Goal: Task Accomplishment & Management: Complete application form

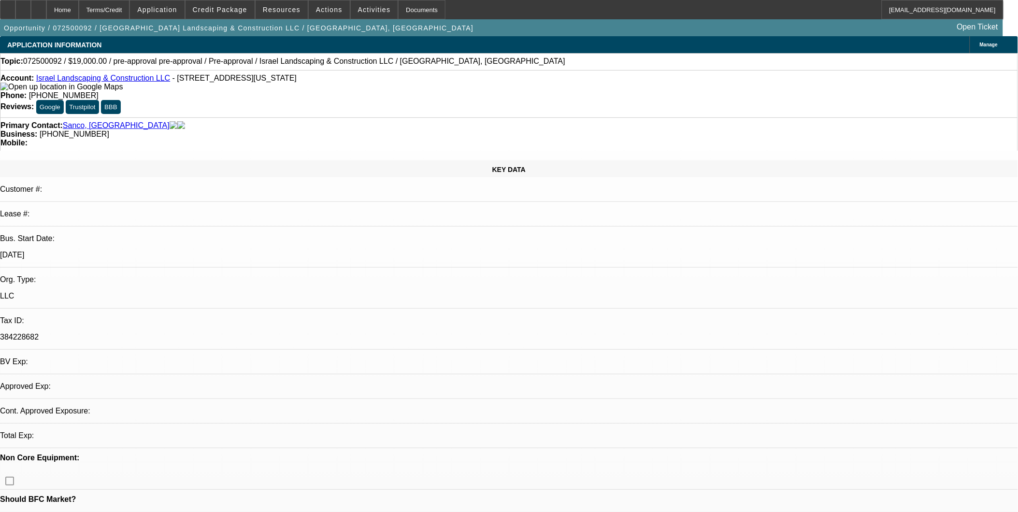
select select "0"
select select "1"
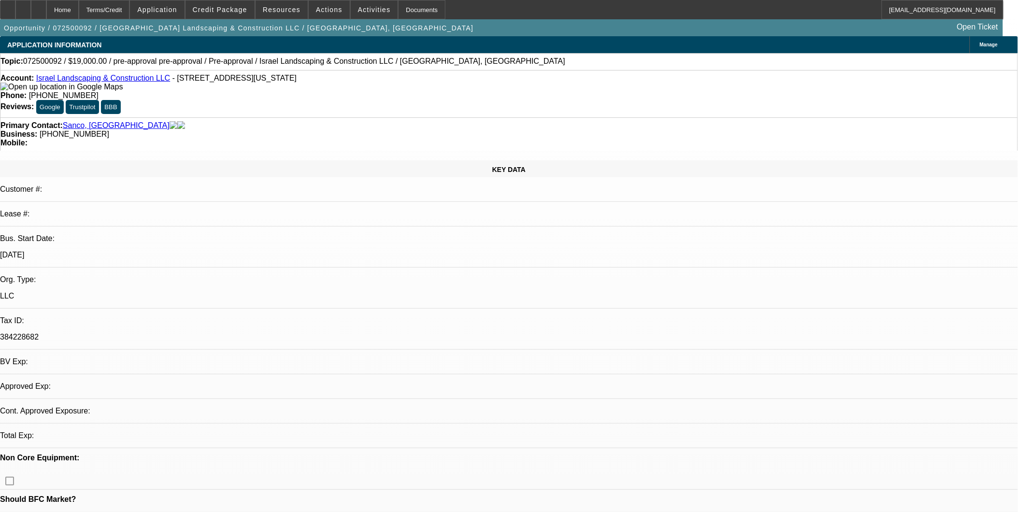
select select "6"
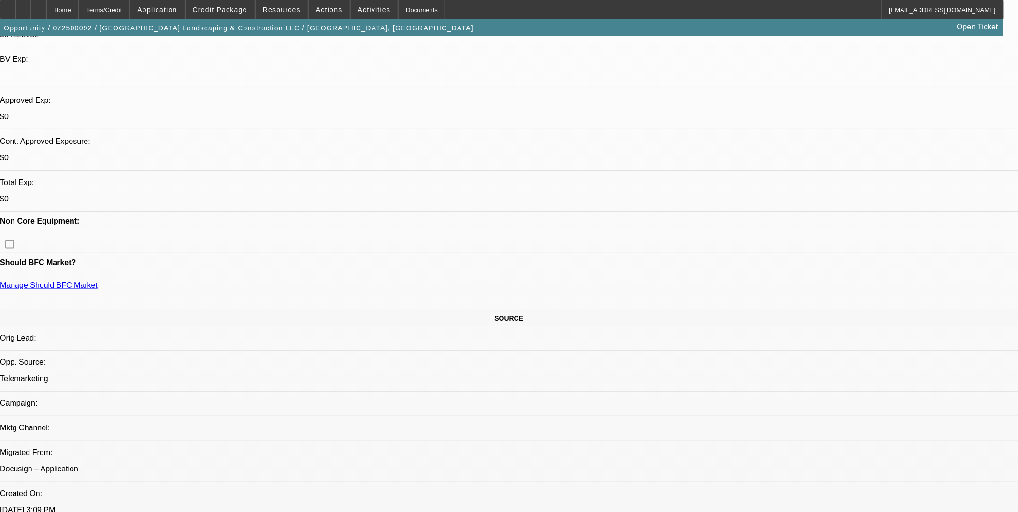
scroll to position [268, 0]
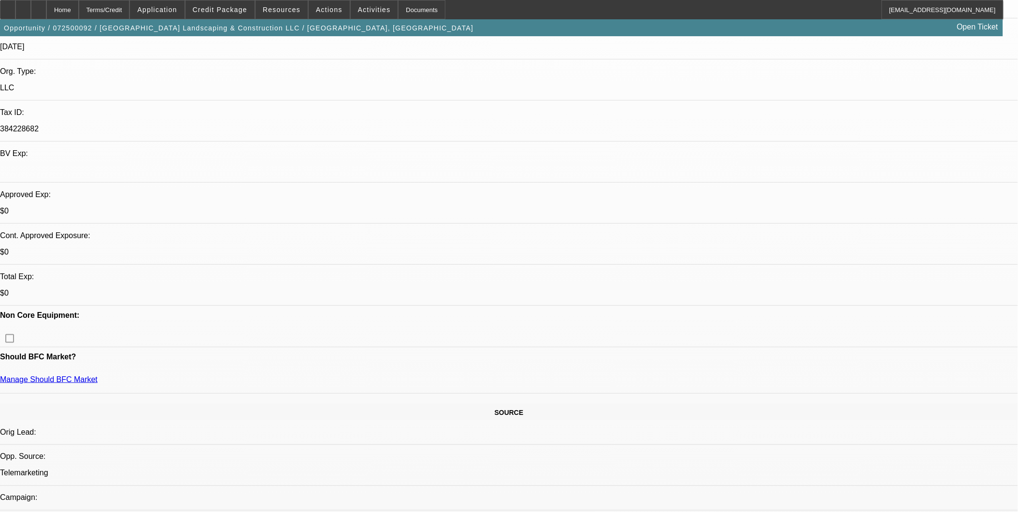
scroll to position [0, 0]
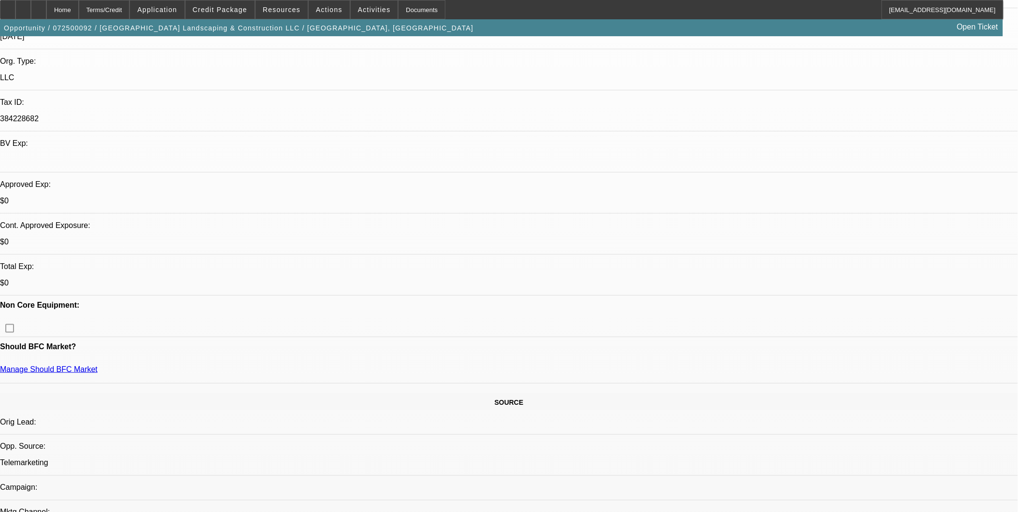
scroll to position [161, 0]
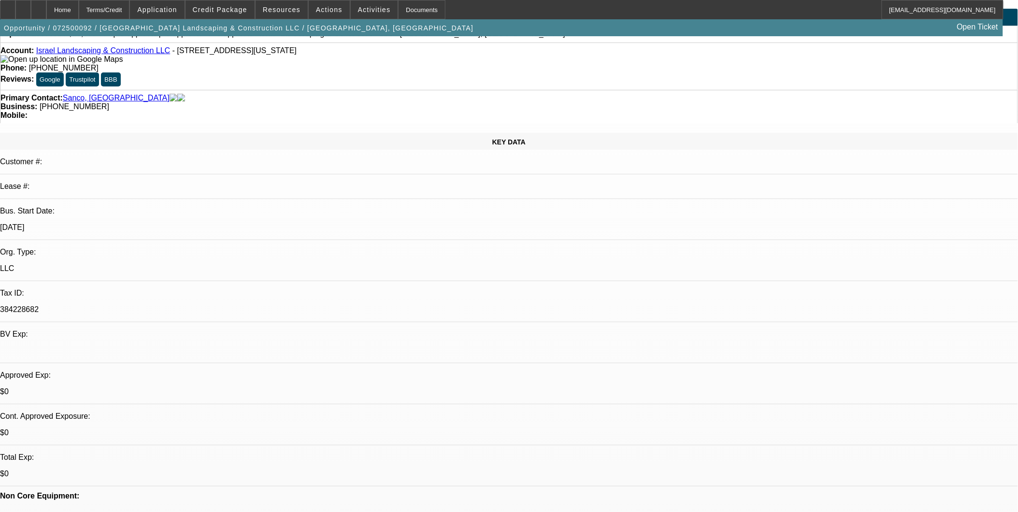
scroll to position [0, 0]
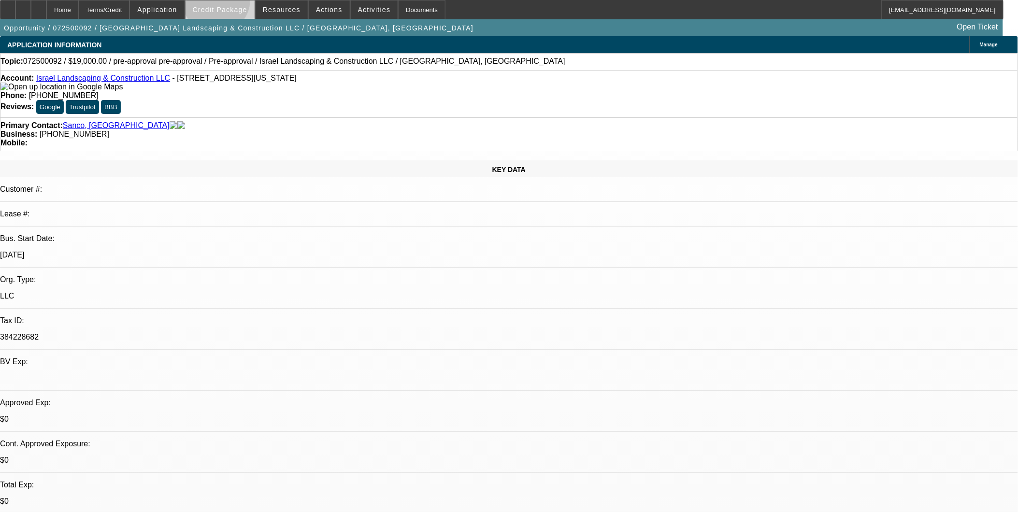
click at [232, 2] on span at bounding box center [220, 9] width 69 height 23
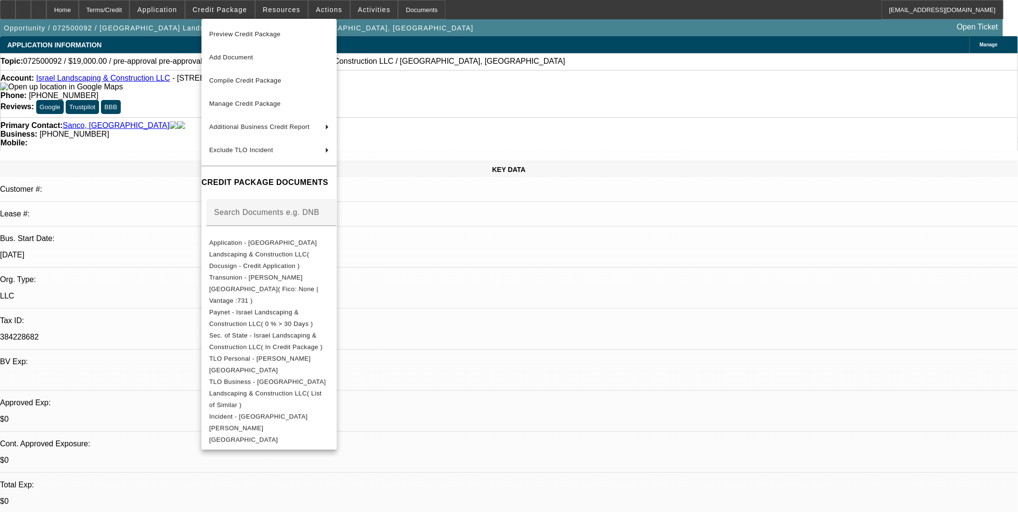
click at [581, 259] on div at bounding box center [509, 256] width 1018 height 512
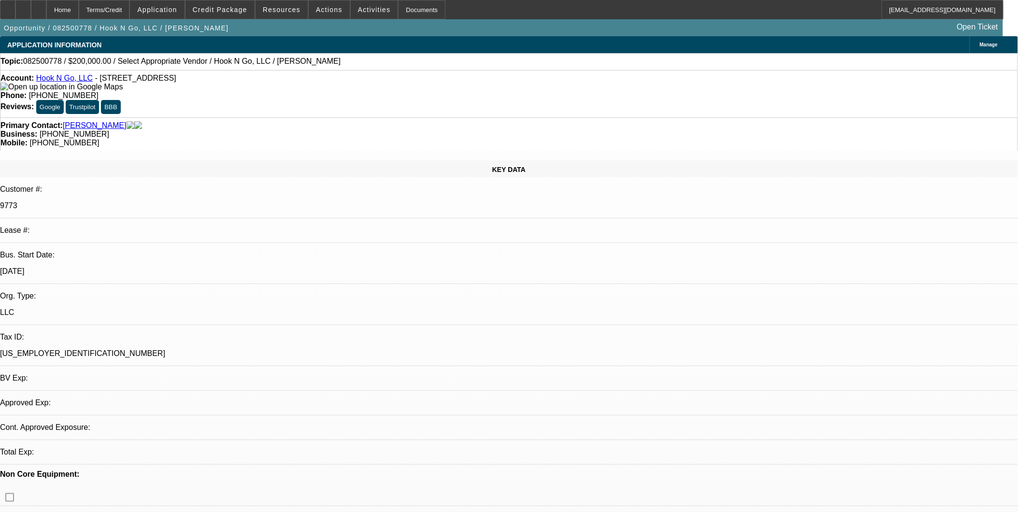
select select "0"
select select "2"
select select "0.1"
select select "1"
select select "2"
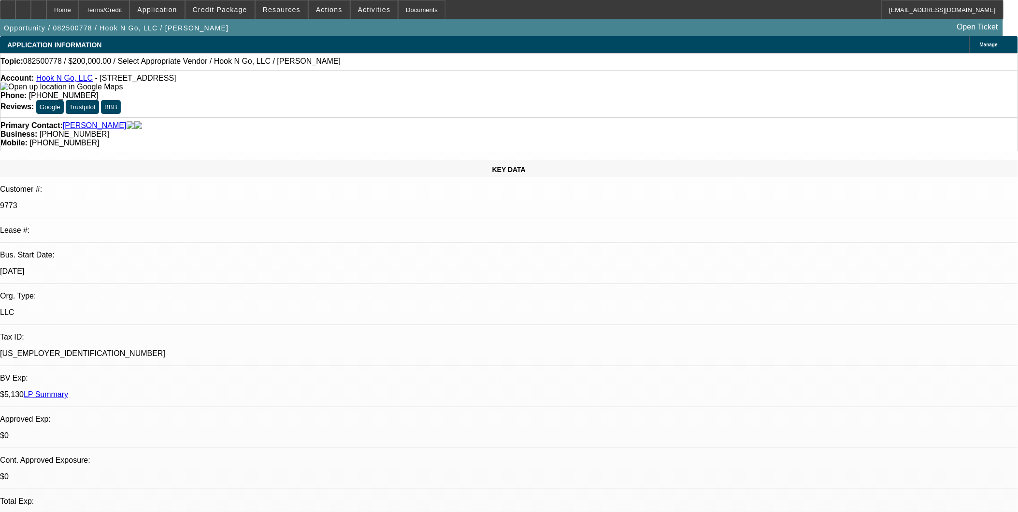
select select "4"
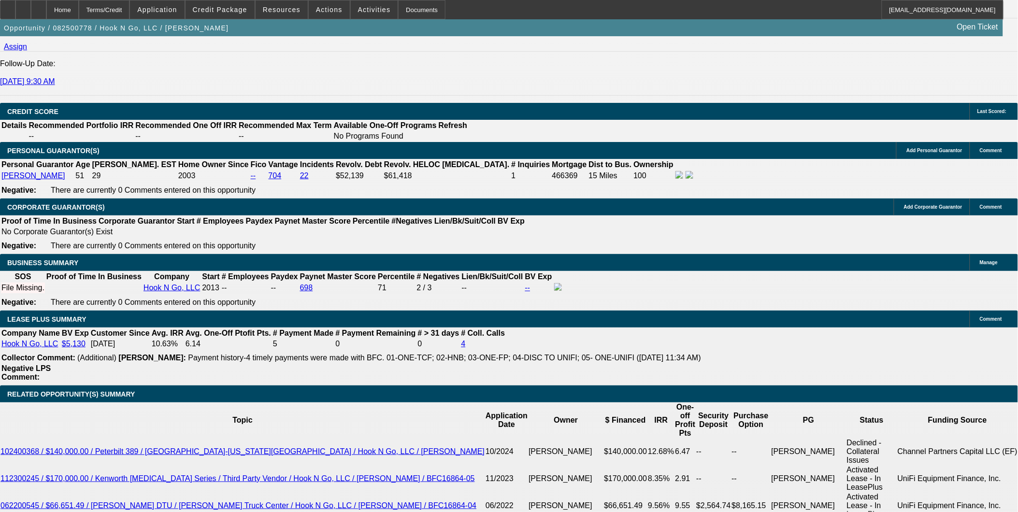
scroll to position [1450, 0]
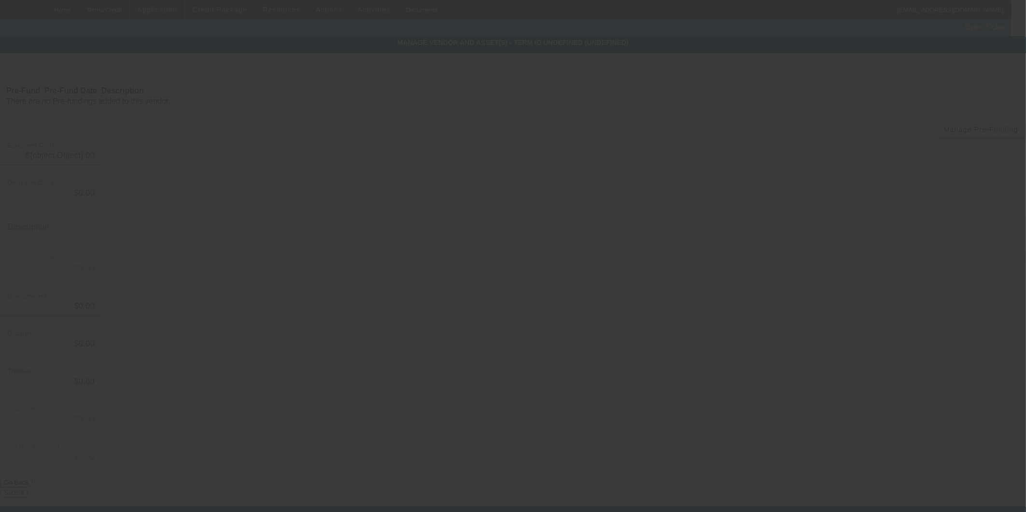
type input "$200,000.00"
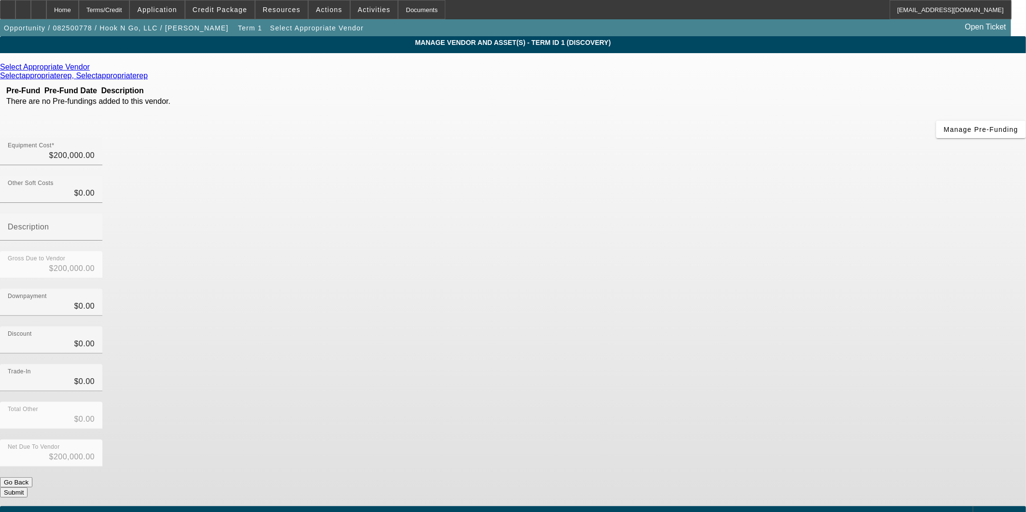
click at [92, 71] on icon at bounding box center [92, 67] width 0 height 8
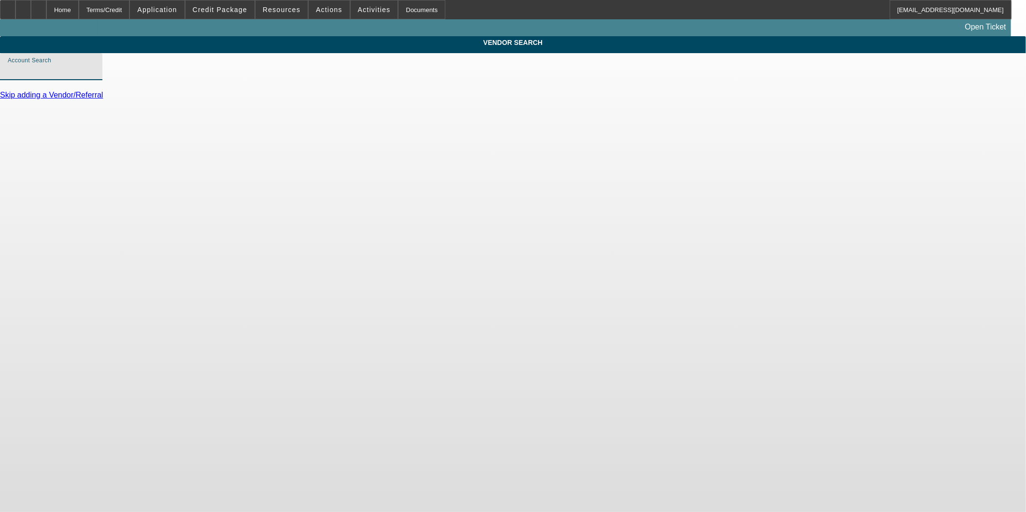
click at [95, 76] on input "Account Search" at bounding box center [51, 71] width 87 height 12
drag, startPoint x: 440, startPoint y: 86, endPoint x: -53, endPoint y: 100, distance: 492.6
click at [0, 100] on html "Home Terms/Credit Application Credit Package Resources Actions Activities Docum…" at bounding box center [513, 256] width 1026 height 512
type input "p"
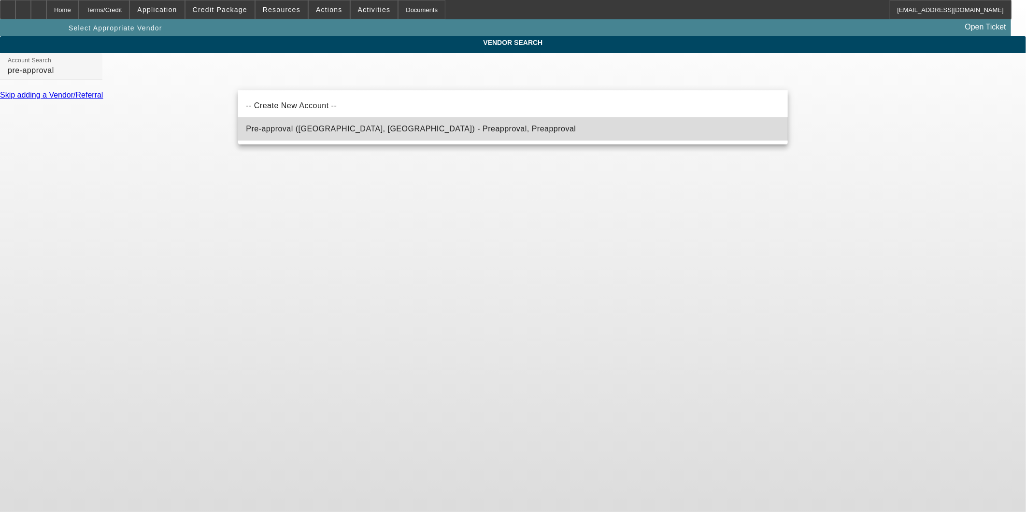
click at [356, 130] on span "Pre-approval (Northbrook, IL) - Preapproval, Preapproval" at bounding box center [411, 129] width 330 height 8
type input "Pre-approval (Northbrook, IL) - Preapproval, Preapproval"
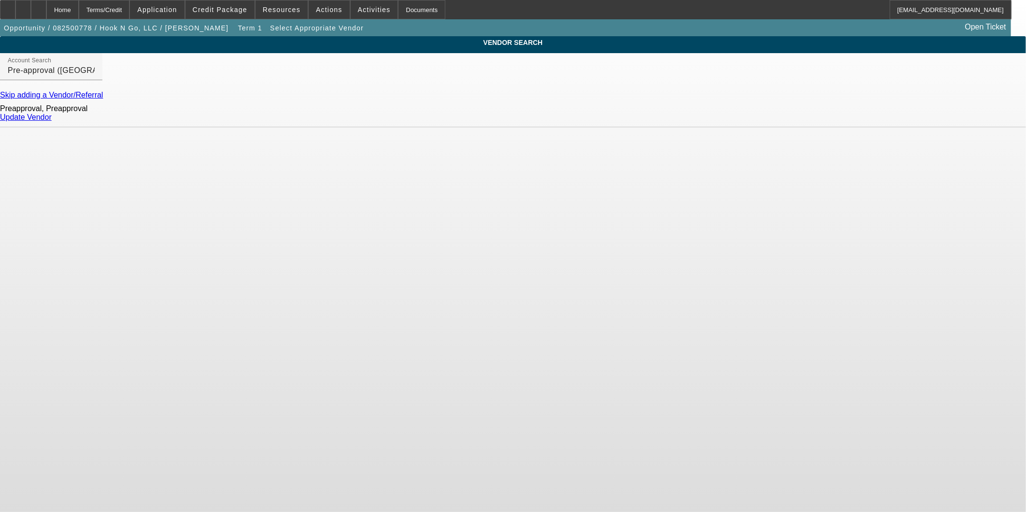
click at [782, 122] on div "Update Vendor" at bounding box center [513, 117] width 1026 height 9
click at [52, 121] on link "Update Vendor" at bounding box center [26, 117] width 52 height 8
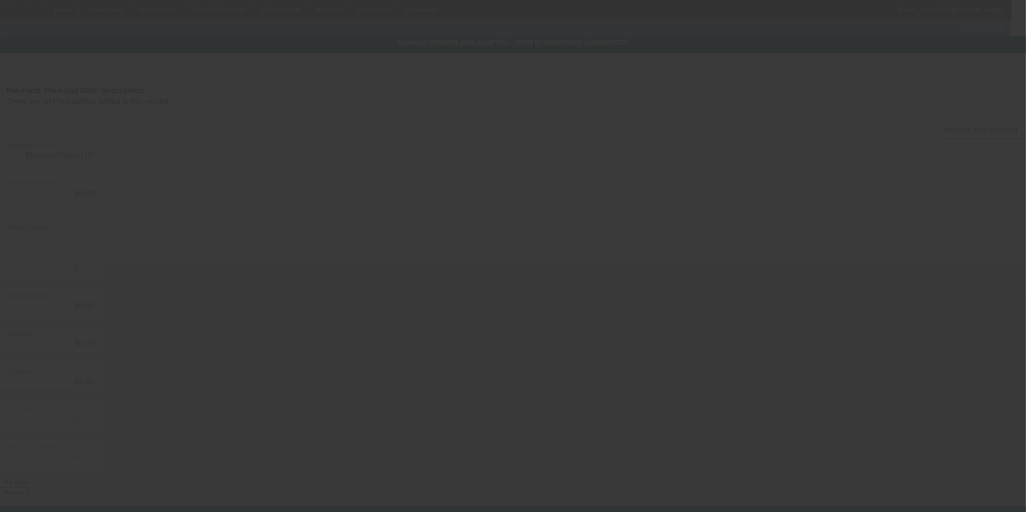
type input "$200,000.00"
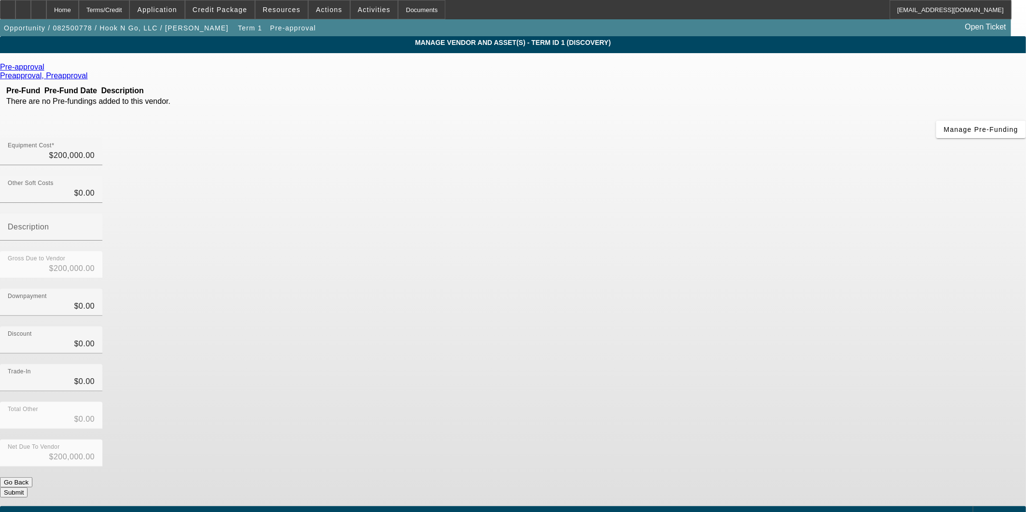
click at [741, 327] on div "Discount $0.00" at bounding box center [513, 346] width 1026 height 38
drag, startPoint x: 591, startPoint y: 81, endPoint x: 787, endPoint y: 101, distance: 196.2
click at [778, 138] on div "Equipment Cost 200000" at bounding box center [513, 157] width 1026 height 38
type input "2"
type input "$2.00"
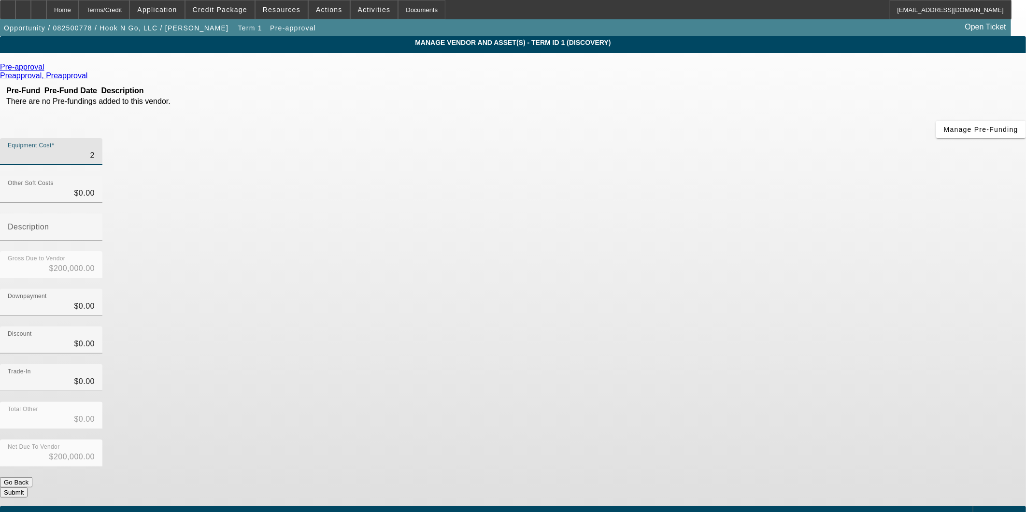
type input "$2.00"
type input "24"
type input "$24.00"
type input "240"
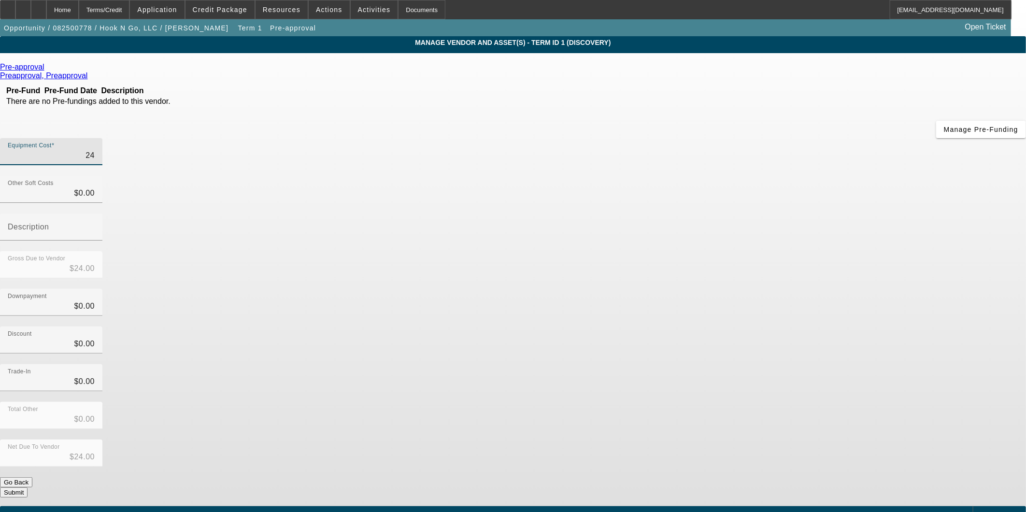
type input "$240.00"
type input "2400"
type input "$2,400.00"
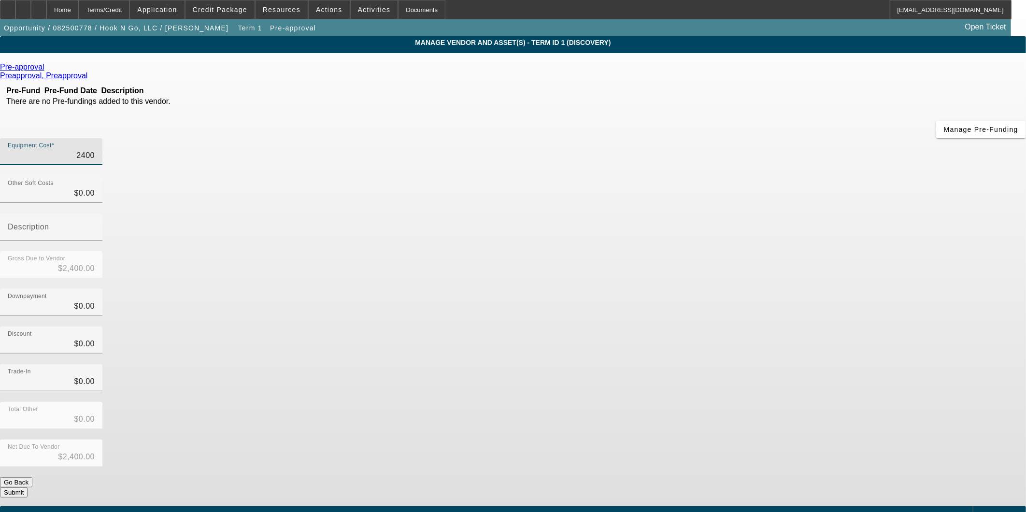
type input "24000"
type input "$24,000.00"
type input "240000"
type input "$240,000.00"
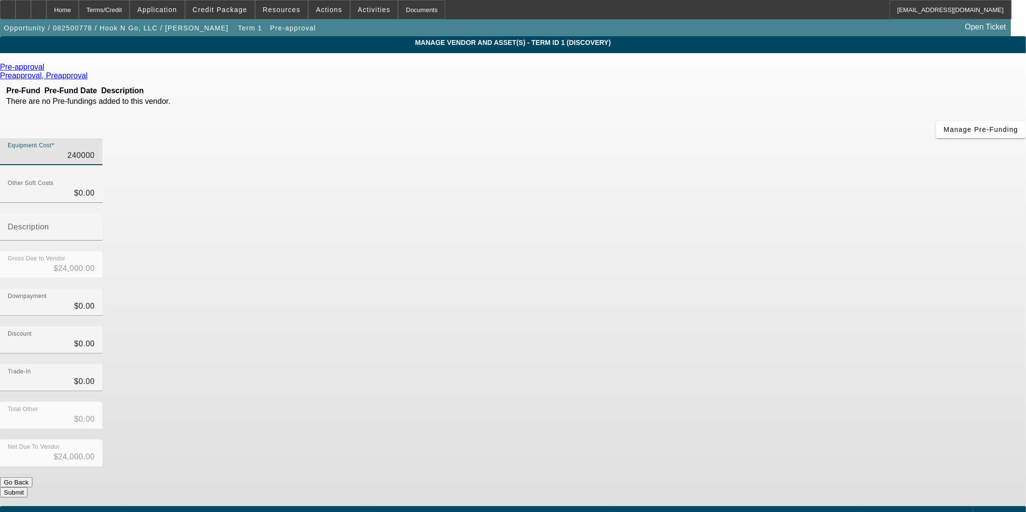
type input "$240,000.00"
click at [767, 289] on div "Downpayment $0.00" at bounding box center [513, 308] width 1026 height 38
click at [28, 488] on button "Submit" at bounding box center [14, 493] width 28 height 10
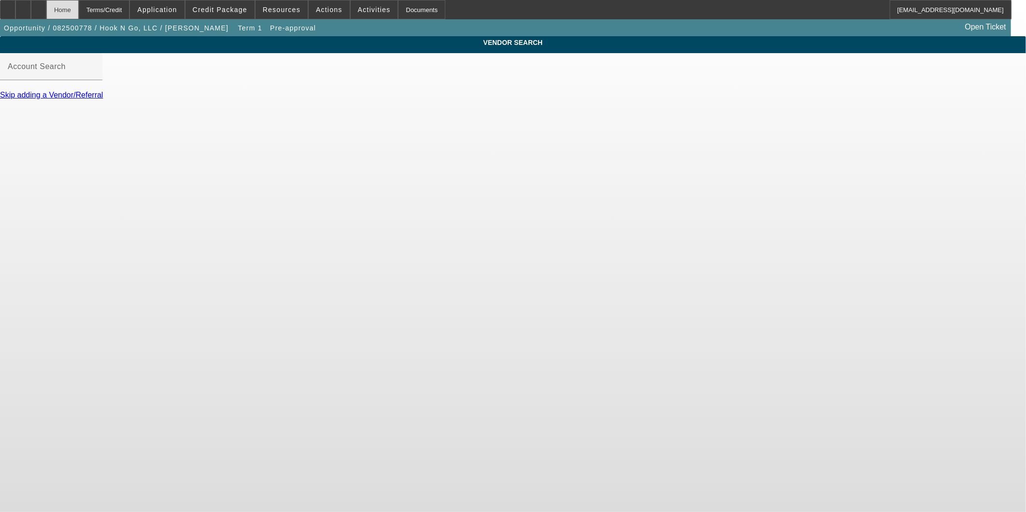
click at [78, 8] on div "Home" at bounding box center [62, 9] width 32 height 19
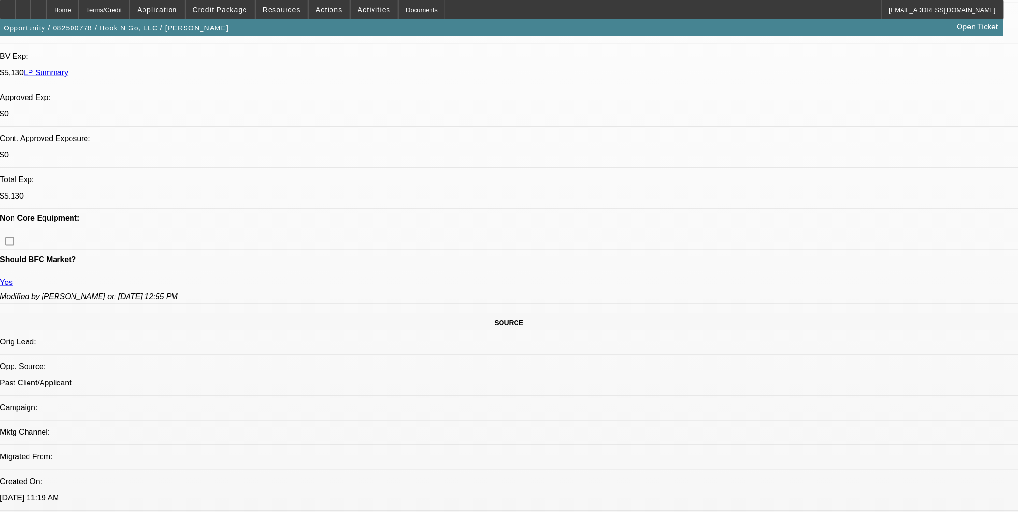
select select "0"
select select "2"
select select "0.1"
select select "4"
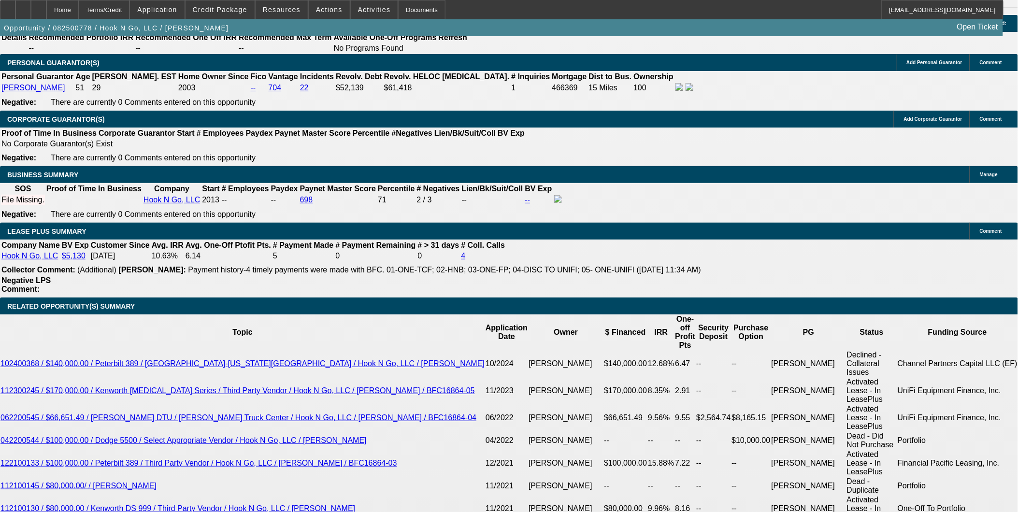
scroll to position [1352, 0]
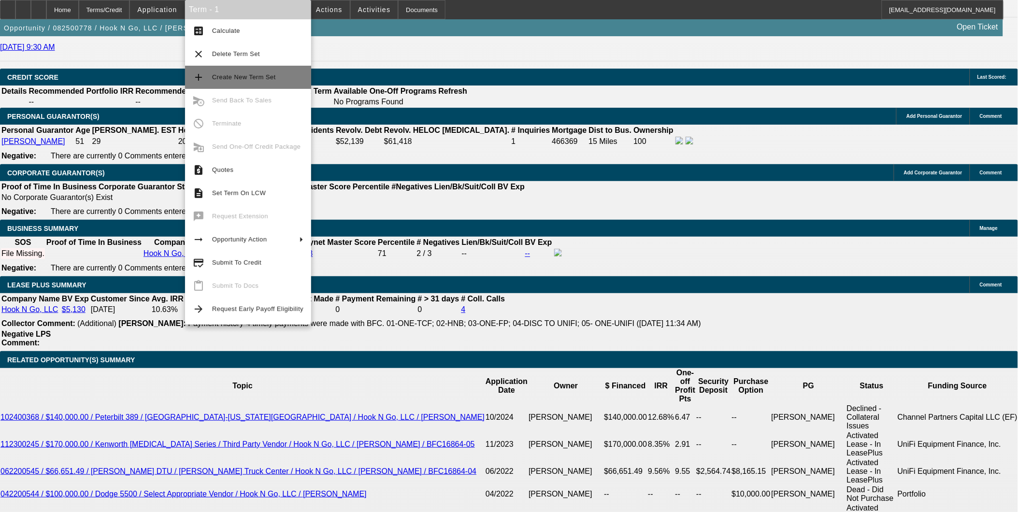
click at [254, 76] on span "Create New Term Set" at bounding box center [244, 76] width 64 height 7
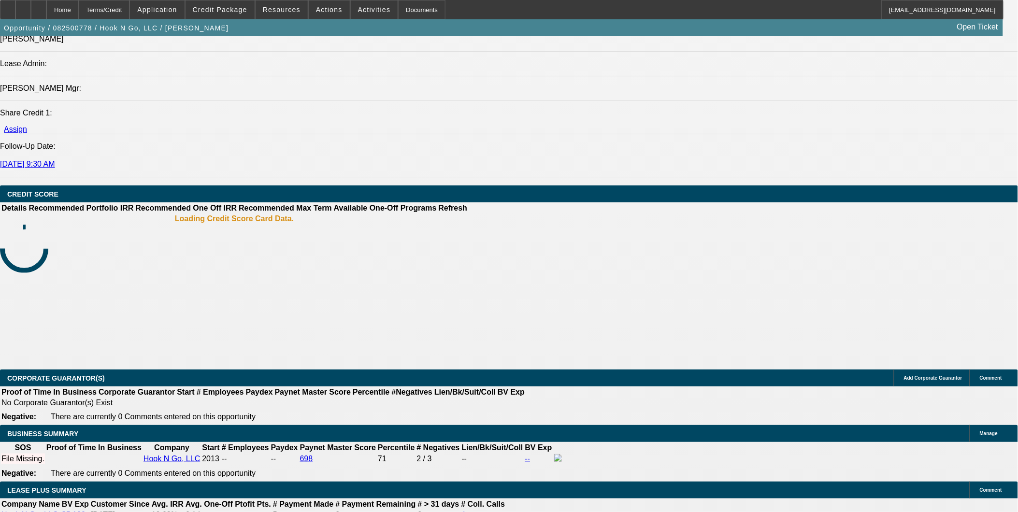
select select "0"
select select "2"
select select "0.1"
select select "0"
select select "2"
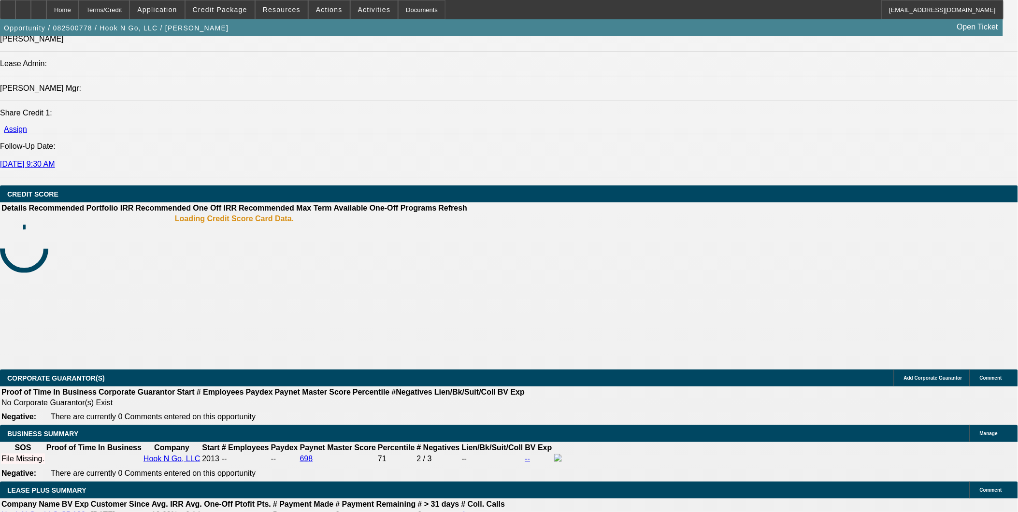
select select "0.1"
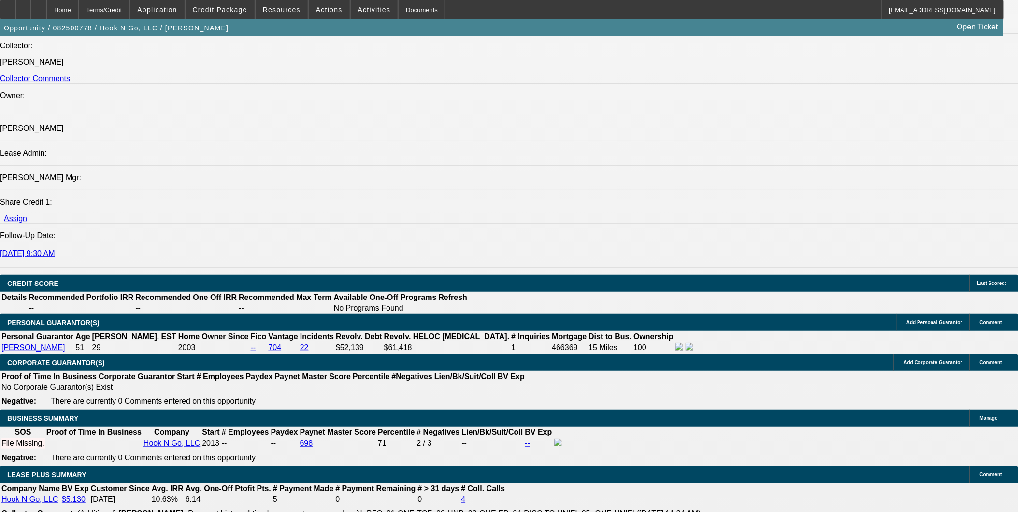
select select "1"
select select "2"
select select "4"
select select "1"
select select "2"
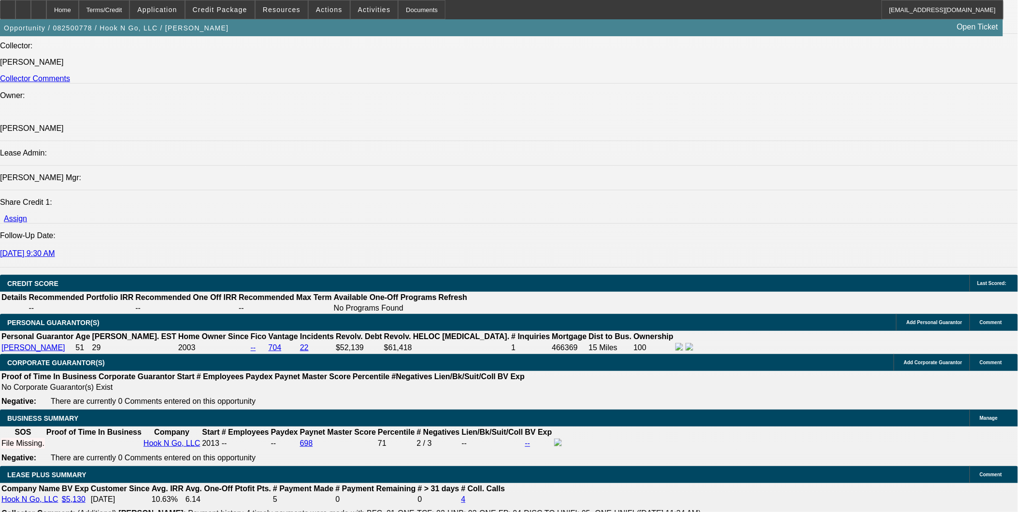
select select "4"
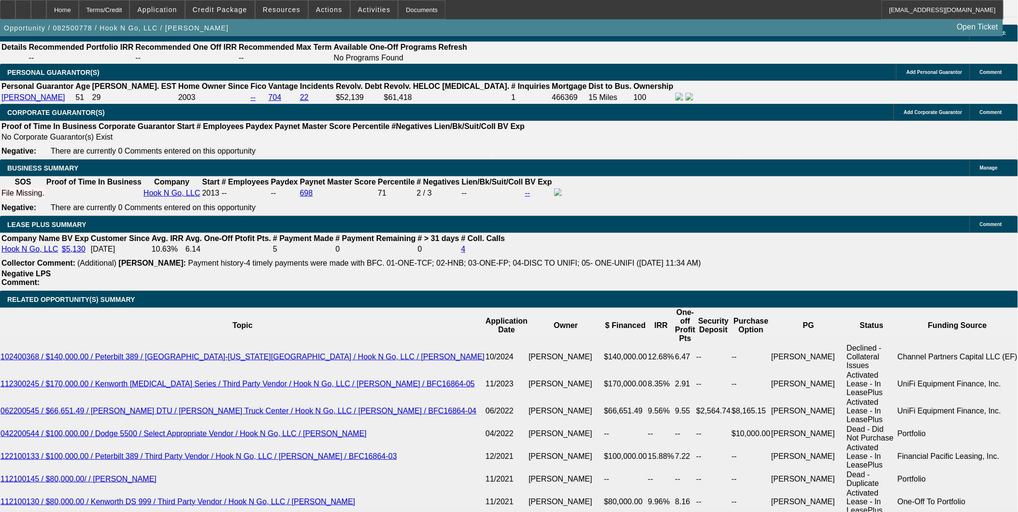
scroll to position [1428, 0]
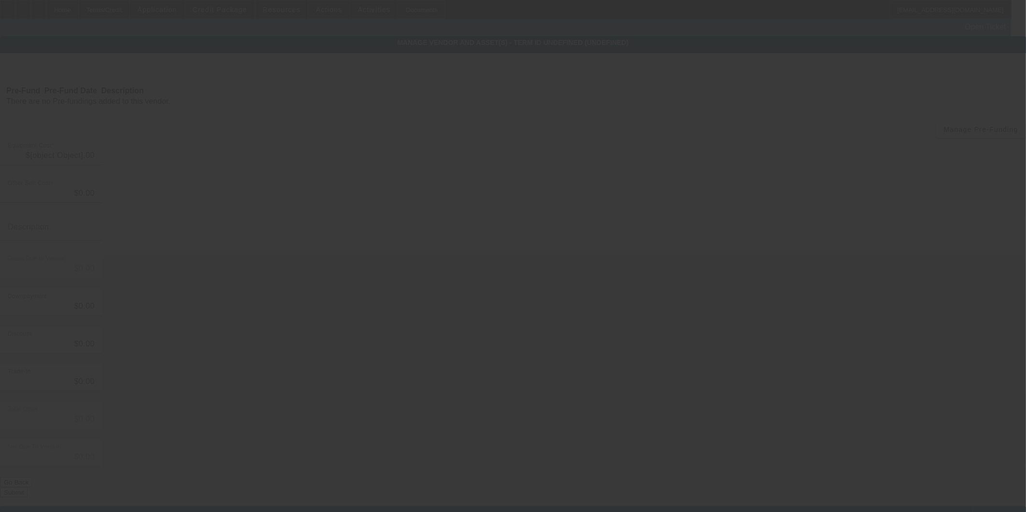
type input "$240,000.00"
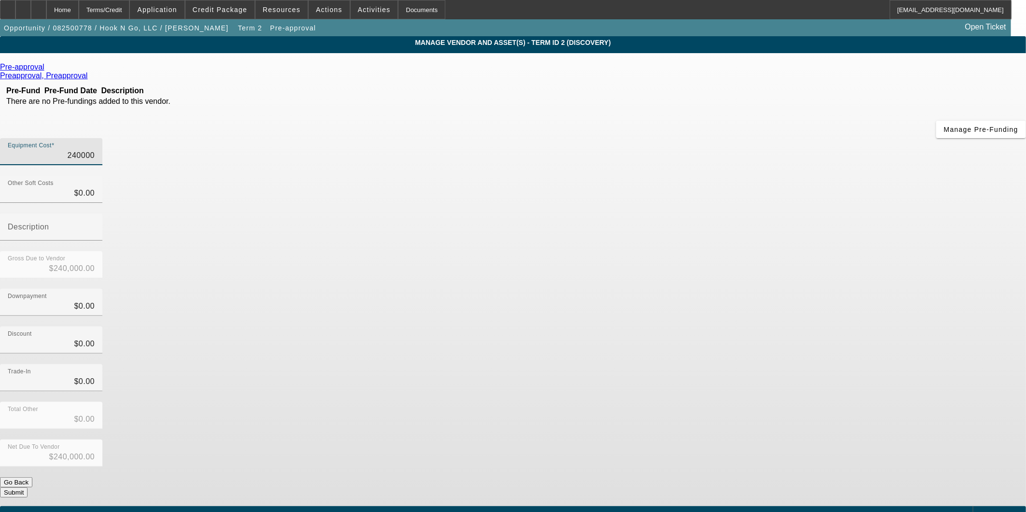
drag, startPoint x: 598, startPoint y: 80, endPoint x: 803, endPoint y: 109, distance: 207.0
click at [803, 109] on app-vendor-asset-manage "MANAGE VENDOR AND ASSET(S) - Term ID 2 (Discovery) Remove Vendor Pre-approval P…" at bounding box center [513, 295] width 1026 height 519
type input "1"
type input "$1.00"
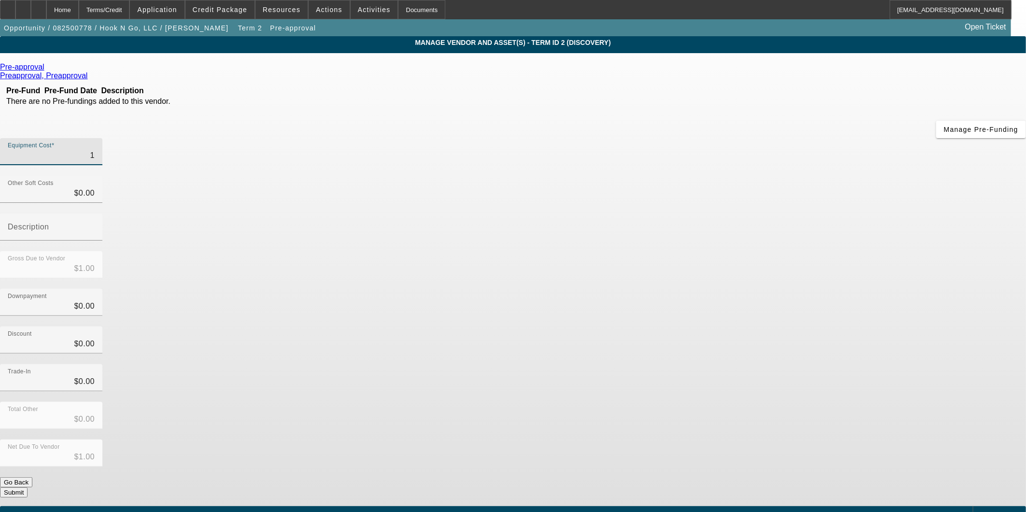
type input "16"
type input "$16.00"
type input "160"
type input "$160.00"
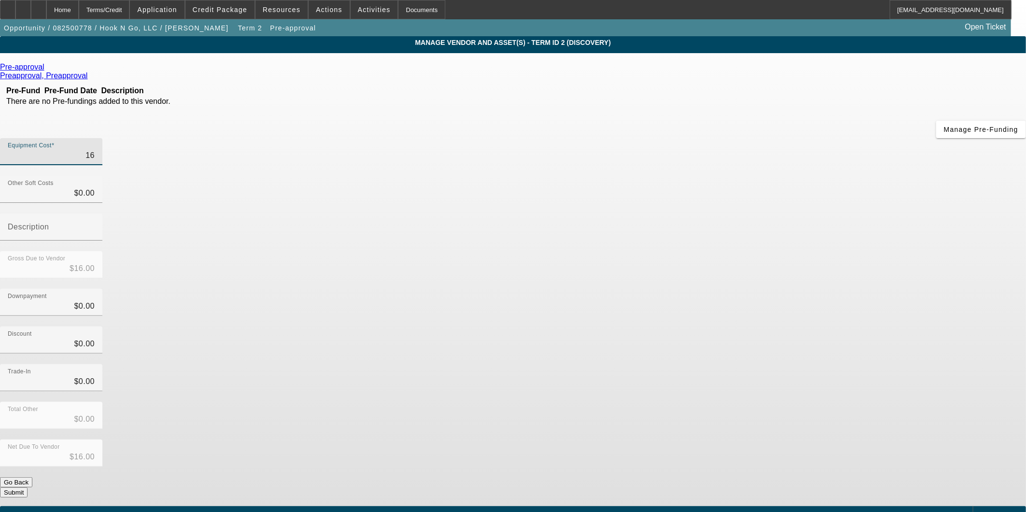
type input "$160.00"
type input "1600"
type input "$1,600.00"
type input "16000"
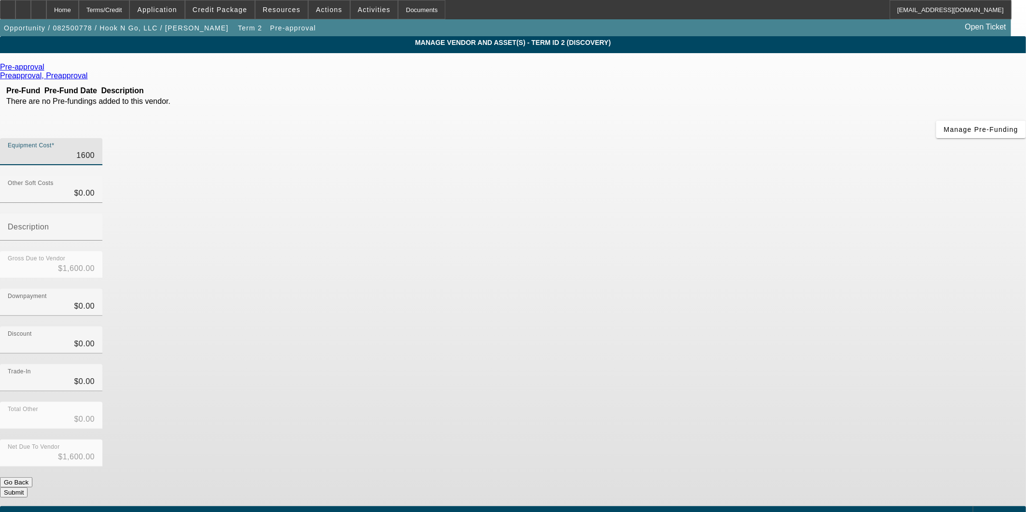
type input "$16,000.00"
type input "160000"
type input "$160,000.00"
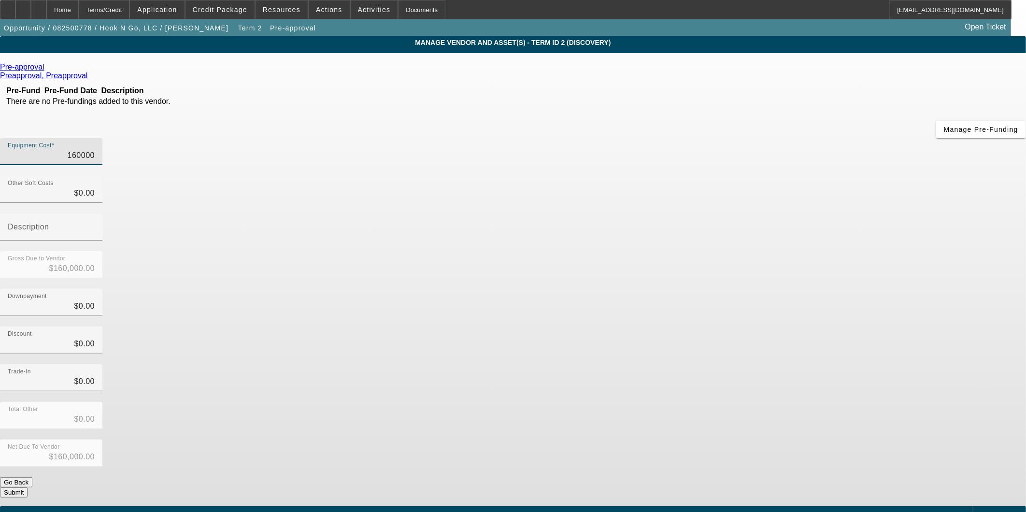
type input "$160,000.00"
click at [754, 327] on div "Discount $0.00" at bounding box center [513, 346] width 1026 height 38
click at [28, 488] on button "Submit" at bounding box center [14, 493] width 28 height 10
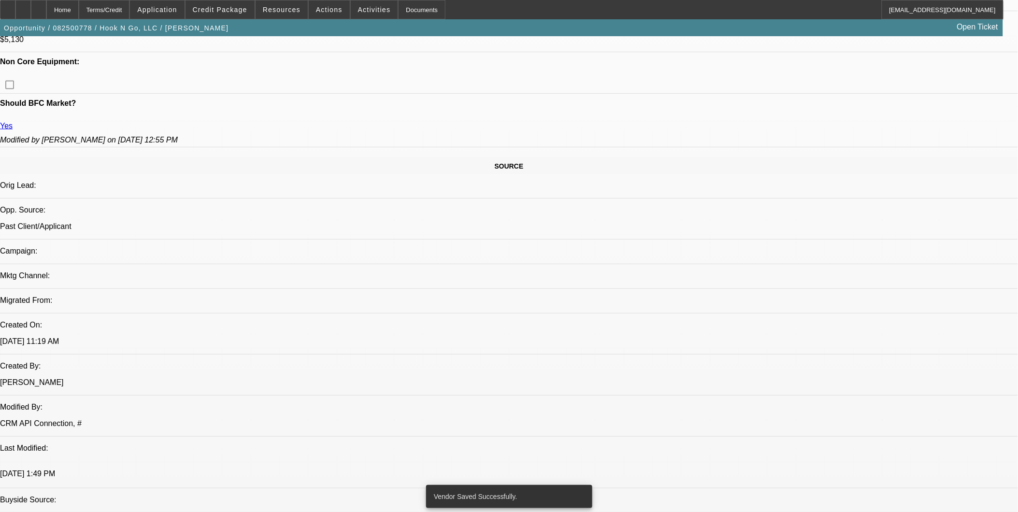
select select "0"
select select "2"
select select "0.1"
select select "4"
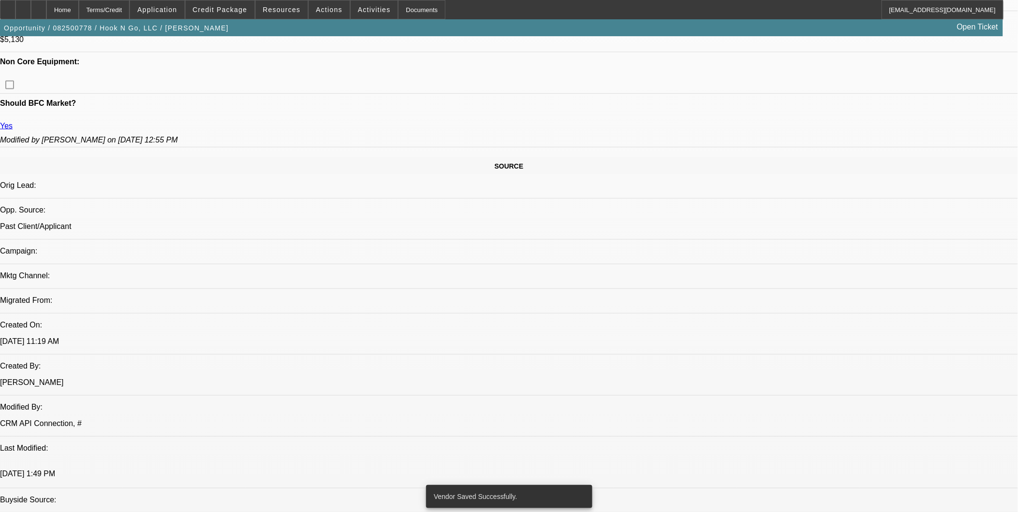
select select "0"
select select "2"
select select "0.1"
select select "4"
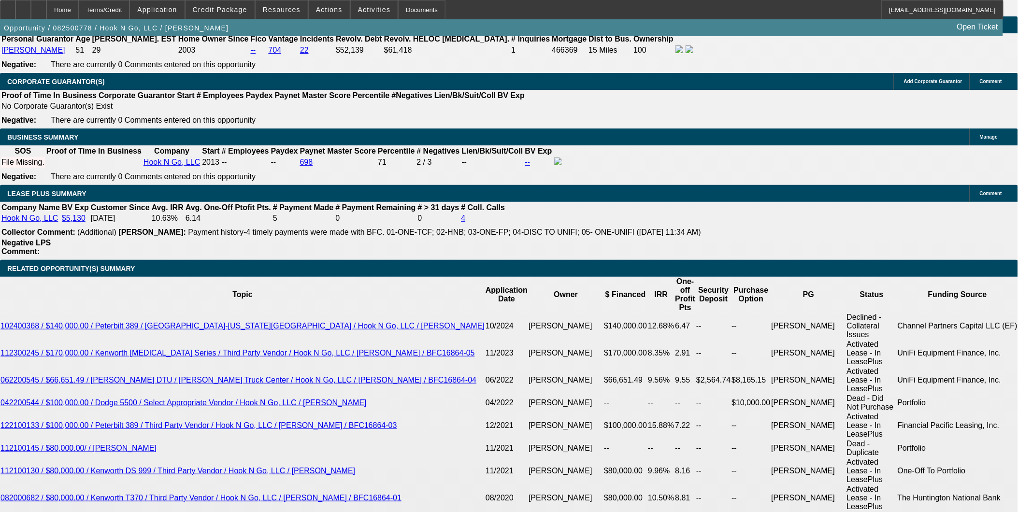
scroll to position [1445, 0]
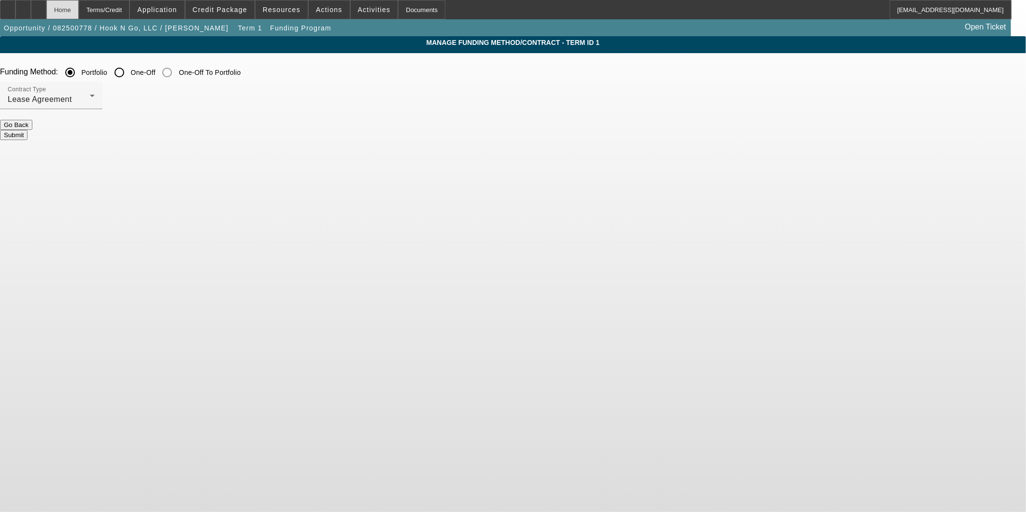
click at [79, 10] on div "Home" at bounding box center [62, 9] width 32 height 19
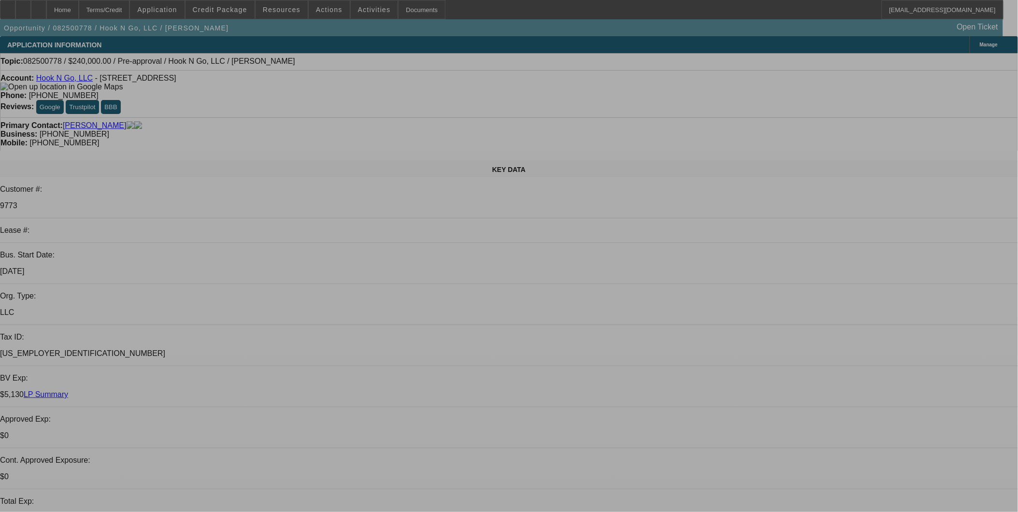
select select "0"
select select "2"
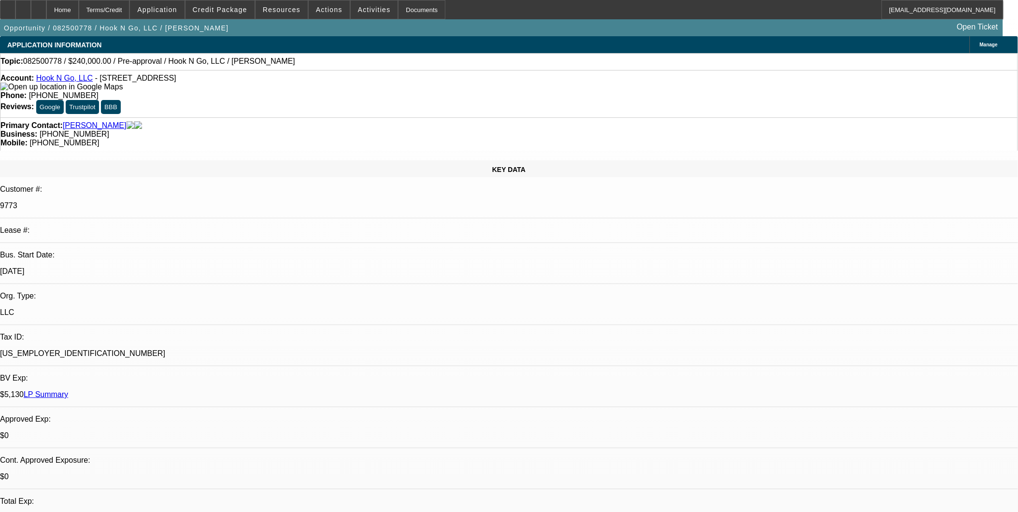
select select "2"
select select "0.1"
select select "4"
select select "0"
select select "2"
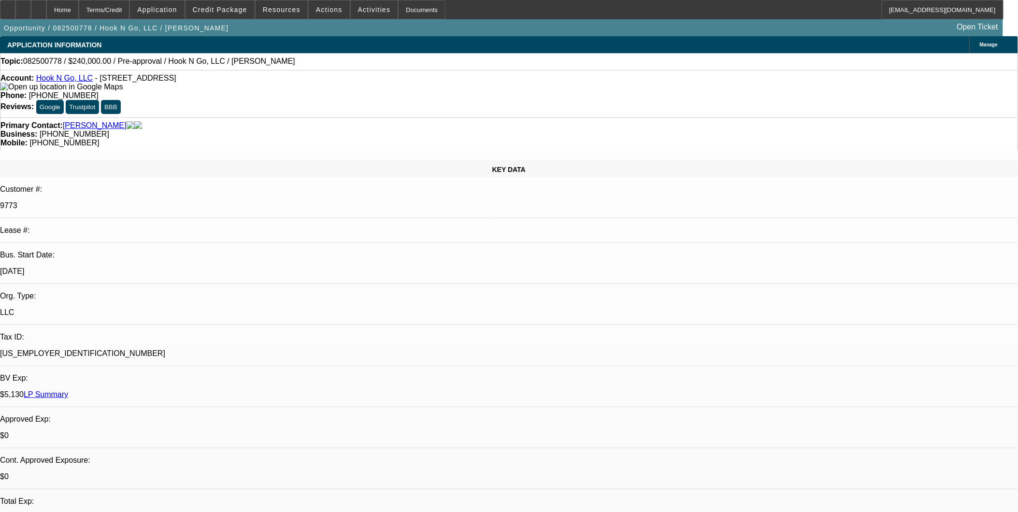
select select "2"
select select "0.1"
select select "4"
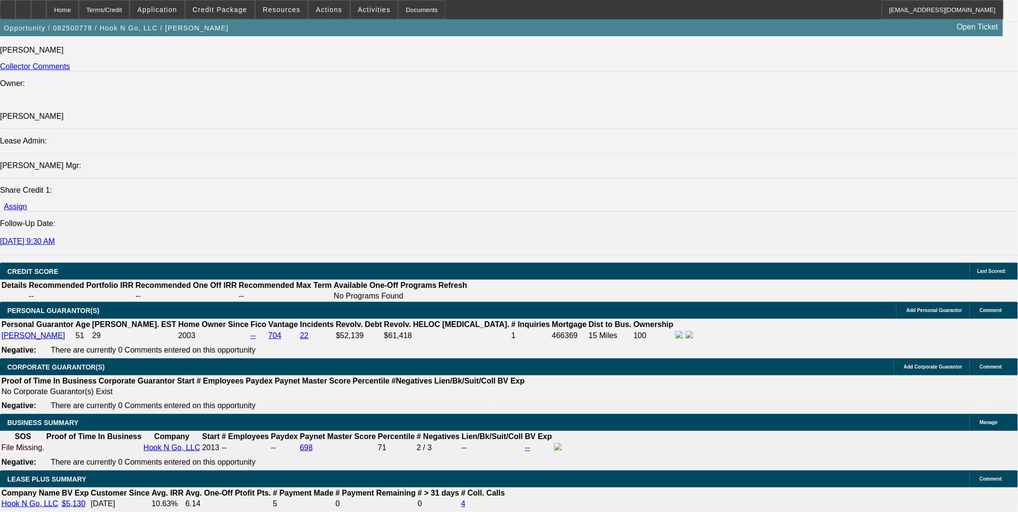
scroll to position [1288, 0]
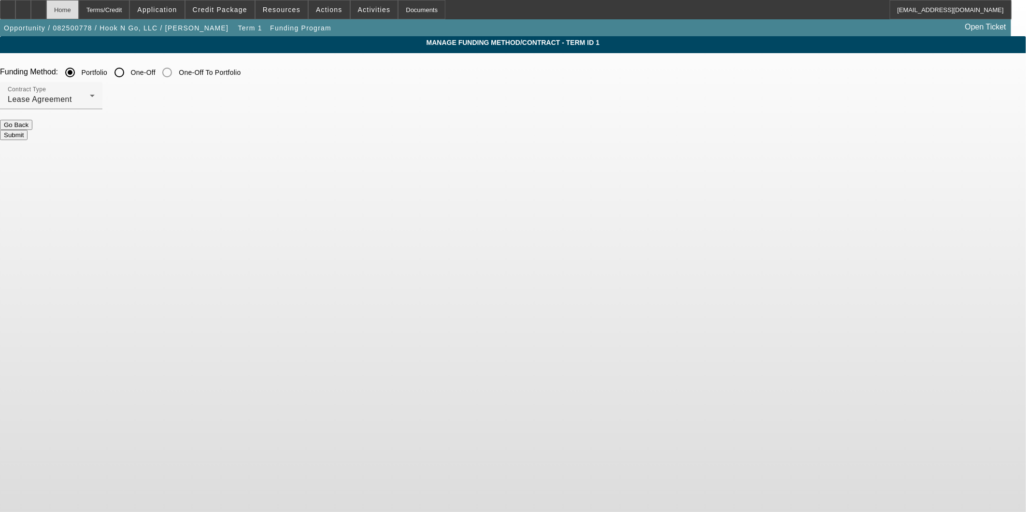
click at [79, 15] on div "Home" at bounding box center [62, 9] width 32 height 19
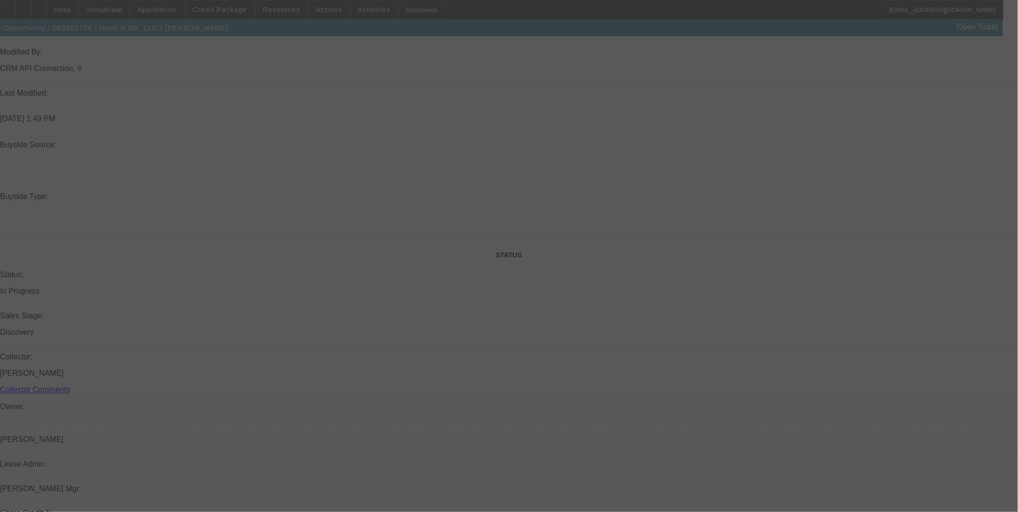
select select "0"
select select "2"
select select "0.1"
select select "4"
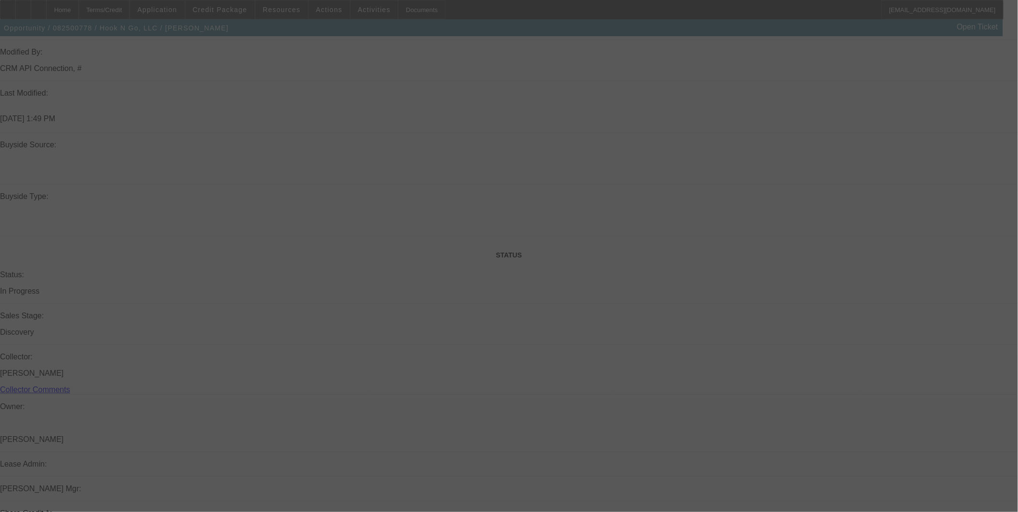
select select "0"
select select "2"
select select "0.1"
select select "4"
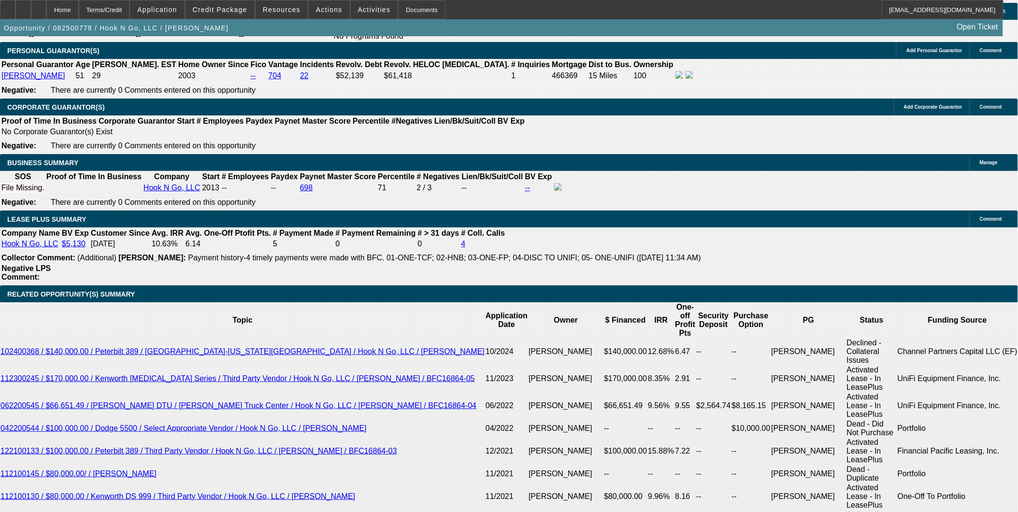
scroll to position [1459, 0]
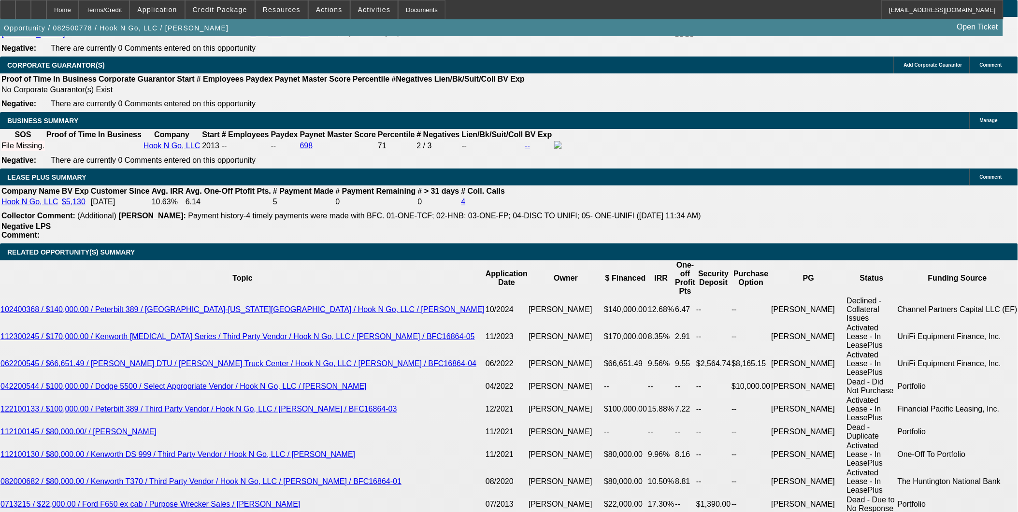
type input "84"
type input "8"
type input "$7,481.38"
type input "$3,740.69"
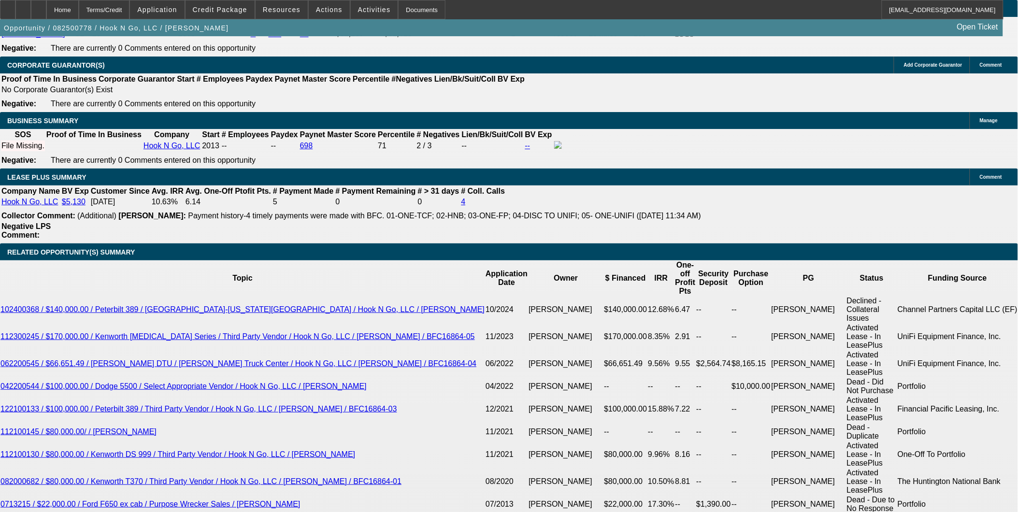
type input "8"
type input "84"
type input "8"
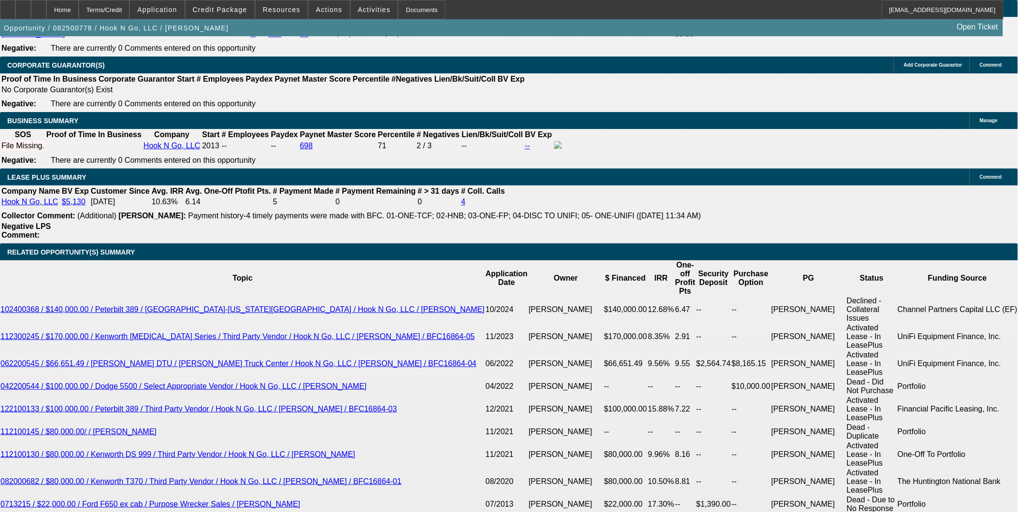
type input "$4,987.58"
type input "$2,493.79"
type input "8"
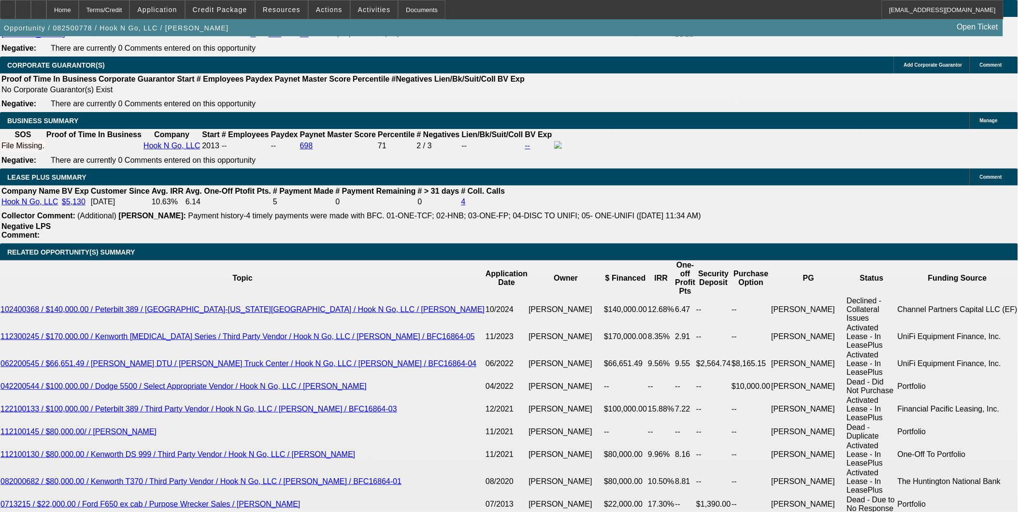
type input "$0.00"
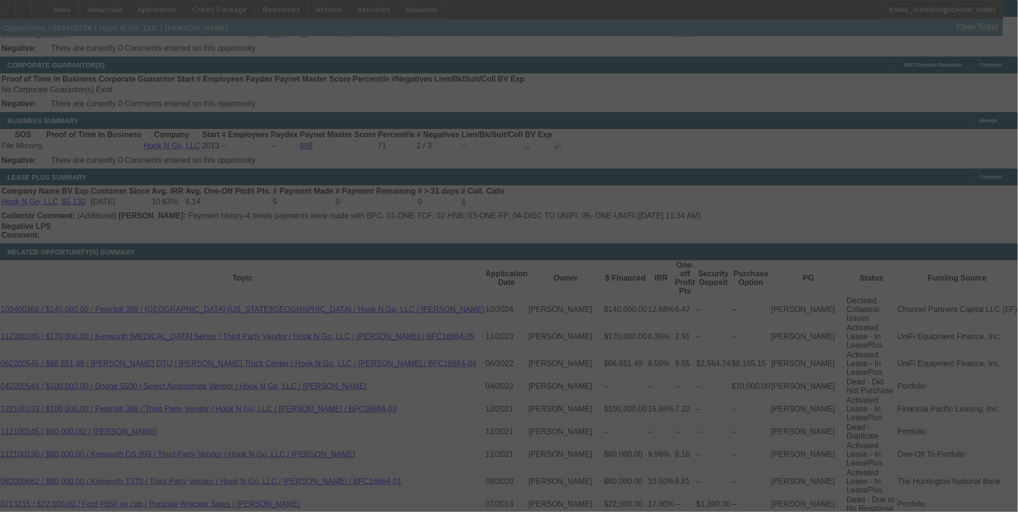
select select "0"
select select "2"
select select "0.1"
select select "4"
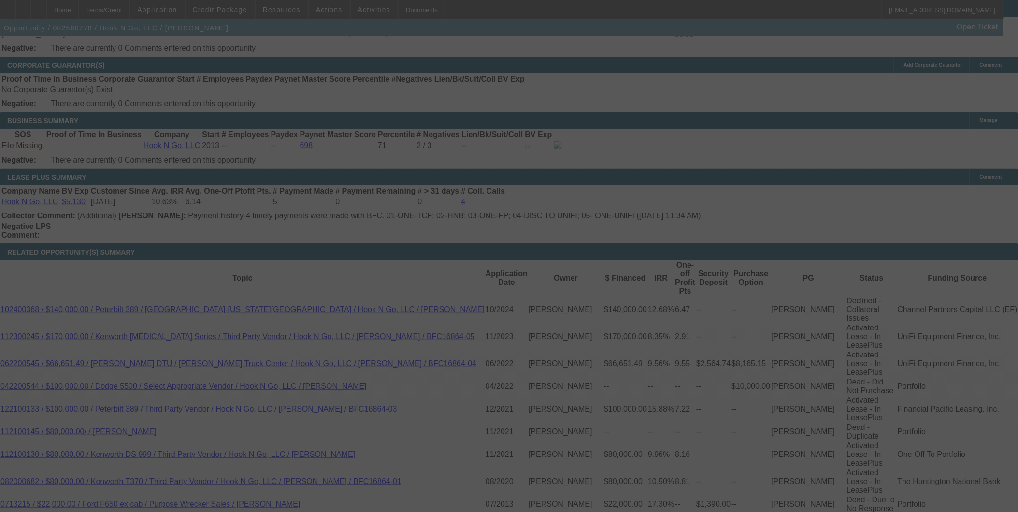
select select "0"
select select "2"
select select "0.1"
select select "4"
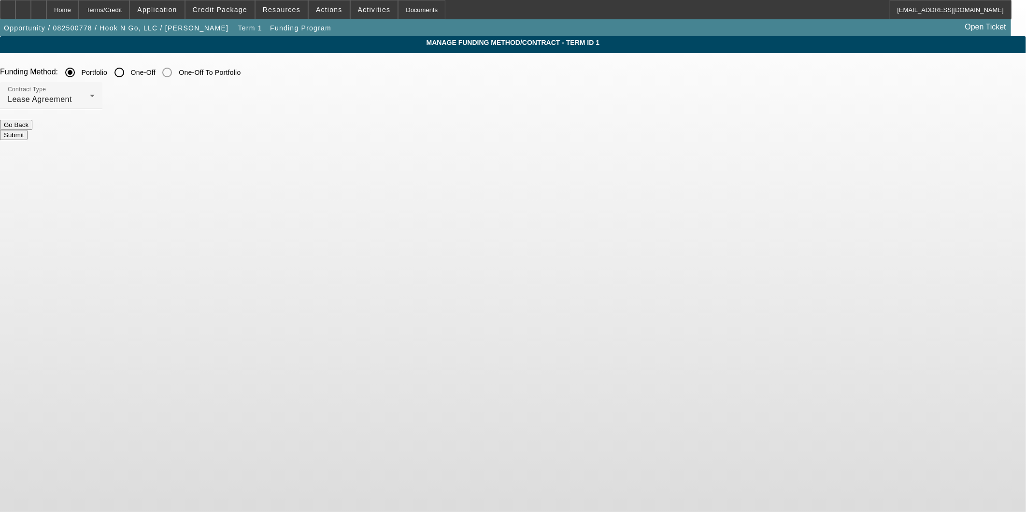
click at [129, 68] on input "One-Off" at bounding box center [119, 72] width 19 height 19
radio input "true"
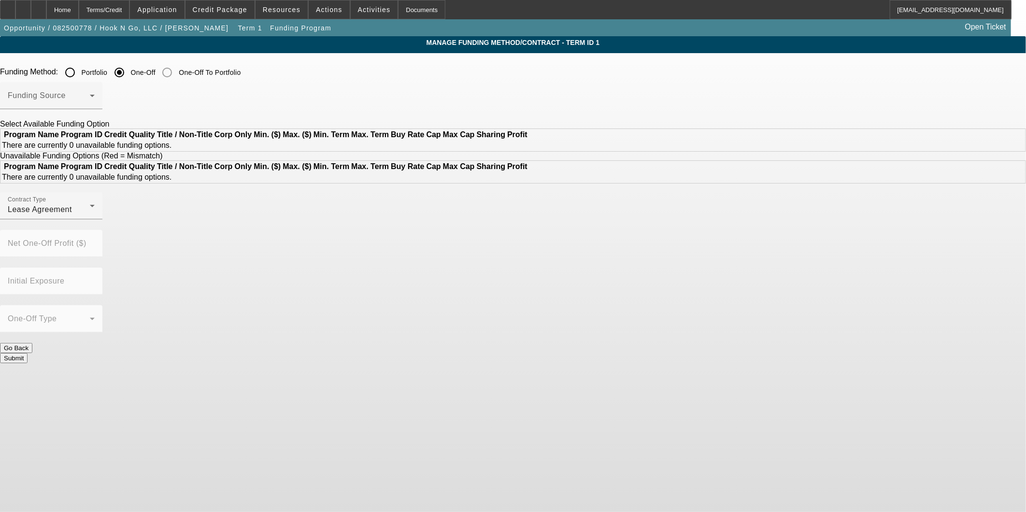
click at [102, 109] on div at bounding box center [51, 114] width 102 height 11
click at [90, 98] on span at bounding box center [49, 100] width 82 height 12
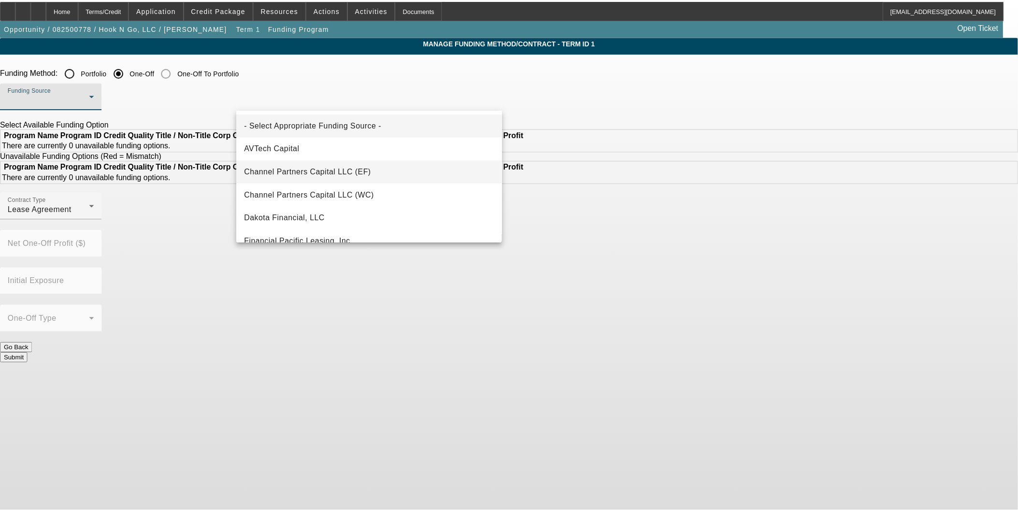
scroll to position [161, 0]
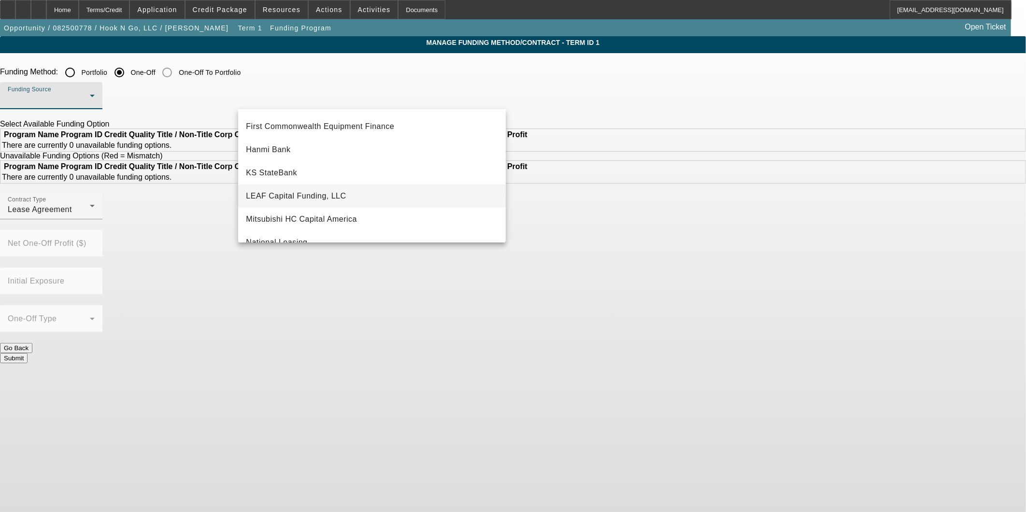
click at [382, 190] on mat-option "LEAF Capital Funding, LLC" at bounding box center [372, 196] width 268 height 23
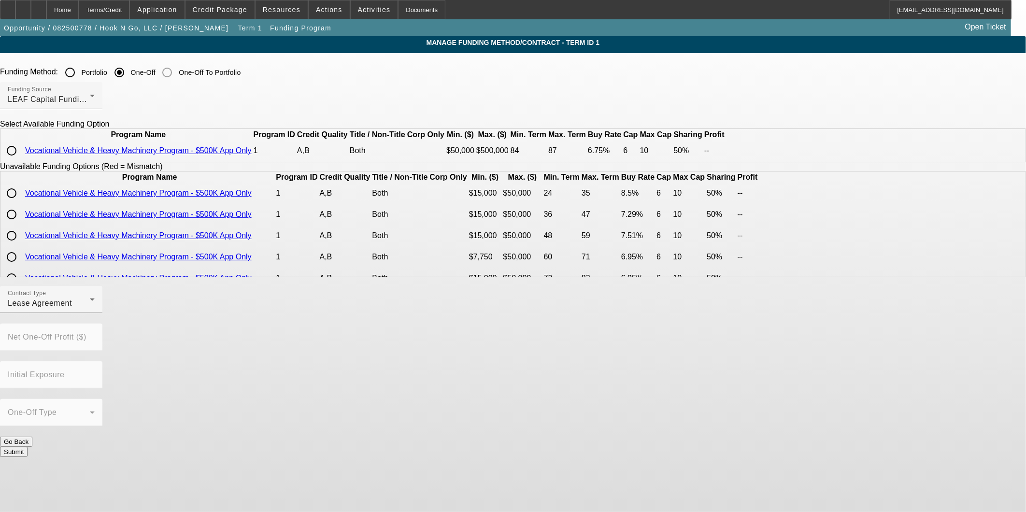
click at [23, 162] on div at bounding box center [11, 150] width 23 height 23
radio input "true"
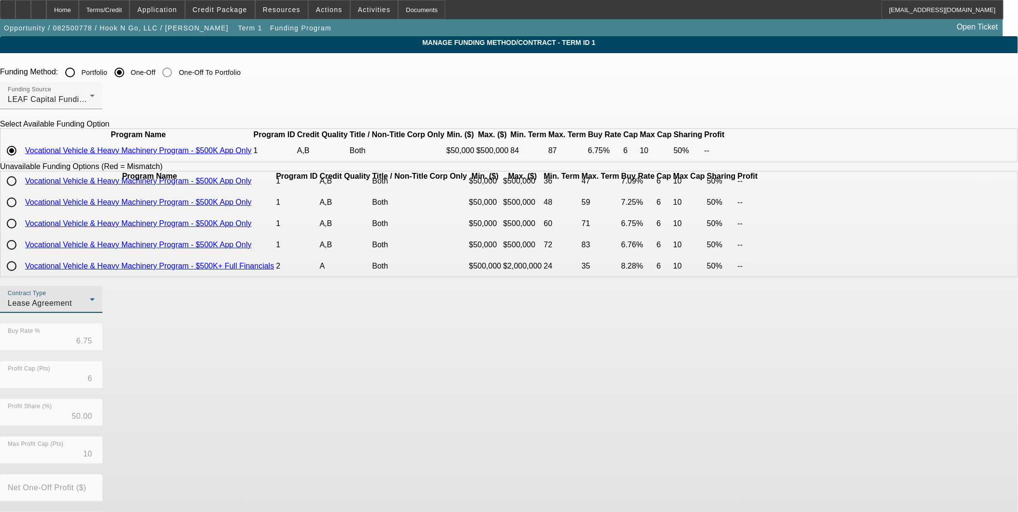
click at [90, 309] on div "Lease Agreement" at bounding box center [49, 304] width 82 height 12
click at [286, 368] on span "Equipment Finance Agreement" at bounding box center [297, 374] width 111 height 23
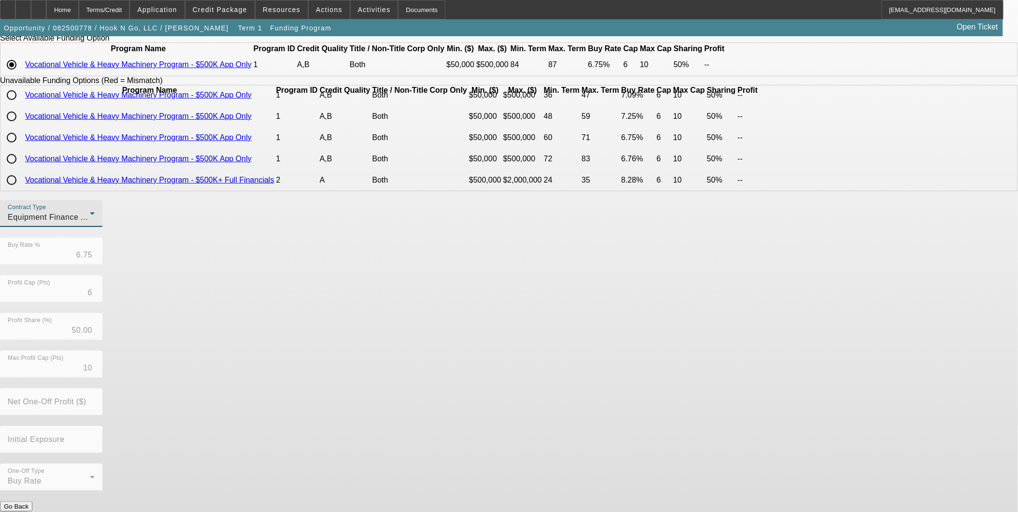
scroll to position [88, 0]
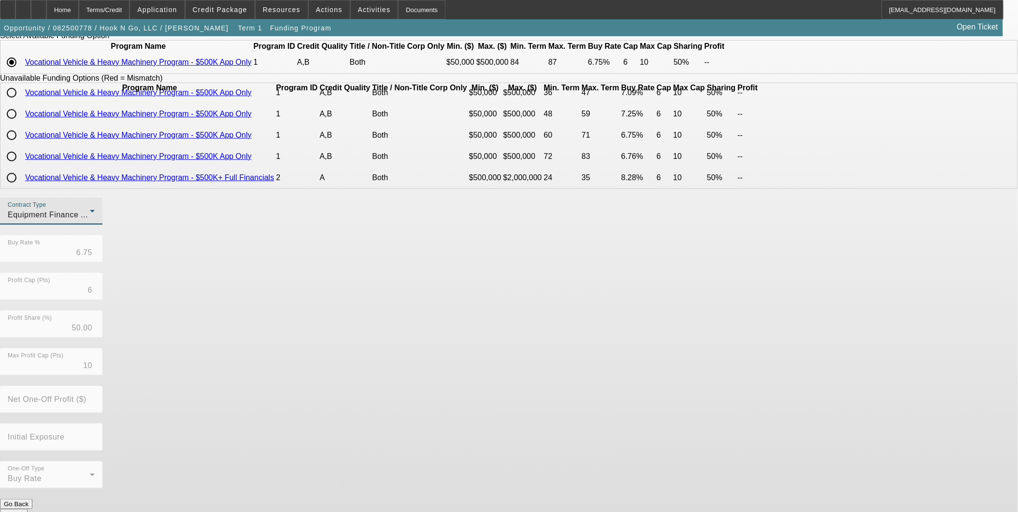
click at [28, 509] on button "Submit" at bounding box center [14, 514] width 28 height 10
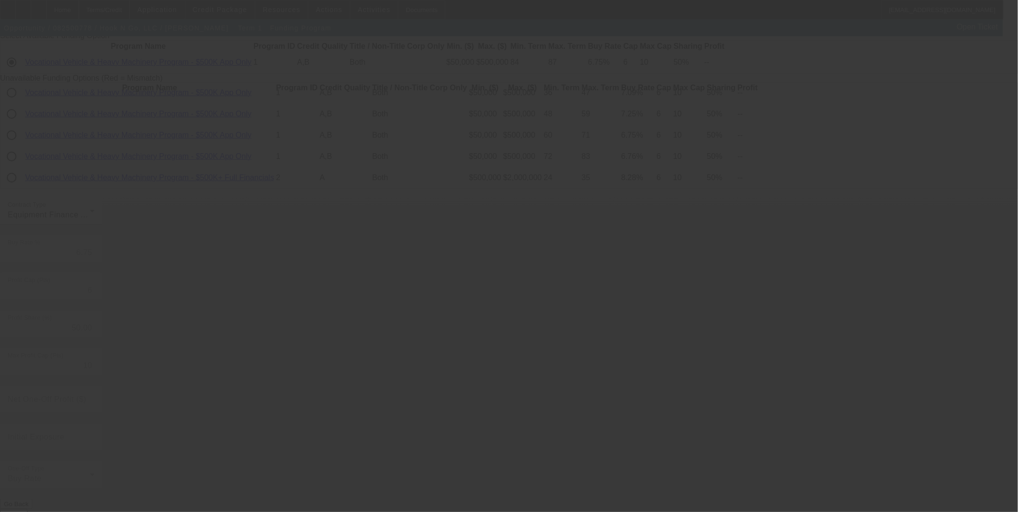
radio input "true"
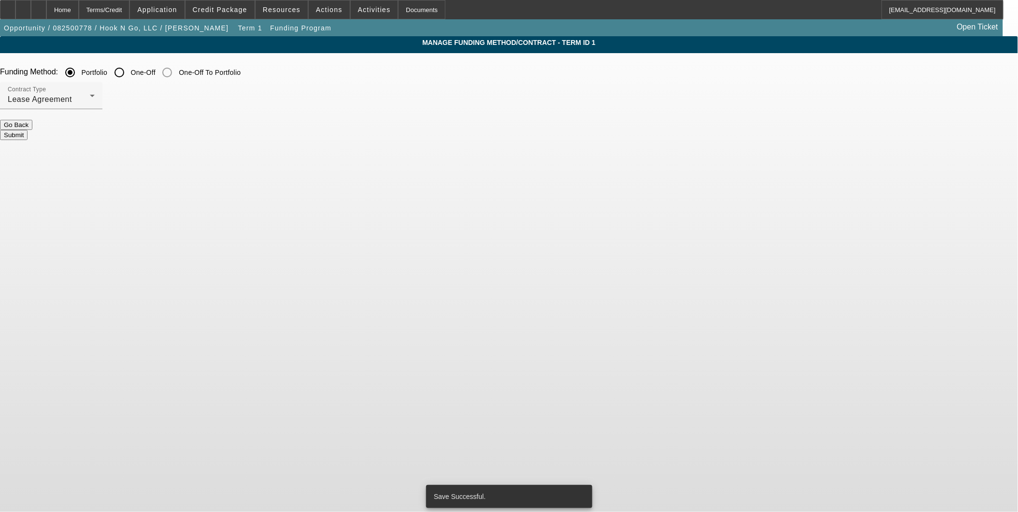
scroll to position [0, 0]
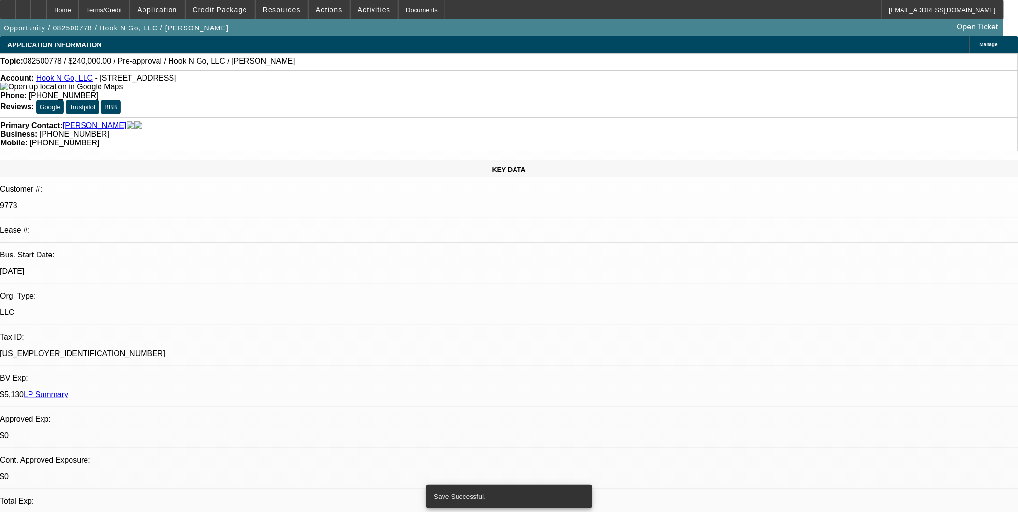
select select "0"
select select "2"
select select "0.1"
select select "4"
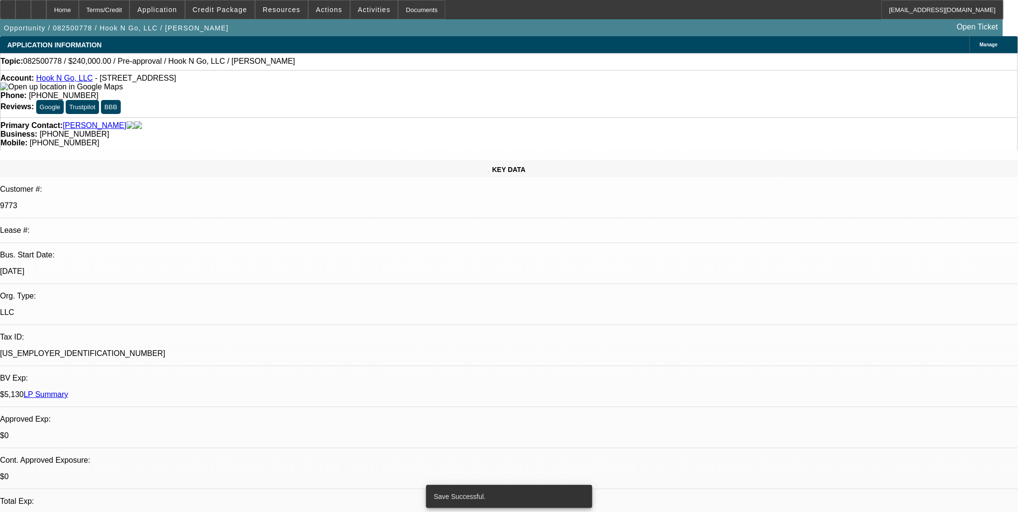
select select "0"
select select "2"
select select "0"
select select "6"
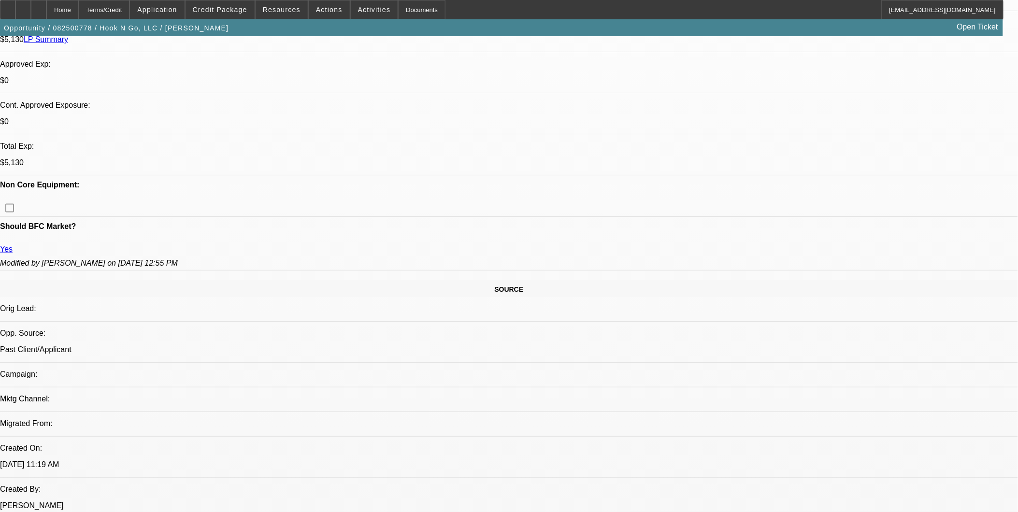
scroll to position [375, 0]
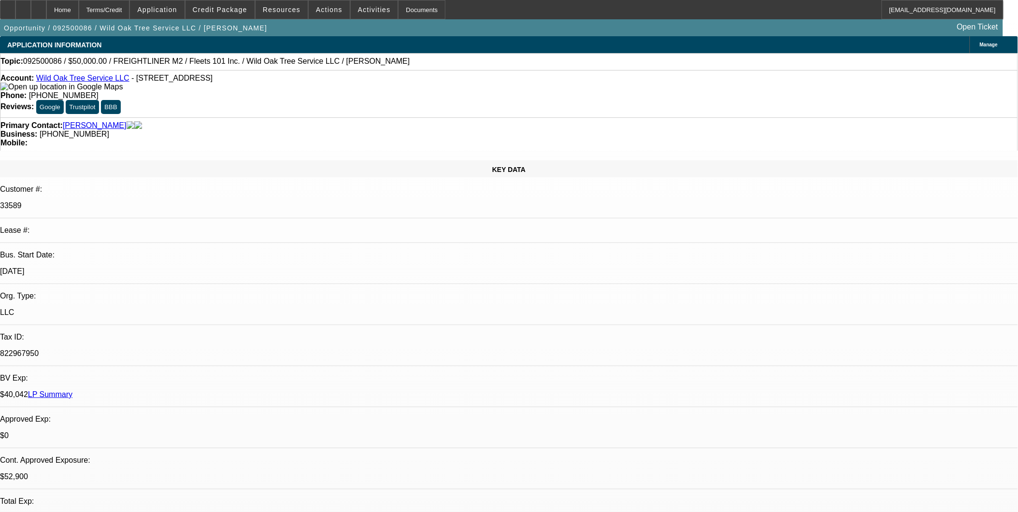
select select "0"
select select "2"
select select "0"
select select "2"
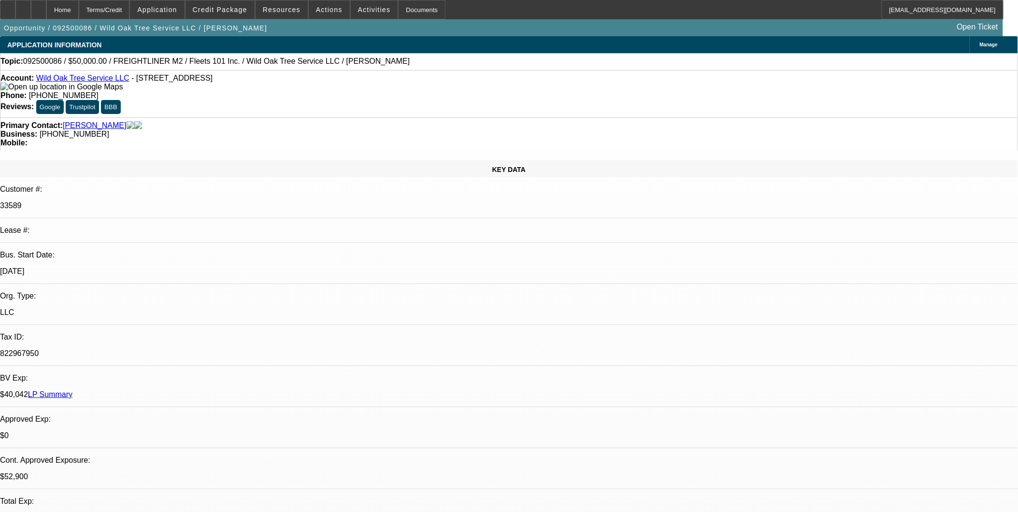
select select "0"
select select "2"
select select "0"
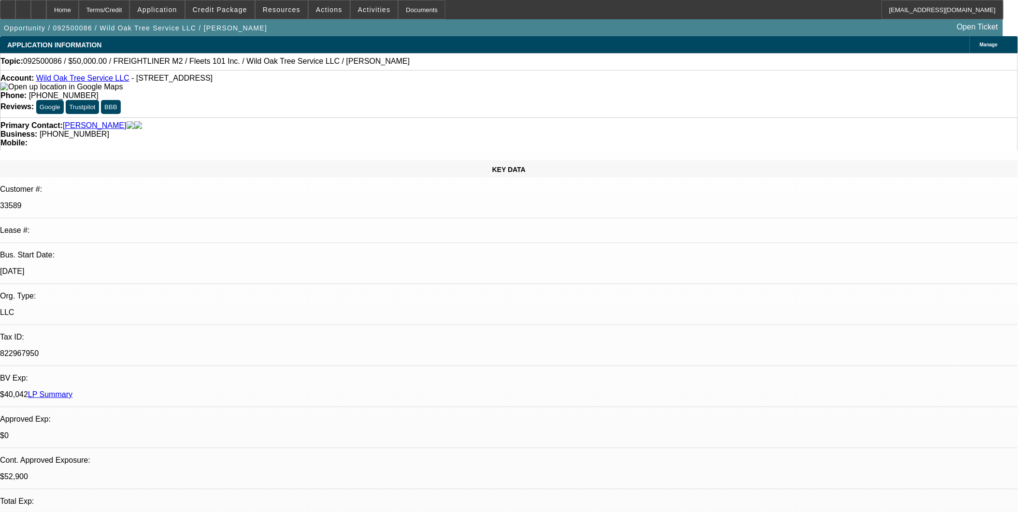
select select "2"
select select "0.1"
select select "1"
select select "2"
select select "6"
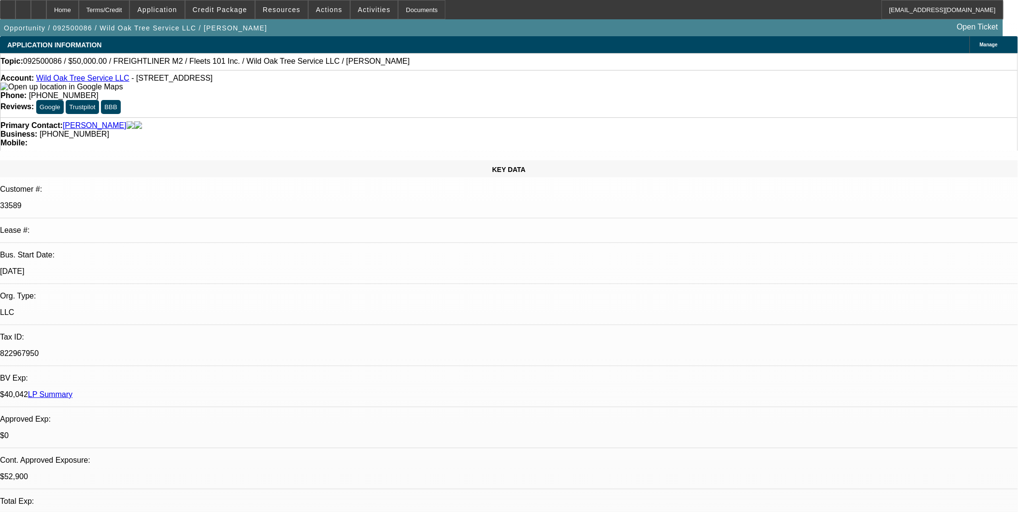
select select "1"
select select "2"
select select "6"
select select "1"
select select "2"
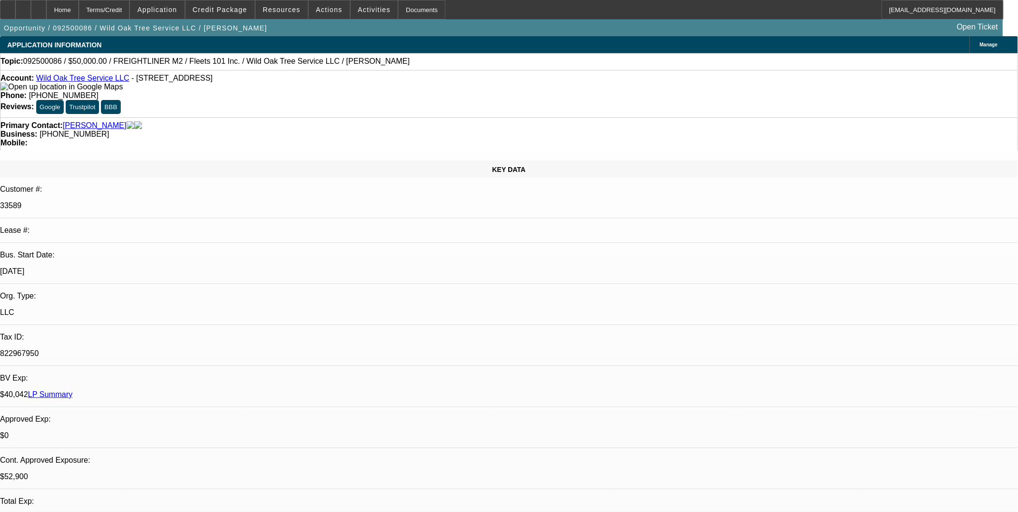
select select "6"
select select "1"
select select "2"
select select "4"
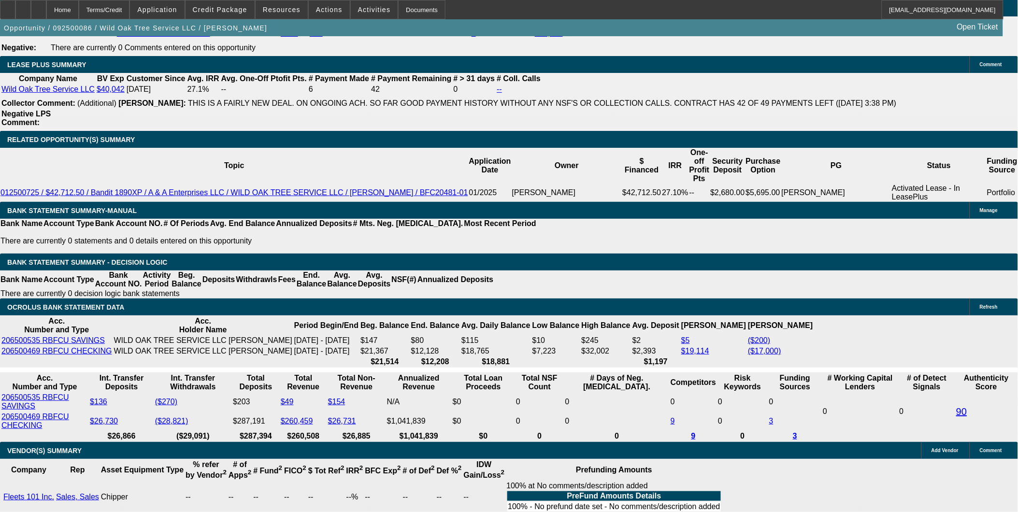
scroll to position [1557, 0]
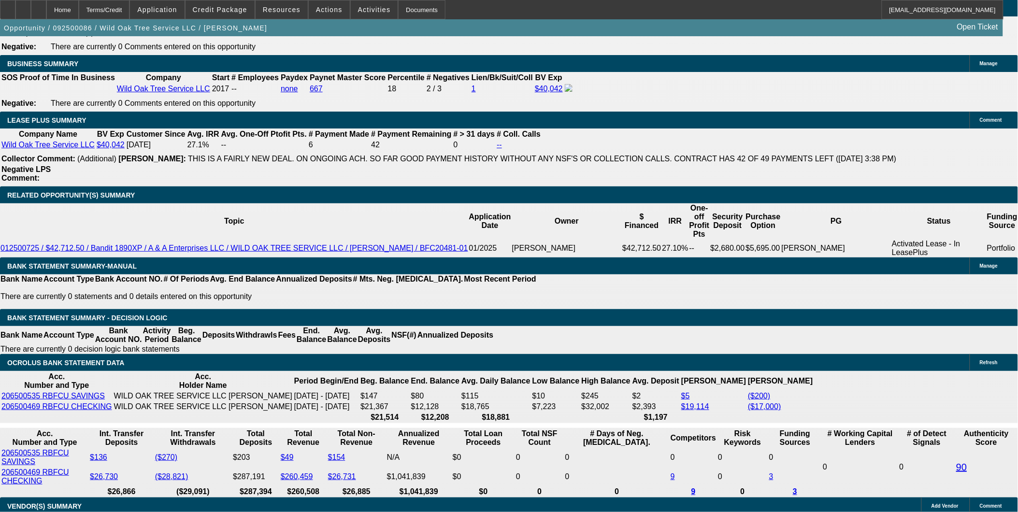
select select "0.1"
select select "2"
select select "0.1"
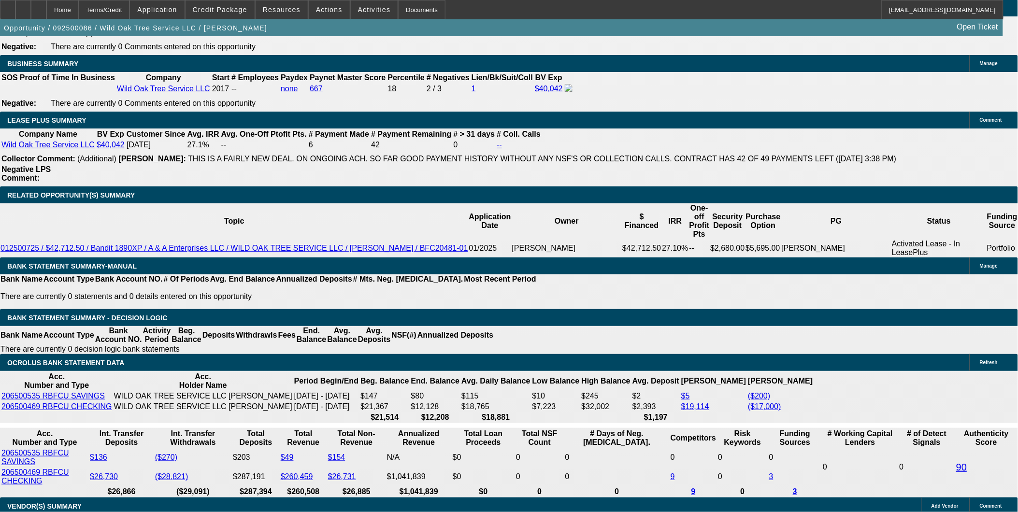
select select "4"
select select "0"
select select "2"
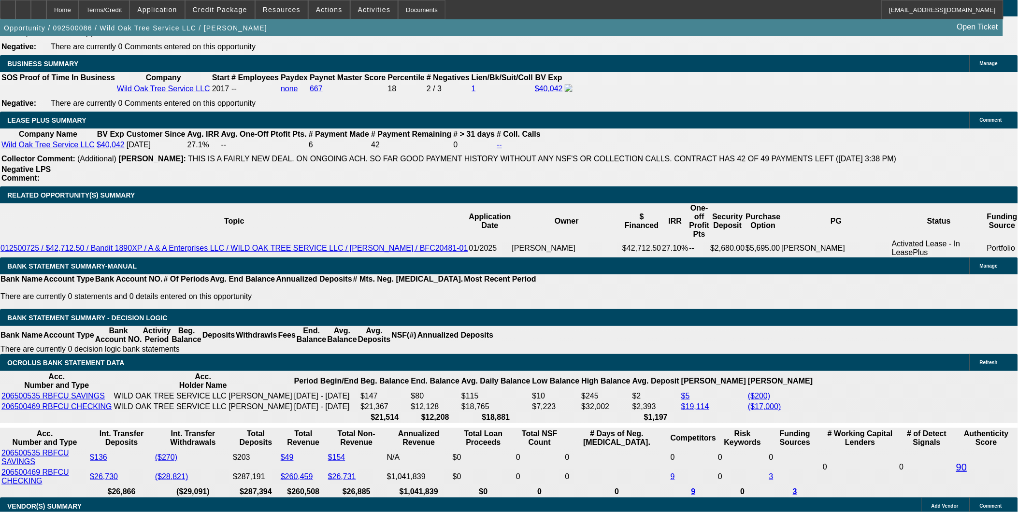
select select "0"
select select "6"
select select "0"
select select "2"
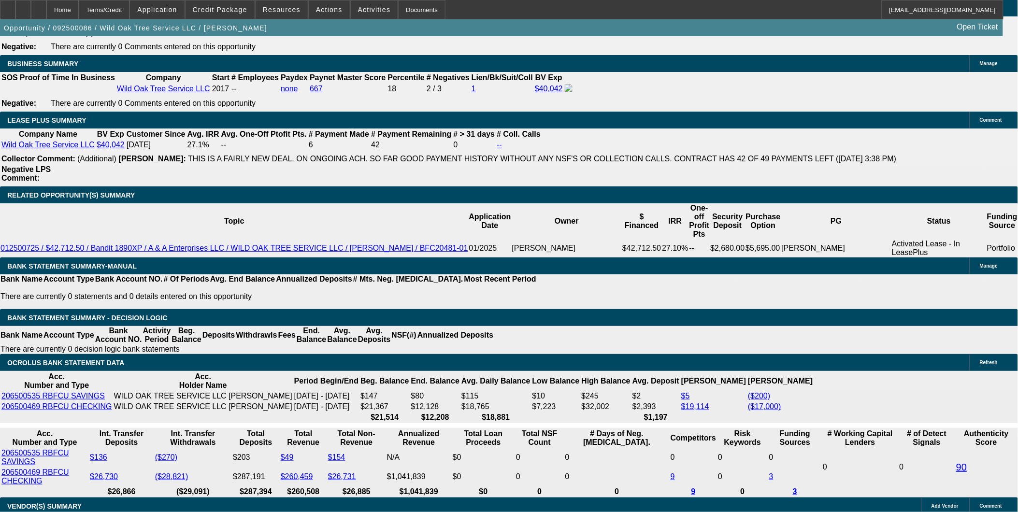
select select "0"
select select "6"
select select "0"
select select "2"
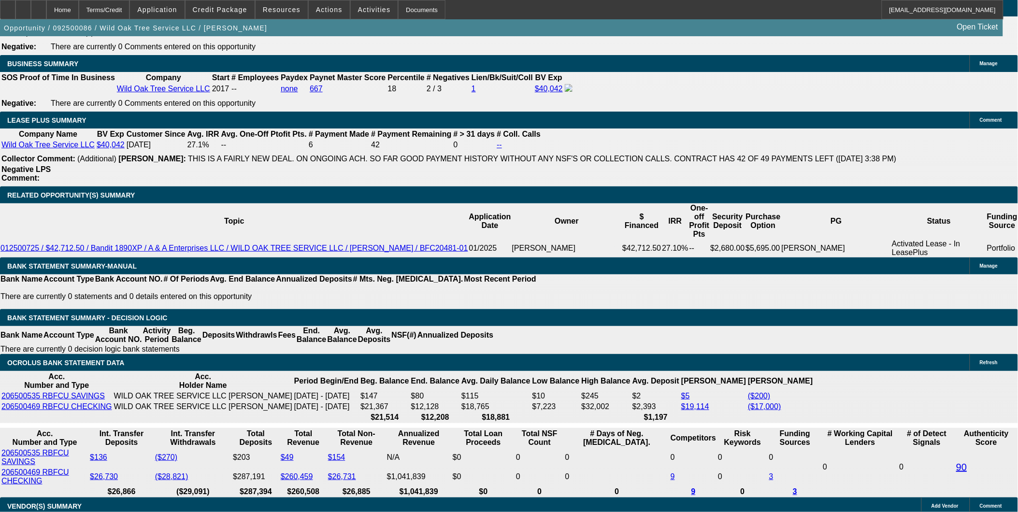
select select "0"
select select "6"
select select "0"
select select "2"
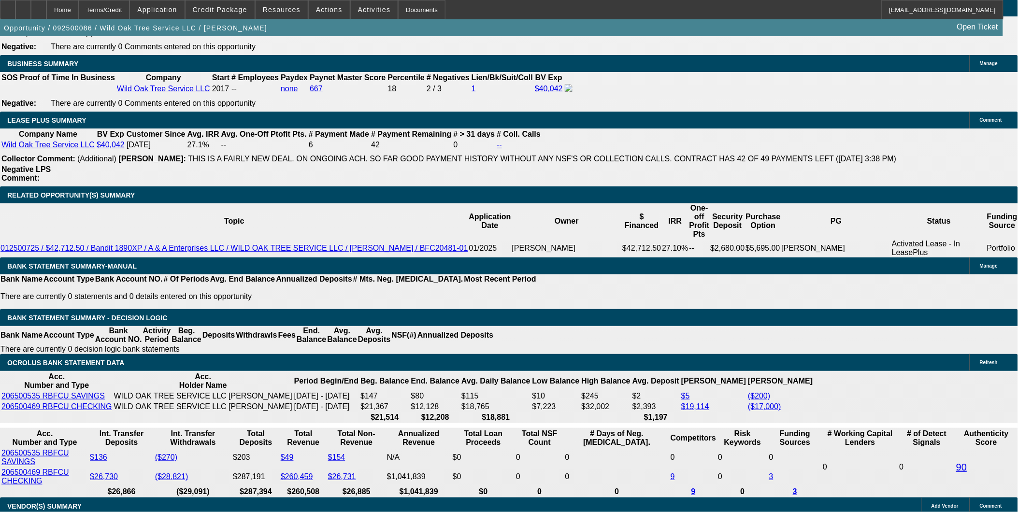
select select "0.1"
select select "4"
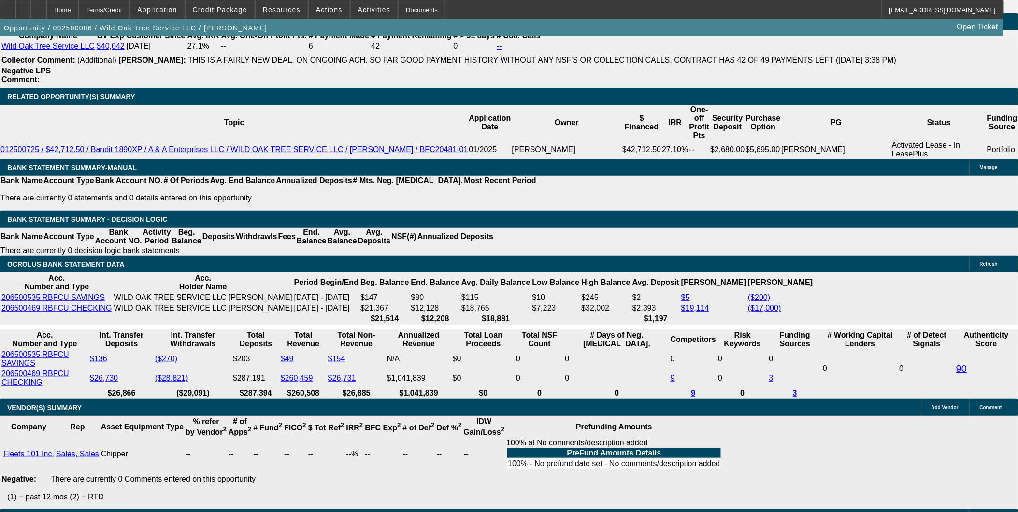
scroll to position [1825, 0]
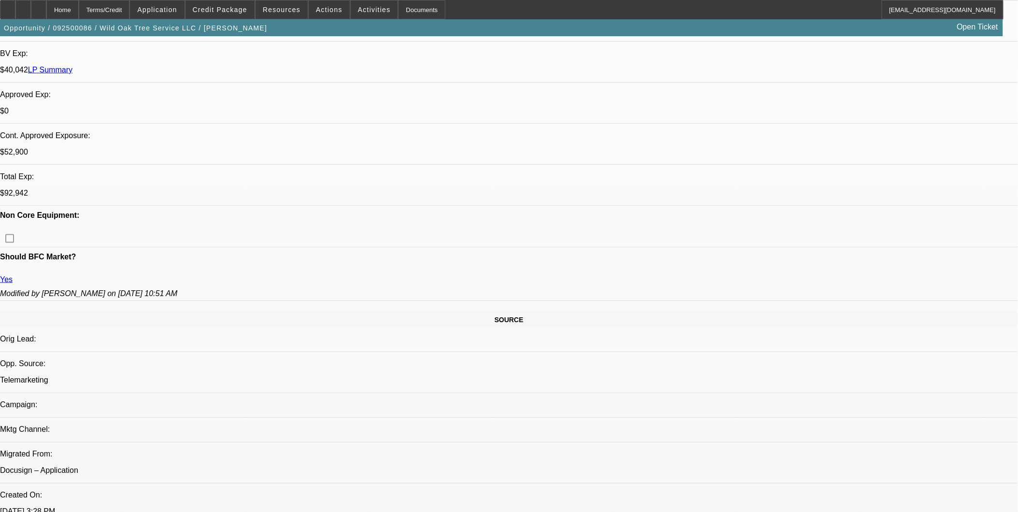
scroll to position [322, 0]
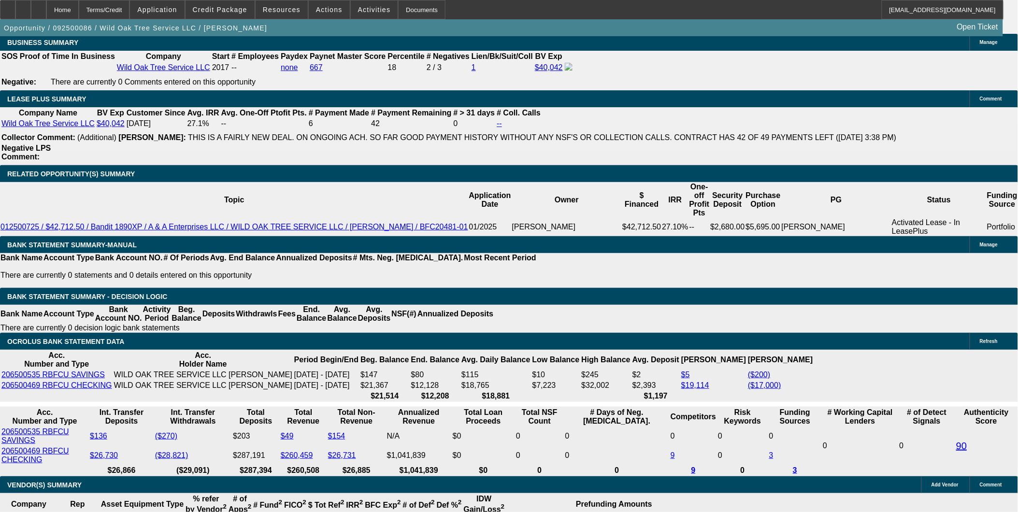
scroll to position [1605, 0]
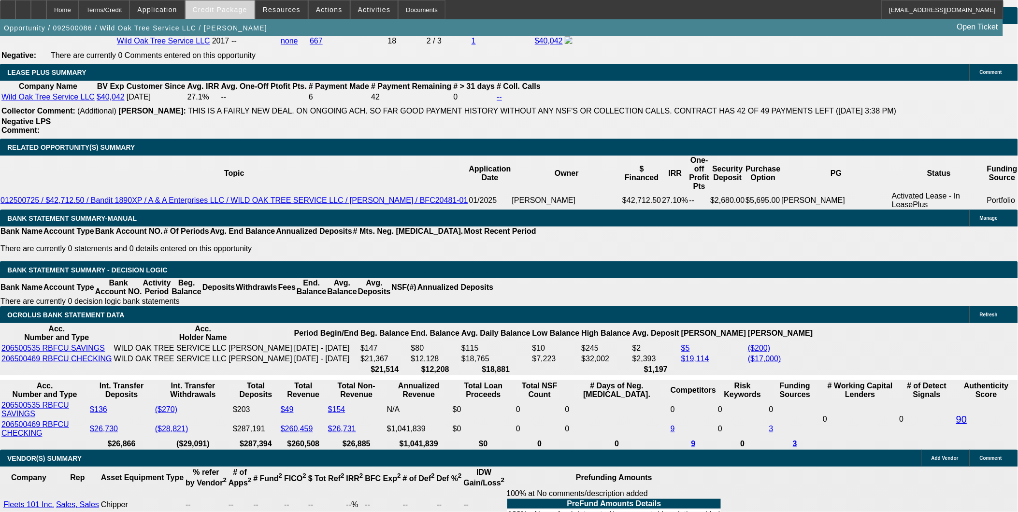
click at [231, 9] on span "Credit Package" at bounding box center [220, 10] width 55 height 8
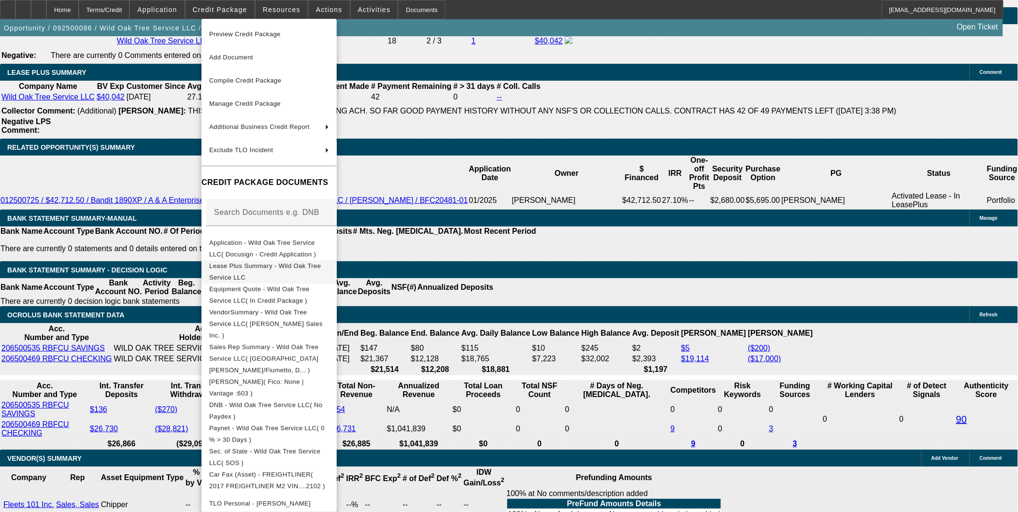
click at [277, 264] on span "Lease Plus Summary - Wild Oak Tree Service LLC" at bounding box center [265, 271] width 112 height 19
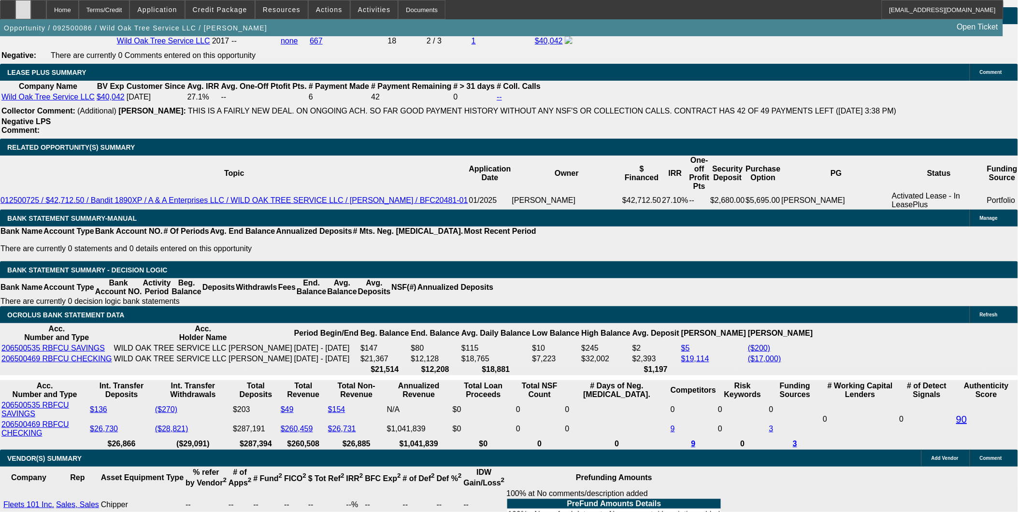
click at [31, 3] on div at bounding box center [22, 9] width 15 height 19
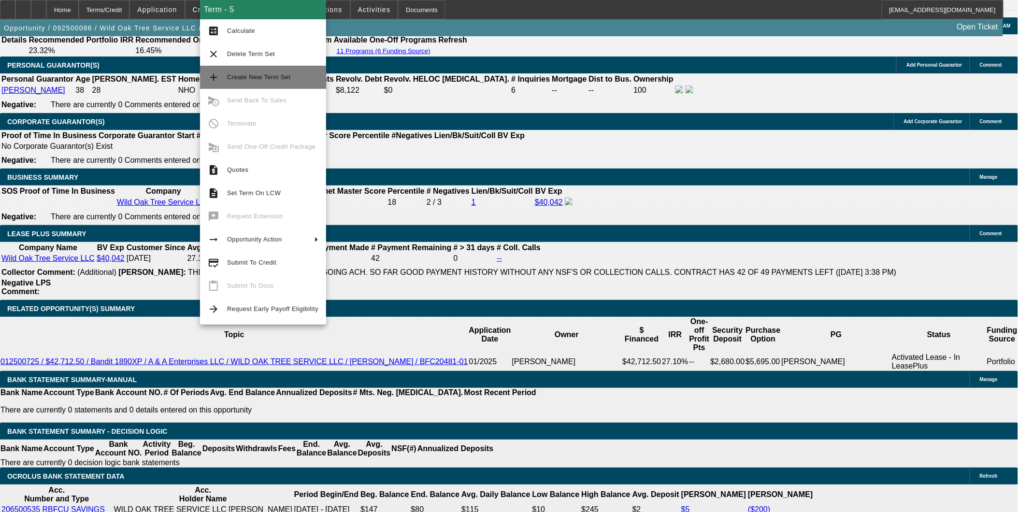
click at [269, 70] on button "add Create New Term Set" at bounding box center [263, 77] width 126 height 23
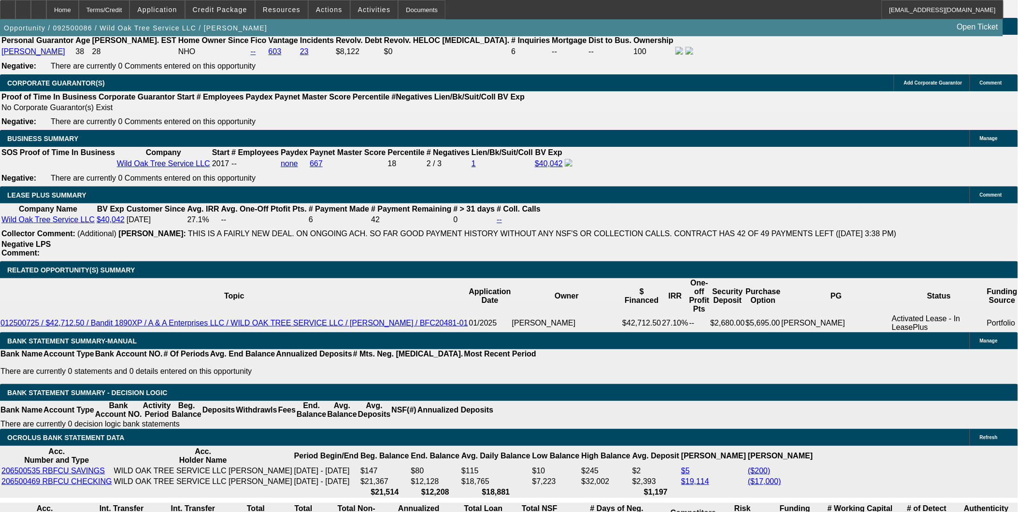
select select "0"
select select "2"
select select "0"
select select "2"
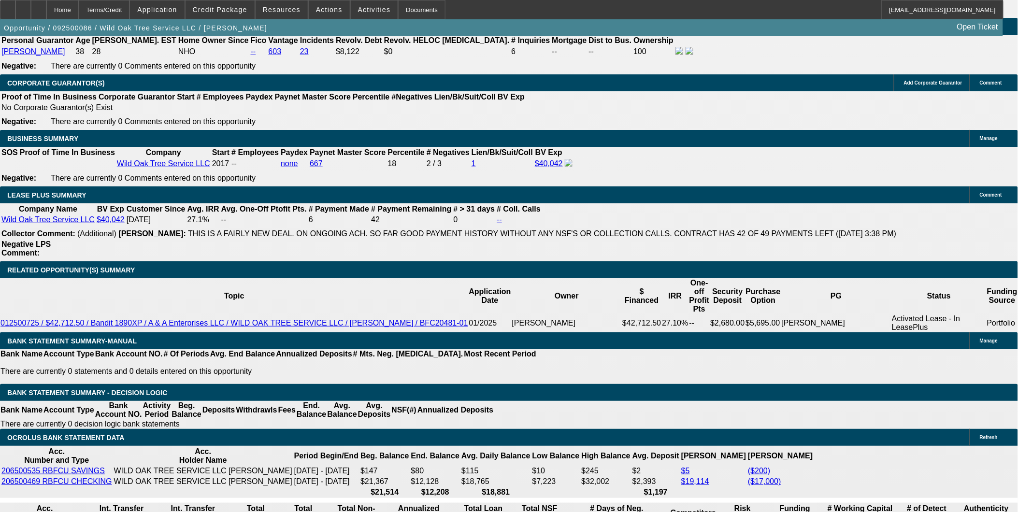
select select "0"
select select "2"
select select "0"
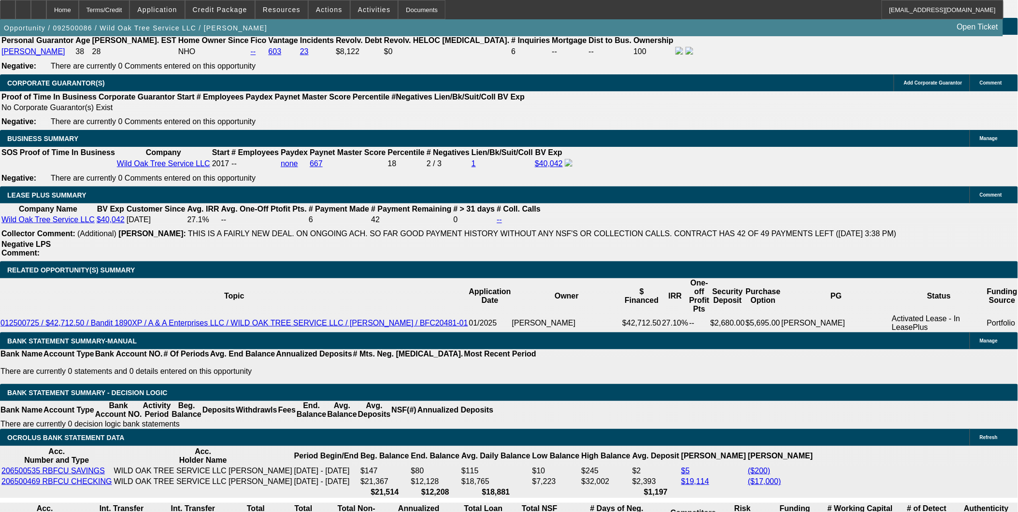
select select "2"
select select "0"
select select "1"
select select "2"
select select "6"
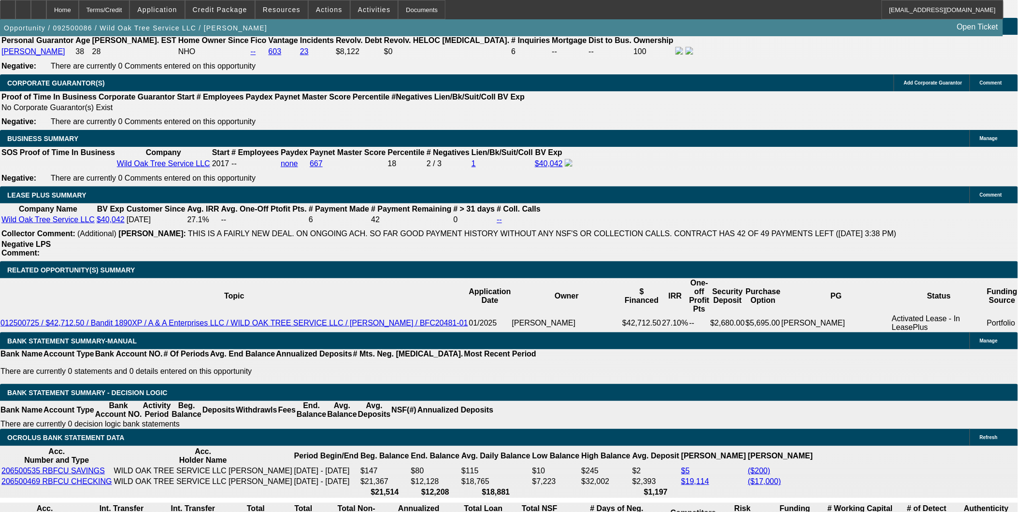
select select "1"
select select "2"
select select "6"
select select "1"
select select "2"
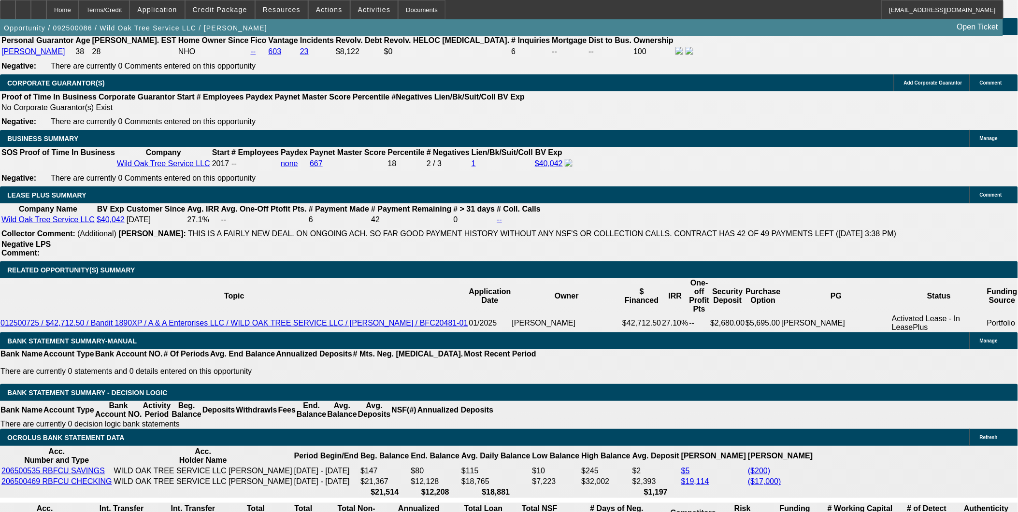
select select "6"
select select "1"
select select "2"
select select "6"
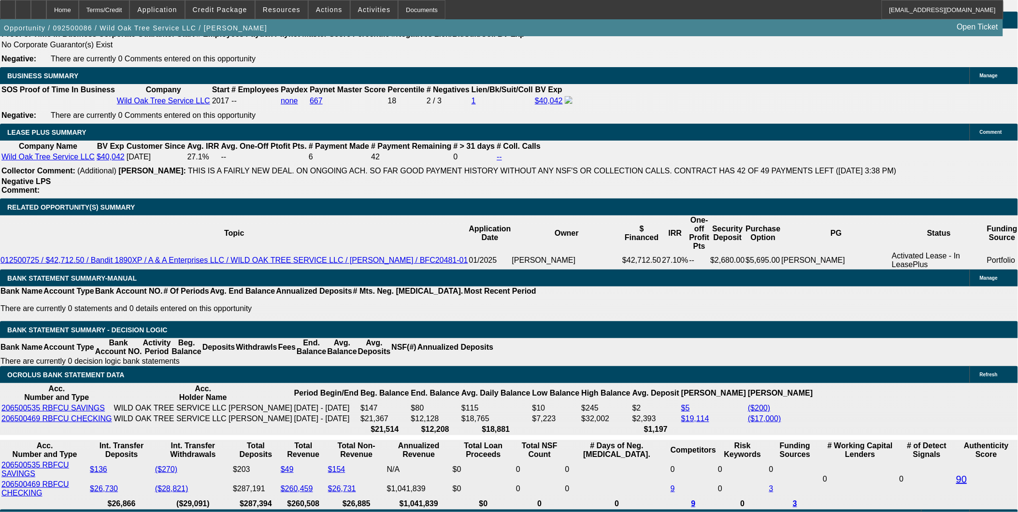
scroll to position [1590, 0]
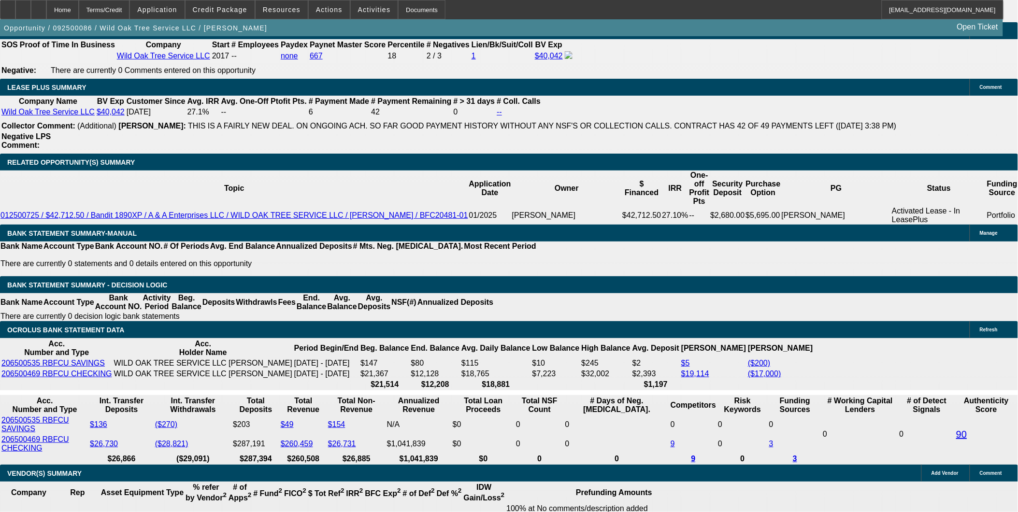
type input "7390"
drag, startPoint x: 156, startPoint y: 301, endPoint x: 297, endPoint y: 293, distance: 140.8
type input "UNKNOWN"
type input "$10,000.00"
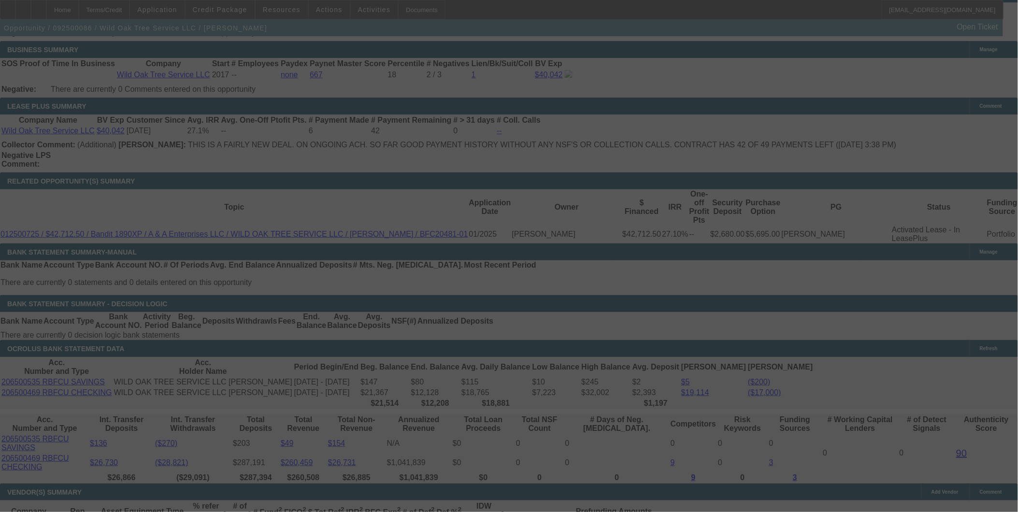
scroll to position [1590, 0]
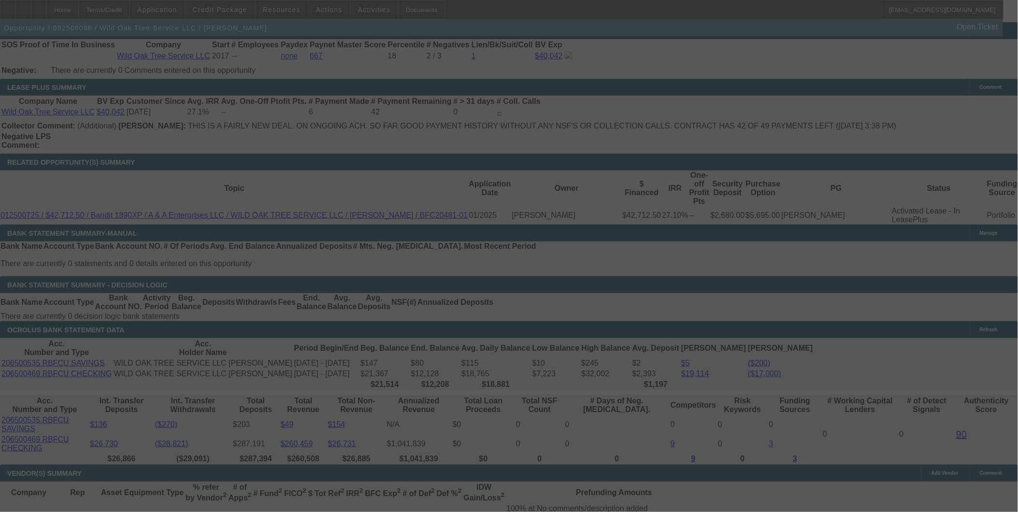
select select "0"
select select "2"
select select "0"
select select "6"
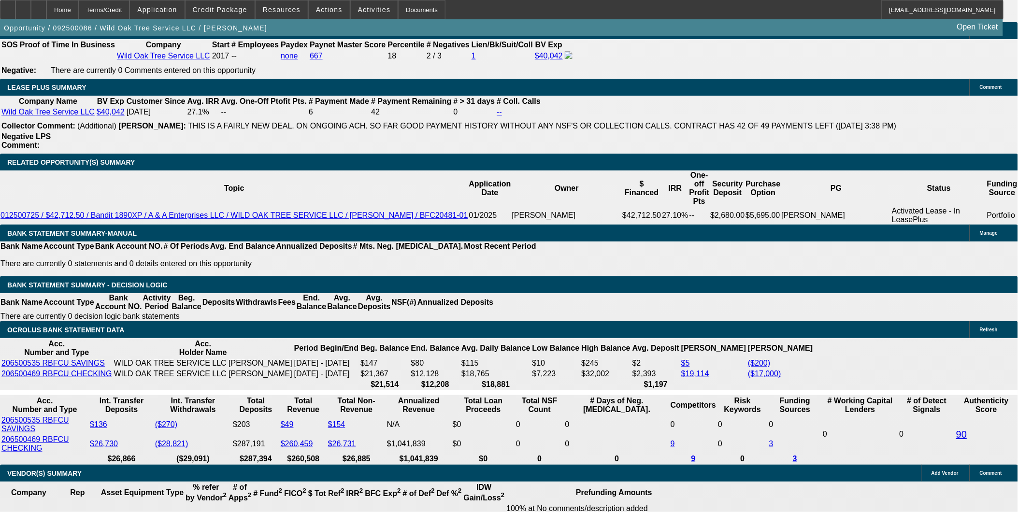
drag, startPoint x: 219, startPoint y: 286, endPoint x: 302, endPoint y: 290, distance: 82.7
type input "UNKNOWN"
type input "1"
type input "$1,808.52"
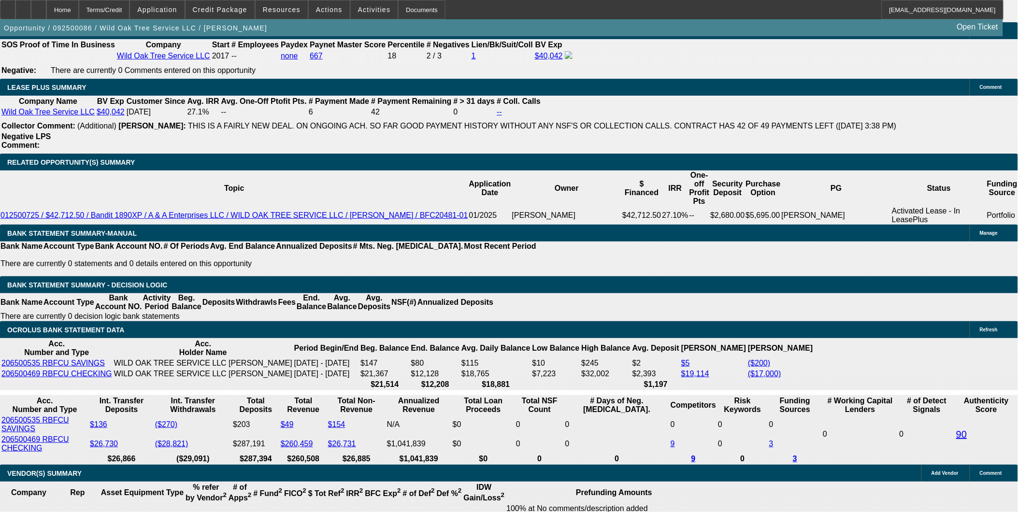
type input "$904.26"
type input "18."
type input "$2,686.62"
type input "$1,343.31"
type input "18.2"
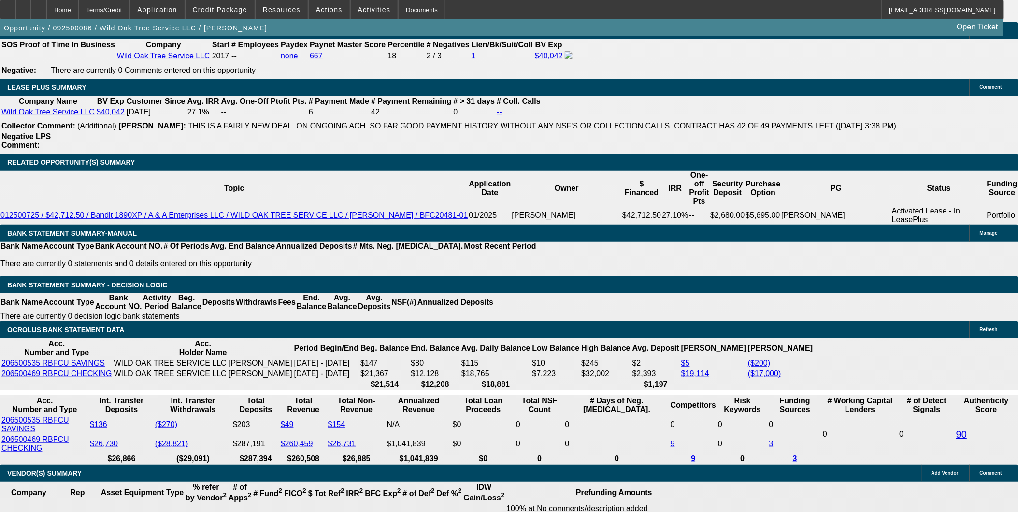
type input "$2,698.14"
type input "$1,349.07"
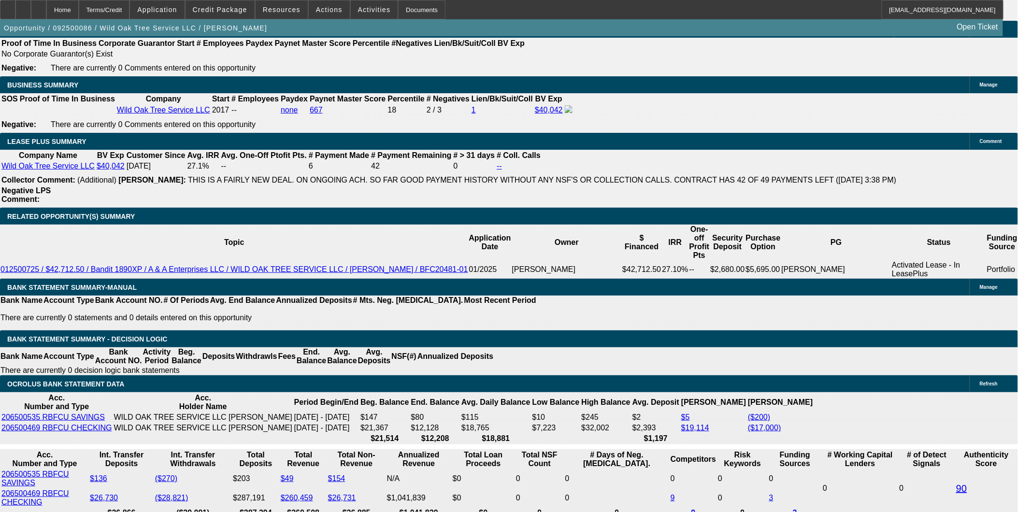
type input "18.2"
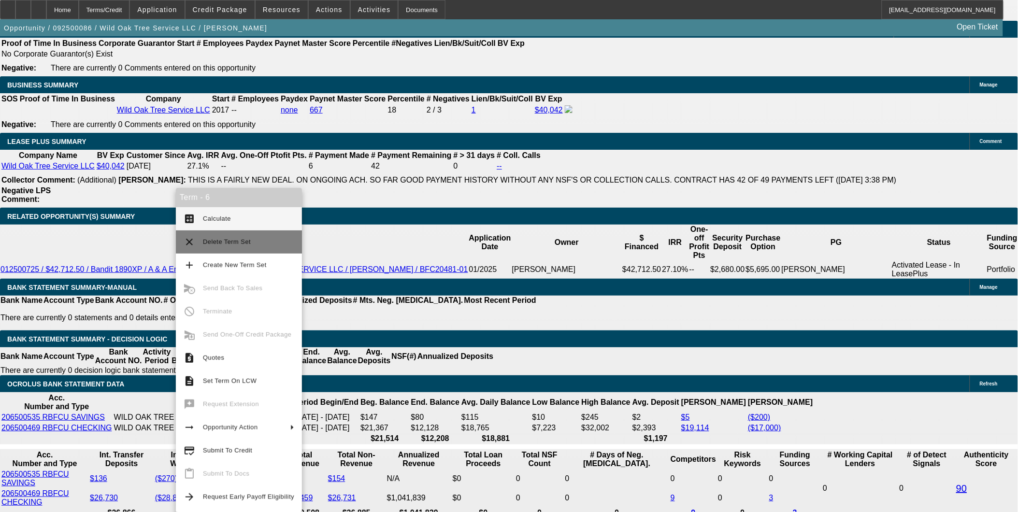
click at [197, 238] on button "clear Delete Term Set" at bounding box center [239, 242] width 126 height 23
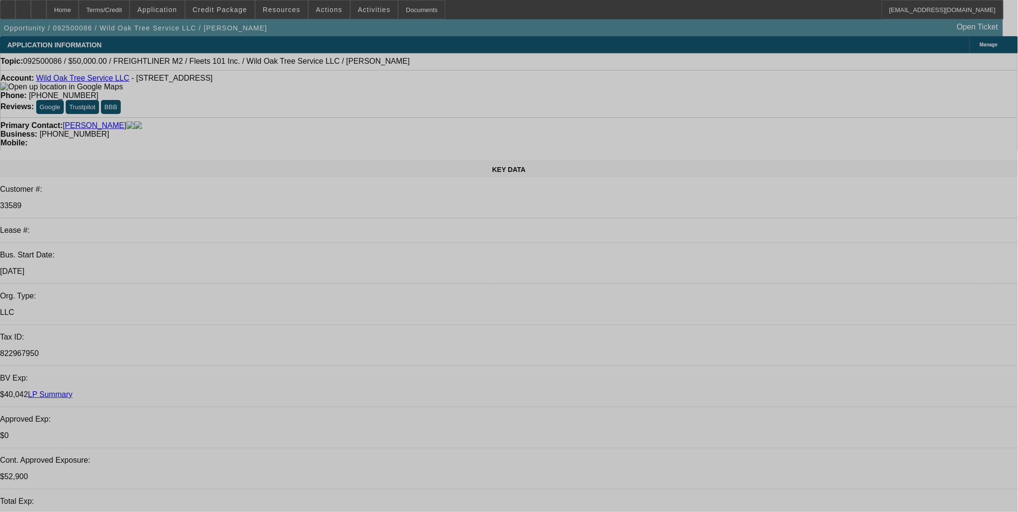
select select "0"
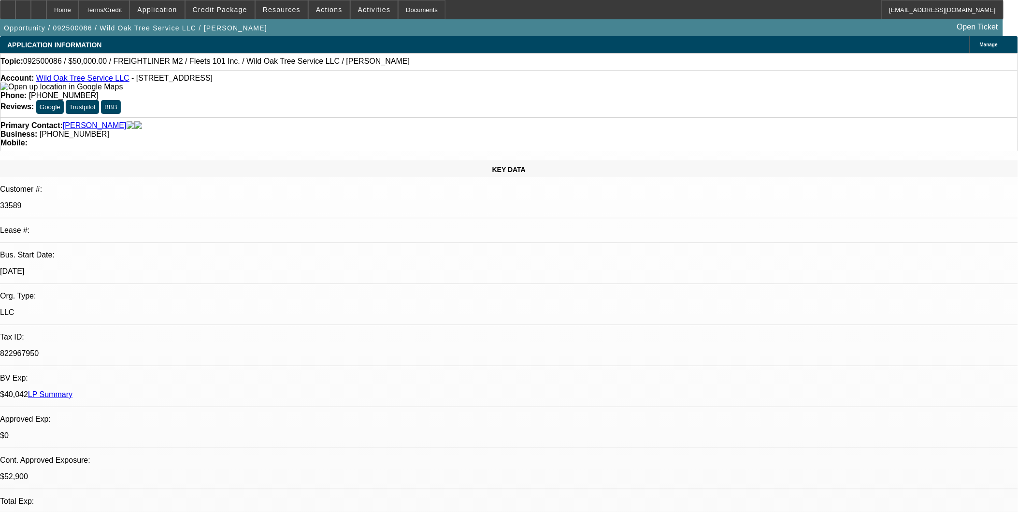
select select "2"
select select "0"
select select "2"
select select "0"
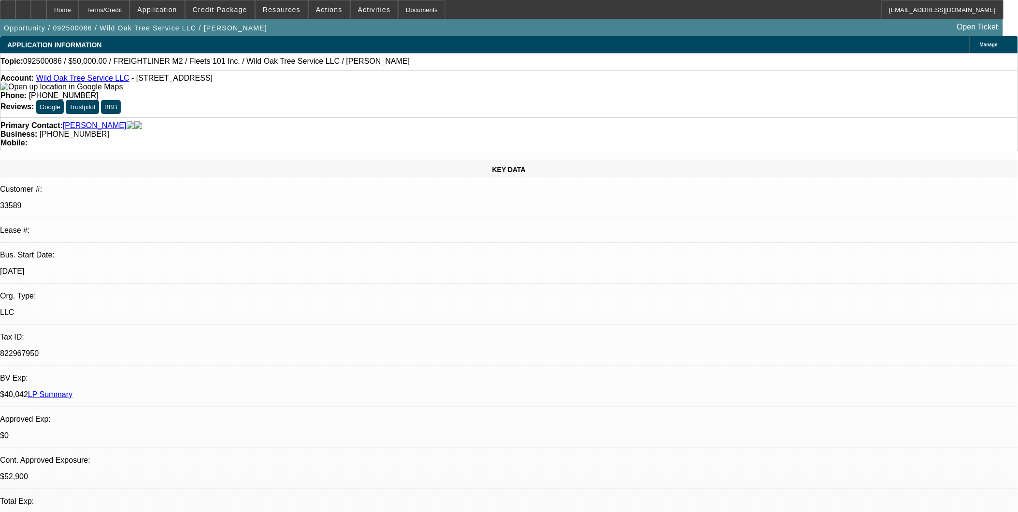
select select "0"
select select "2"
select select "0"
select select "2"
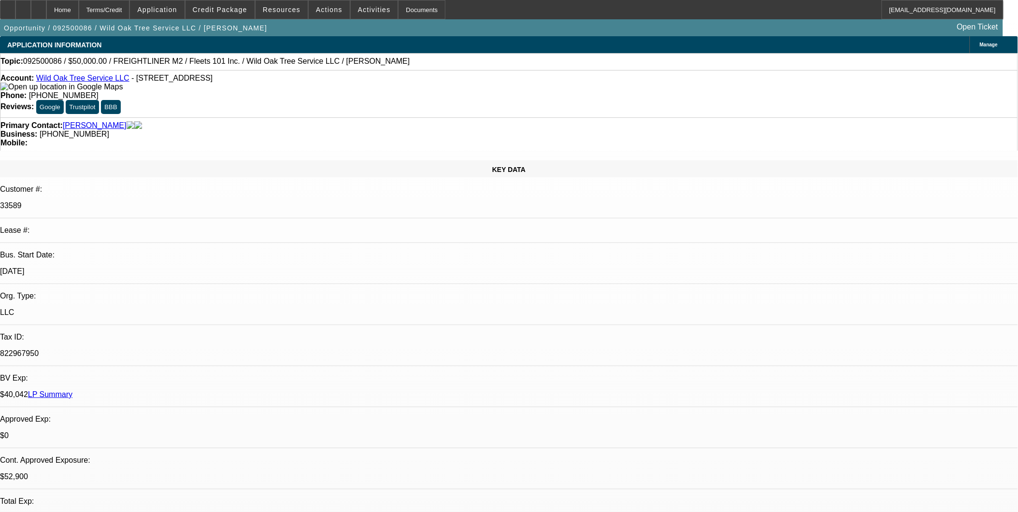
select select "0.1"
select select "1"
select select "2"
select select "6"
select select "1"
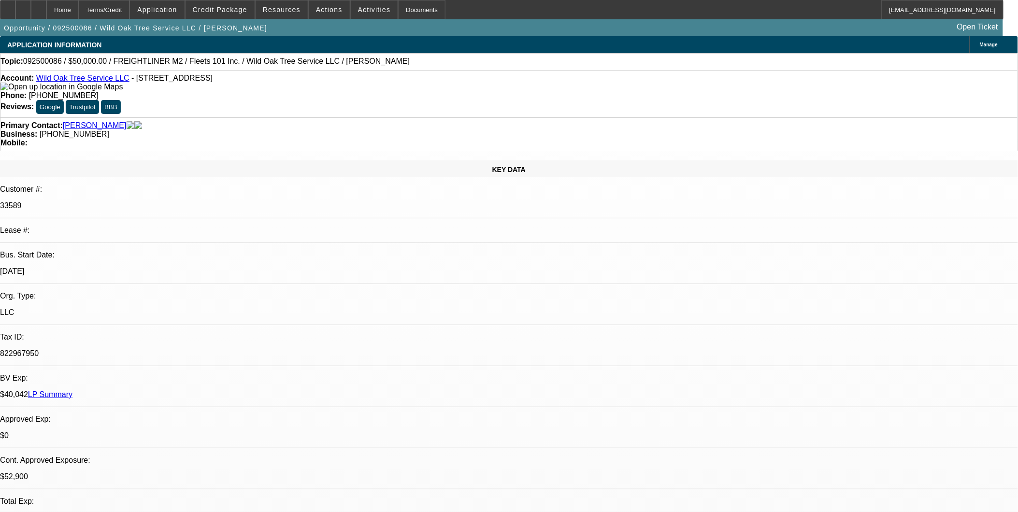
select select "2"
select select "6"
select select "1"
select select "2"
select select "6"
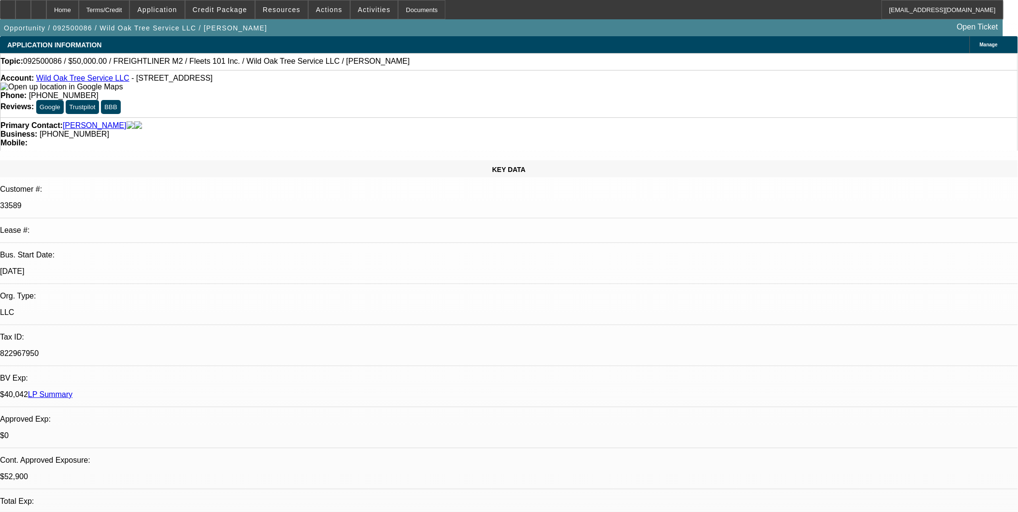
select select "1"
select select "2"
select select "4"
click at [245, 11] on span "Credit Package" at bounding box center [220, 10] width 55 height 8
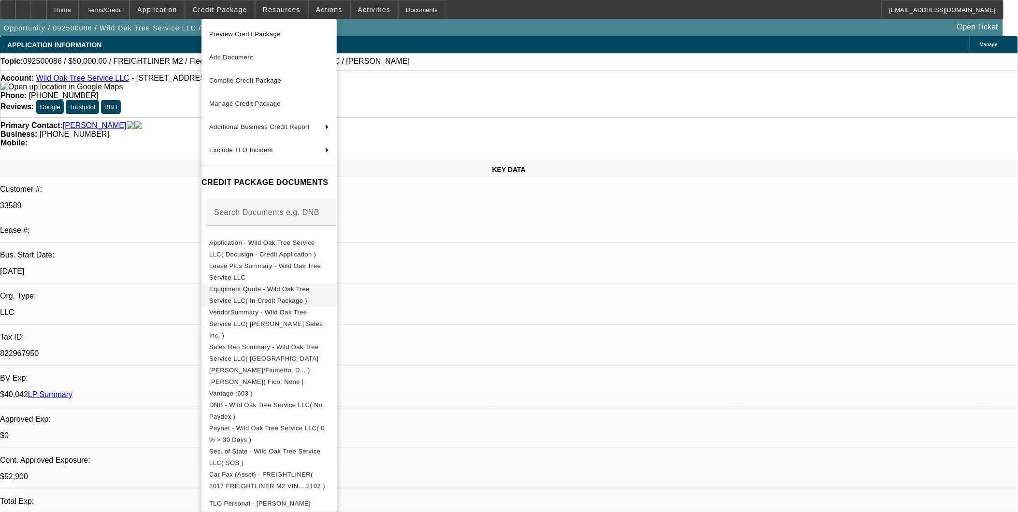
click at [255, 291] on span "Equipment Quote - Wild Oak Tree Service LLC( In Credit Package )" at bounding box center [259, 294] width 101 height 19
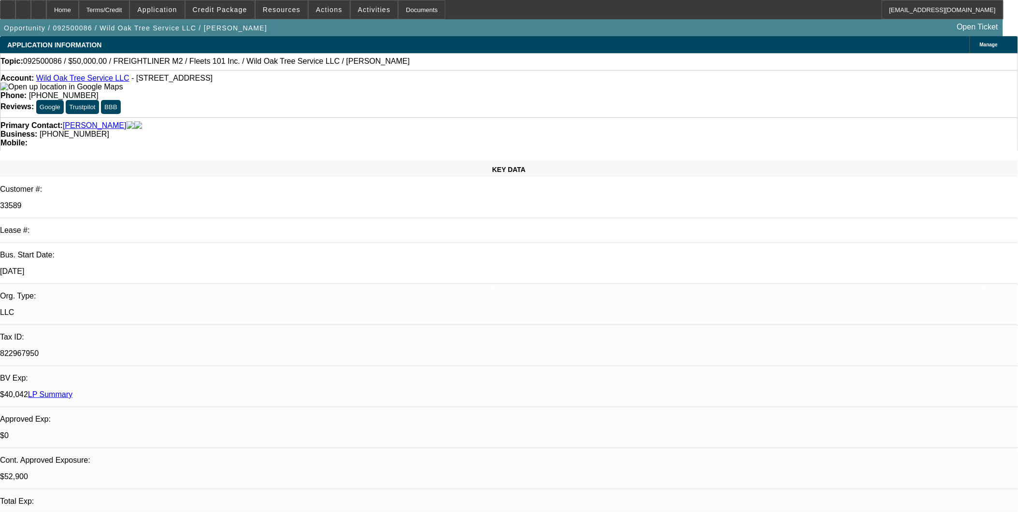
click at [238, 16] on span at bounding box center [220, 9] width 69 height 23
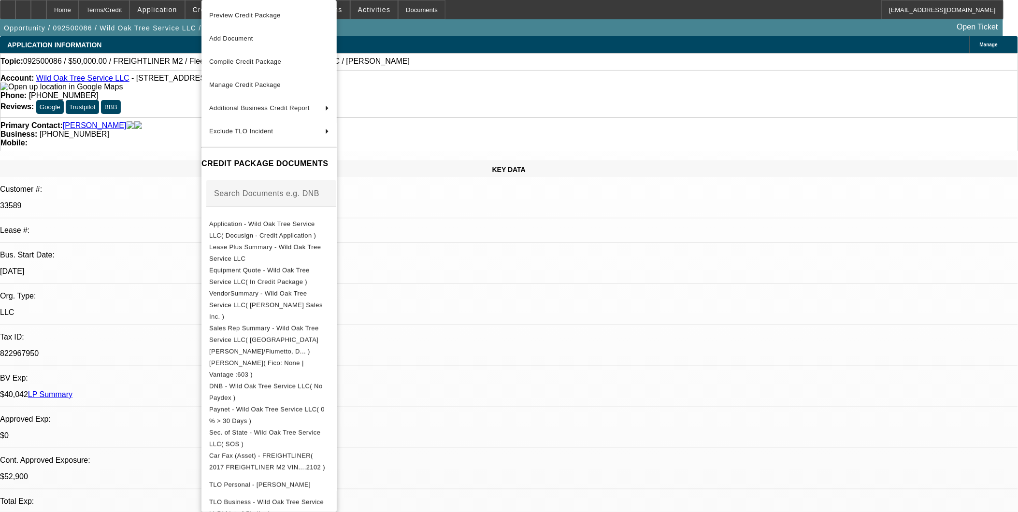
click at [107, 122] on div at bounding box center [509, 256] width 1018 height 512
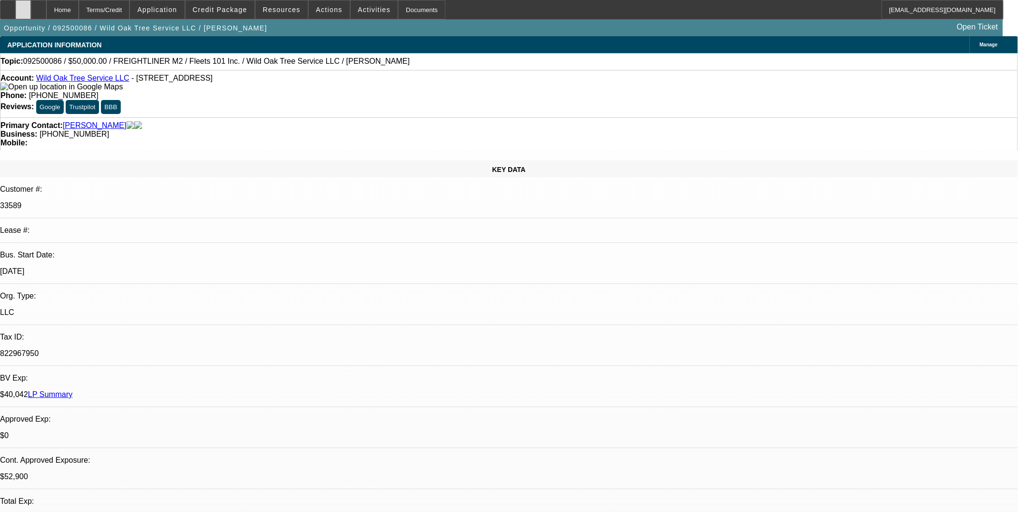
click at [31, 12] on div at bounding box center [22, 9] width 15 height 19
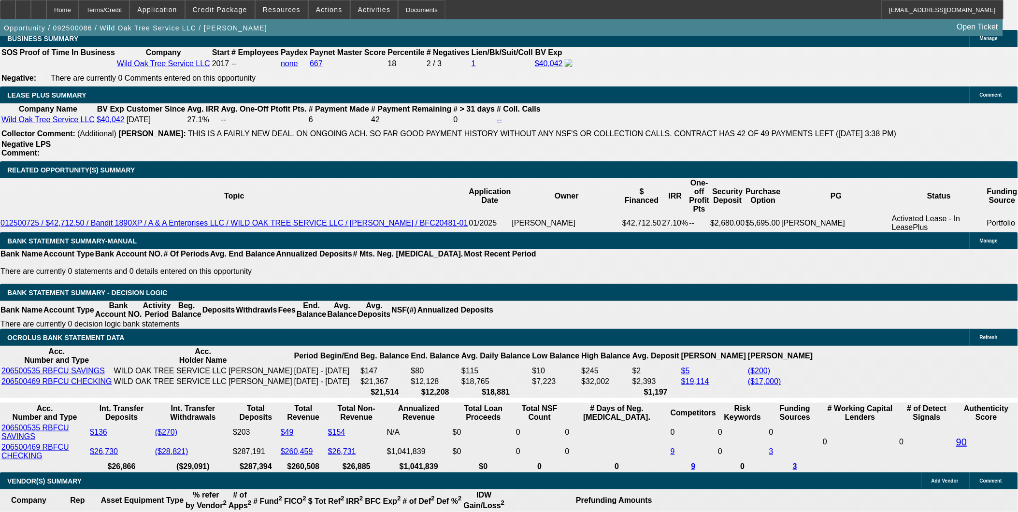
scroll to position [1557, 0]
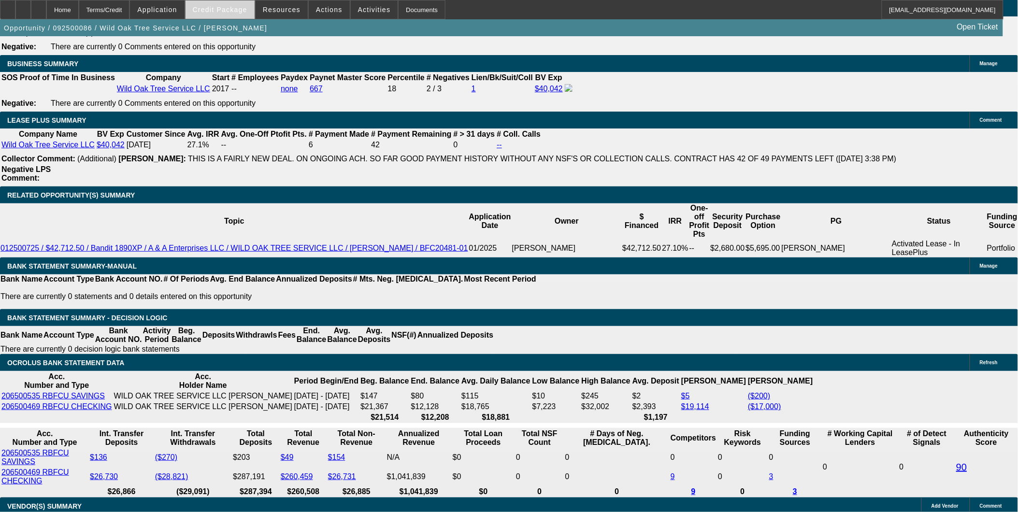
click at [246, 2] on span at bounding box center [220, 9] width 69 height 23
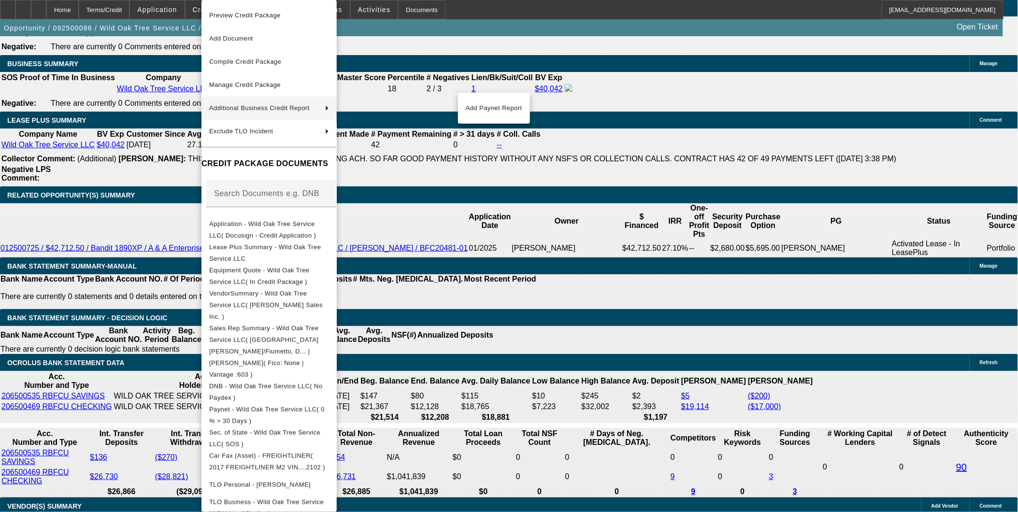
click at [858, 340] on div at bounding box center [509, 256] width 1018 height 512
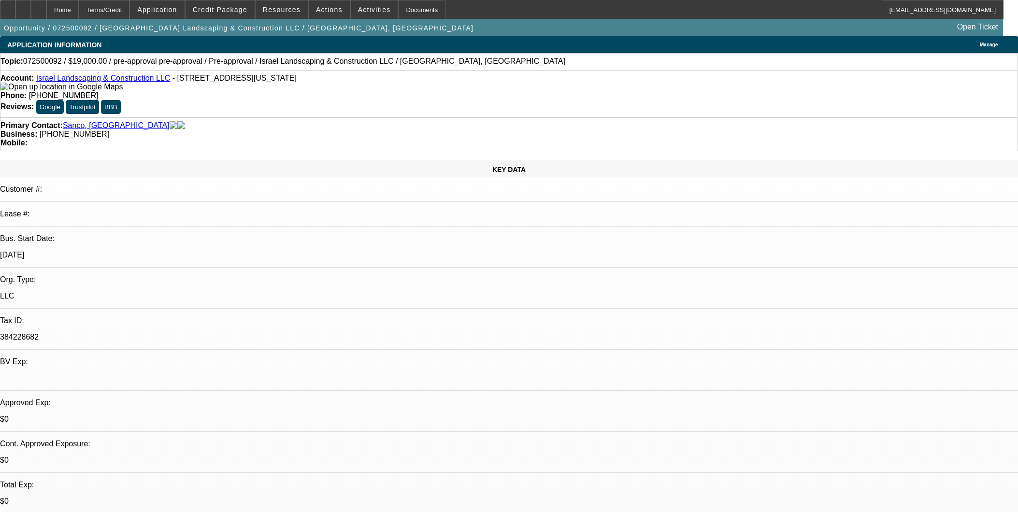
select select "0"
select select "6"
click at [276, 81] on div "Account: Israel Landscaping & Construction LLC - 682 N Colorado St, Chandler, A…" at bounding box center [508, 82] width 1017 height 17
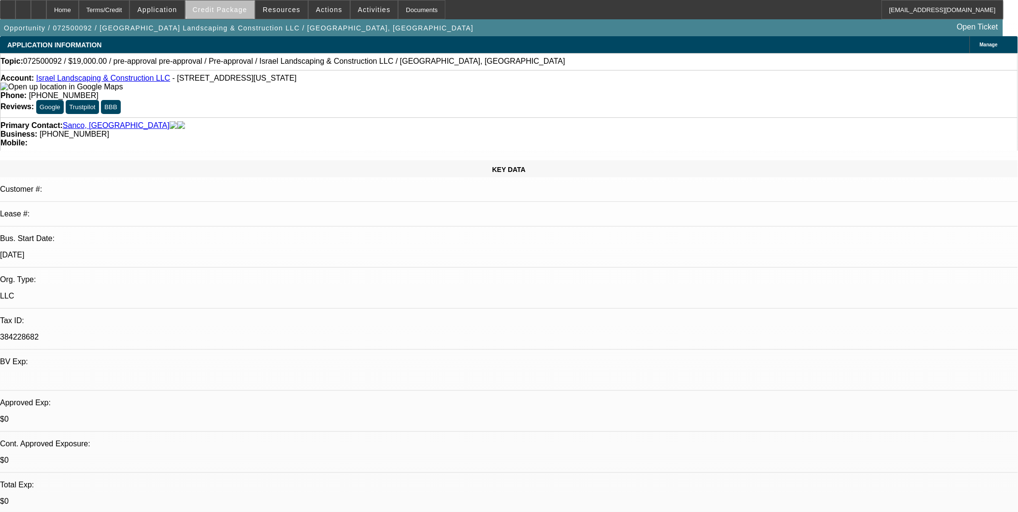
click at [240, 5] on span at bounding box center [220, 9] width 69 height 23
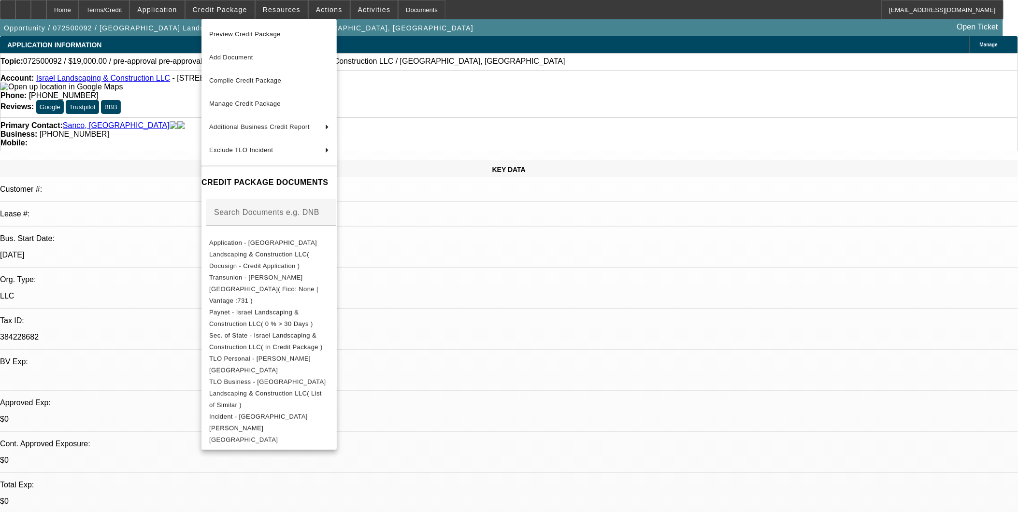
click at [165, 127] on div at bounding box center [509, 256] width 1018 height 512
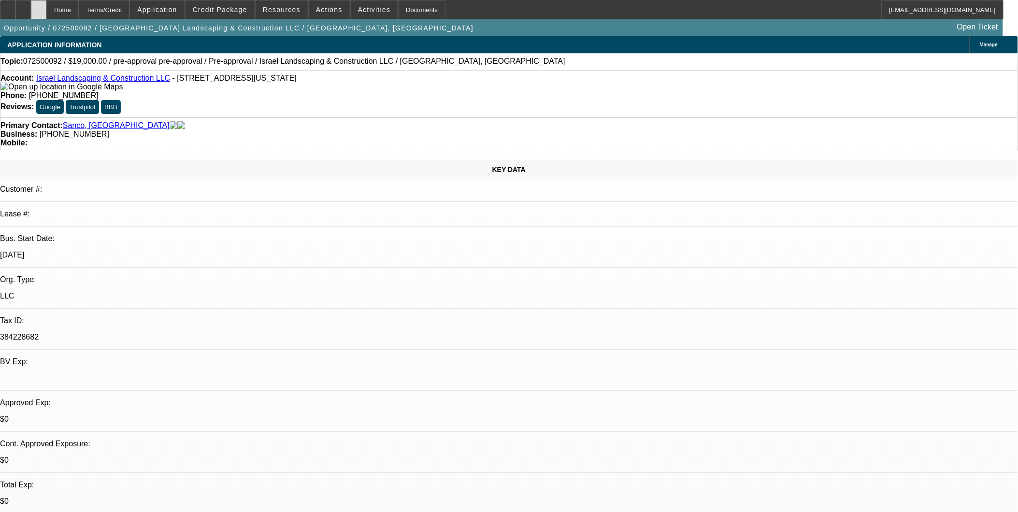
click at [46, 8] on div at bounding box center [38, 9] width 15 height 19
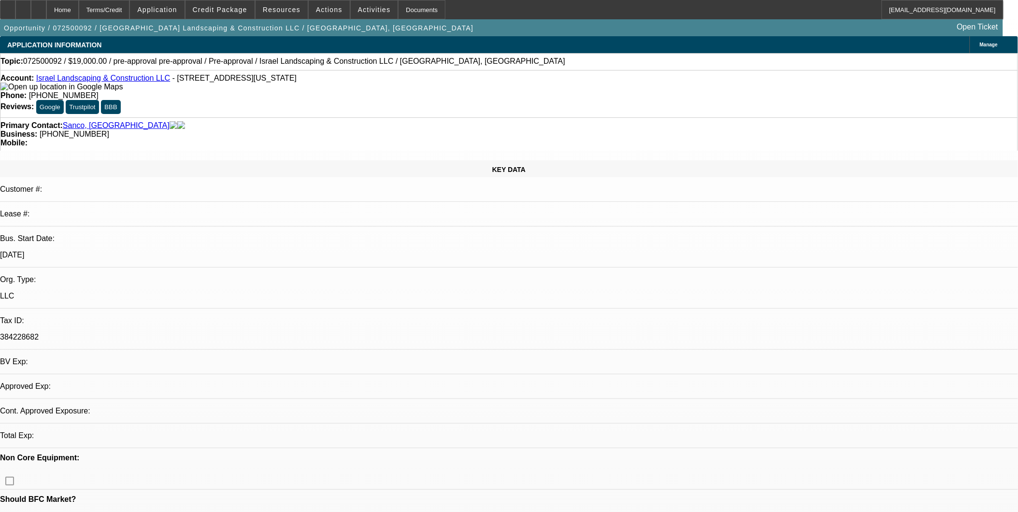
select select "0"
select select "1"
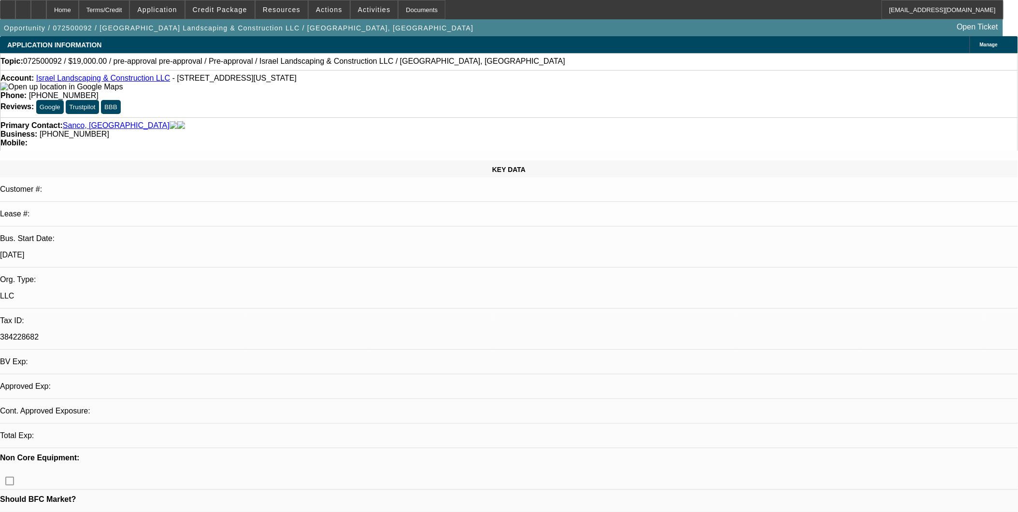
select select "6"
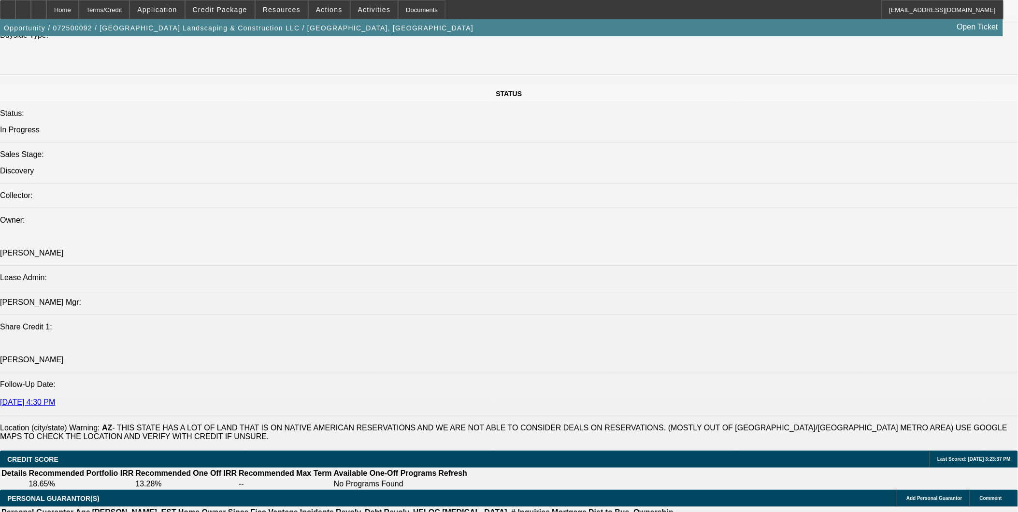
scroll to position [1074, 0]
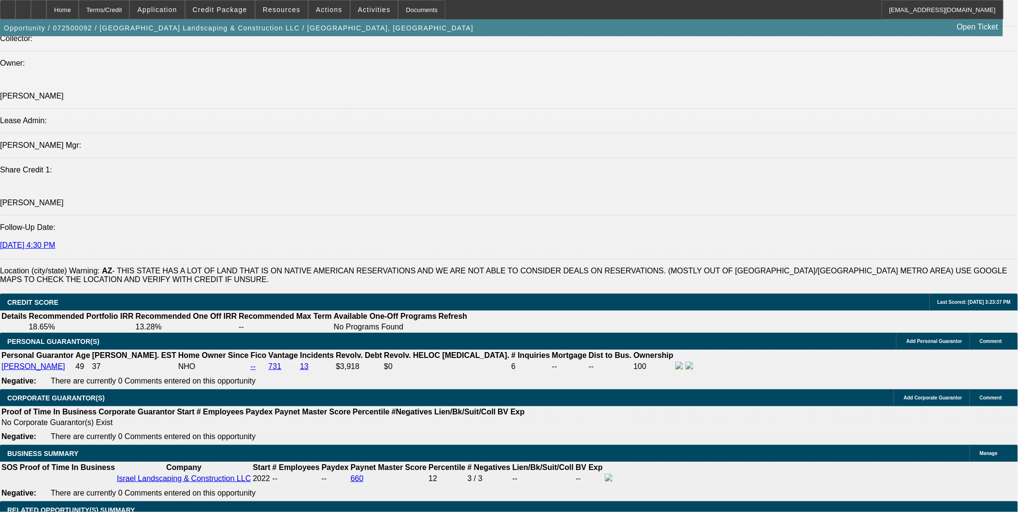
scroll to position [1235, 0]
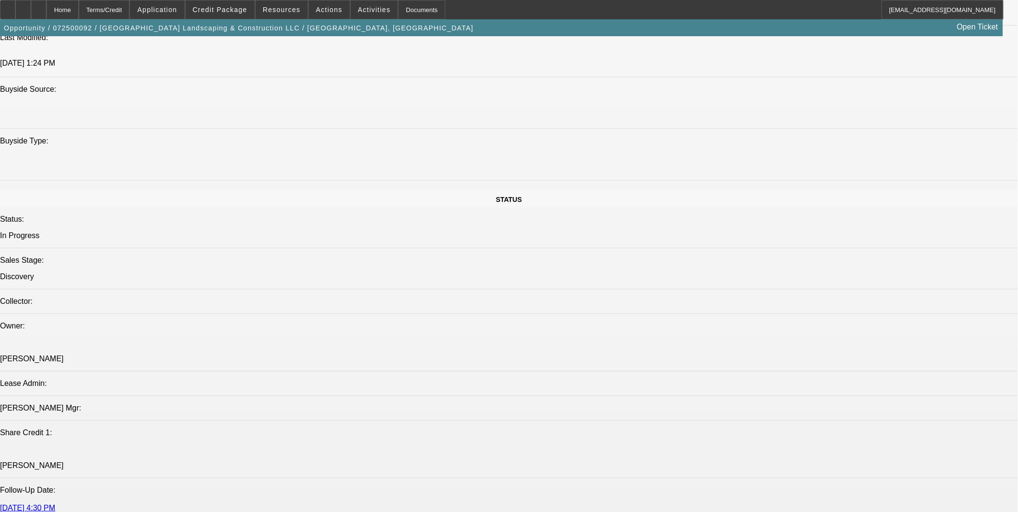
scroll to position [1020, 0]
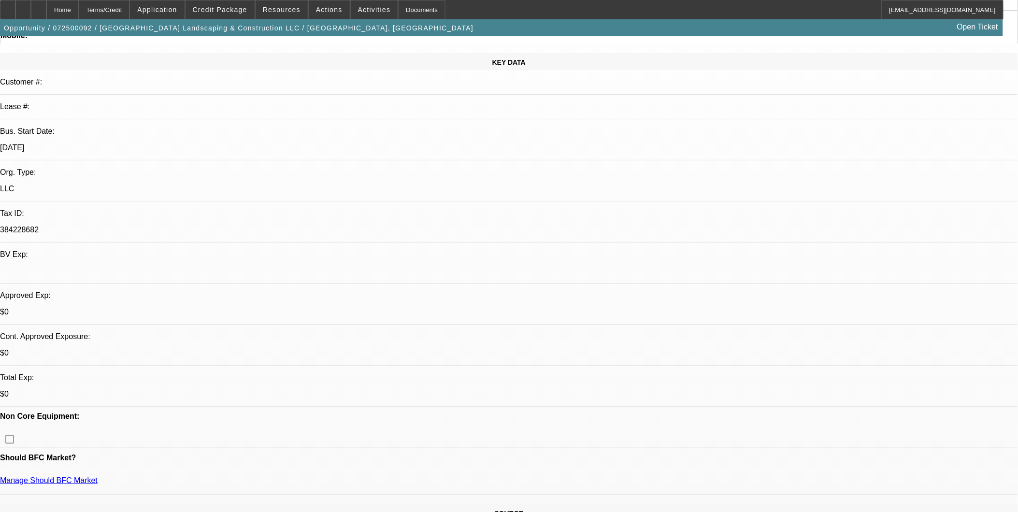
scroll to position [0, 0]
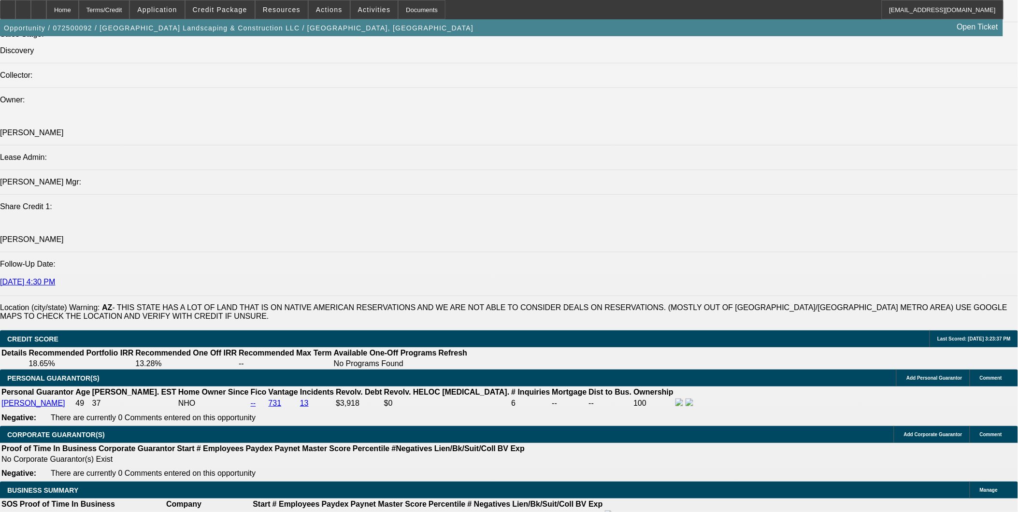
scroll to position [1127, 0]
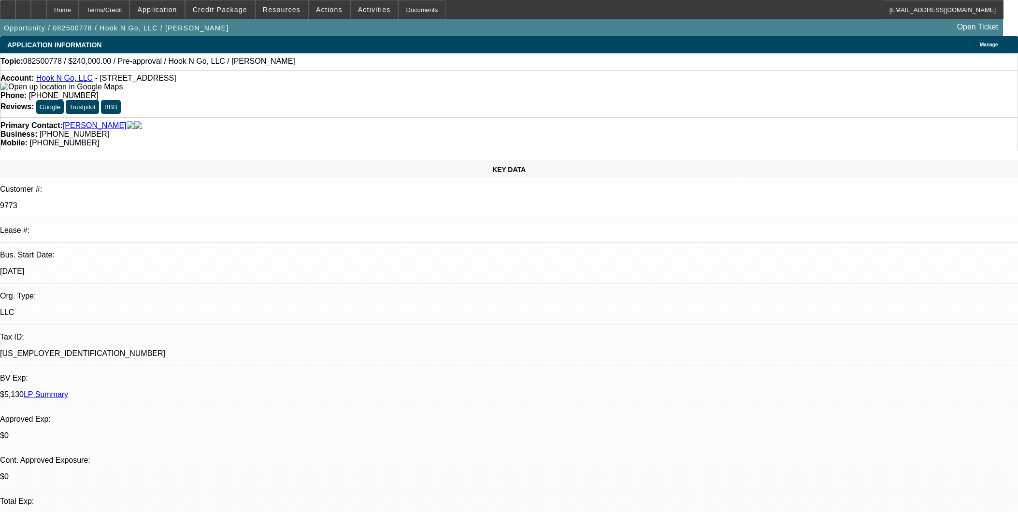
select select "0"
select select "2"
select select "0.1"
select select "4"
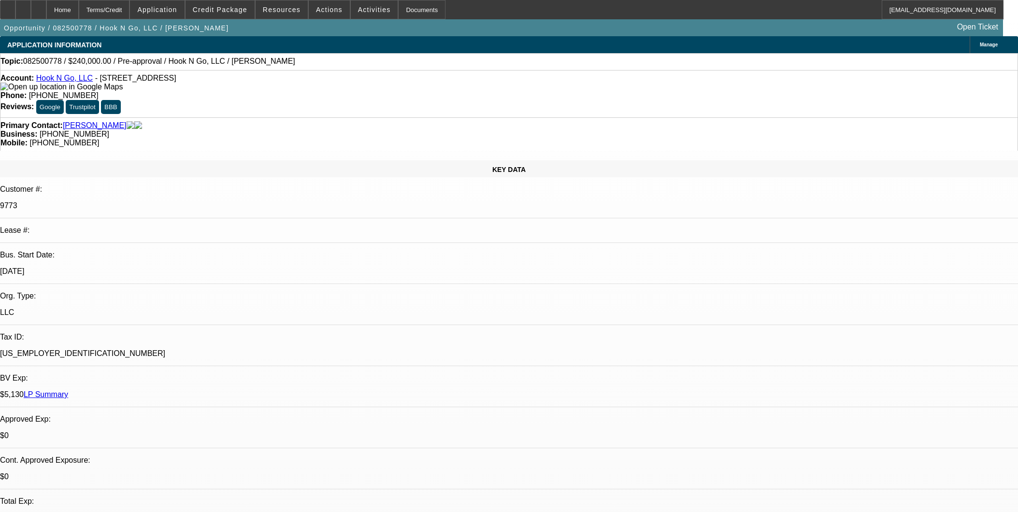
select select "0"
select select "2"
select select "0"
select select "6"
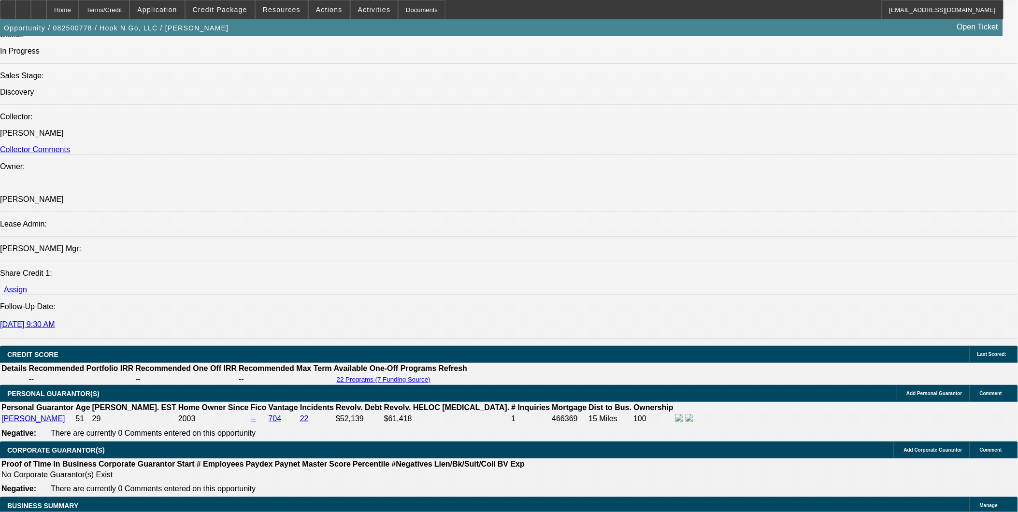
scroll to position [1396, 0]
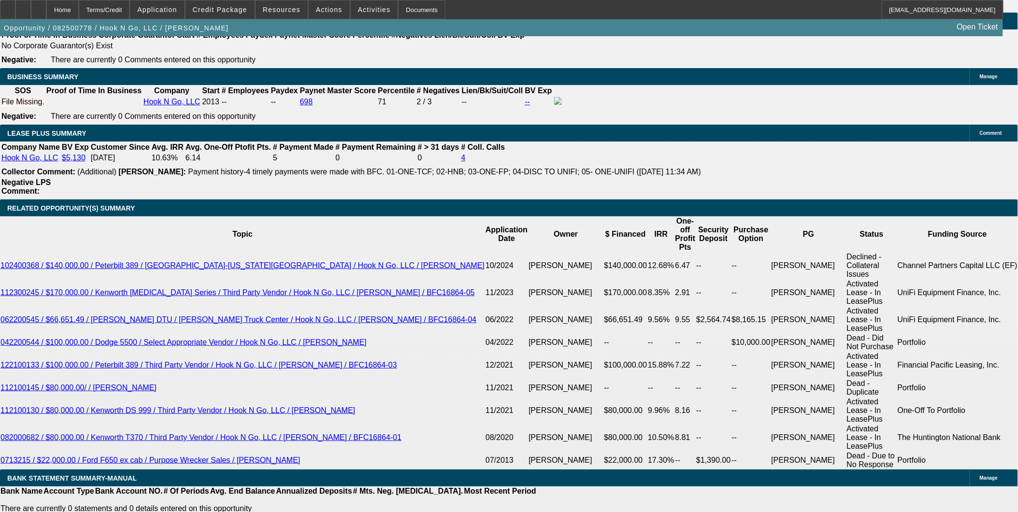
scroll to position [1450, 0]
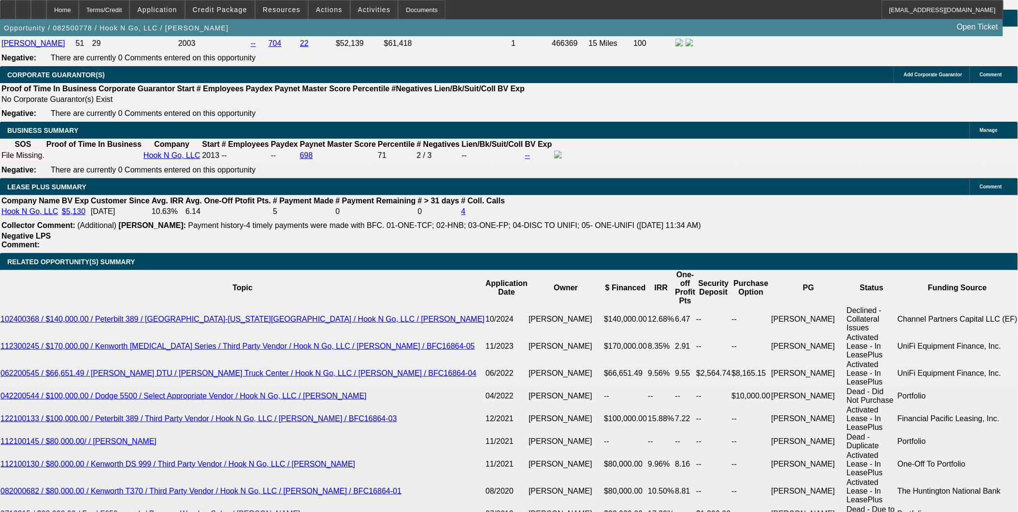
type input "8.5"
type input "UNKNOWN"
type input "$3,800.76"
type input "$7,601.52"
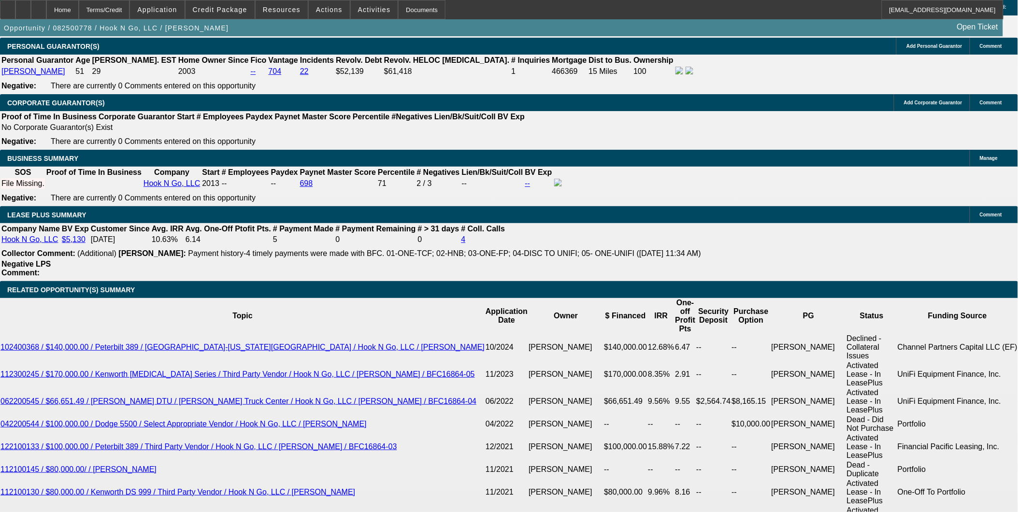
scroll to position [1396, 0]
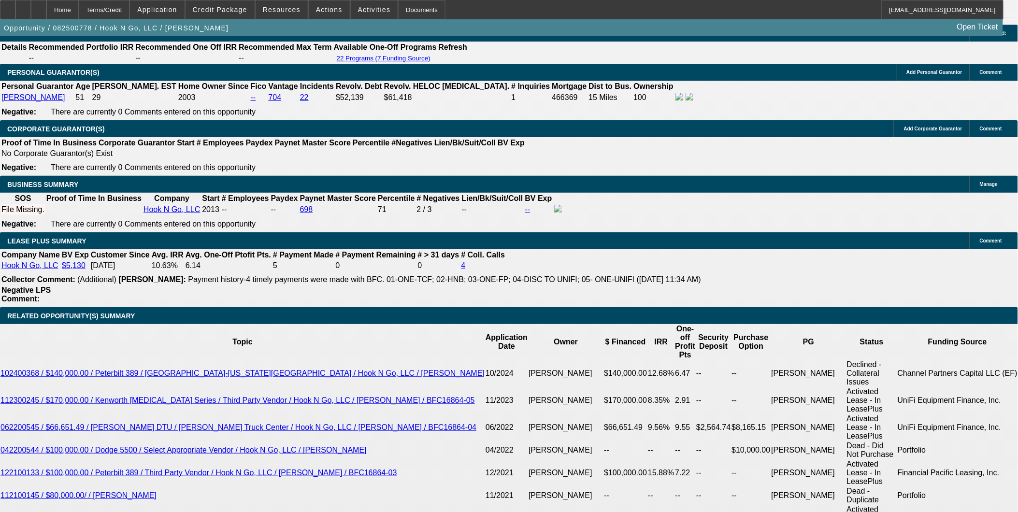
type input "8.5"
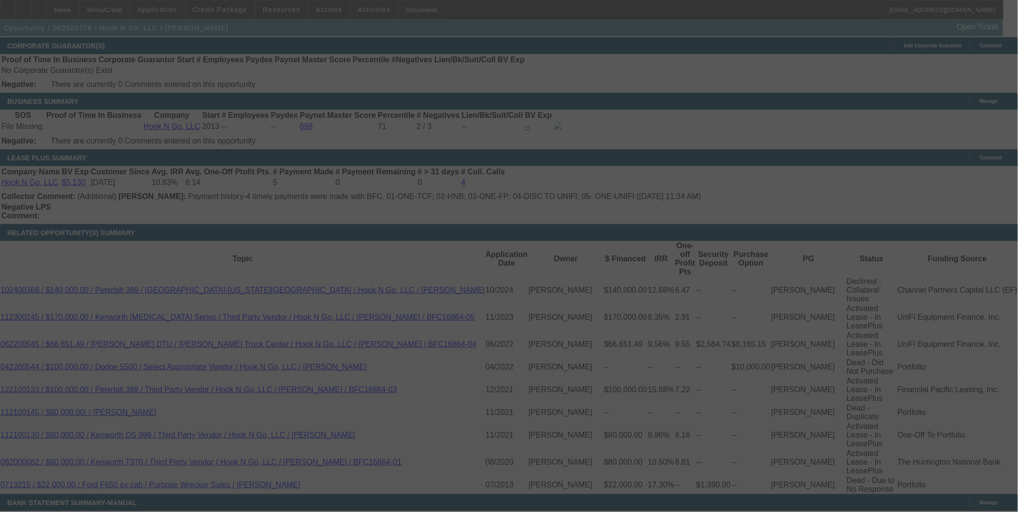
scroll to position [1557, 0]
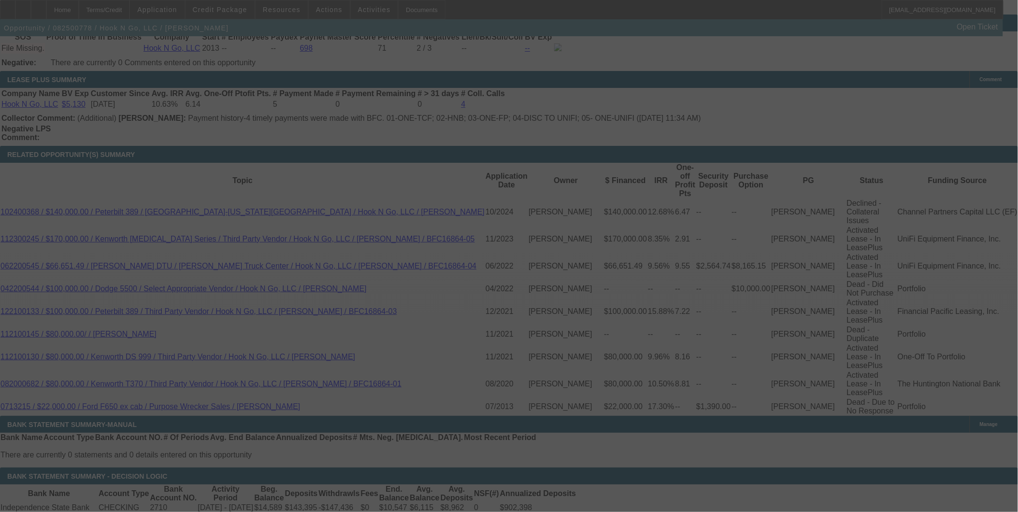
select select "0"
select select "2"
select select "0"
select select "6"
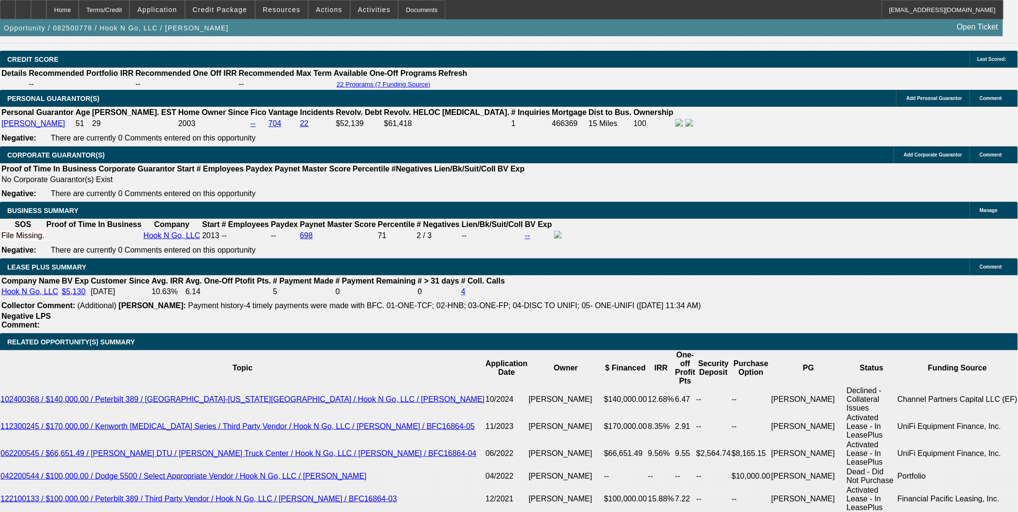
scroll to position [1396, 0]
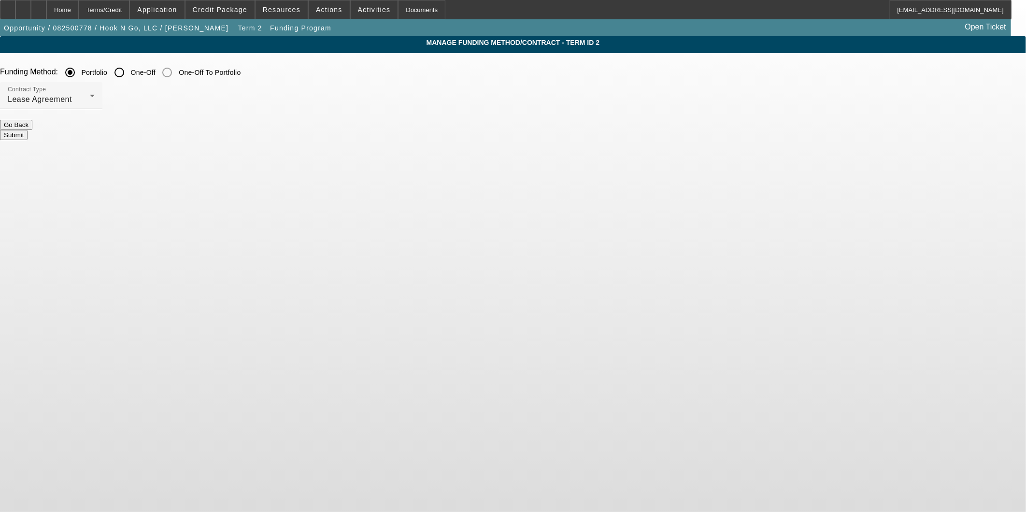
click at [129, 70] on input "One-Off" at bounding box center [119, 72] width 19 height 19
radio input "true"
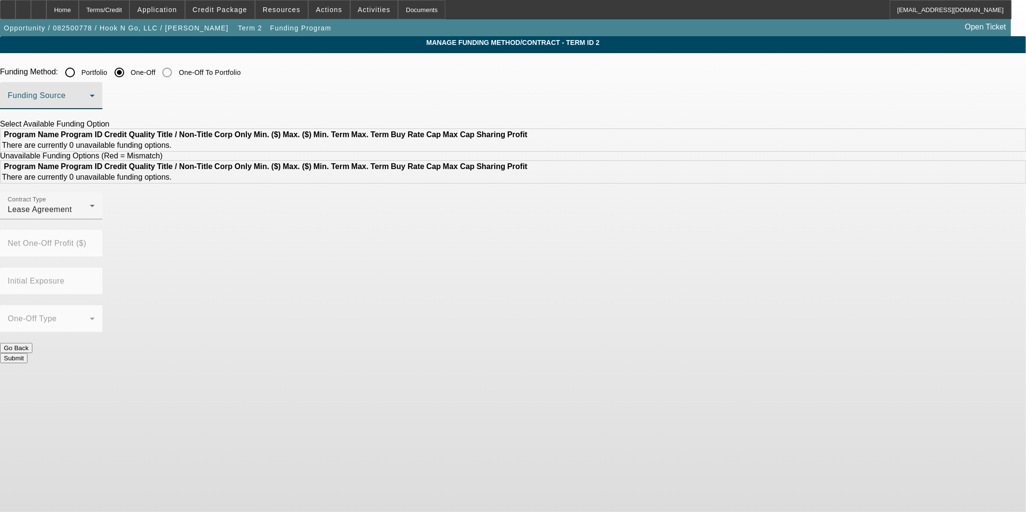
click at [90, 95] on span at bounding box center [49, 100] width 82 height 12
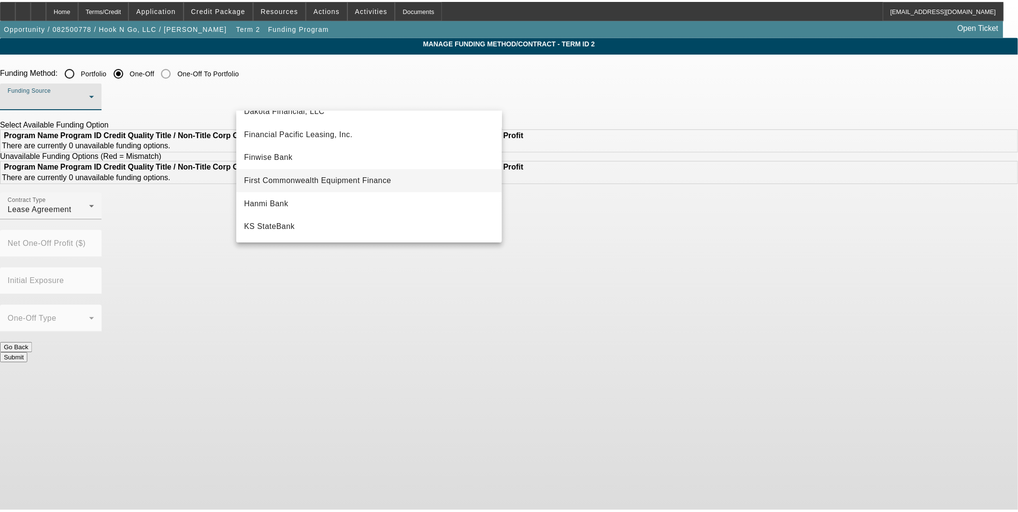
scroll to position [161, 0]
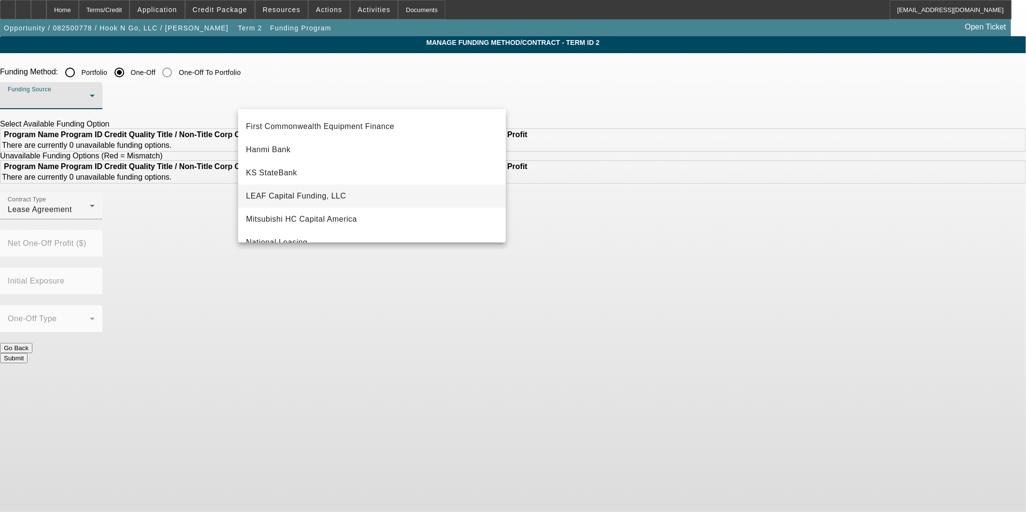
click at [355, 194] on mat-option "LEAF Capital Funding, LLC" at bounding box center [372, 196] width 268 height 23
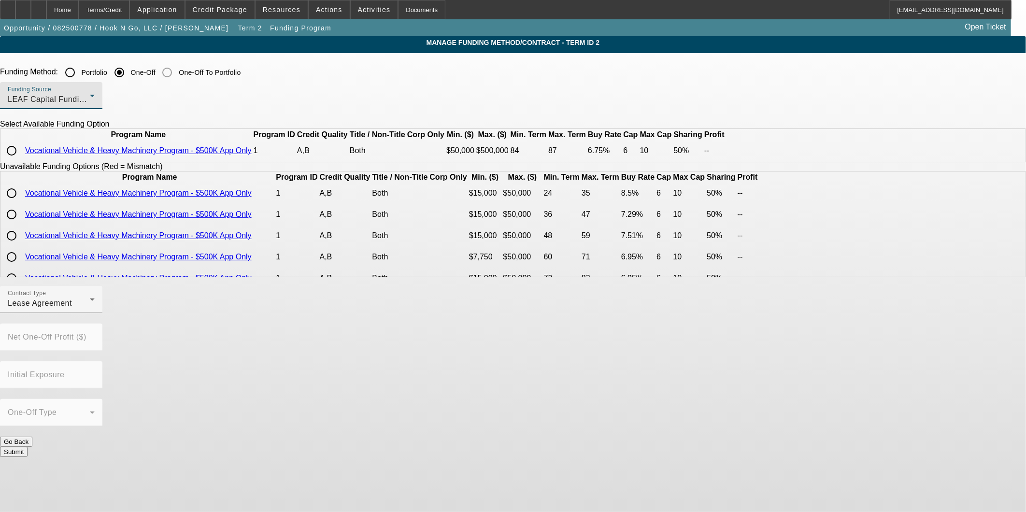
click at [21, 160] on input "radio" at bounding box center [11, 150] width 19 height 19
radio input "true"
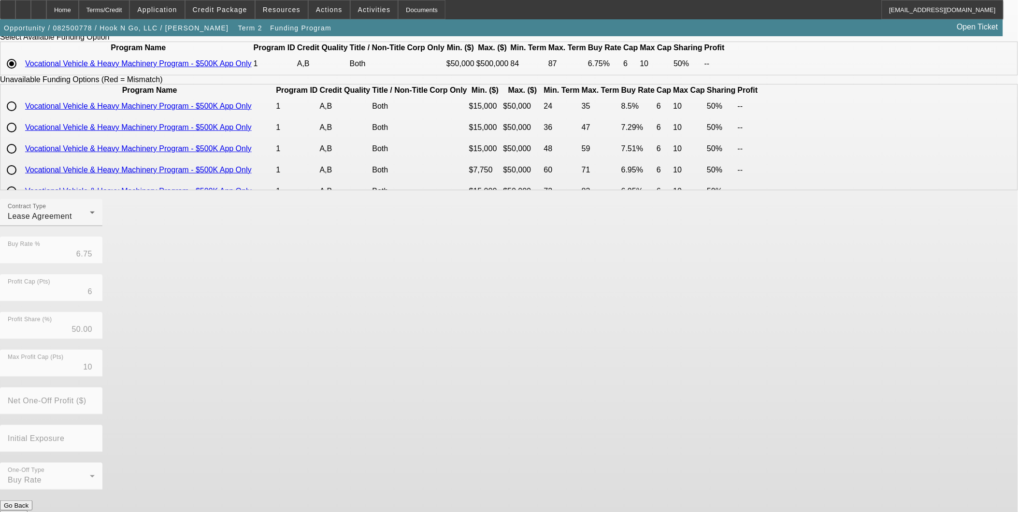
scroll to position [88, 0]
click at [90, 221] on div "Lease Agreement" at bounding box center [49, 215] width 82 height 12
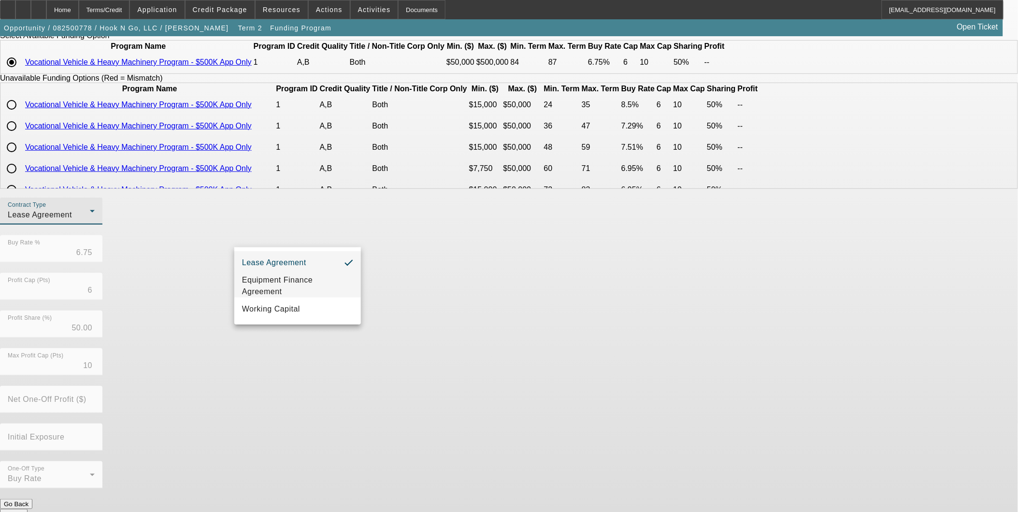
click at [280, 280] on span "Equipment Finance Agreement" at bounding box center [297, 285] width 111 height 23
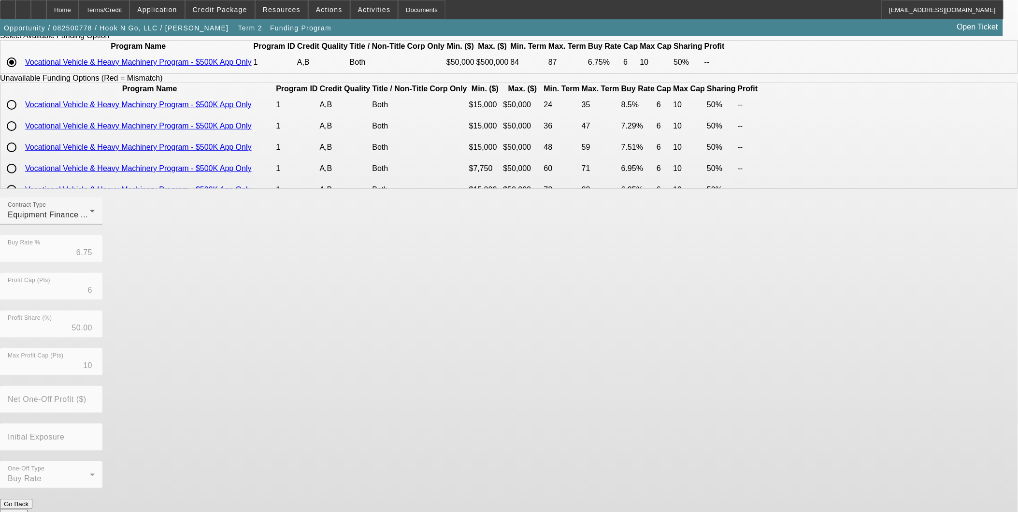
click at [28, 509] on button "Submit" at bounding box center [14, 514] width 28 height 10
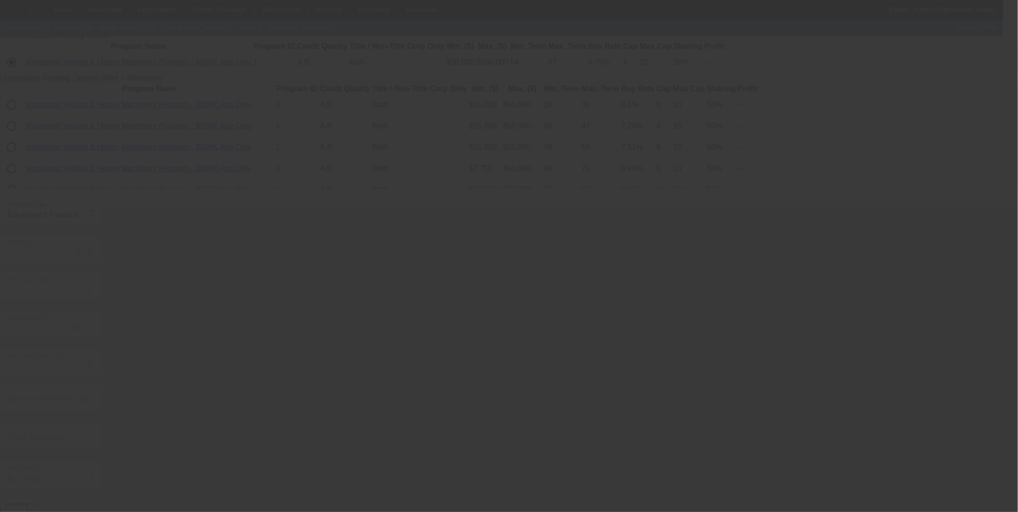
radio input "true"
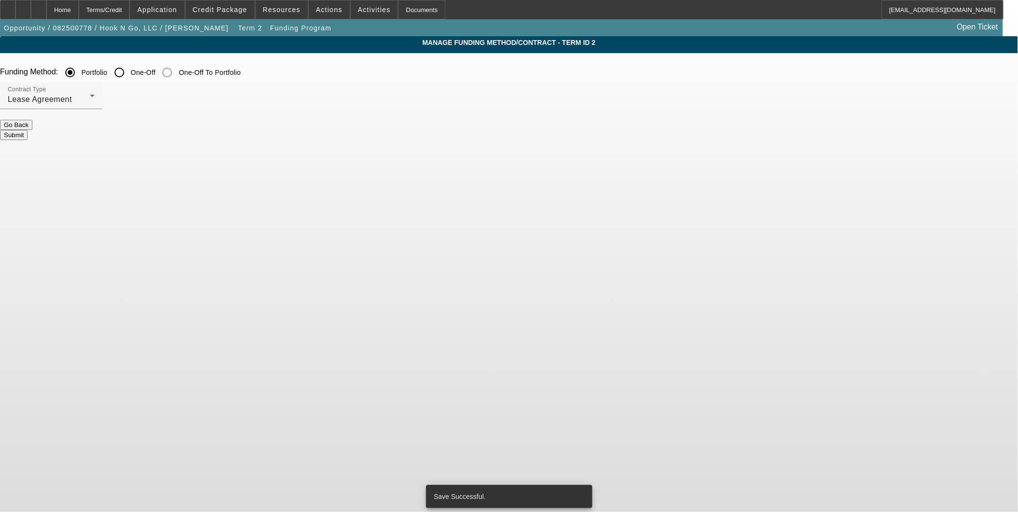
scroll to position [0, 0]
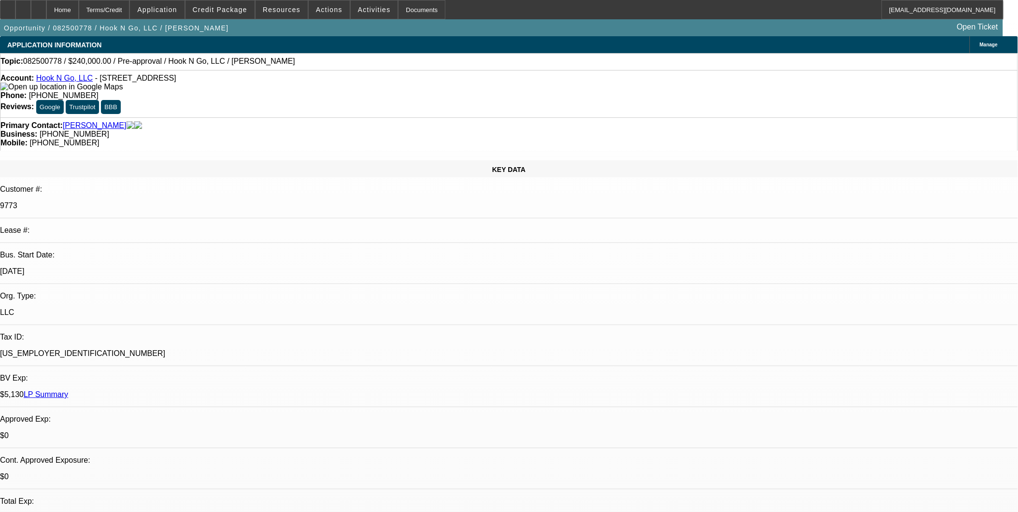
select select "0"
select select "2"
select select "0"
select select "6"
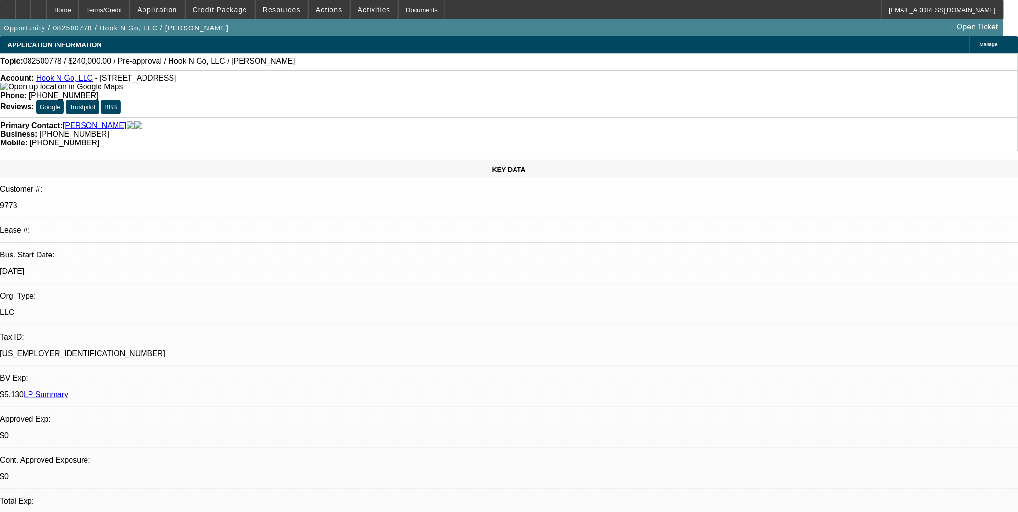
select select "0"
select select "2"
select select "0"
select select "6"
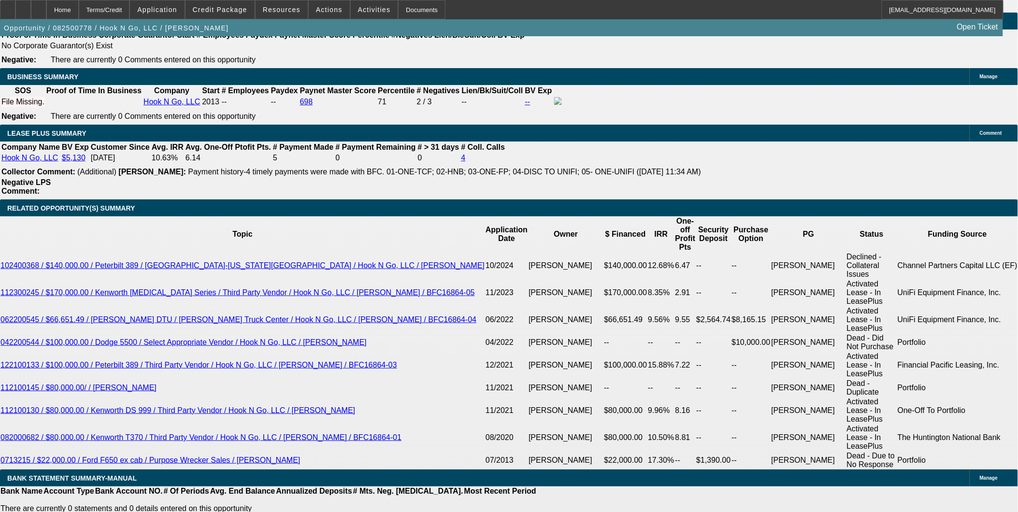
scroll to position [1450, 0]
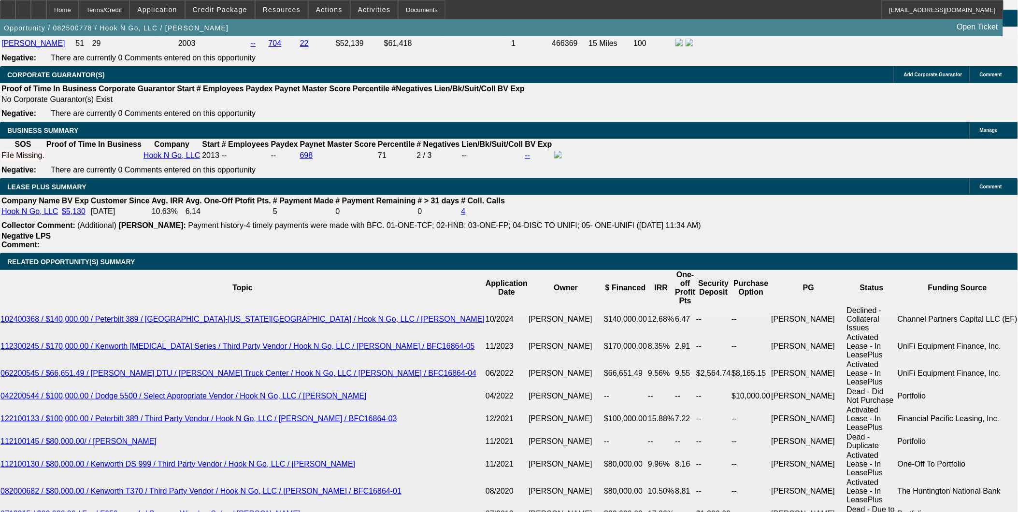
type input "UNKNOWN"
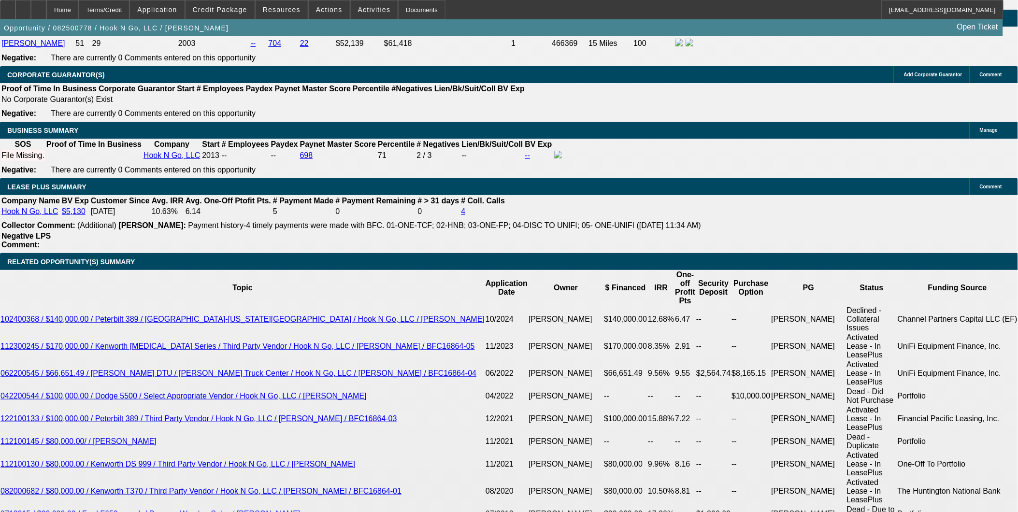
type input "8"
type input "$7,481.38"
type input "$3,740.69"
type input "8"
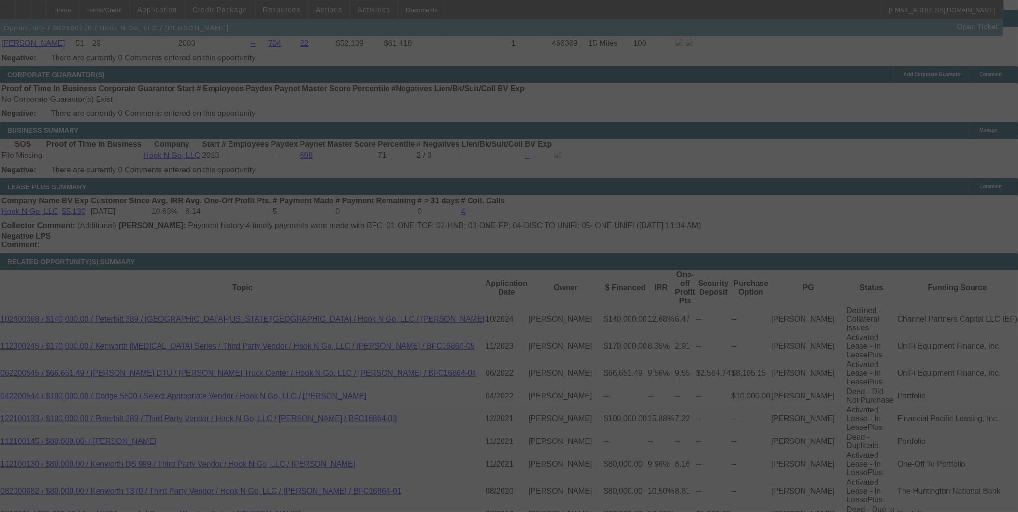
select select "0"
select select "2"
select select "0"
select select "6"
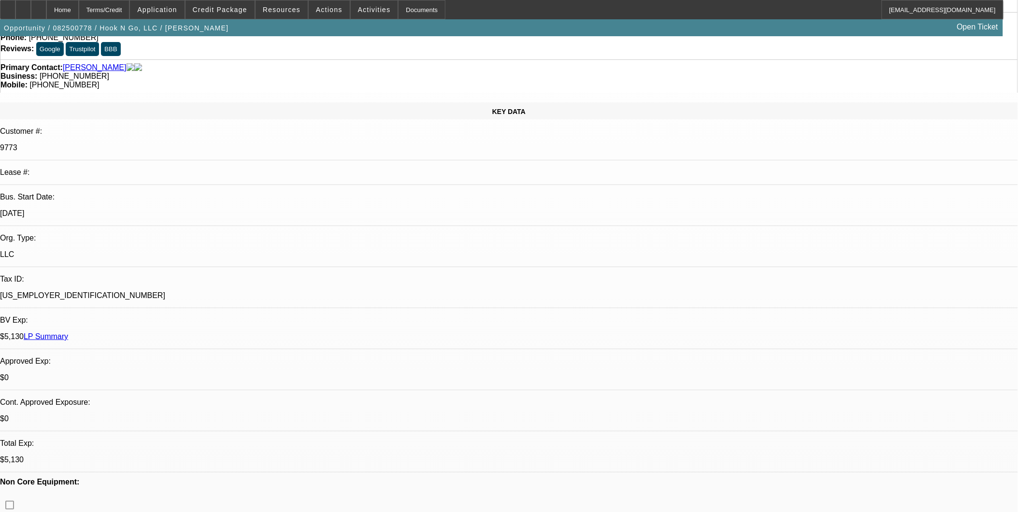
scroll to position [0, 0]
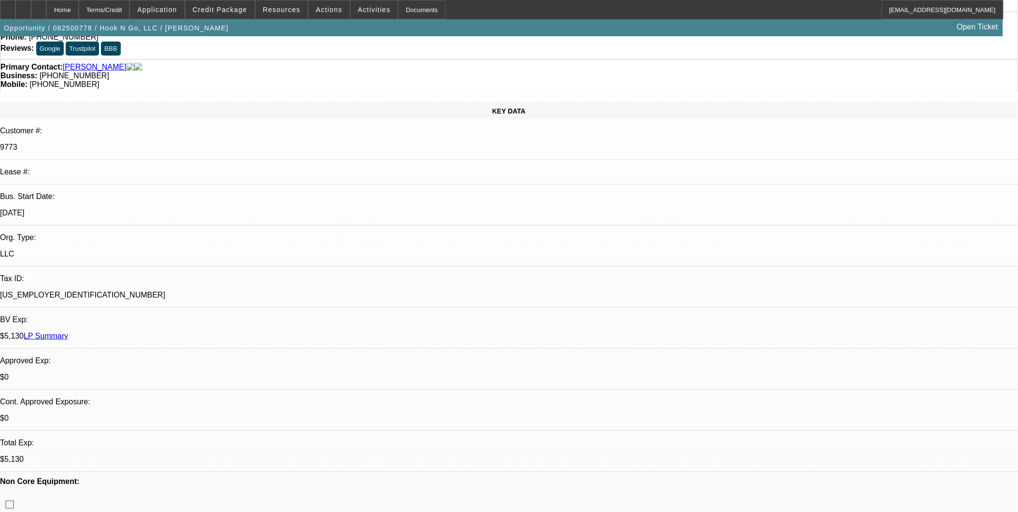
scroll to position [215, 0]
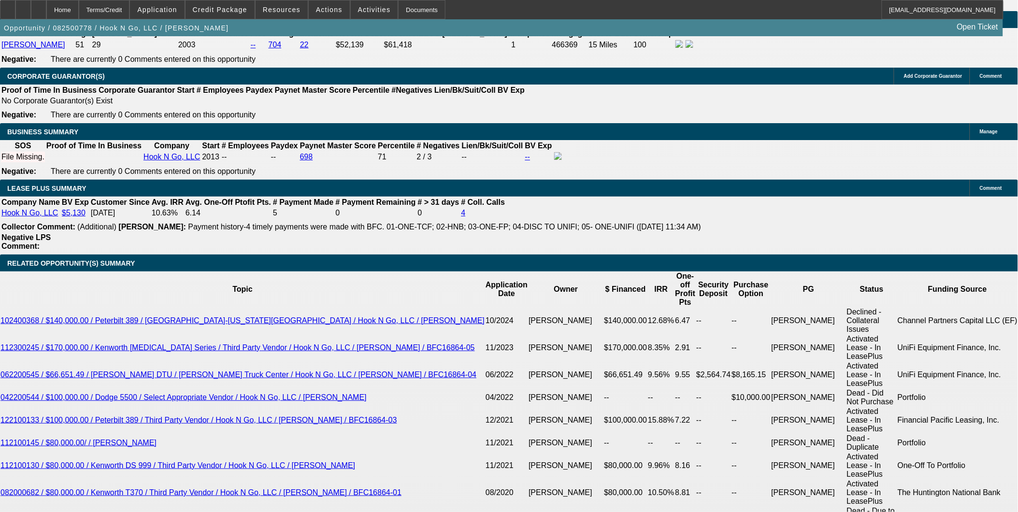
scroll to position [1450, 0]
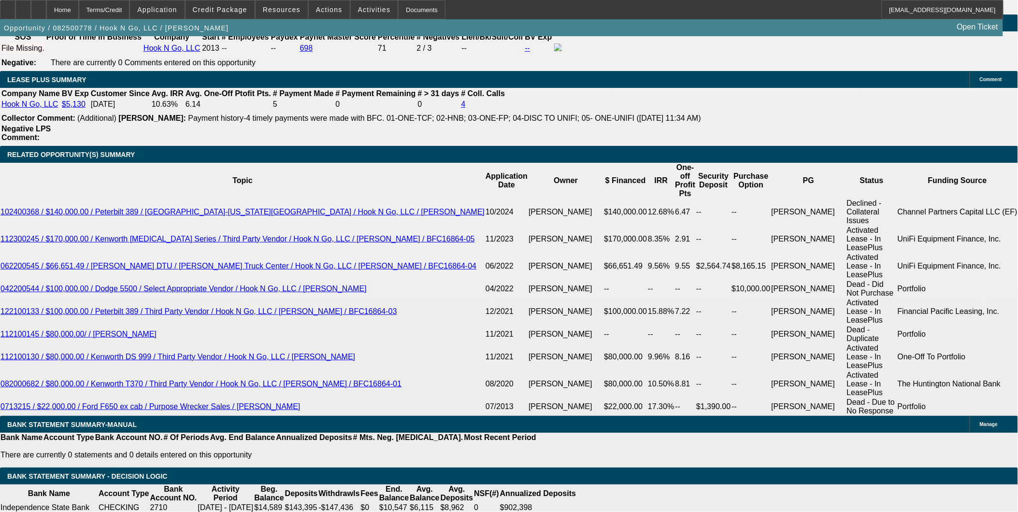
scroll to position [1503, 0]
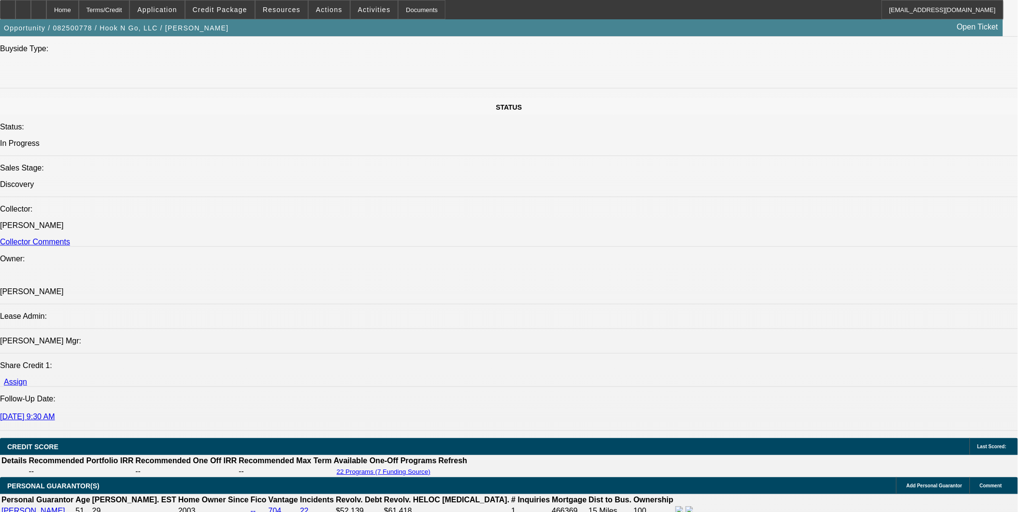
scroll to position [1235, 0]
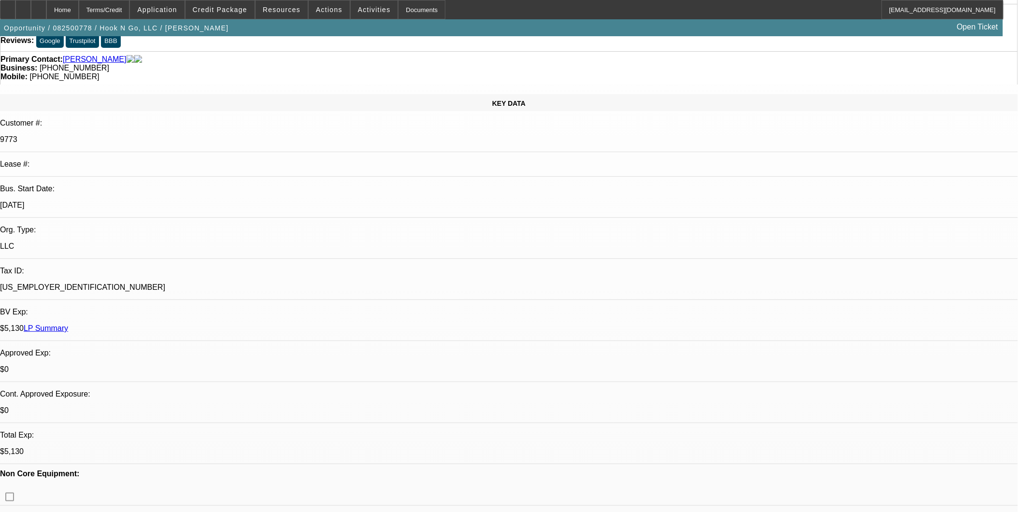
scroll to position [0, 0]
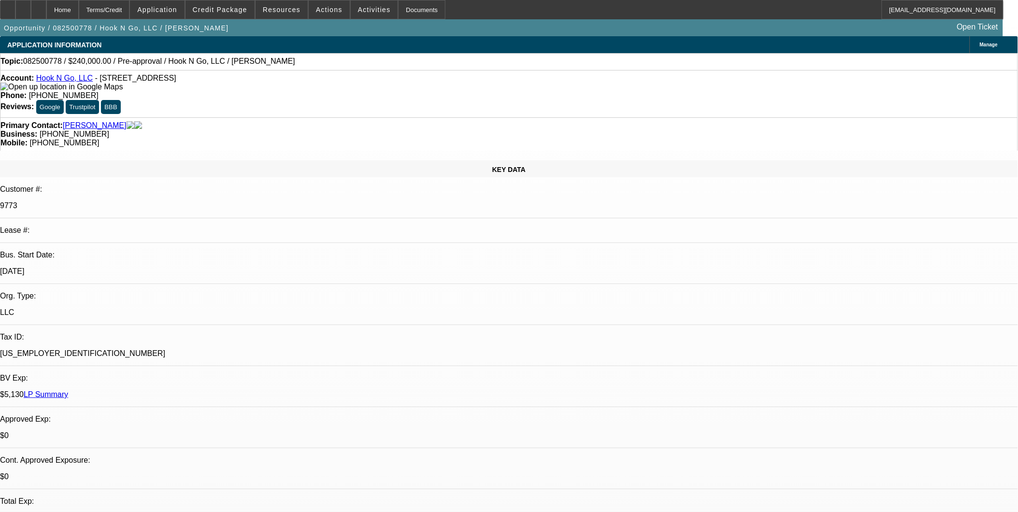
drag, startPoint x: 687, startPoint y: 258, endPoint x: 911, endPoint y: 303, distance: 228.7
copy div "9/17: called vm9/12: emailed me asking for a call in the next week; he said he …"
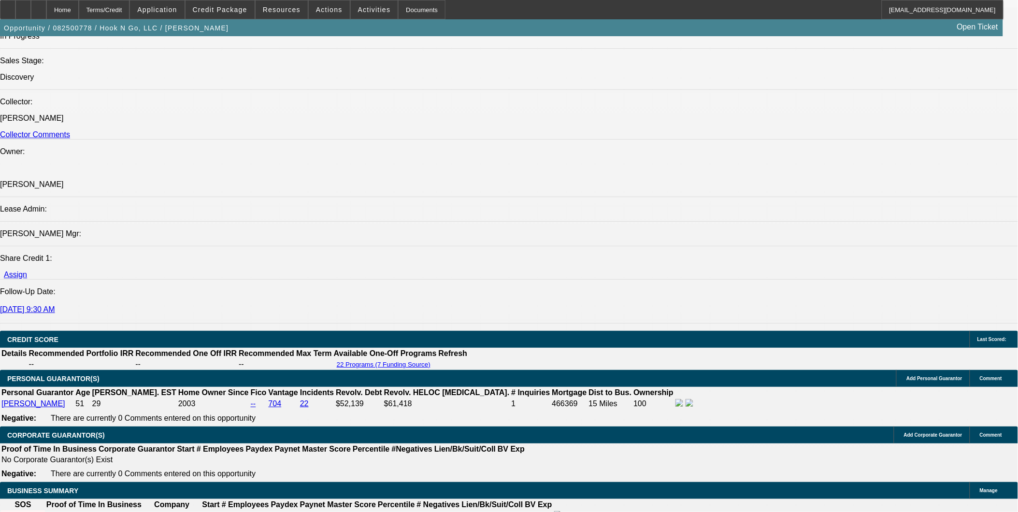
scroll to position [1235, 0]
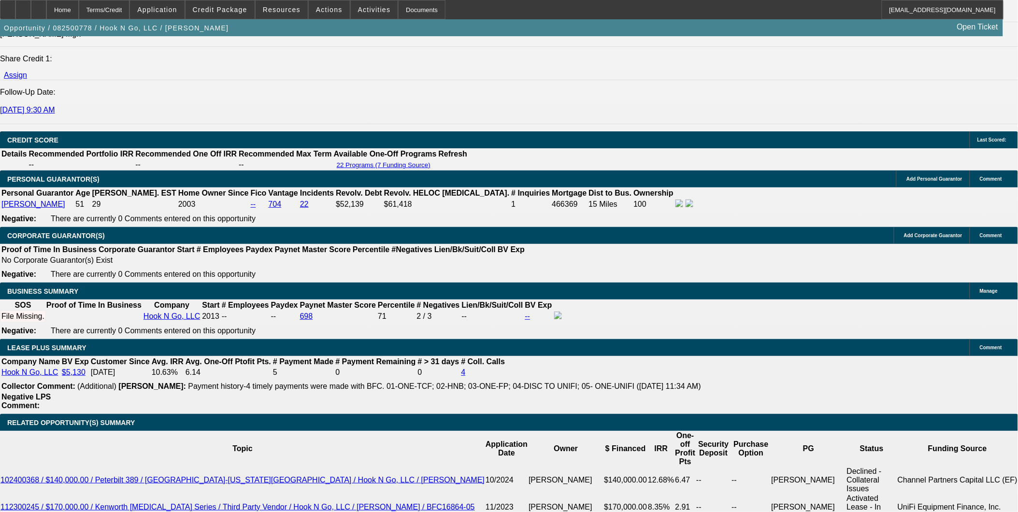
scroll to position [1450, 0]
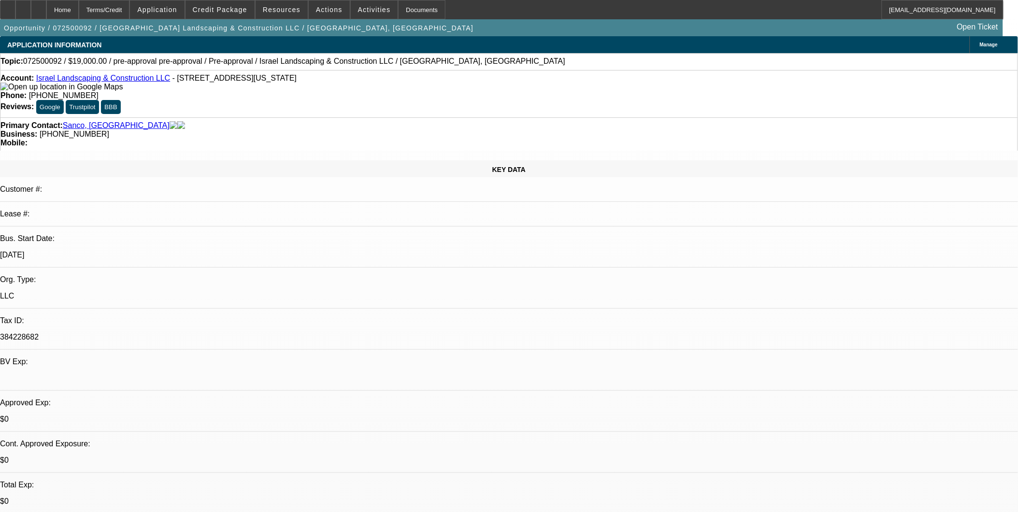
select select "0"
select select "1"
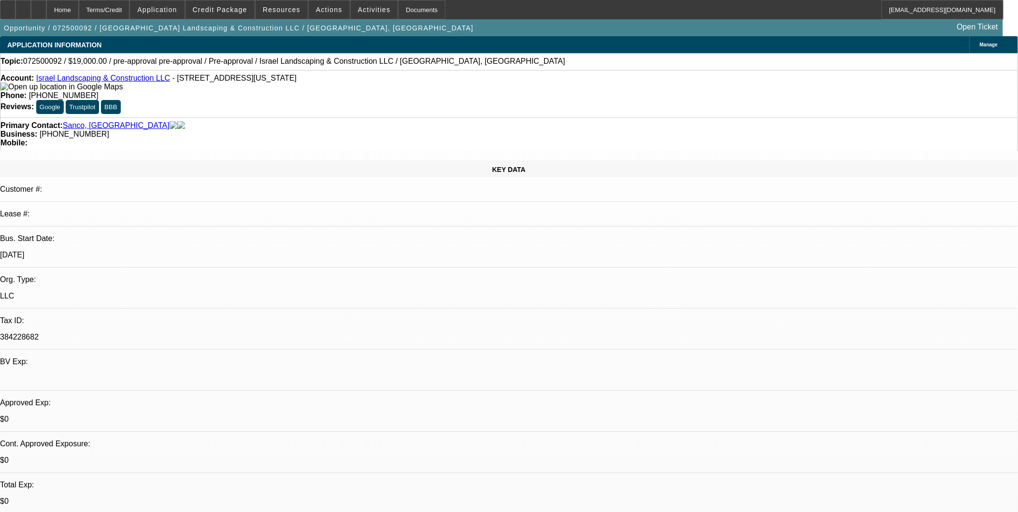
select select "6"
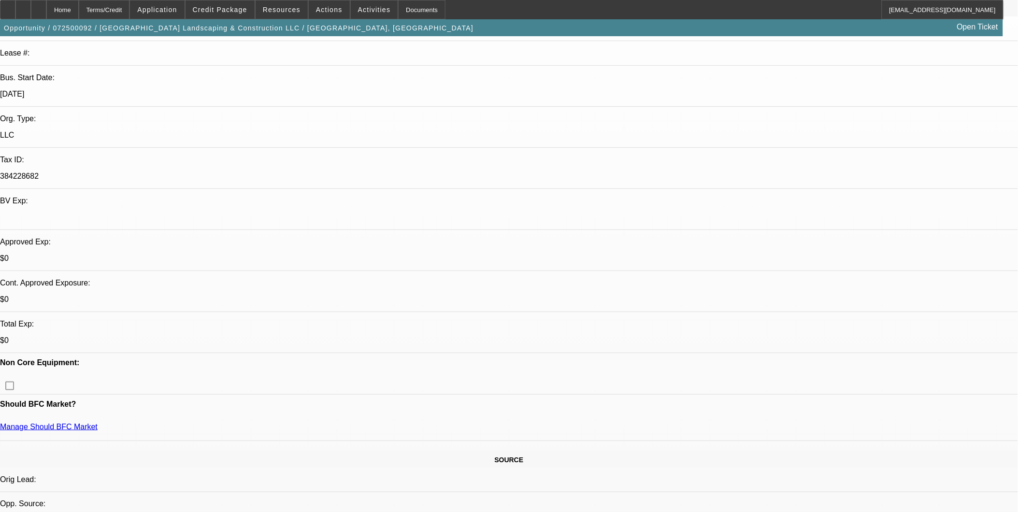
scroll to position [2, 0]
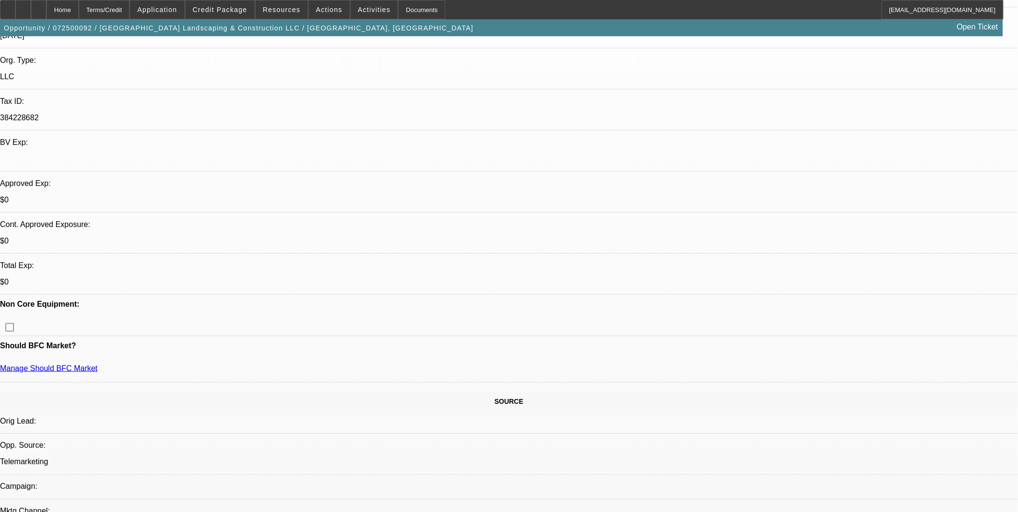
scroll to position [215, 0]
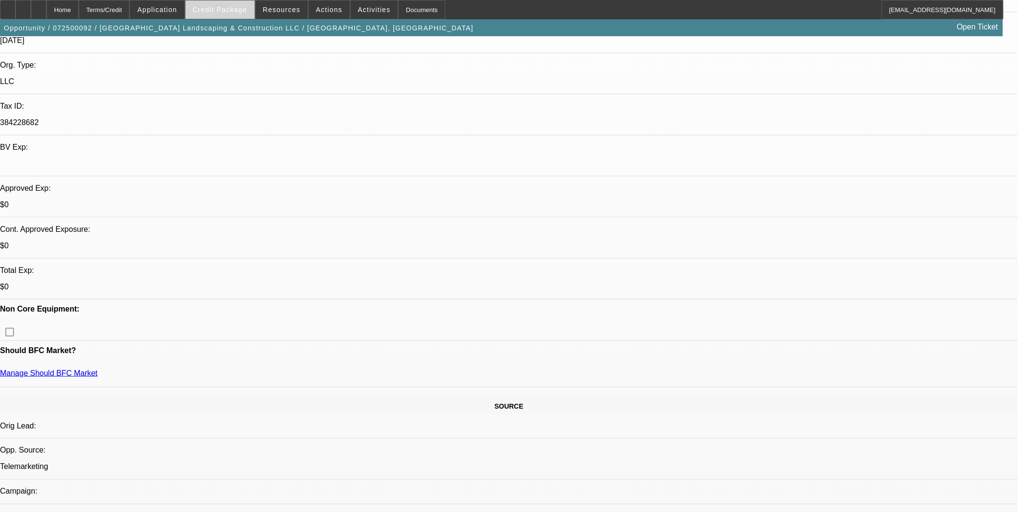
click at [237, 8] on span "Credit Package" at bounding box center [220, 10] width 55 height 8
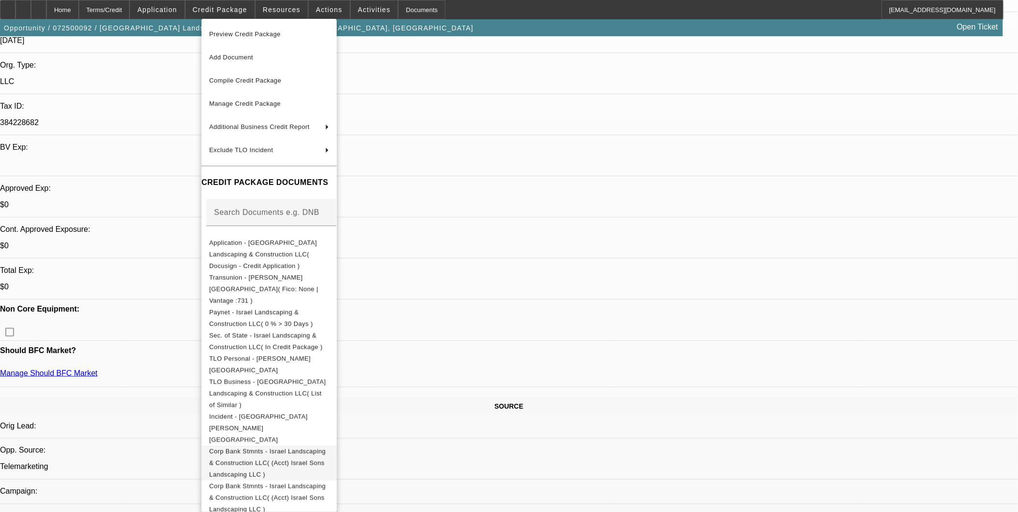
click at [287, 447] on span "Corp Bank Stmnts - Israel Landscaping & Construction LLC( (Acct) Israel Sons La…" at bounding box center [267, 462] width 116 height 30
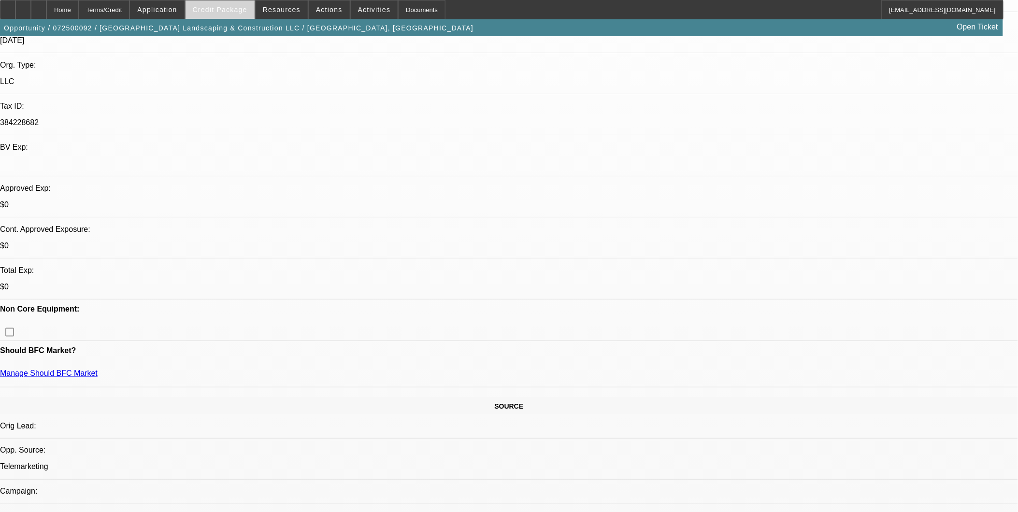
click at [246, 5] on span at bounding box center [220, 9] width 69 height 23
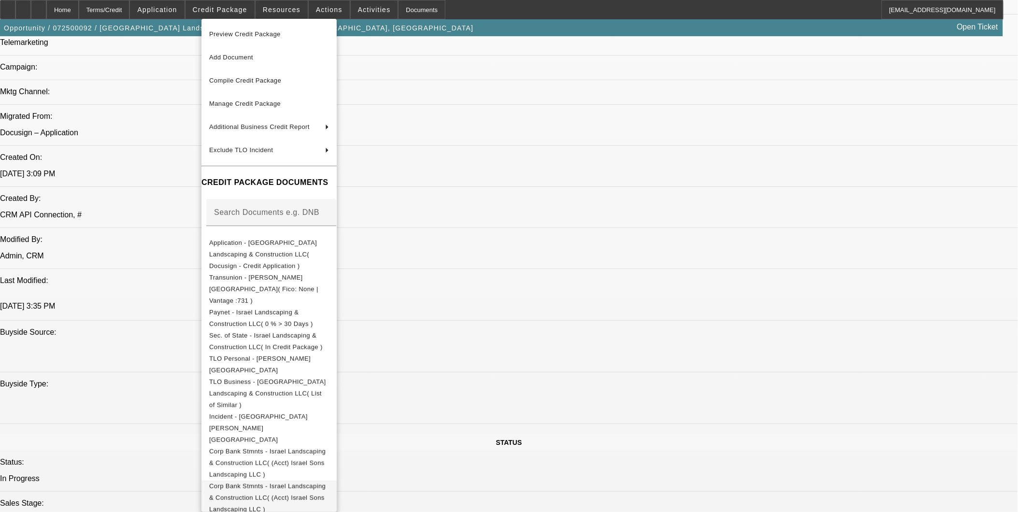
scroll to position [644, 0]
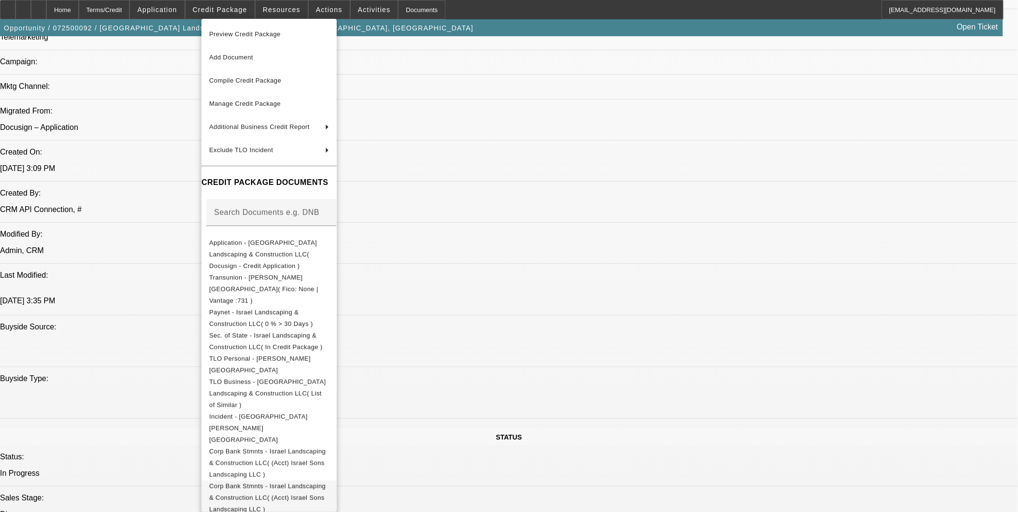
click at [326, 482] on span "Corp Bank Stmnts - Israel Landscaping & Construction LLC( (Acct) Israel Sons La…" at bounding box center [267, 497] width 116 height 30
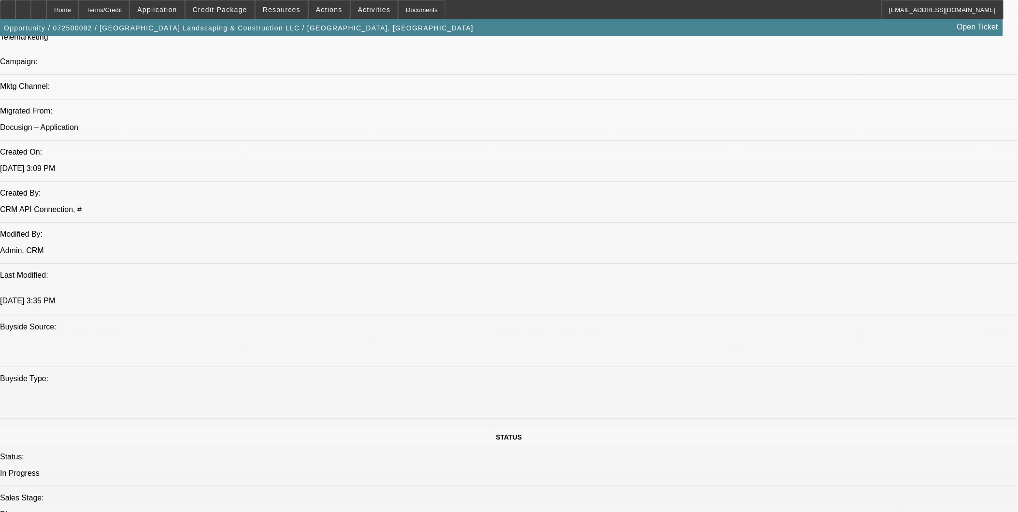
scroll to position [429, 0]
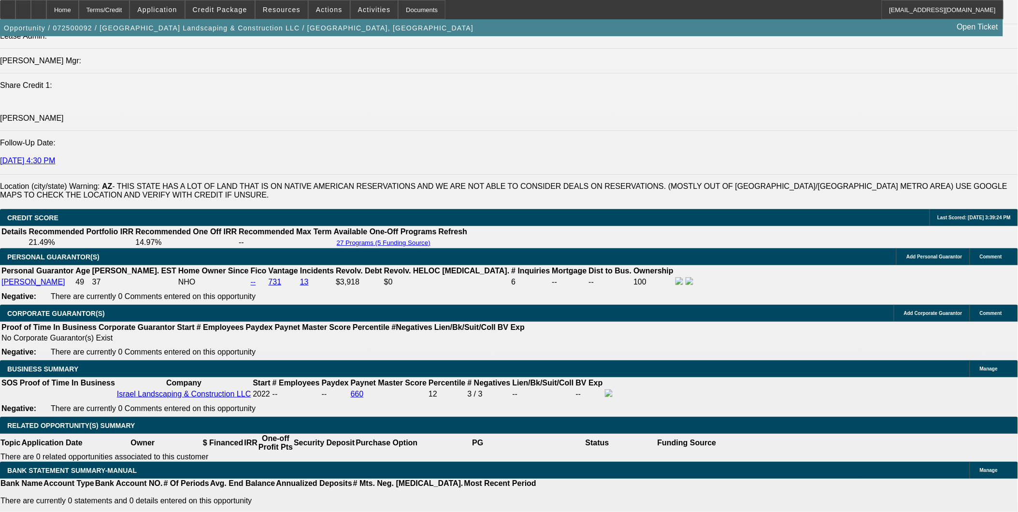
scroll to position [1396, 0]
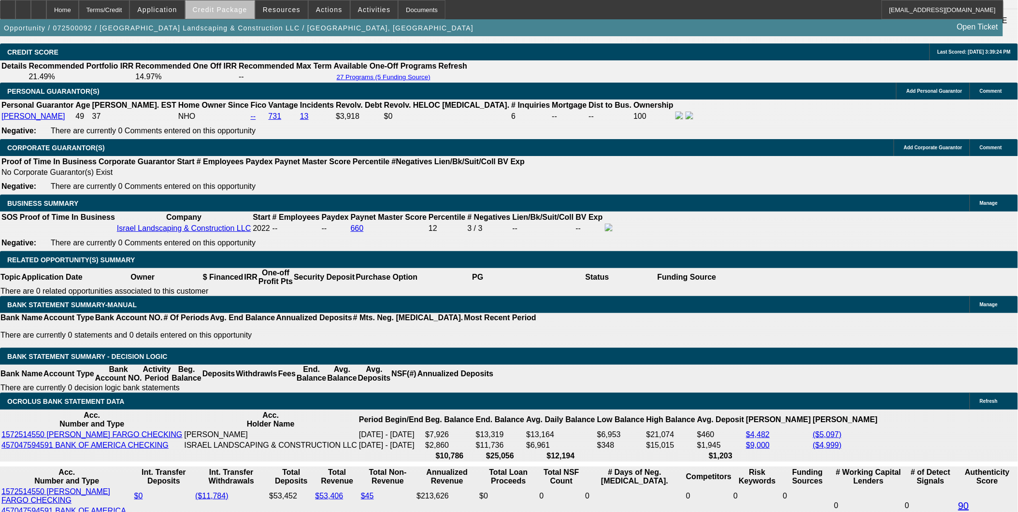
click at [250, 13] on span at bounding box center [220, 9] width 69 height 23
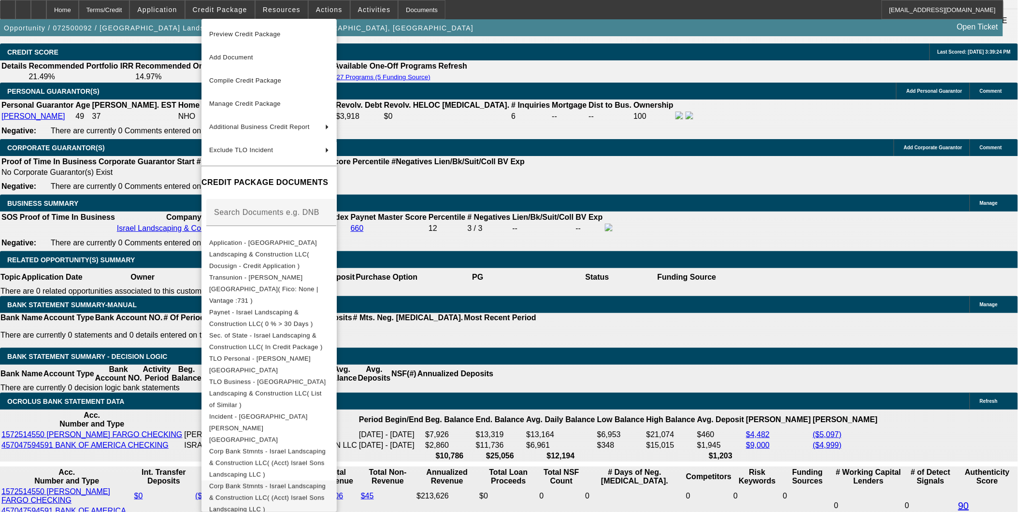
click at [306, 480] on span "Corp Bank Stmnts - Israel Landscaping & Construction LLC( (Acct) Israel Sons La…" at bounding box center [269, 497] width 120 height 35
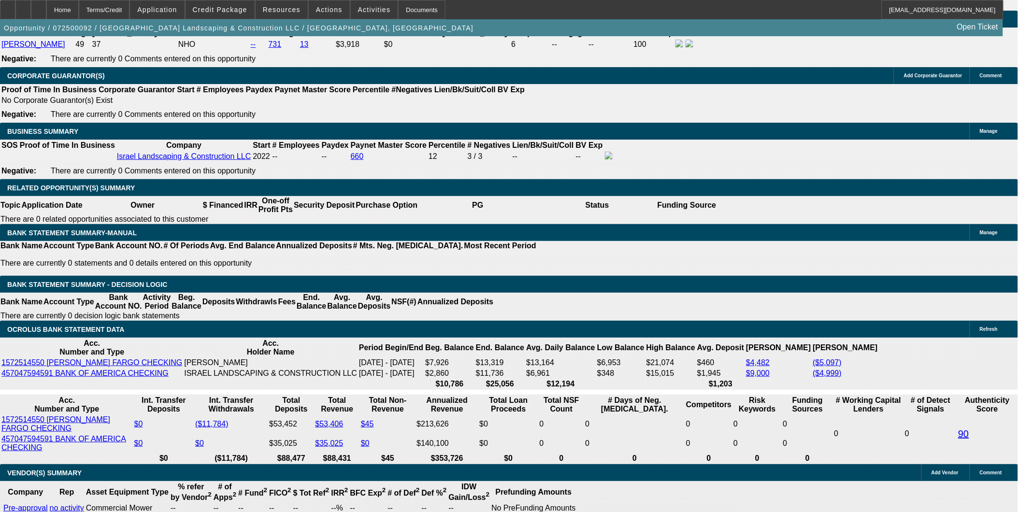
scroll to position [1557, 0]
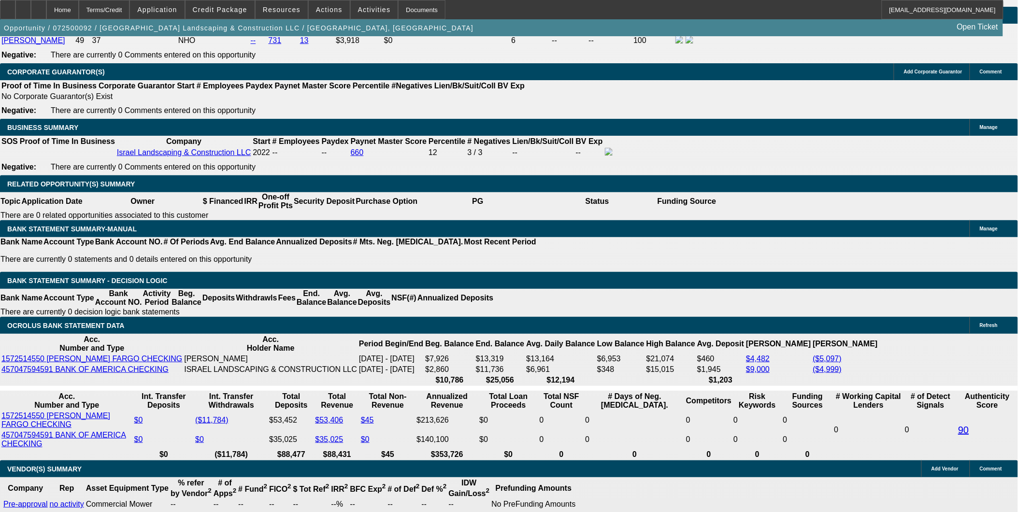
scroll to position [1342, 0]
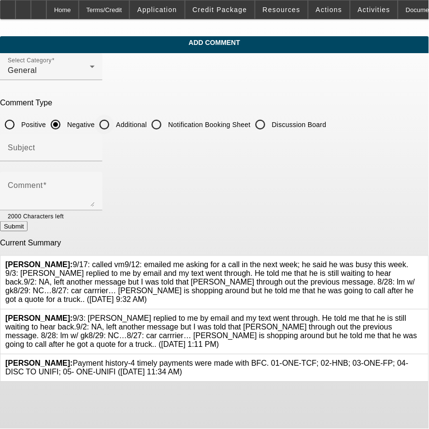
click at [114, 121] on input "Additional" at bounding box center [104, 124] width 19 height 19
radio input "true"
click at [95, 146] on input "Subject" at bounding box center [51, 152] width 87 height 12
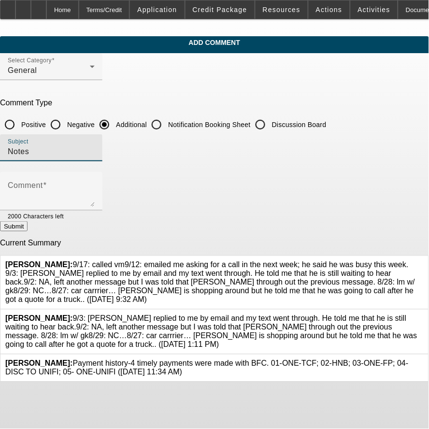
type input "Notes"
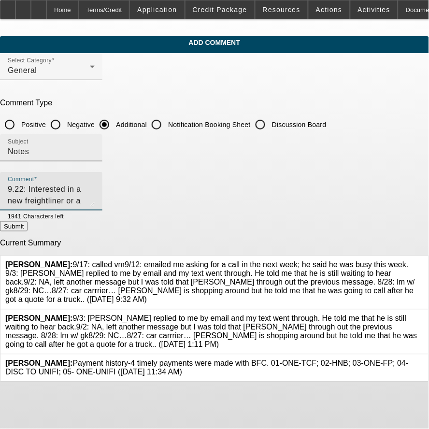
paste textarea "9/17: called vm9/12: emailed me asking for a call in the next week; he said he …"
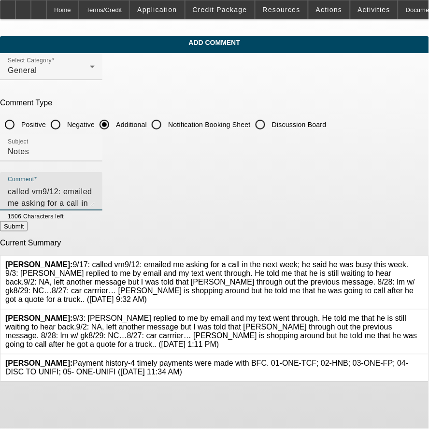
type textarea "9.22: Interested in a new freightliner or a kenworth 4car. 9/17: called vm9/12:…"
click at [28, 231] on button "Submit" at bounding box center [14, 226] width 28 height 10
radio input "true"
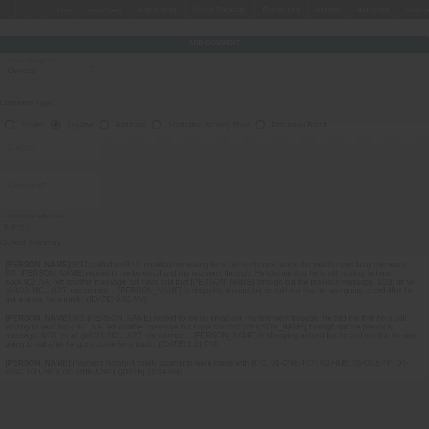
scroll to position [0, 0]
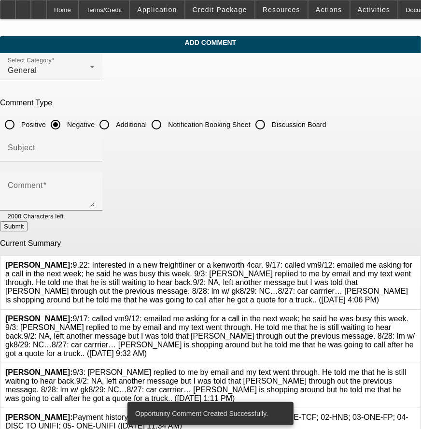
click at [416, 317] on div at bounding box center [416, 336] width 0 height 43
click at [416, 315] on icon at bounding box center [416, 315] width 0 height 0
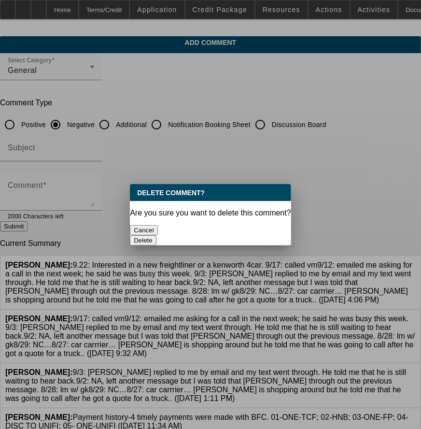
click at [157, 235] on button "Delete" at bounding box center [143, 240] width 27 height 10
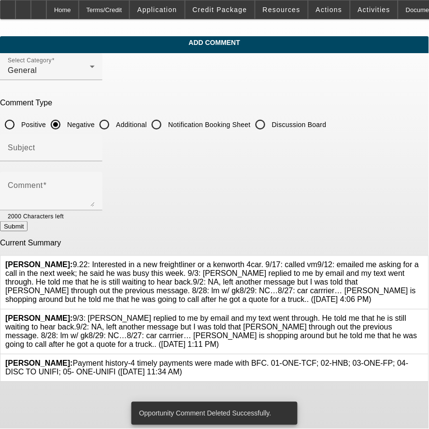
click at [424, 315] on icon at bounding box center [424, 315] width 0 height 0
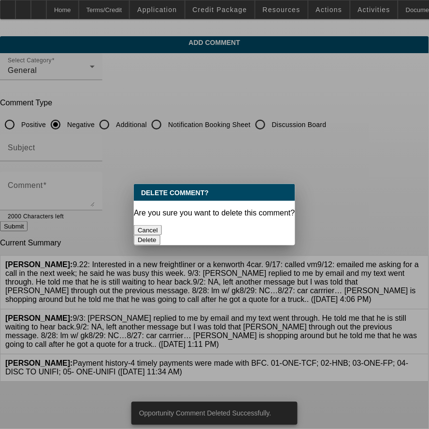
click at [160, 235] on button "Delete" at bounding box center [147, 240] width 27 height 10
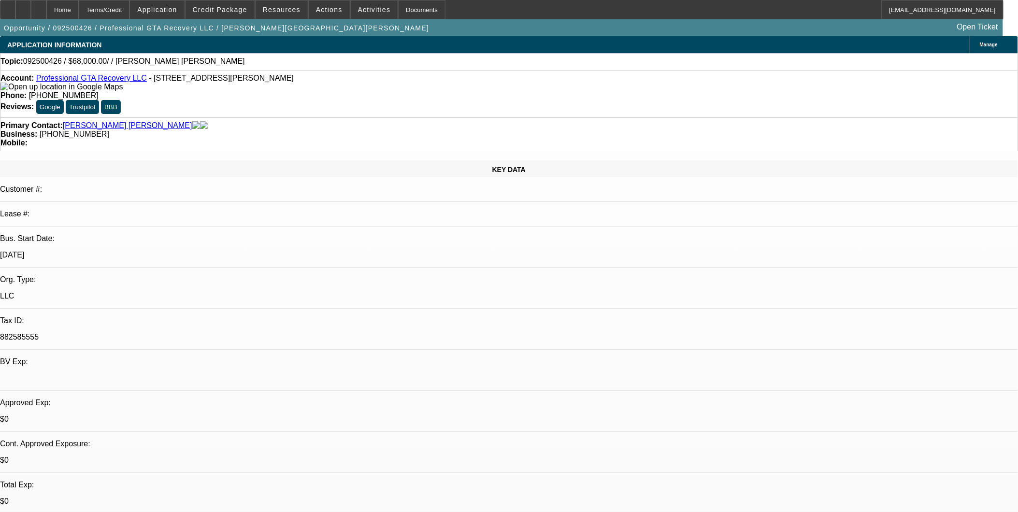
select select "0"
select select "2"
select select "0.1"
select select "1"
select select "2"
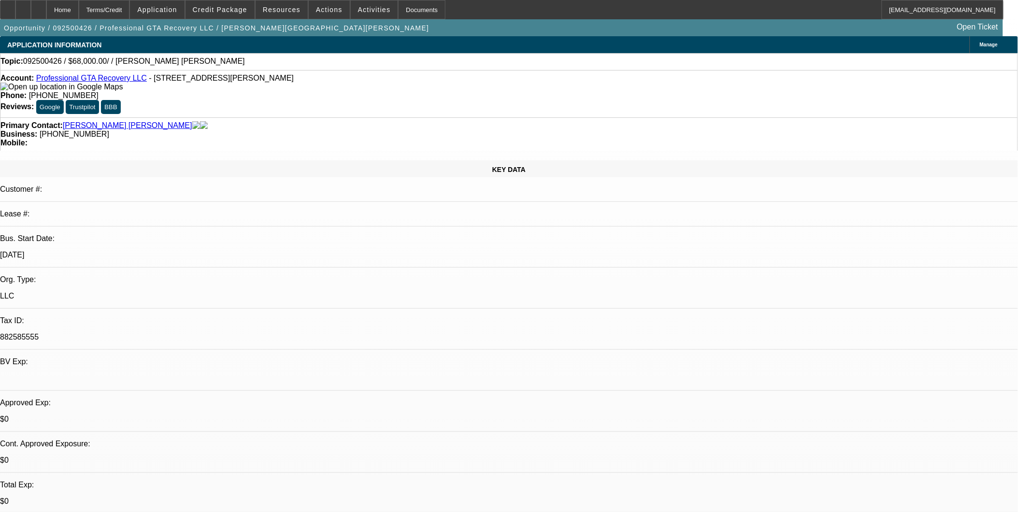
select select "4"
click at [122, 81] on link "Professional GTA Recovery LLC" at bounding box center [91, 78] width 111 height 8
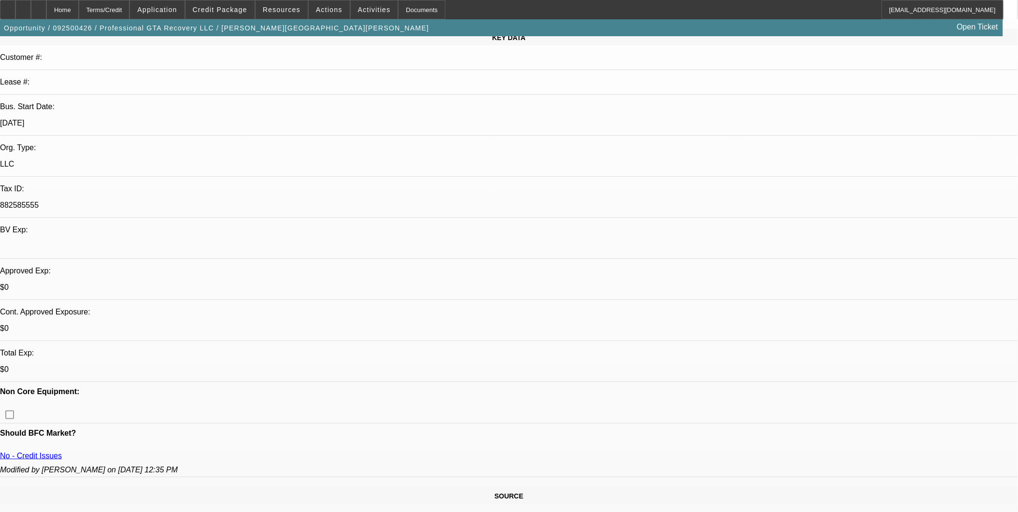
scroll to position [161, 0]
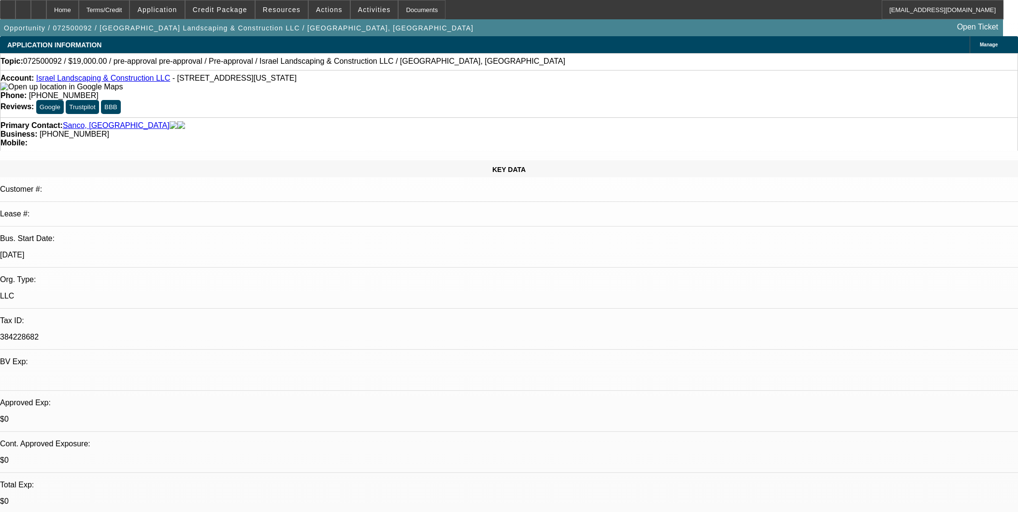
select select "0"
select select "6"
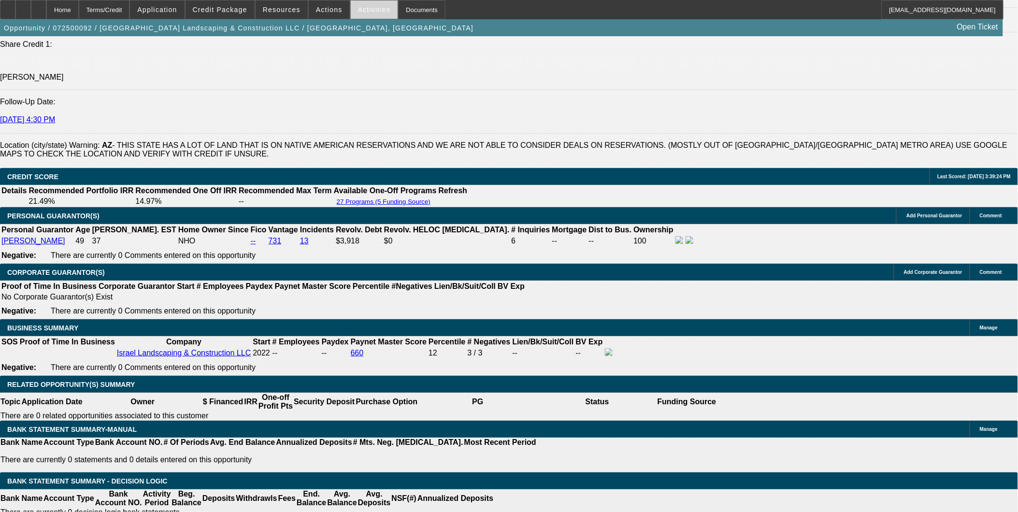
scroll to position [2, 0]
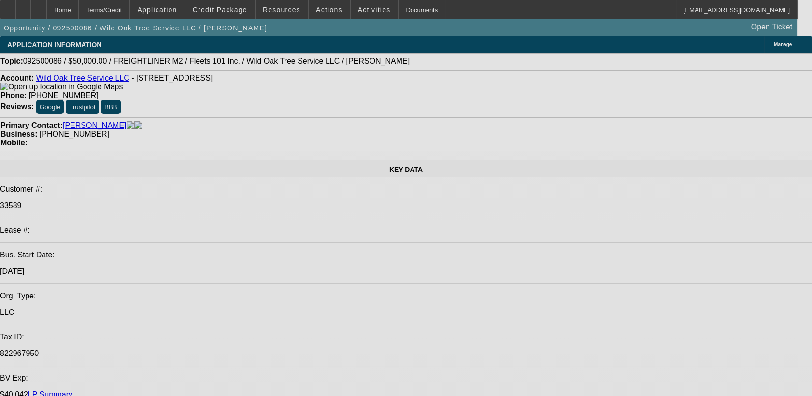
select select "0"
select select "2"
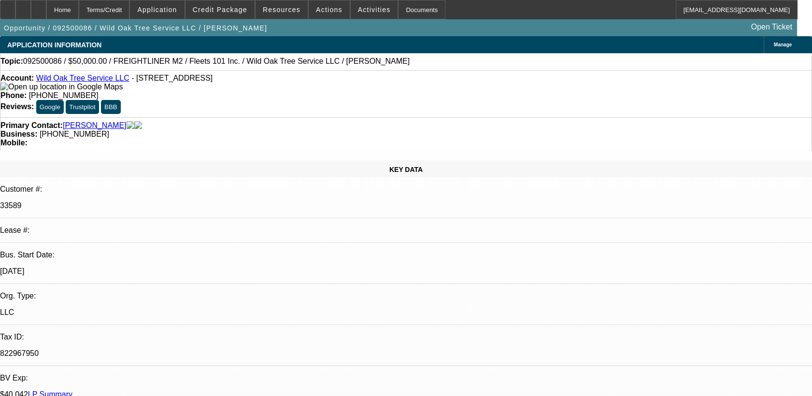
select select "0"
select select "2"
select select "0"
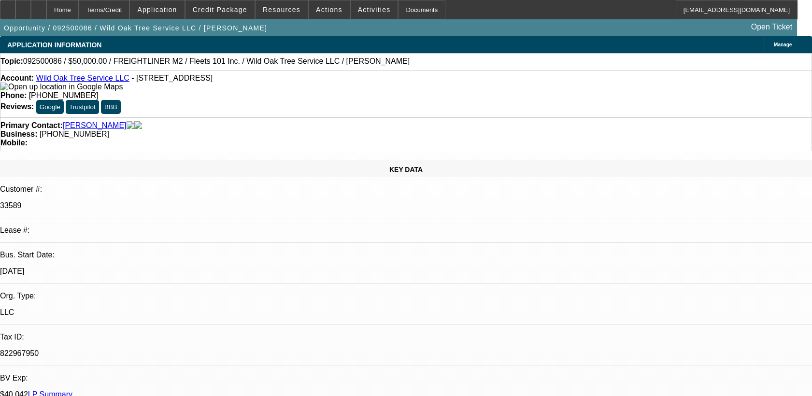
select select "2"
select select "0"
select select "2"
select select "0.1"
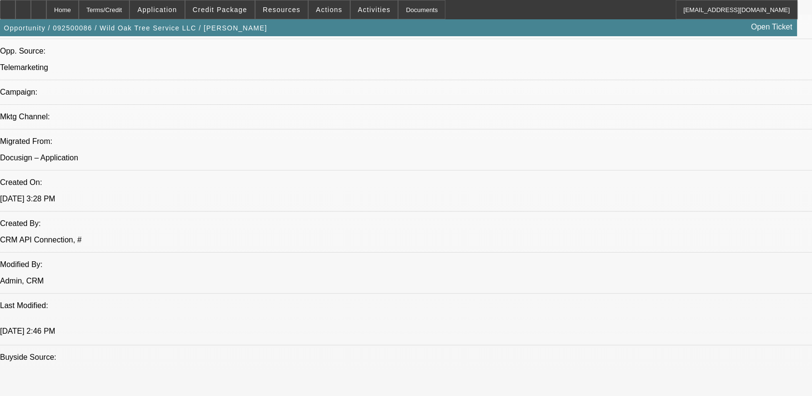
scroll to position [698, 0]
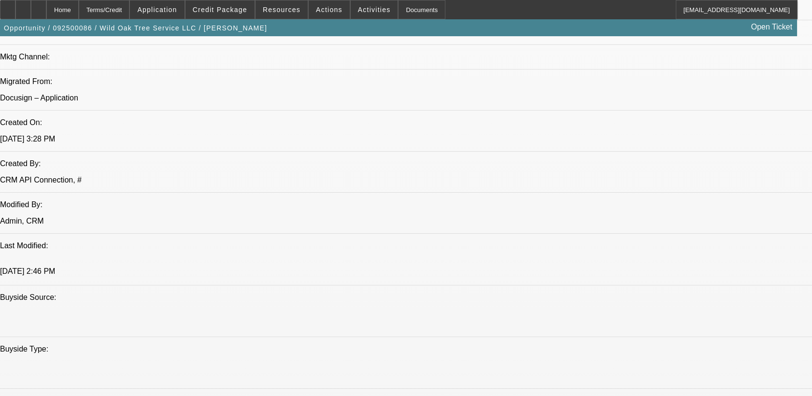
select select "1"
select select "2"
select select "6"
select select "1"
select select "2"
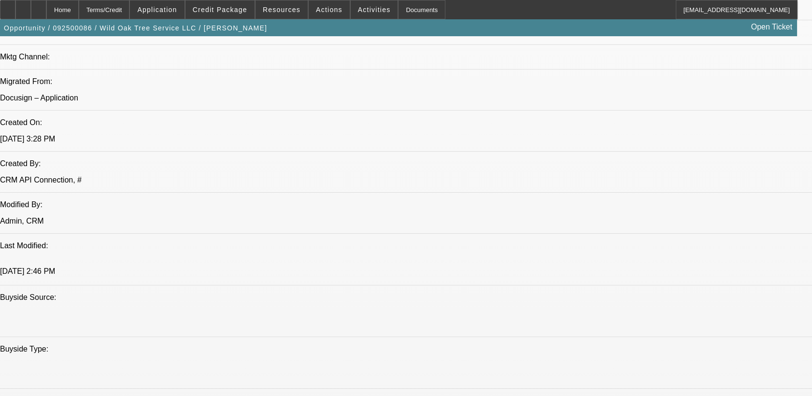
select select "6"
select select "1"
select select "2"
select select "6"
select select "1"
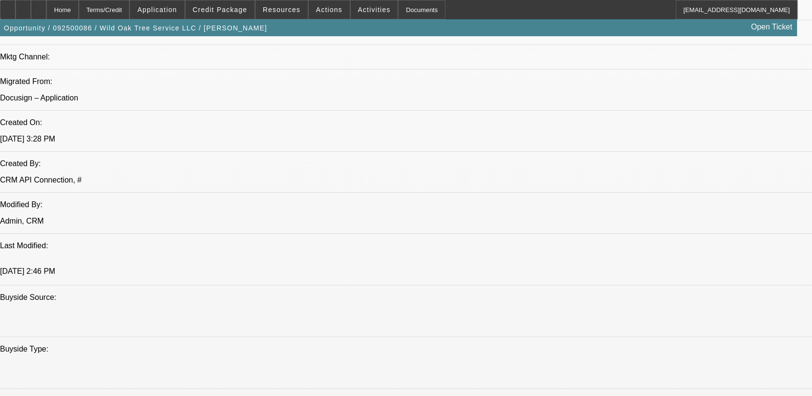
select select "2"
select select "4"
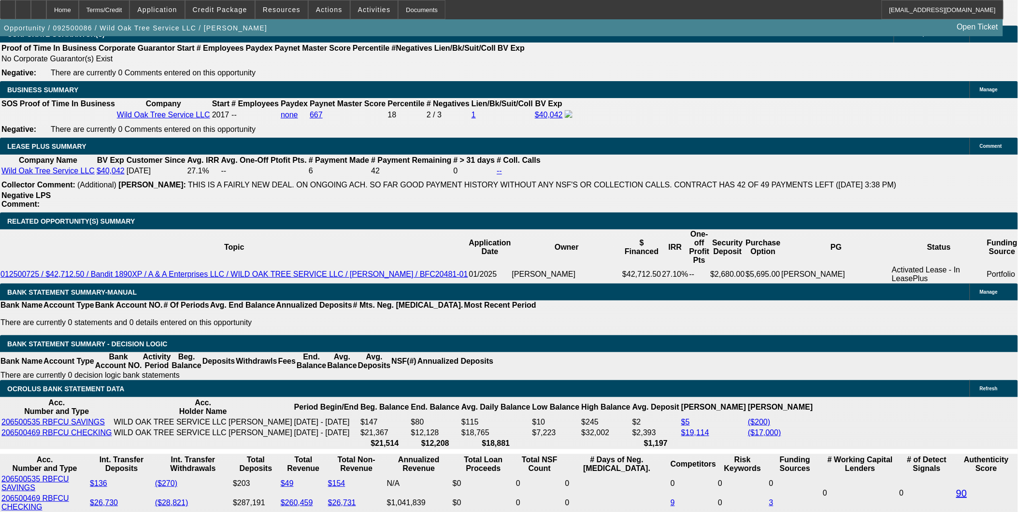
scroll to position [1585, 0]
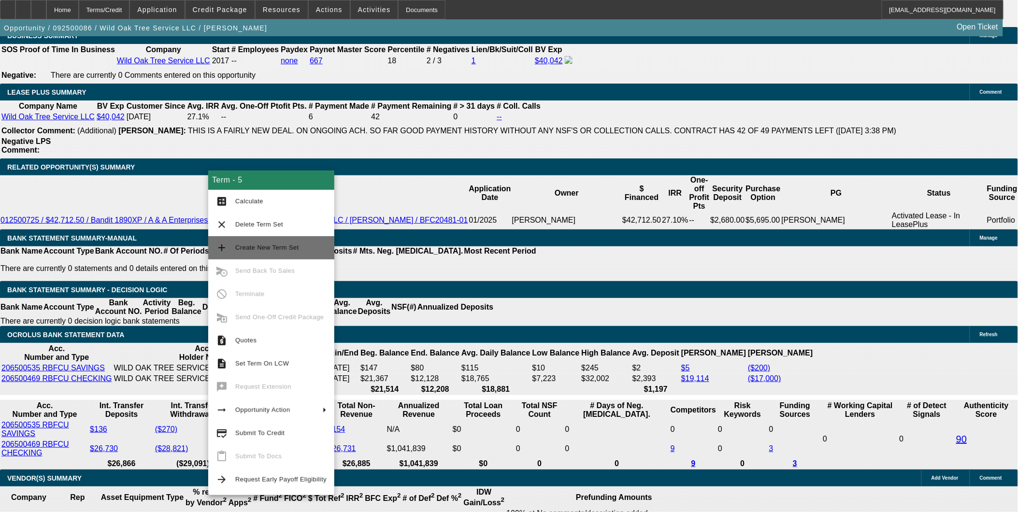
click at [274, 247] on span "Create New Term Set" at bounding box center [267, 247] width 64 height 7
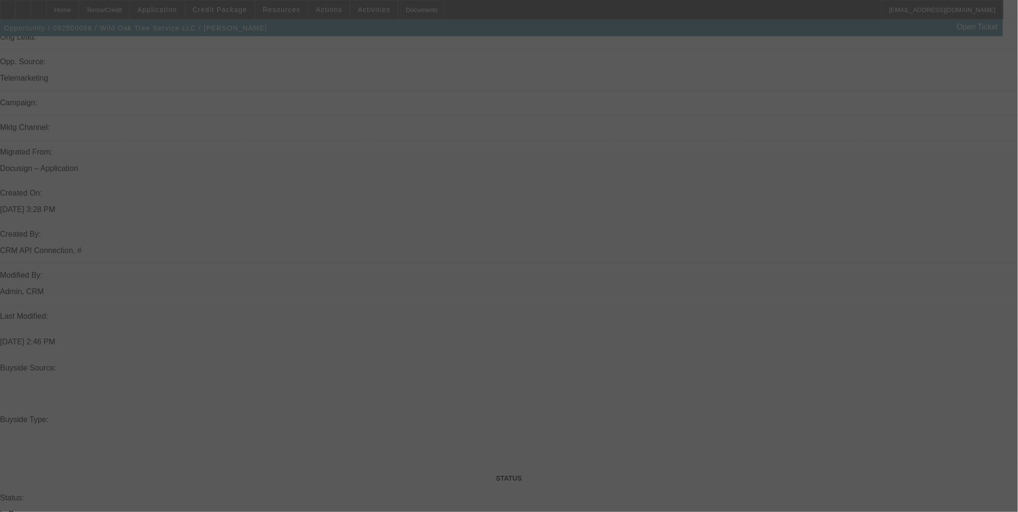
scroll to position [619, 0]
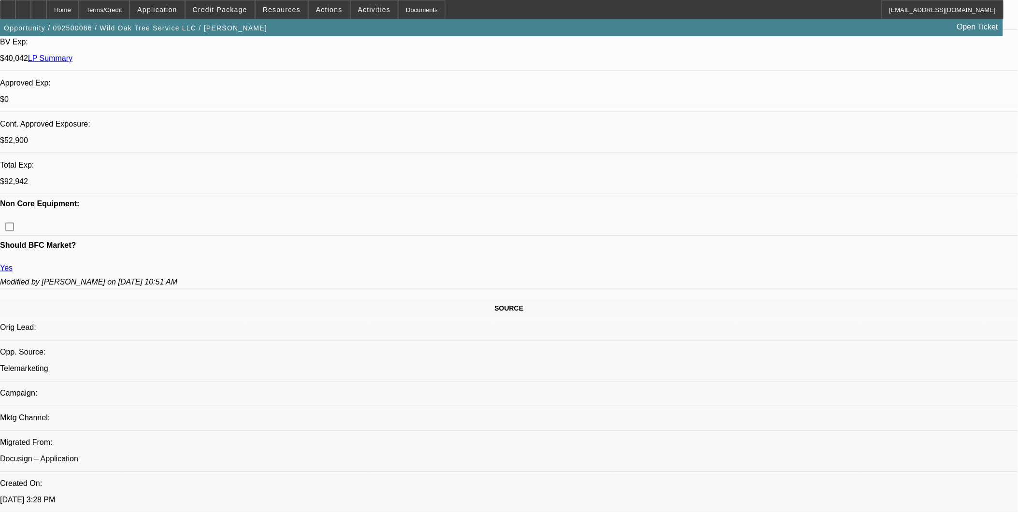
select select "0"
select select "2"
select select "0"
select select "2"
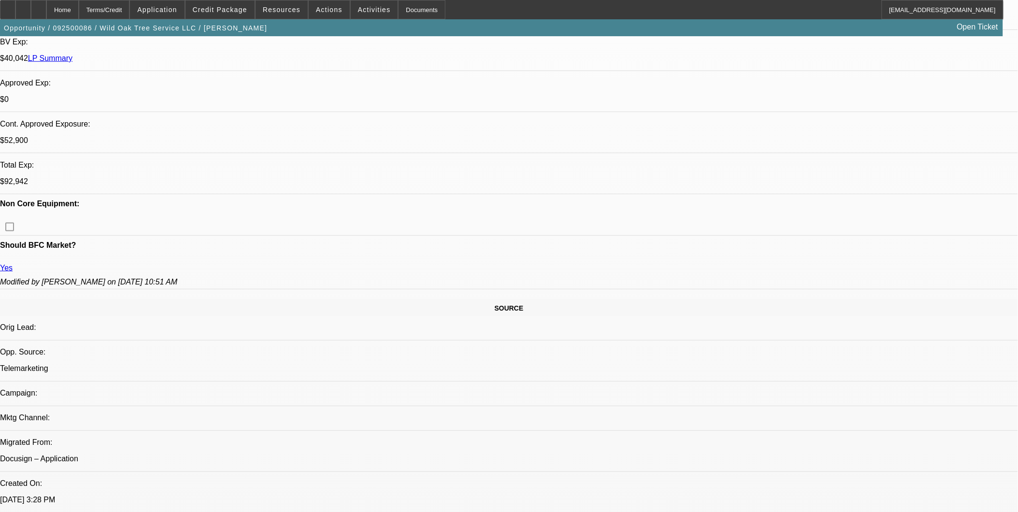
select select "0"
select select "2"
select select "0"
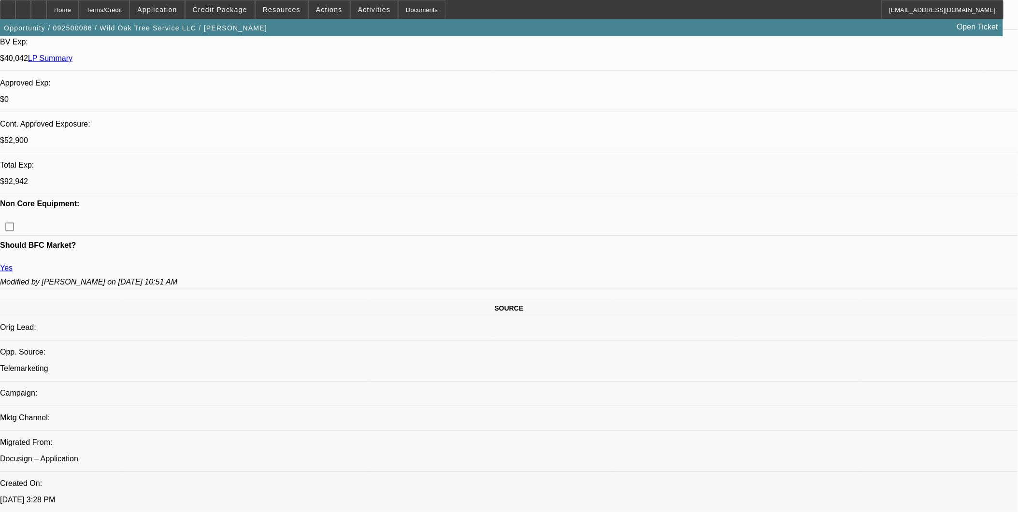
select select "2"
select select "0"
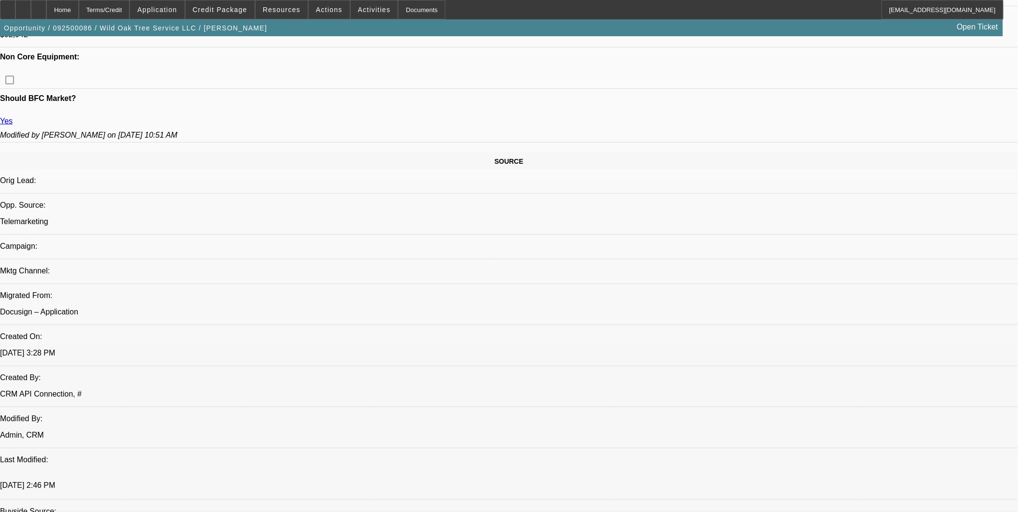
select select "1"
select select "2"
select select "6"
select select "1"
select select "2"
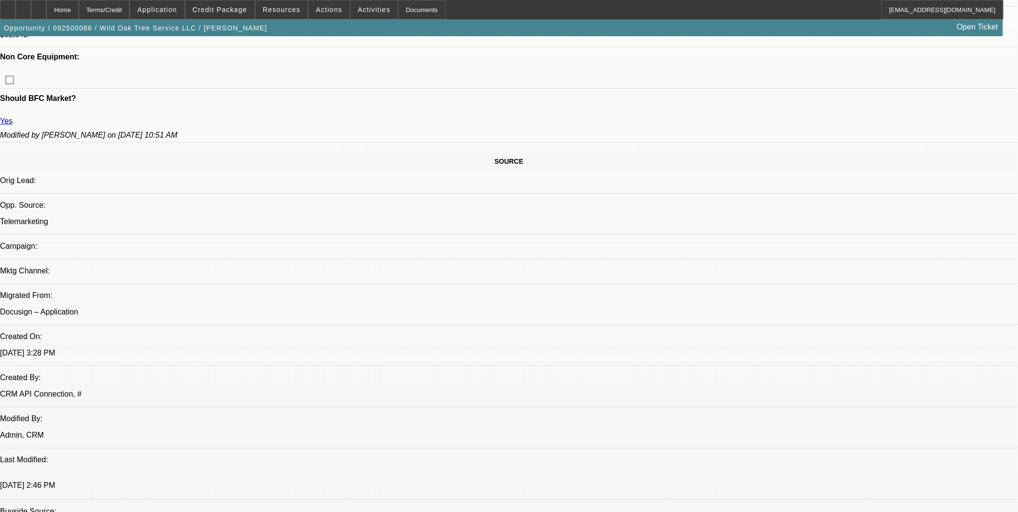
select select "6"
select select "1"
select select "2"
select select "6"
select select "1"
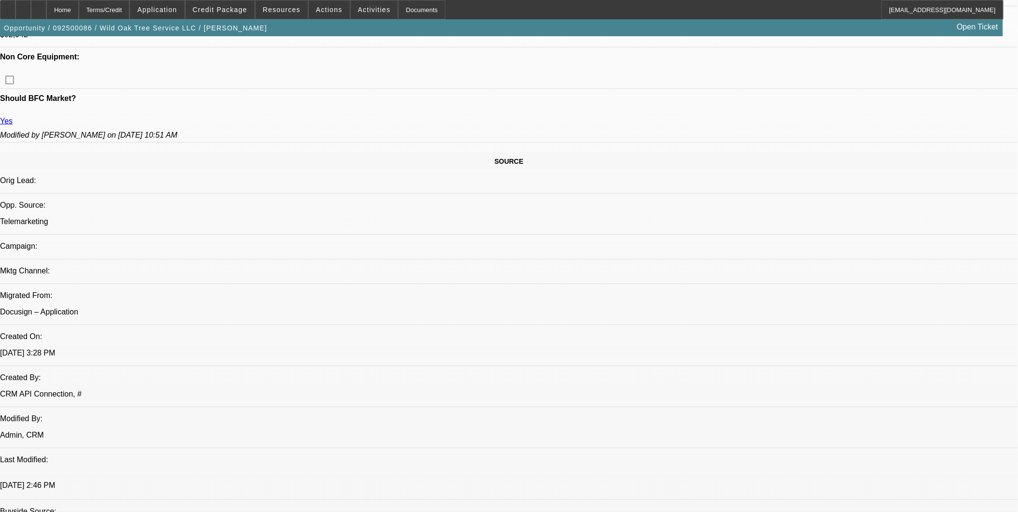
select select "2"
select select "6"
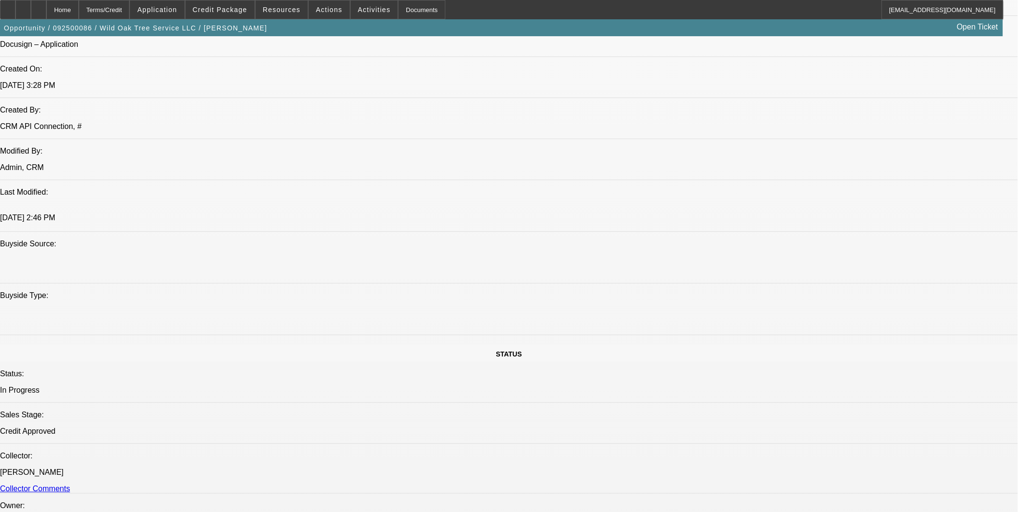
scroll to position [483, 0]
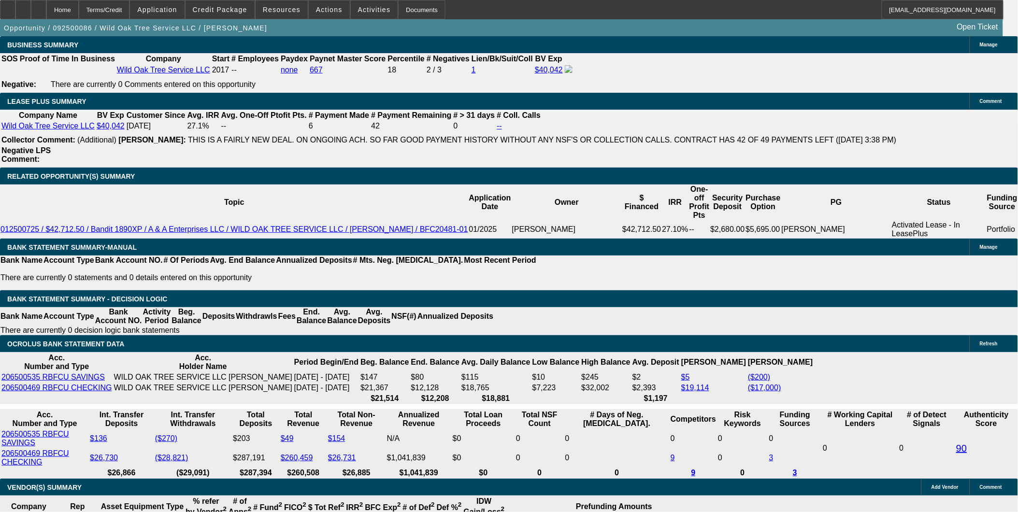
scroll to position [1557, 0]
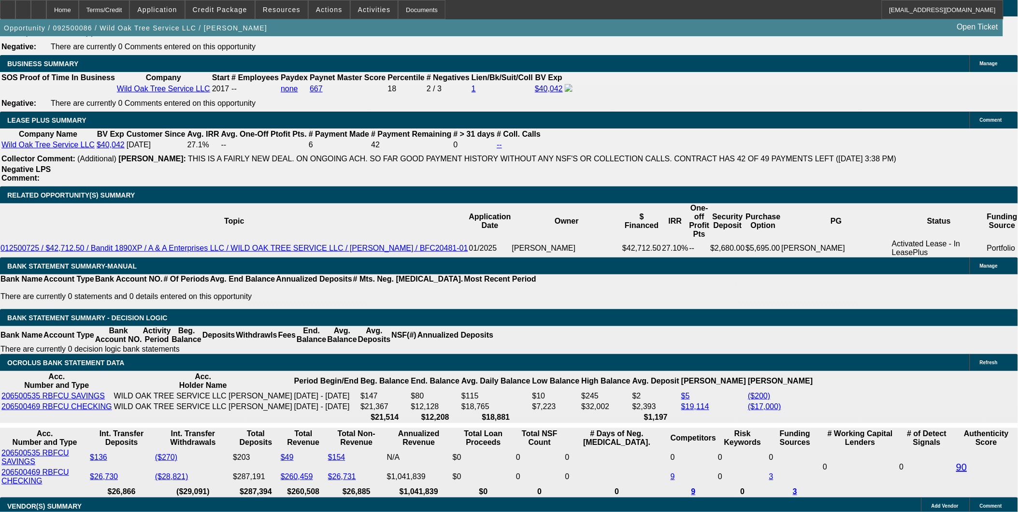
type input "UNKNOWN"
type input "6"
type input "$18,628.26"
type input "$9,314.13"
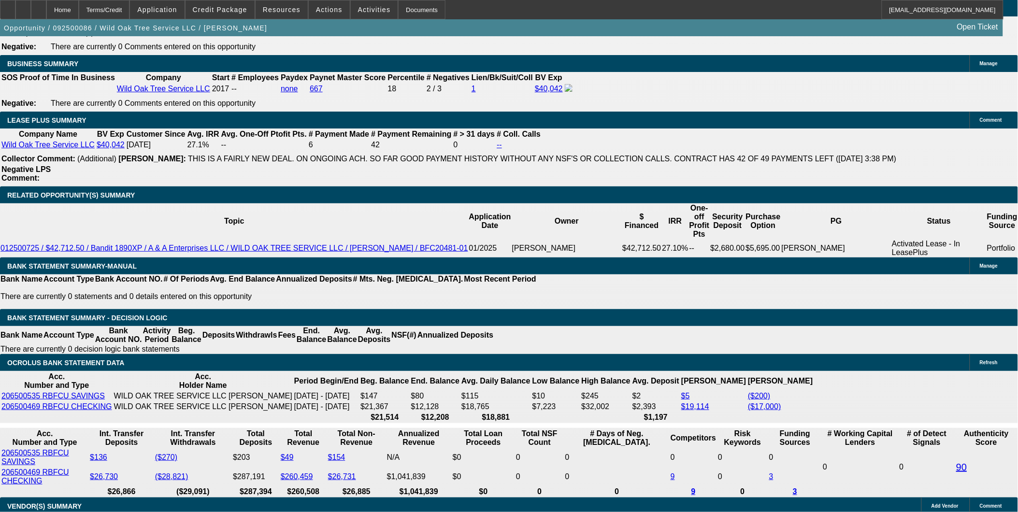
type input "64"
type input "$2,647.36"
type input "$1,323.68"
type input "64"
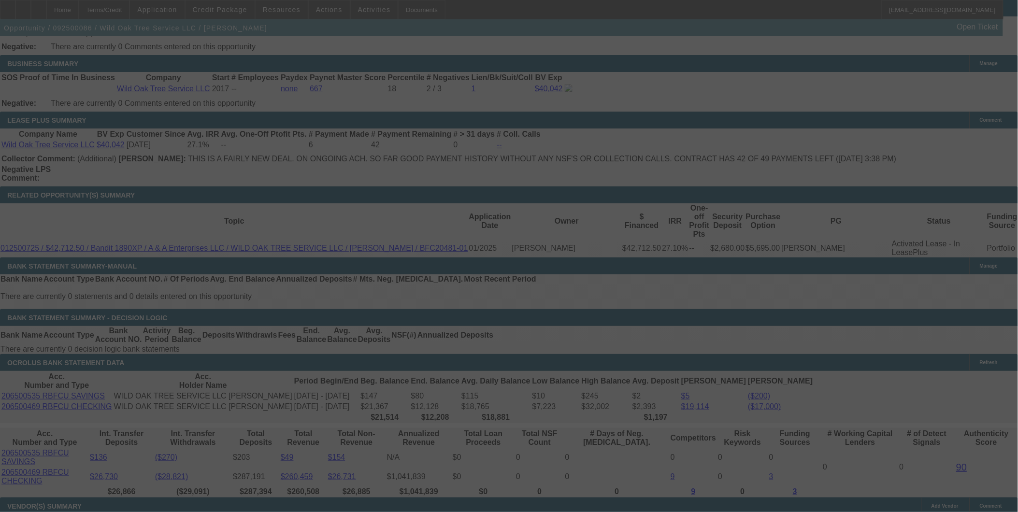
select select "0"
select select "2"
select select "0"
select select "6"
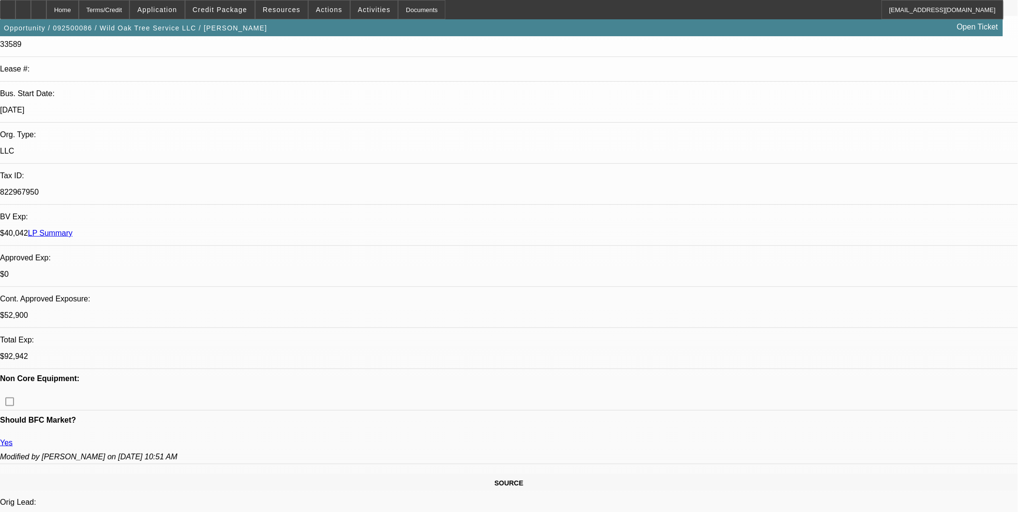
scroll to position [161, 0]
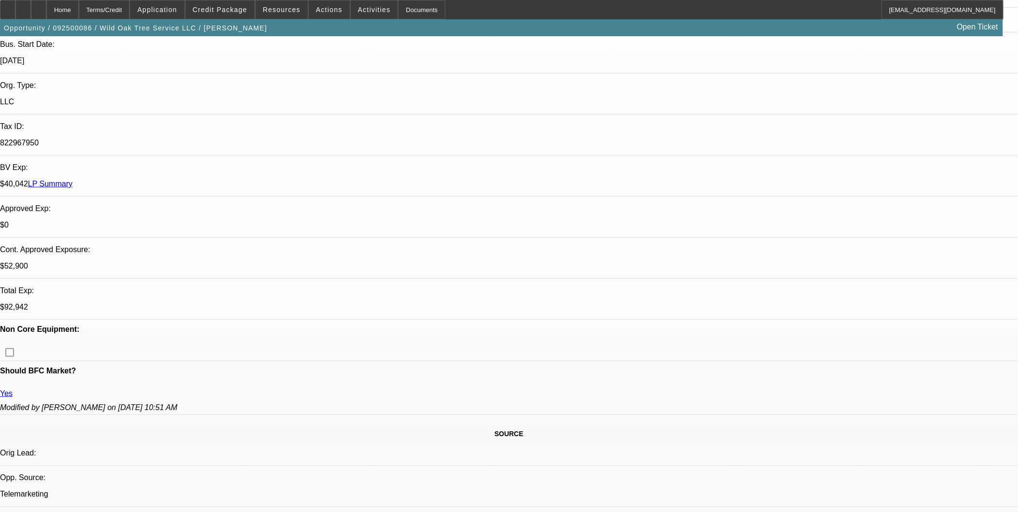
scroll to position [268, 0]
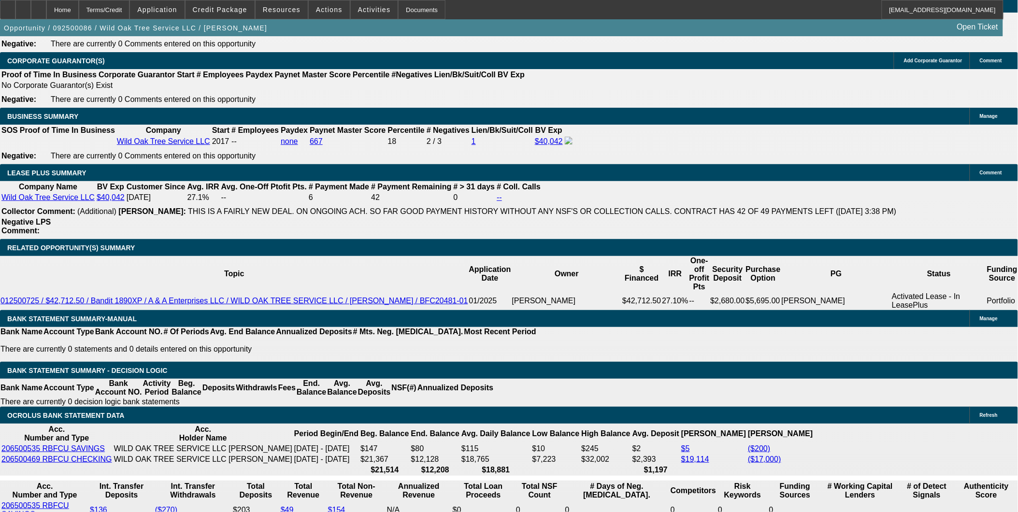
scroll to position [1503, 0]
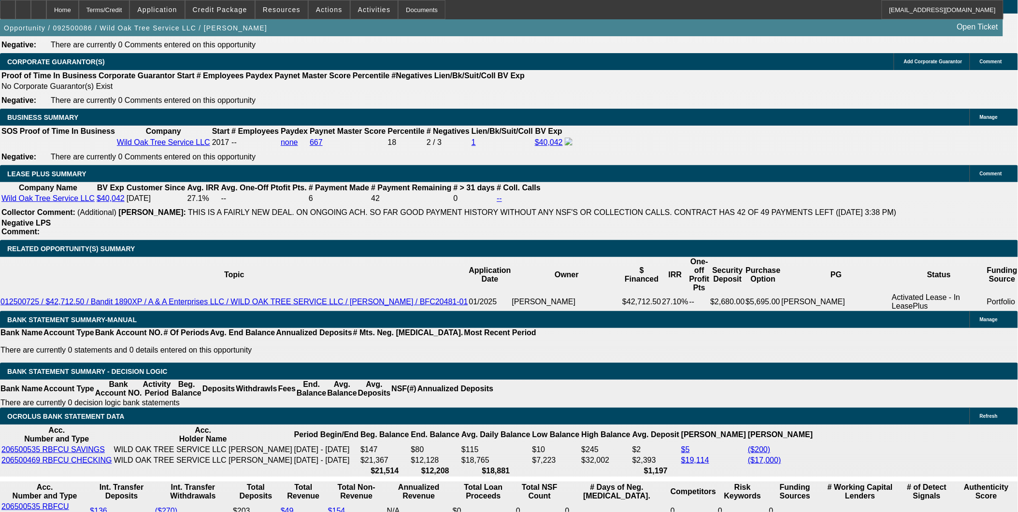
scroll to position [1557, 0]
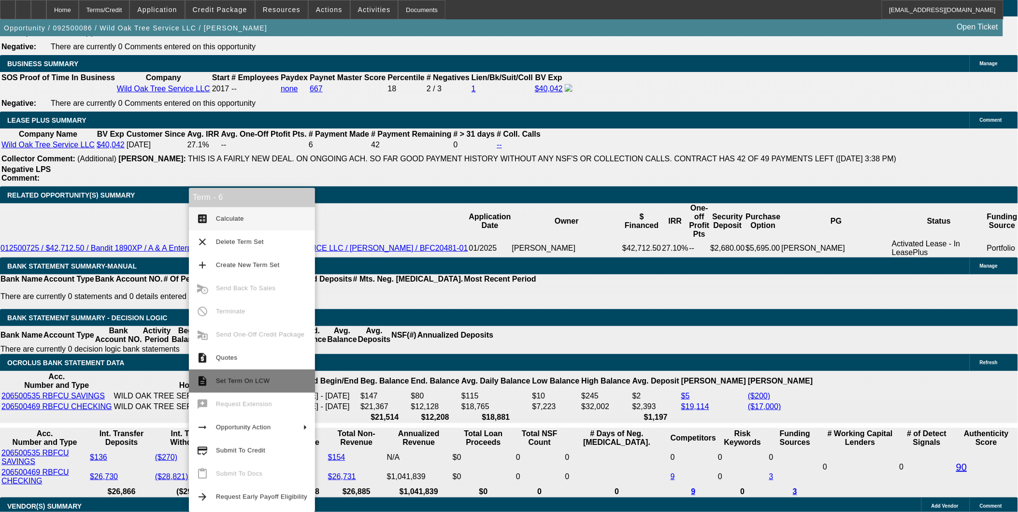
click at [243, 375] on span "Set Term On LCW" at bounding box center [261, 381] width 91 height 12
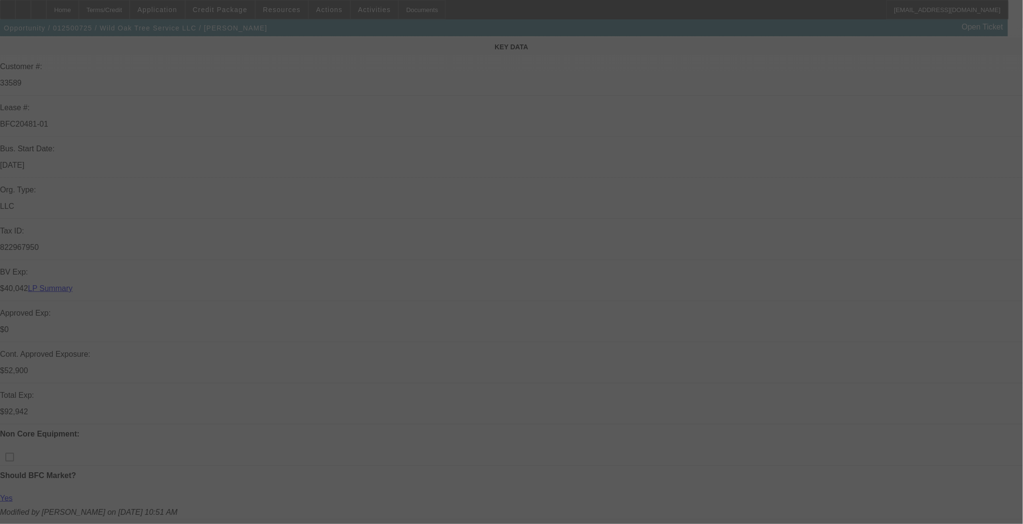
select select "0"
select select "2"
select select "0.1"
select select "0"
select select "2"
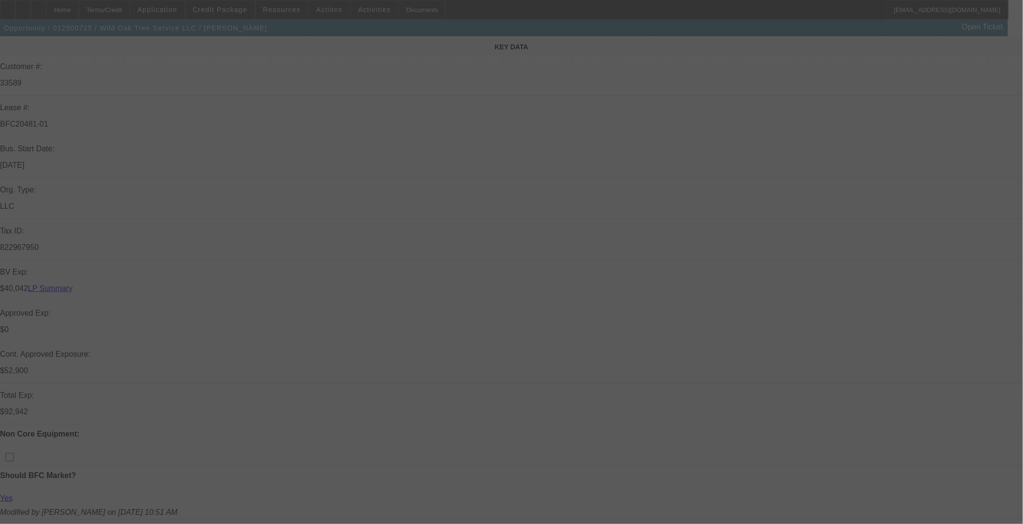
select select "0.1"
select select "0"
select select "2"
select select "0.1"
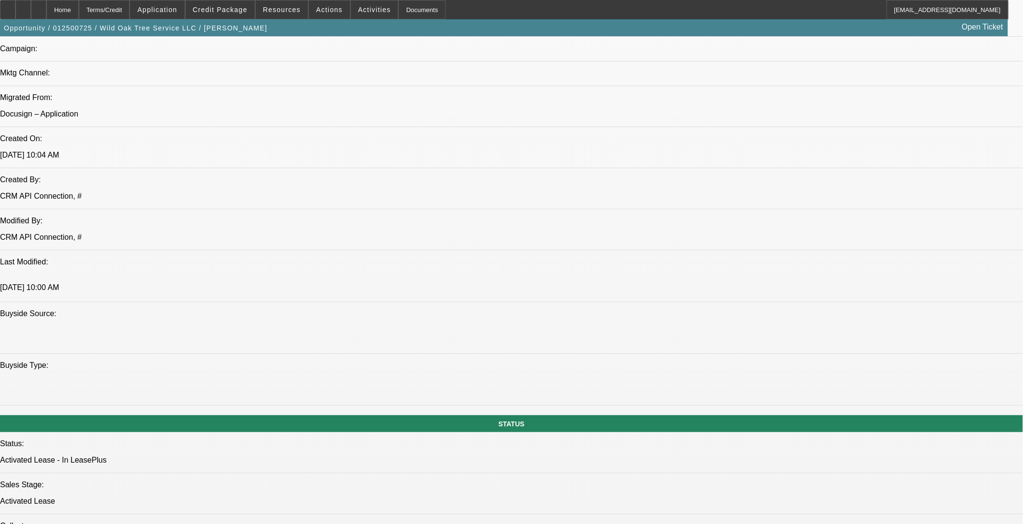
select select "1"
select select "2"
select select "4"
select select "1"
select select "2"
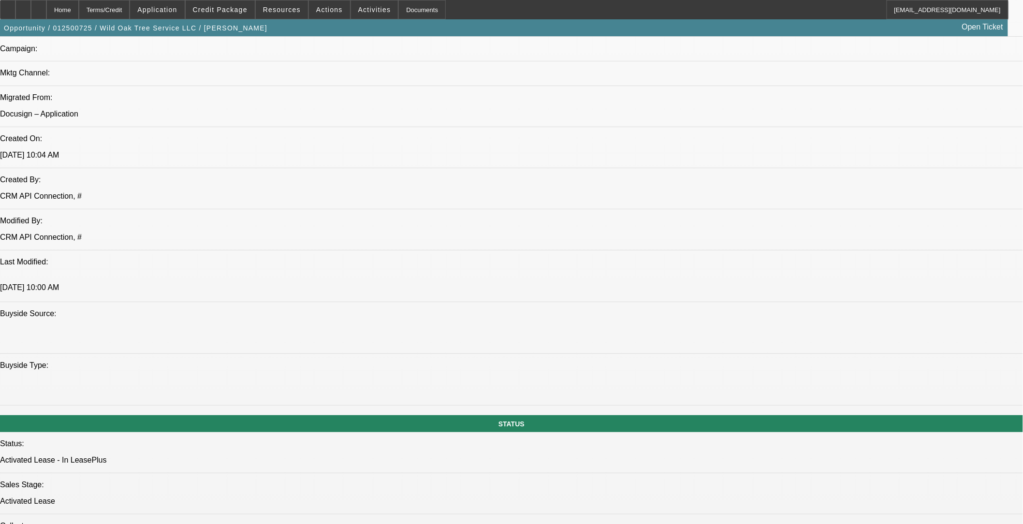
select select "4"
select select "1"
select select "2"
select select "4"
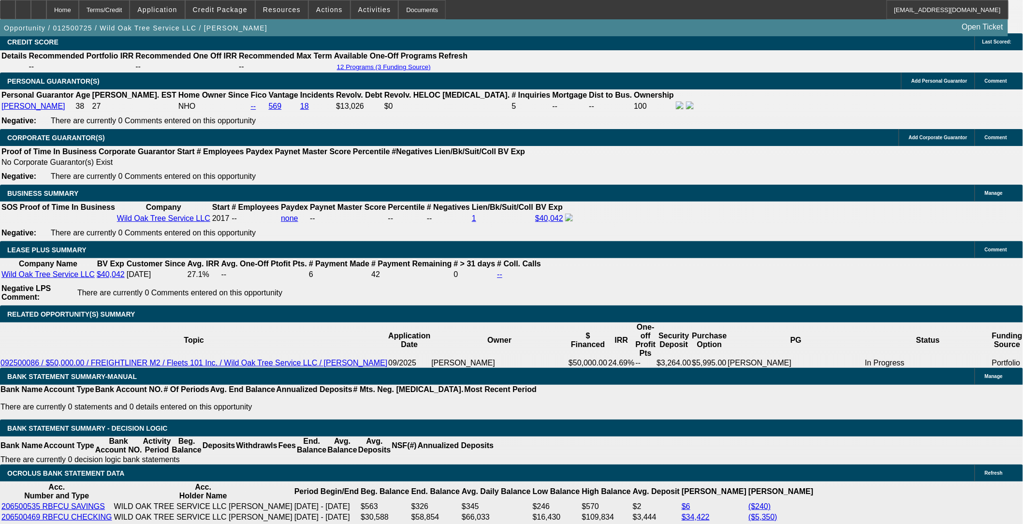
scroll to position [1503, 0]
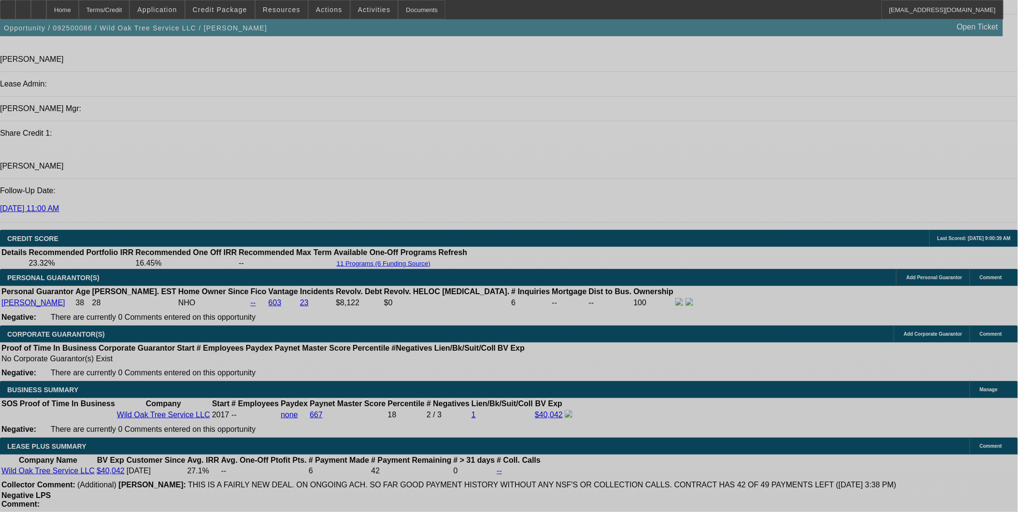
select select "0"
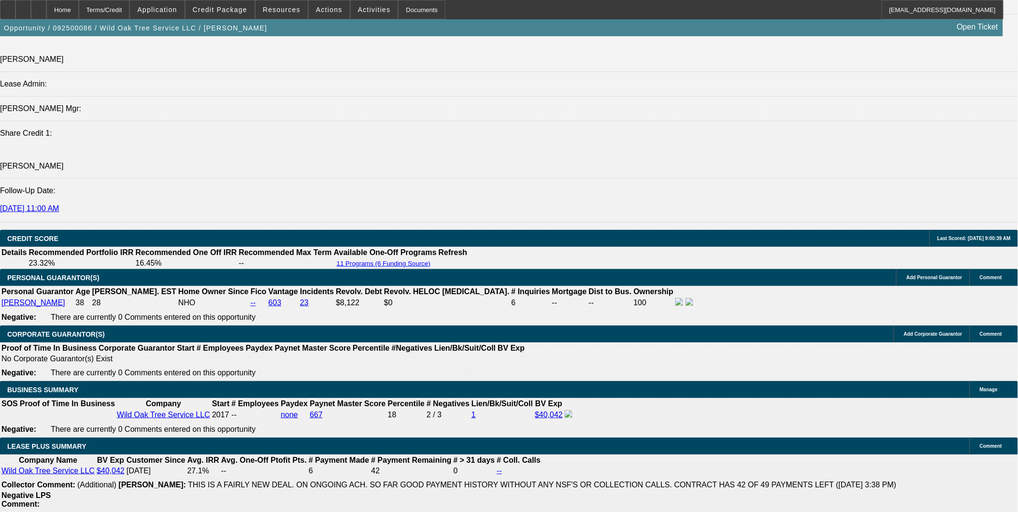
select select "2"
select select "0"
select select "2"
select select "0"
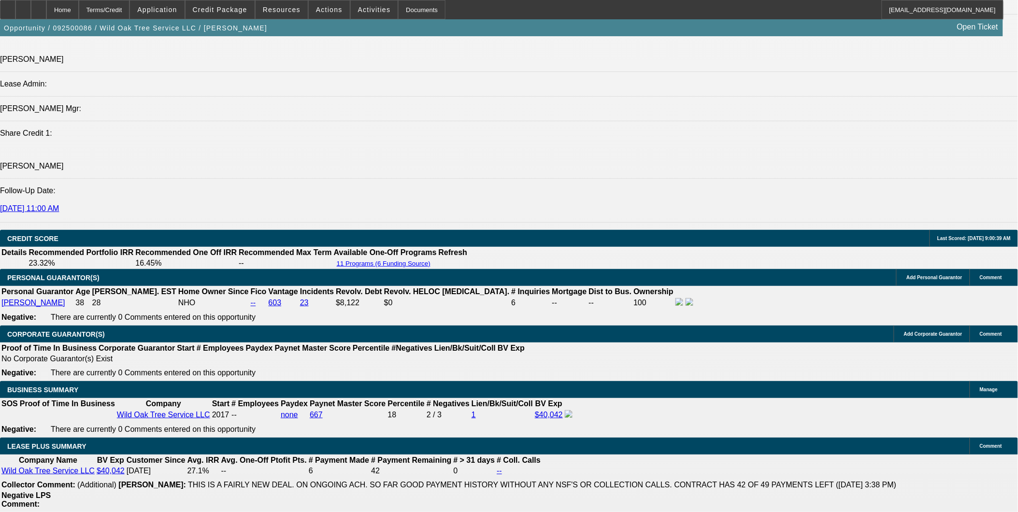
select select "0"
select select "2"
select select "0"
select select "2"
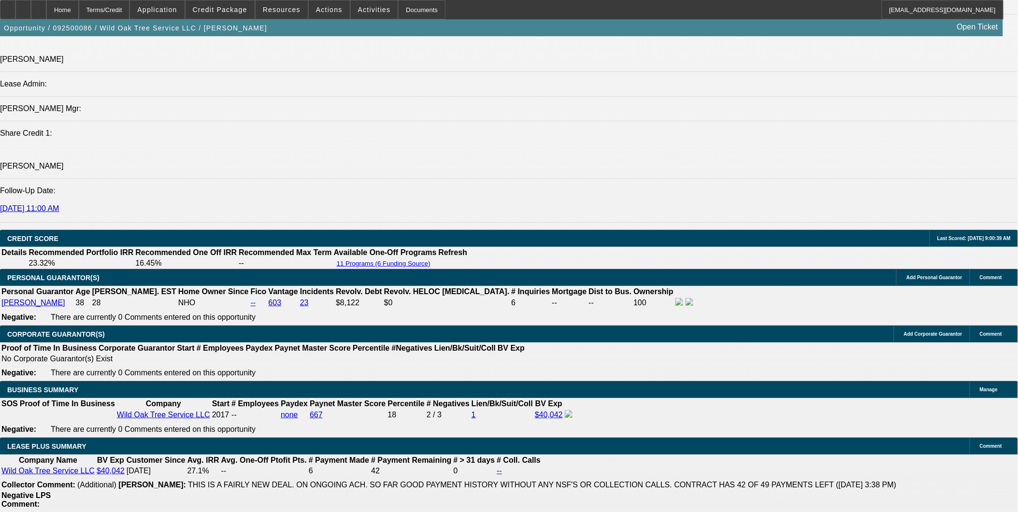
select select "0"
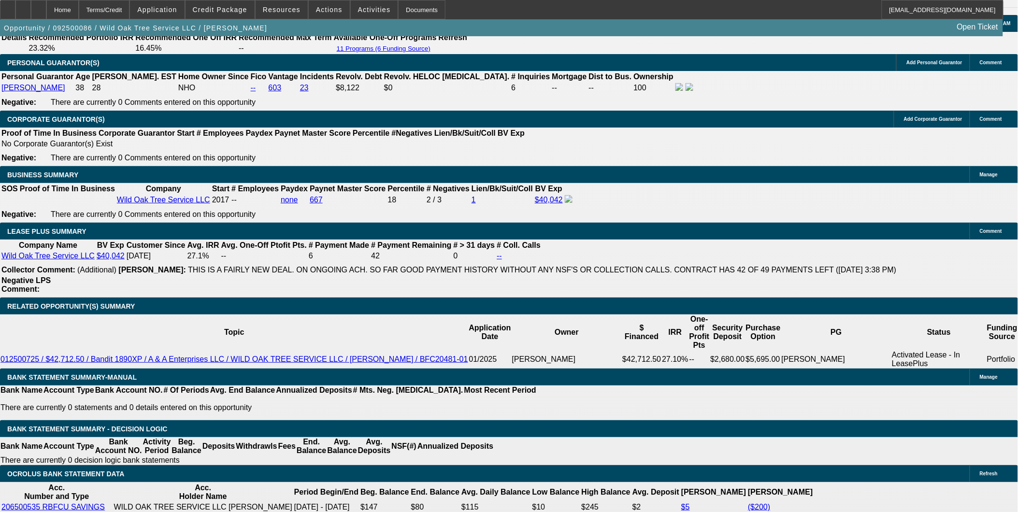
select select "1"
select select "2"
select select "6"
select select "1"
select select "2"
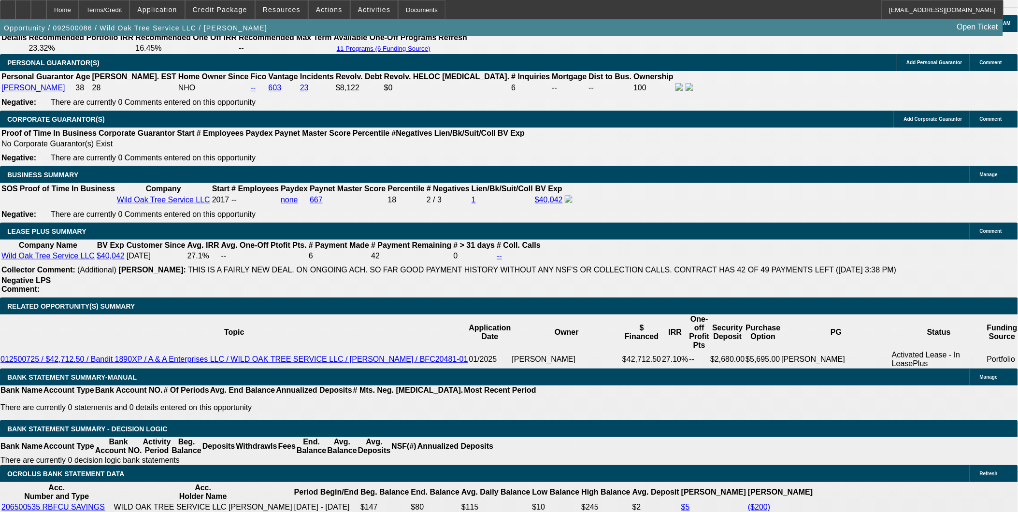
select select "6"
select select "1"
select select "2"
select select "6"
select select "1"
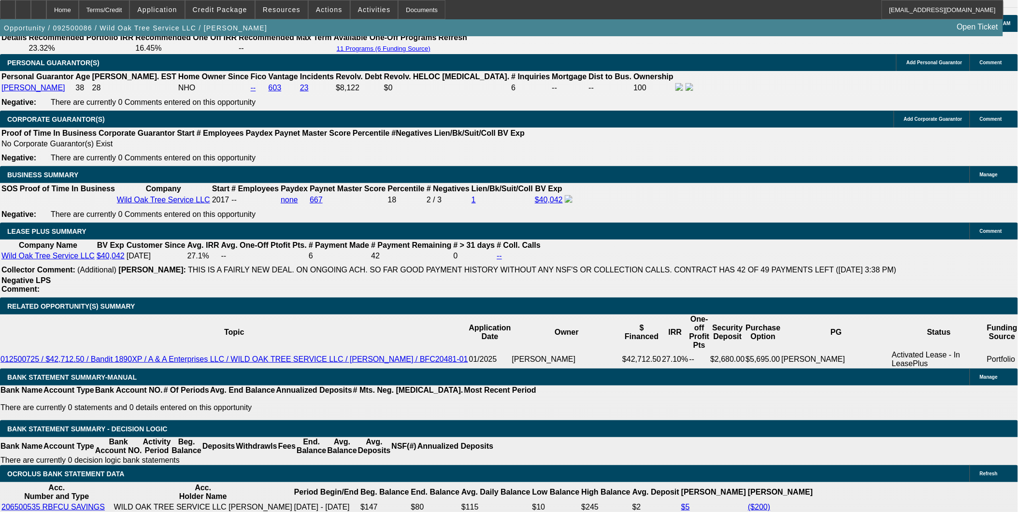
select select "2"
select select "6"
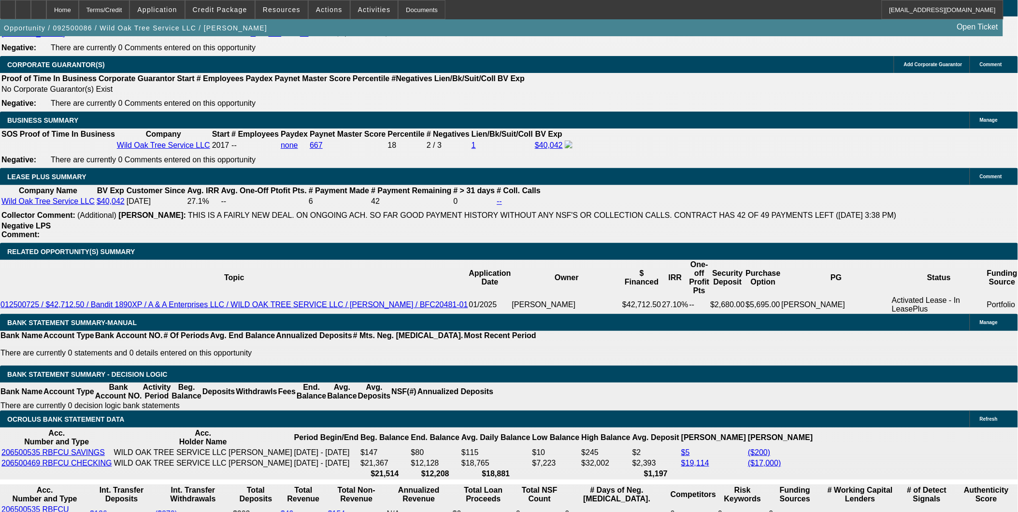
scroll to position [1499, 0]
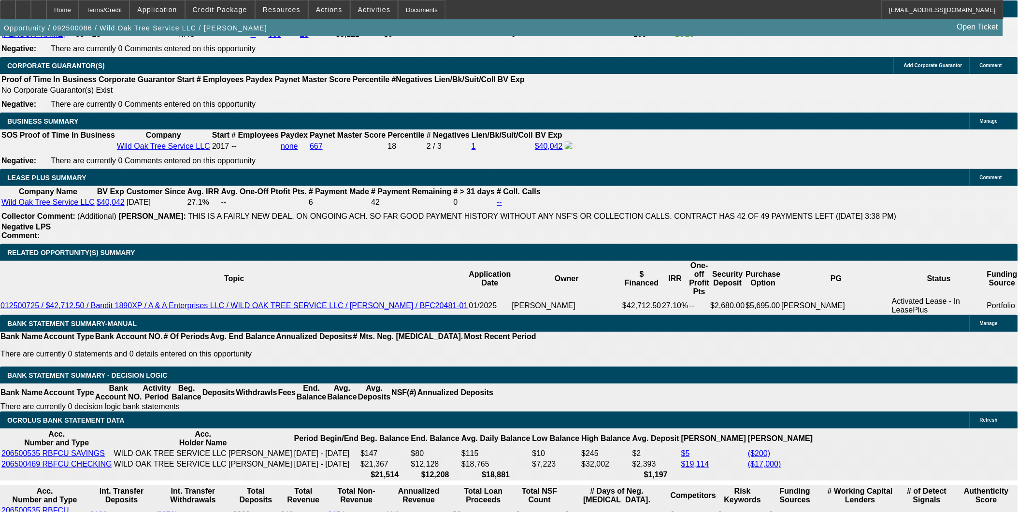
type input "6"
type input "UNKNOWN"
type input "$18,628.26"
type input "$9,314.13"
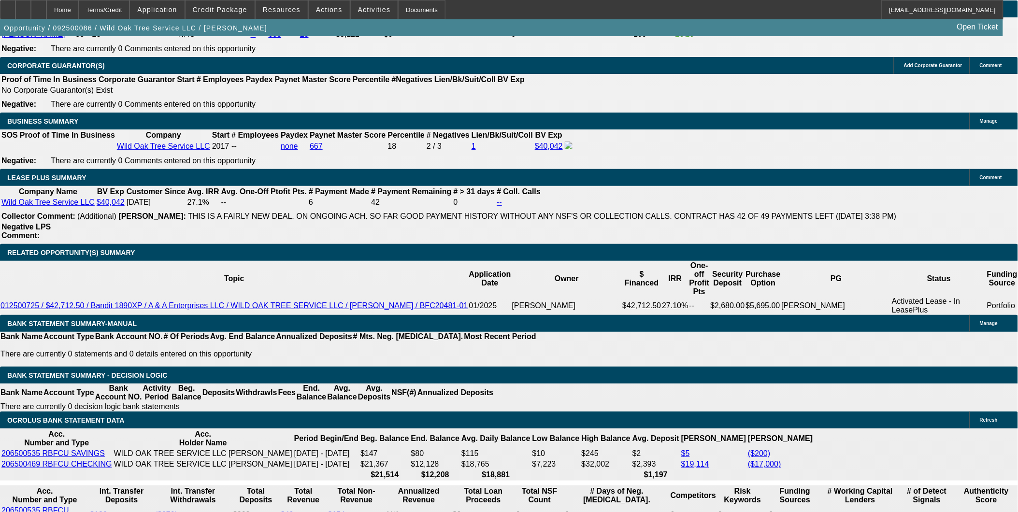
type input "66"
type input "$2,601.06"
type input "$1,300.53"
type input "66"
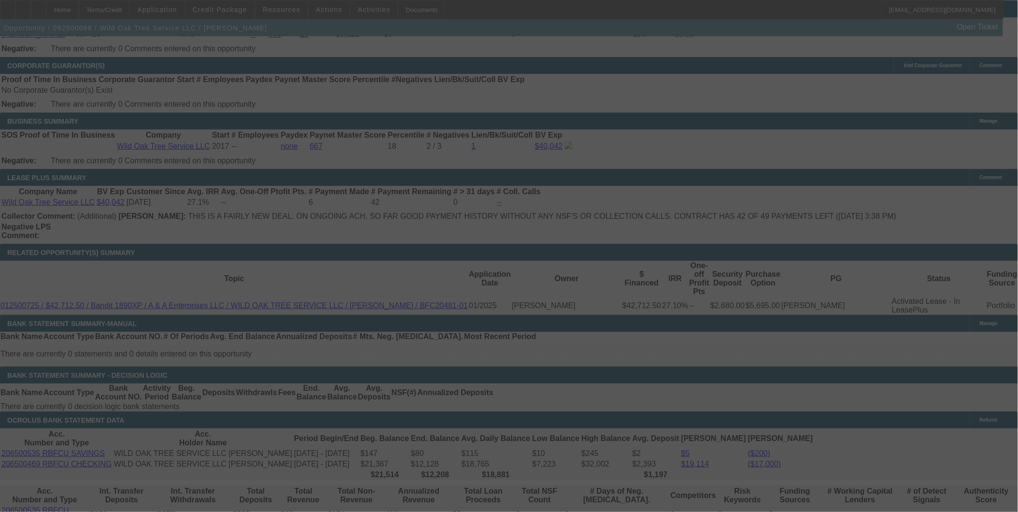
select select "0"
select select "2"
select select "0"
select select "6"
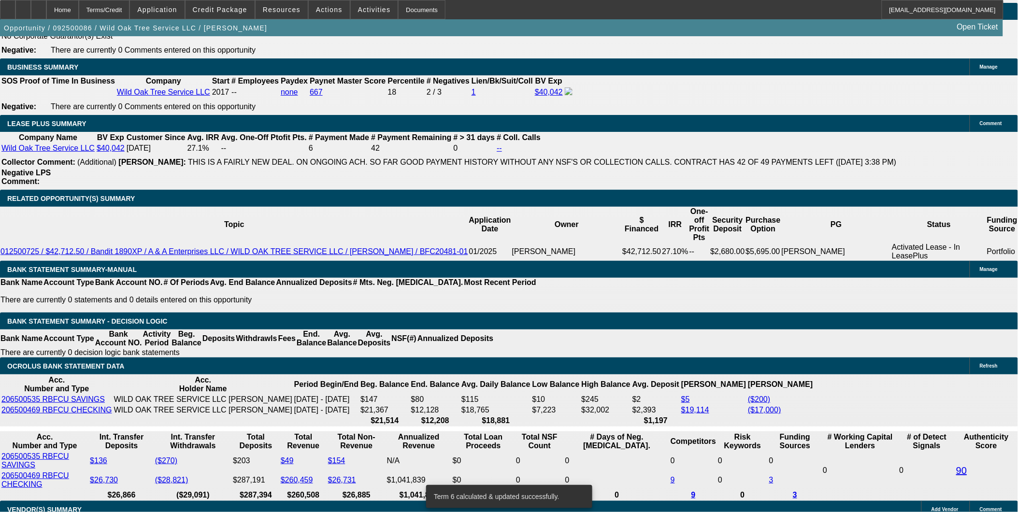
scroll to position [1553, 0]
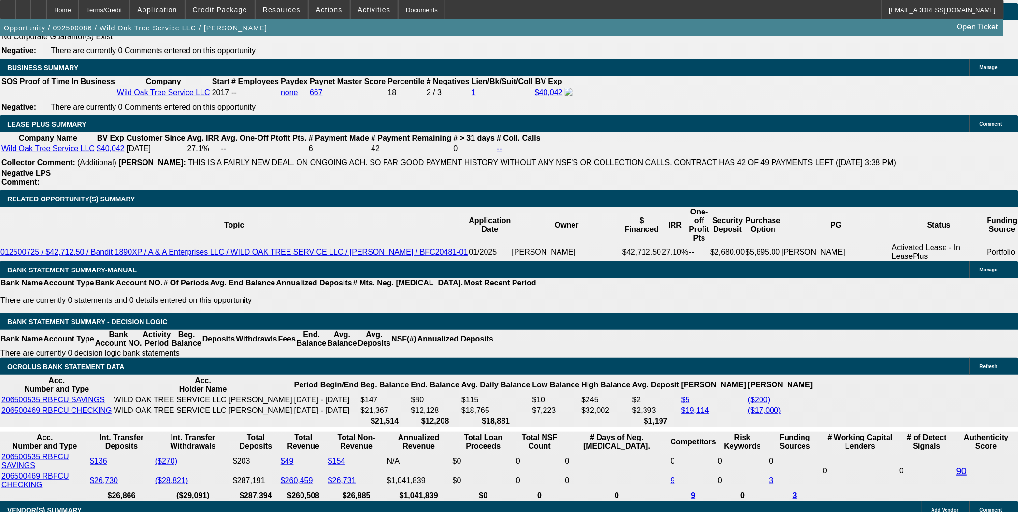
type input "UNKNOWN"
type input "19."
type input "$2,595.48"
type input "$1,297.74"
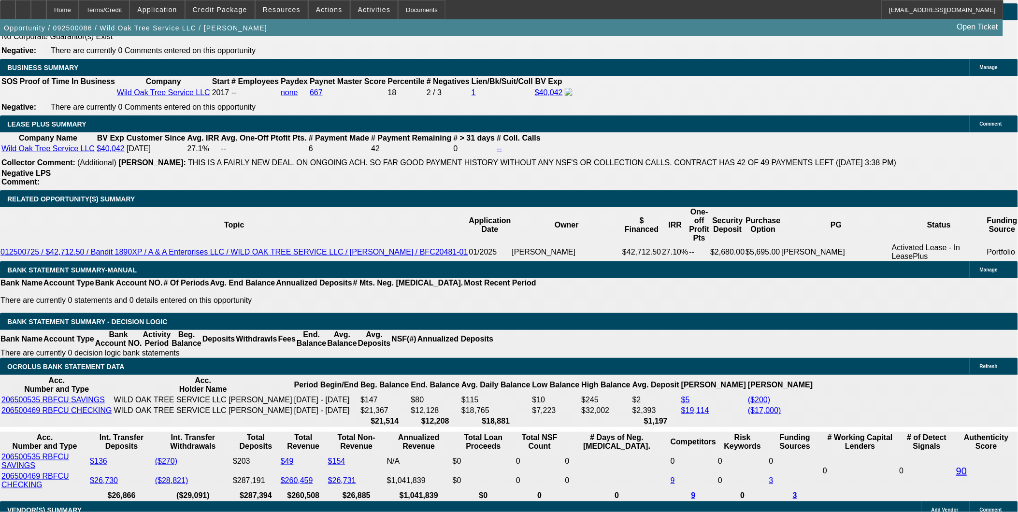
type input "19.2"
type input "$2,607.38"
type input "$1,303.69"
type input "19.2"
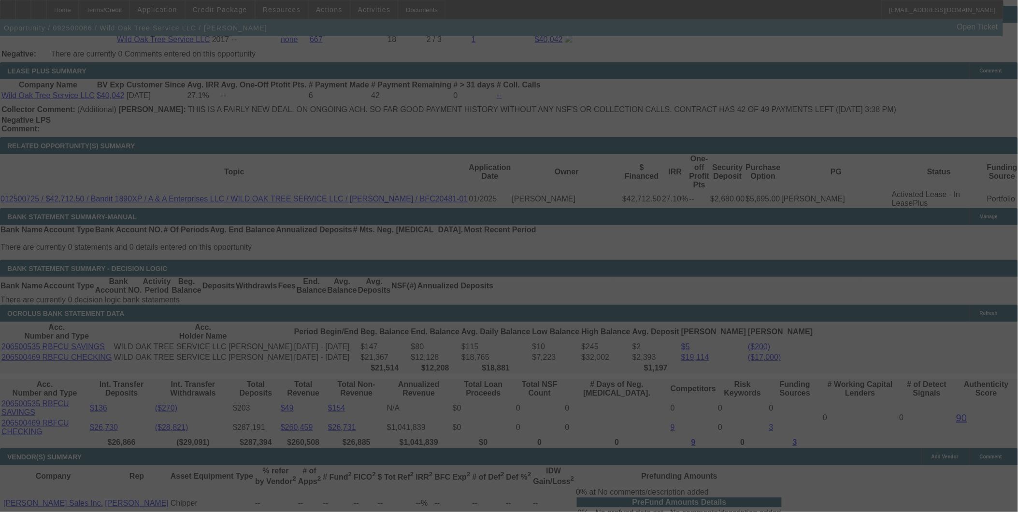
scroll to position [1607, 0]
select select "0"
select select "2"
select select "0"
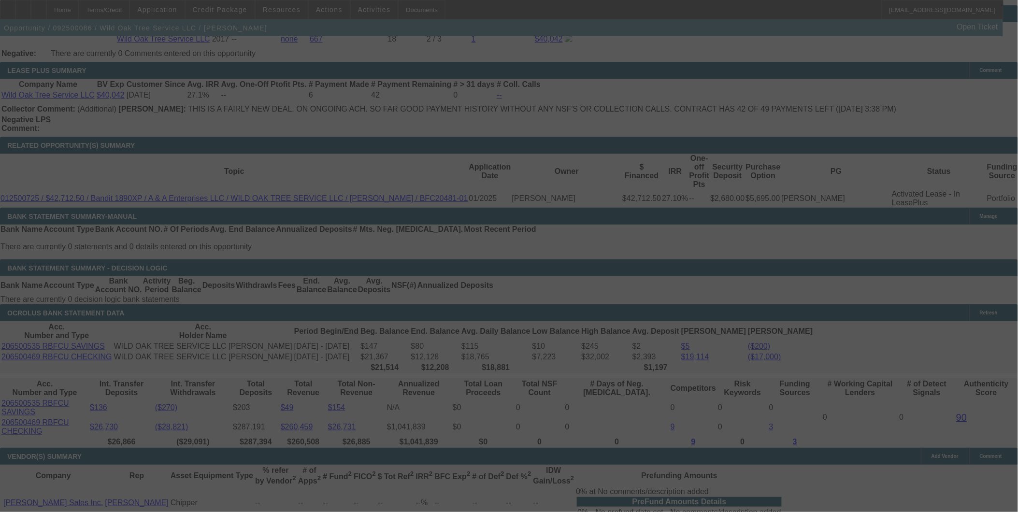
select select "6"
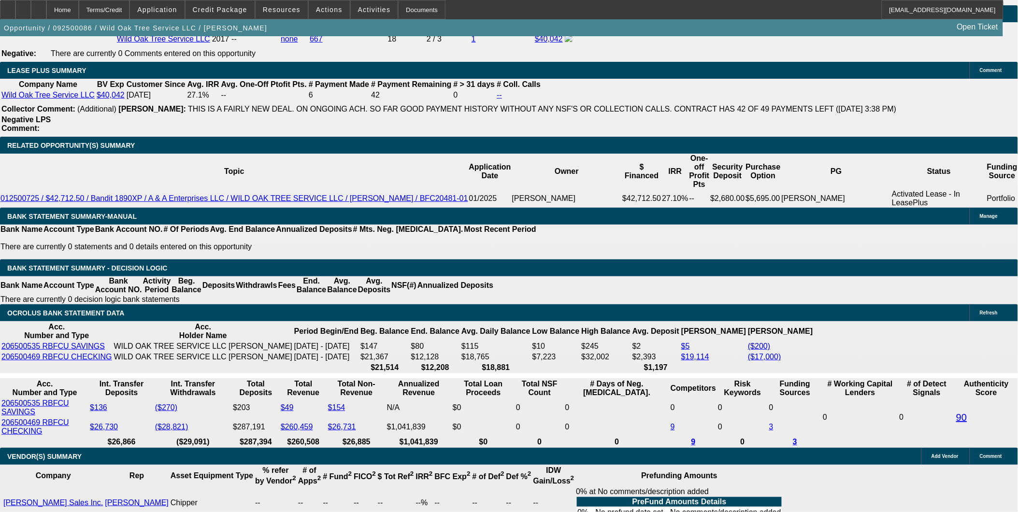
drag, startPoint x: 218, startPoint y: 271, endPoint x: 328, endPoint y: 284, distance: 110.0
type input "UNKNOWN"
type input "1"
type input "$1,648.18"
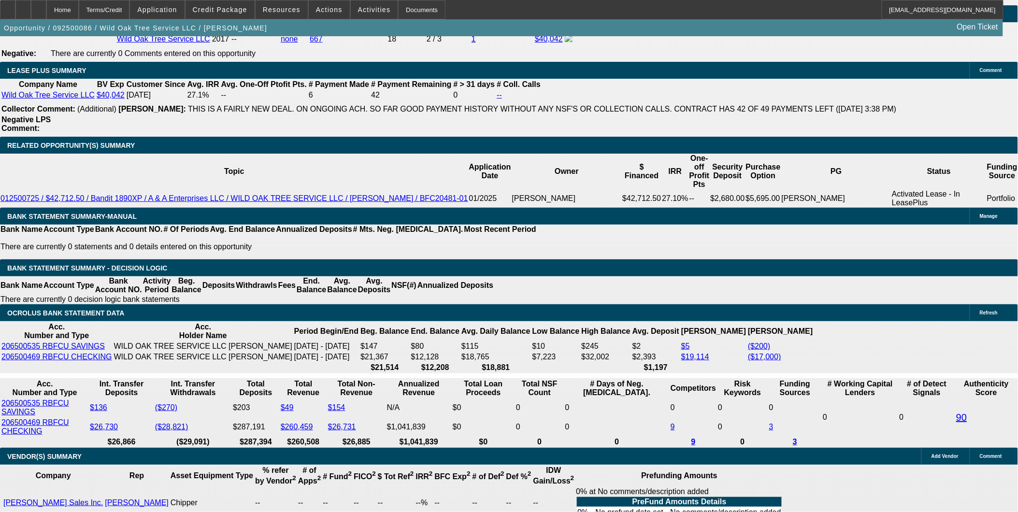
type input "$824.09"
type input "19"
type input "$2,595.48"
type input "$1,297.74"
type input "19.2"
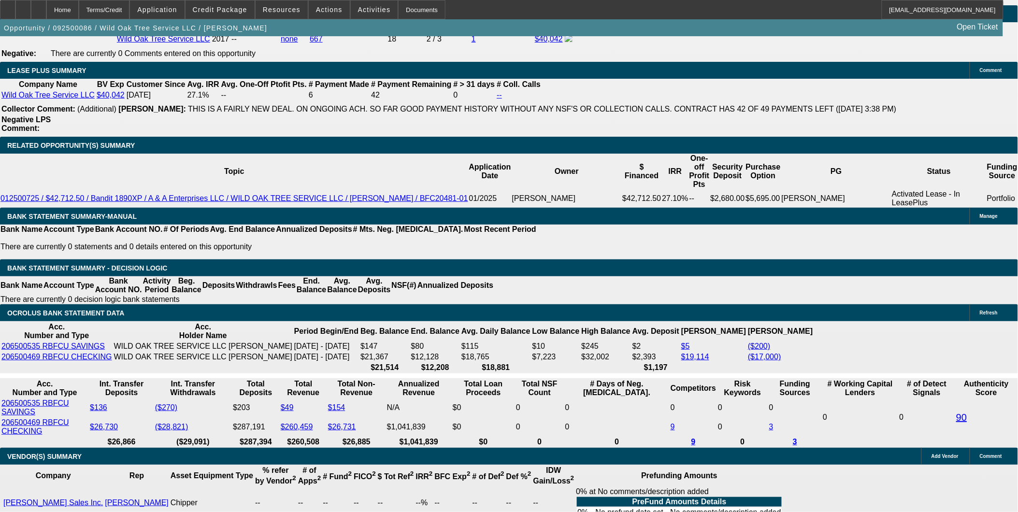
type input "$2,607.38"
type input "$1,303.69"
type input "19.2444"
type input "$2,610.00"
type input "$1,305.00"
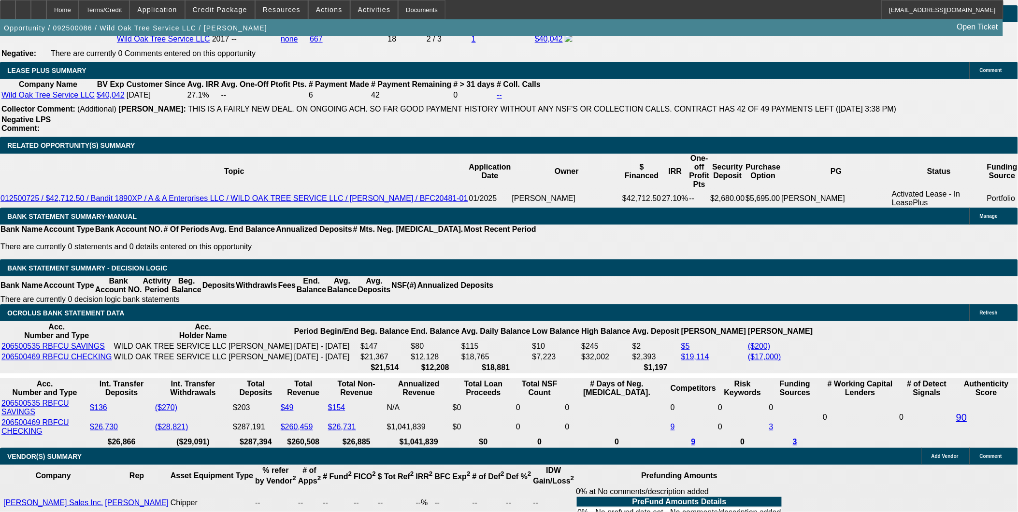
type input "19.24444"
type input "$2,610.02"
type input "$1,305.01"
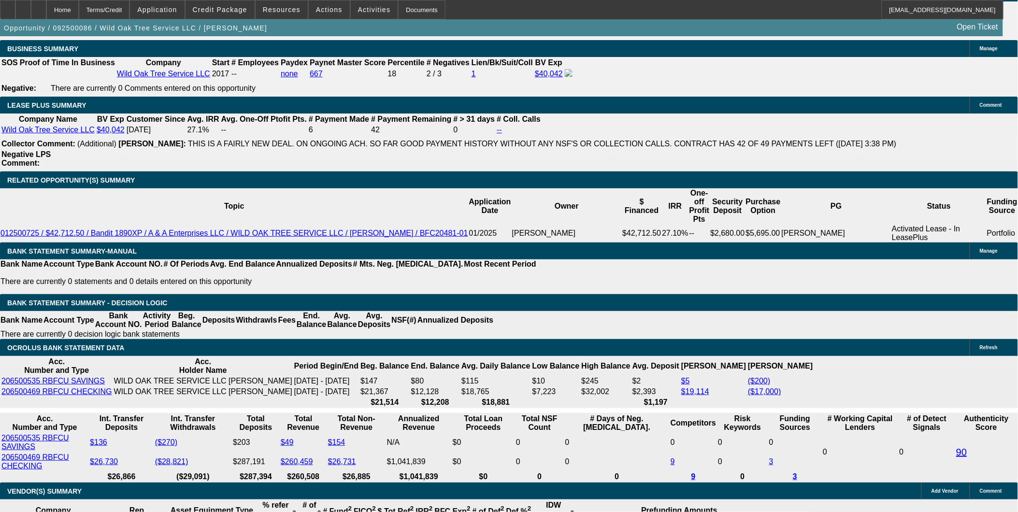
scroll to position [1553, 0]
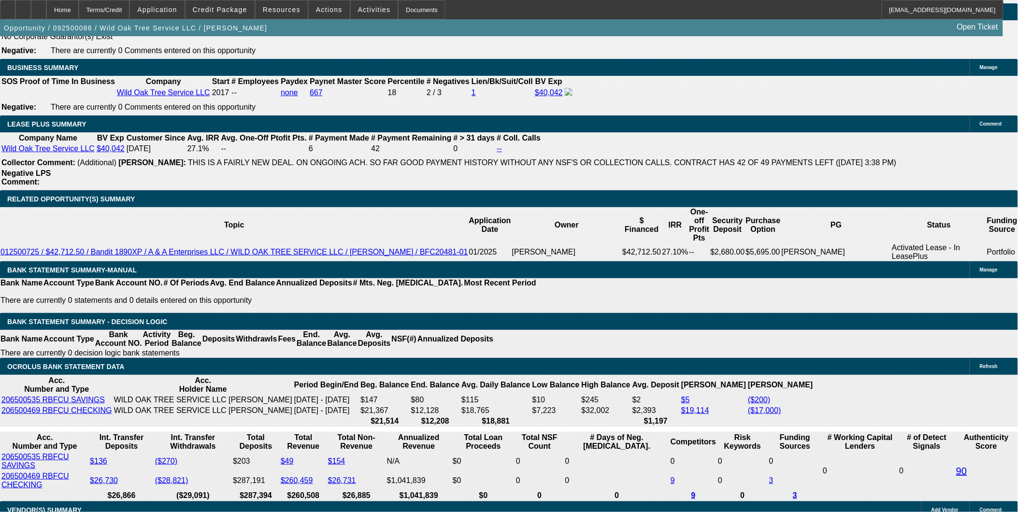
type input "19.2444444444"
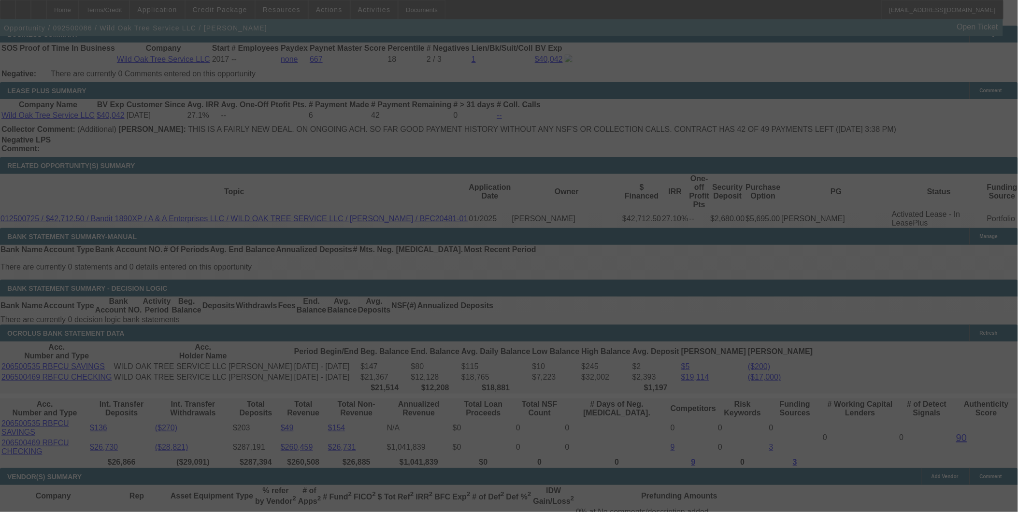
scroll to position [1607, 0]
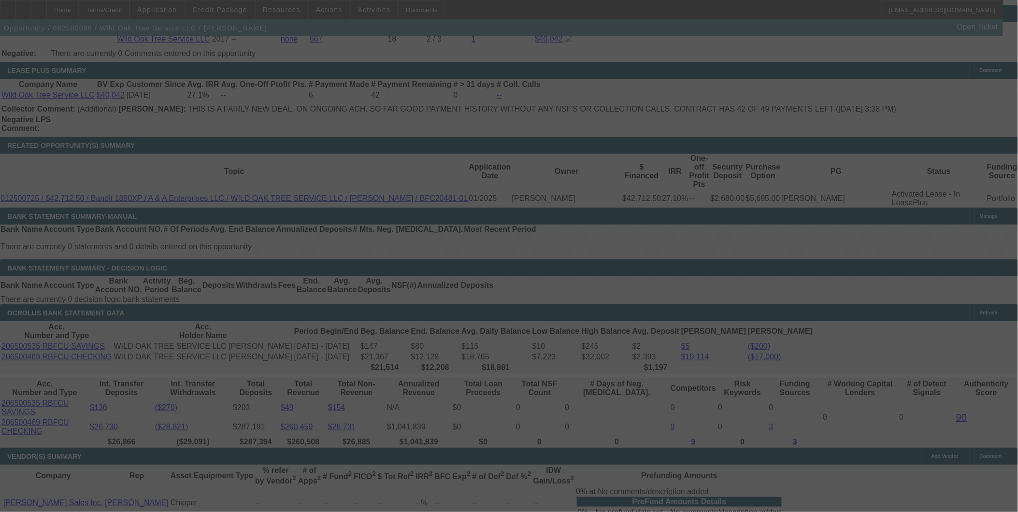
select select "0"
select select "2"
select select "0"
select select "6"
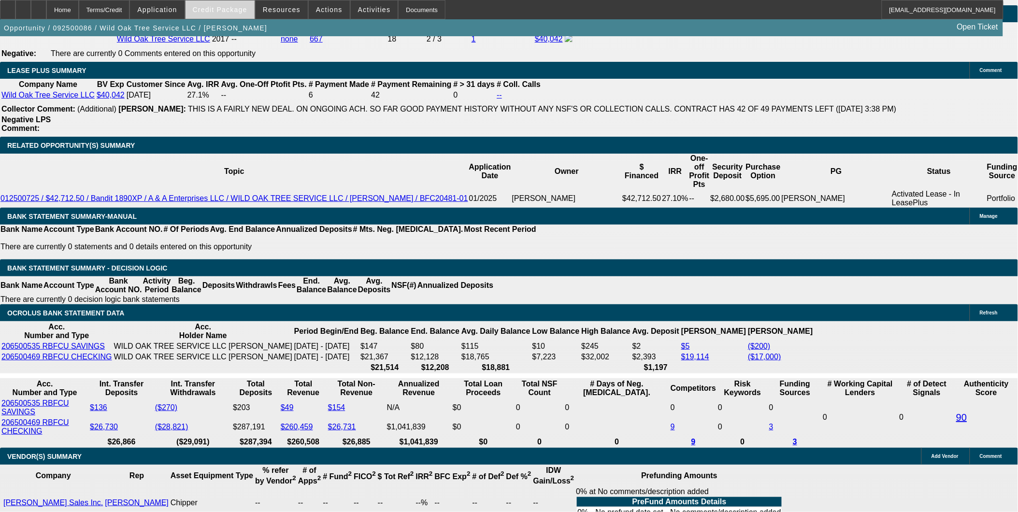
click at [240, 14] on span at bounding box center [220, 9] width 69 height 23
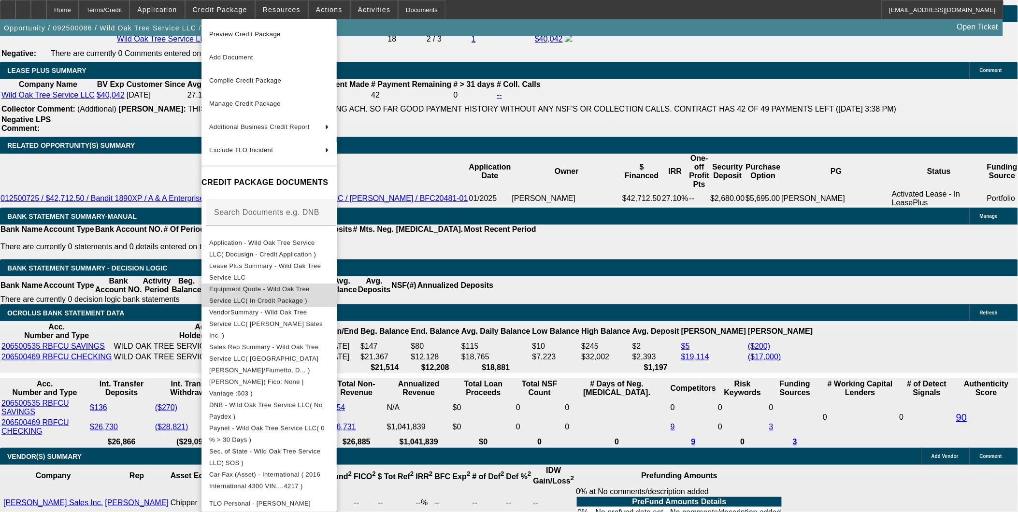
click at [301, 283] on button "Equipment Quote - Wild Oak Tree Service LLC( In Credit Package )" at bounding box center [269, 294] width 135 height 23
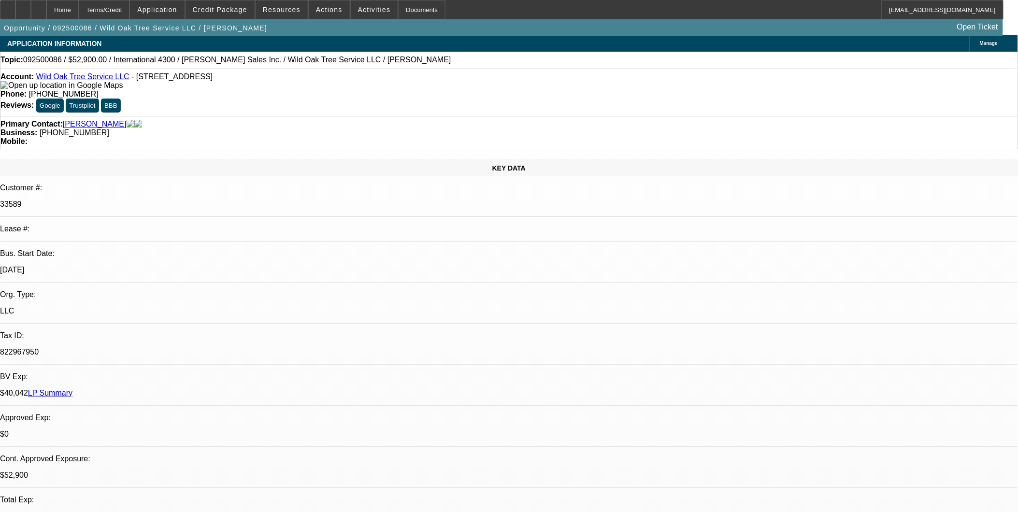
scroll to position [0, 0]
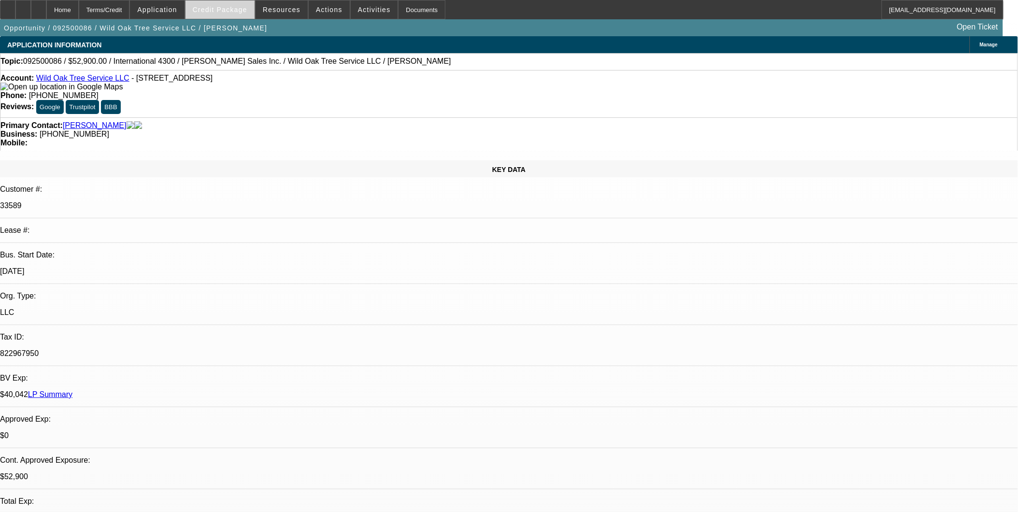
click at [243, 11] on span "Credit Package" at bounding box center [220, 10] width 55 height 8
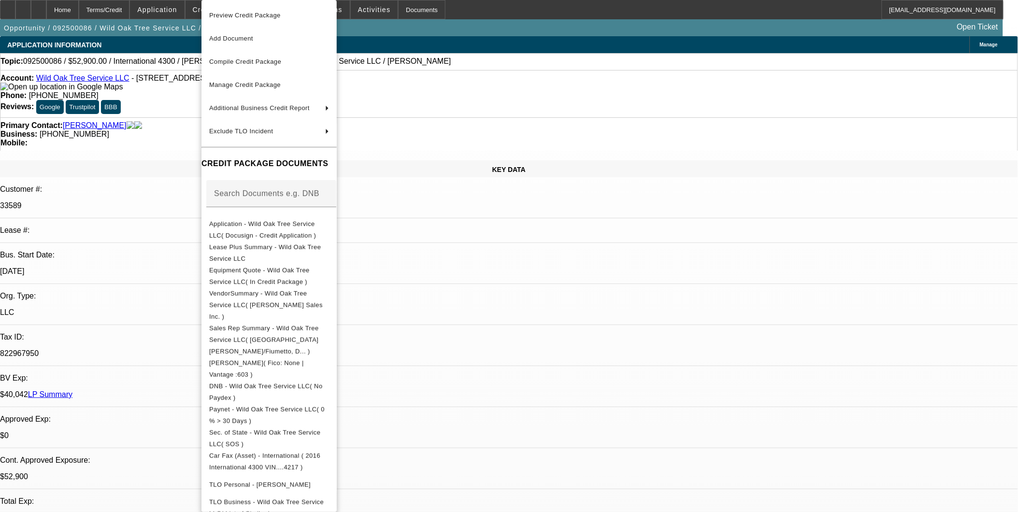
click at [557, 284] on div at bounding box center [509, 256] width 1018 height 512
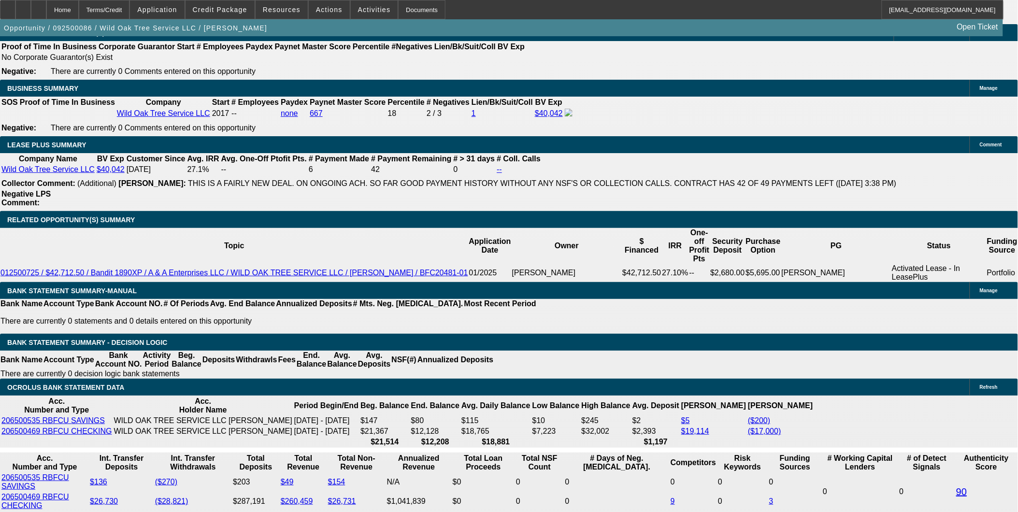
scroll to position [1557, 0]
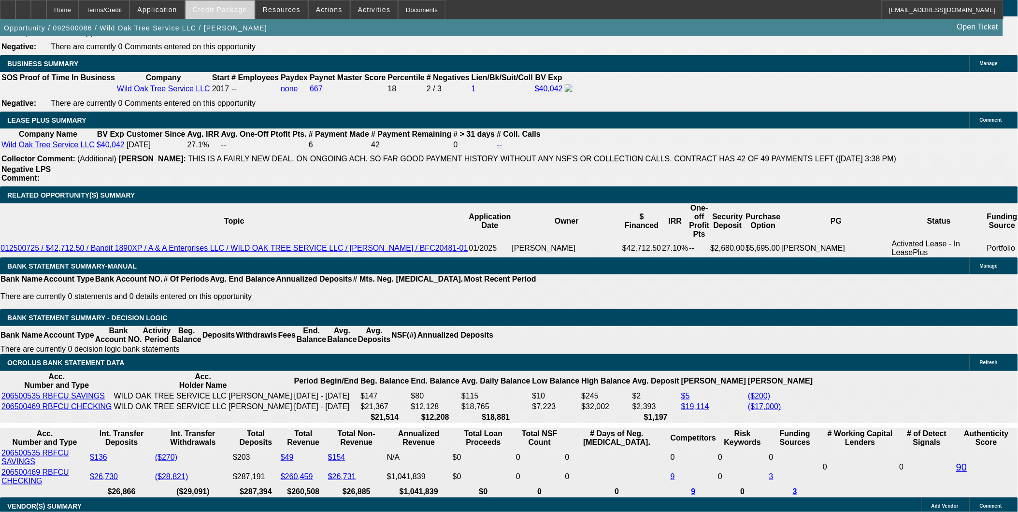
click at [246, 15] on span at bounding box center [220, 9] width 69 height 23
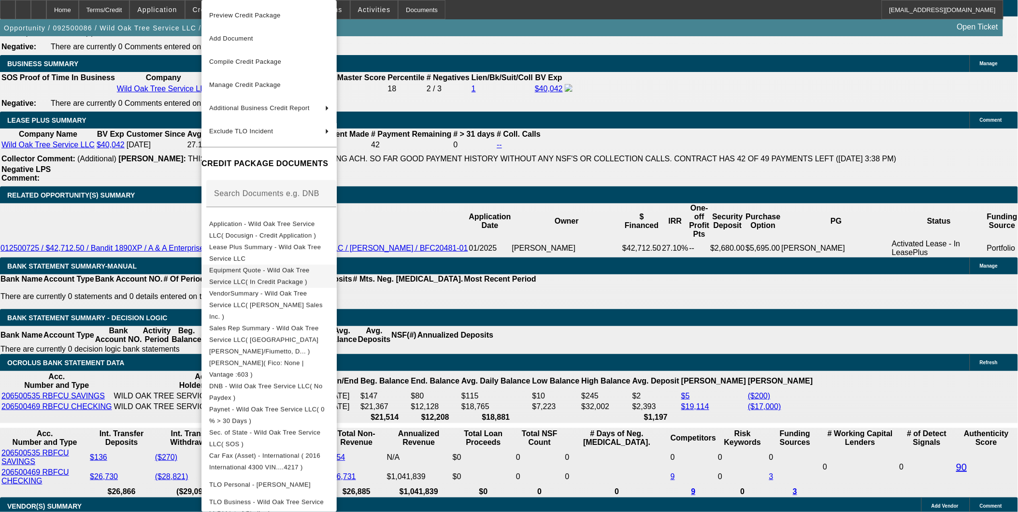
click at [291, 273] on span "Equipment Quote - Wild Oak Tree Service LLC( In Credit Package )" at bounding box center [259, 276] width 101 height 19
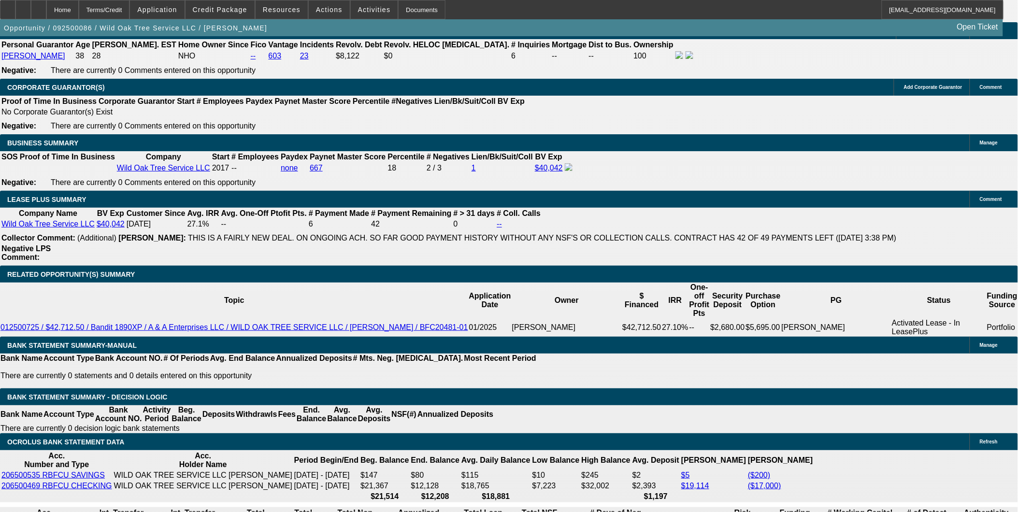
scroll to position [1503, 0]
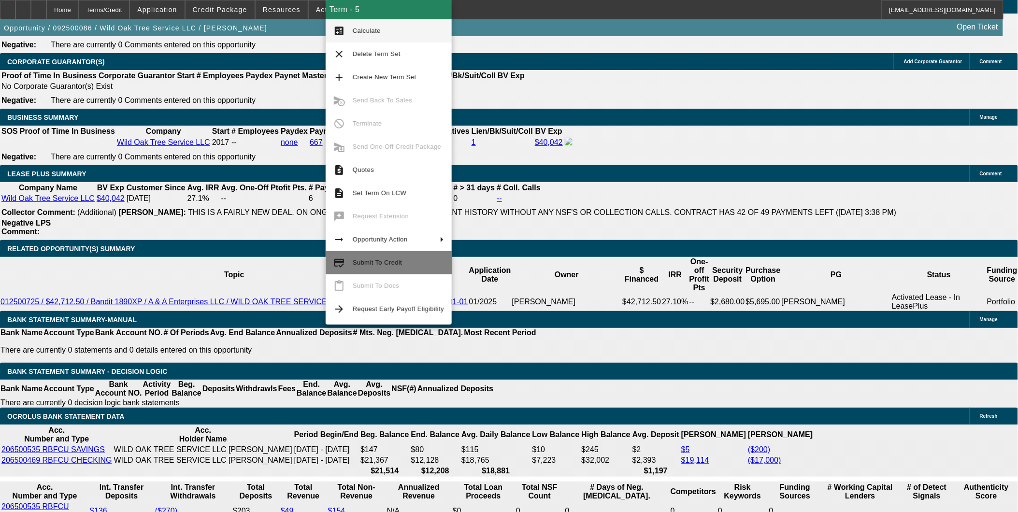
click at [385, 262] on span "Submit To Credit" at bounding box center [377, 262] width 49 height 7
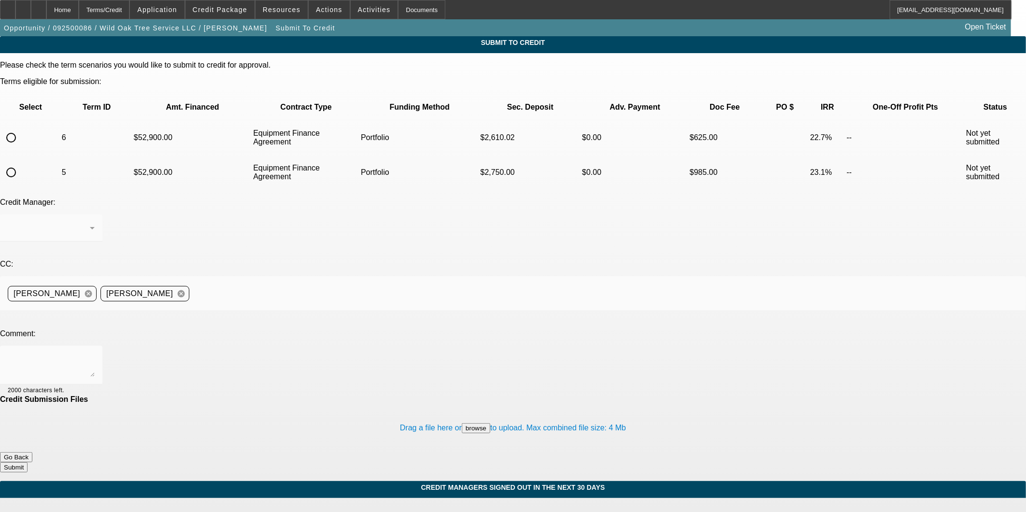
click at [21, 163] on input "radio" at bounding box center [10, 172] width 19 height 19
radio input "true"
click at [90, 222] on div "[PERSON_NAME]" at bounding box center [49, 228] width 82 height 12
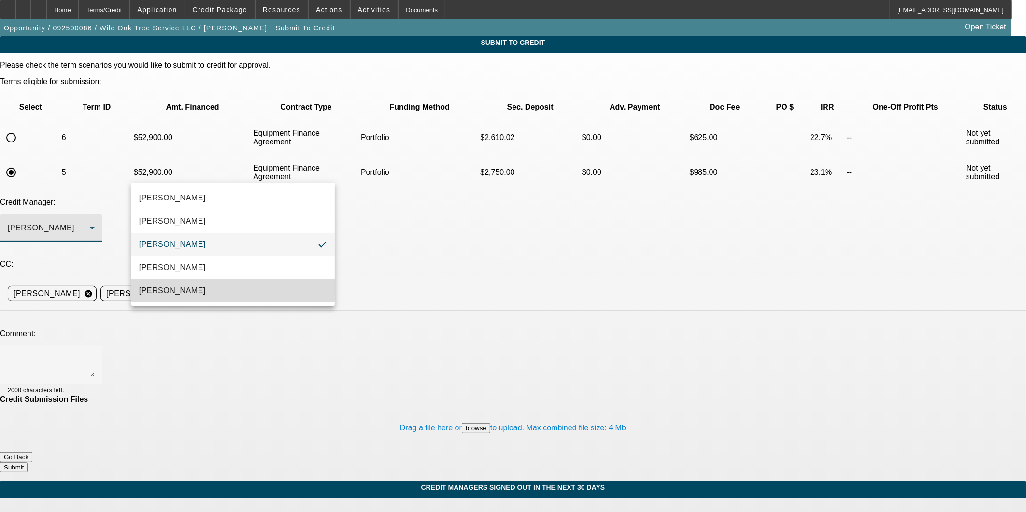
click at [197, 290] on mat-option "Oliva, Samuel" at bounding box center [232, 290] width 203 height 23
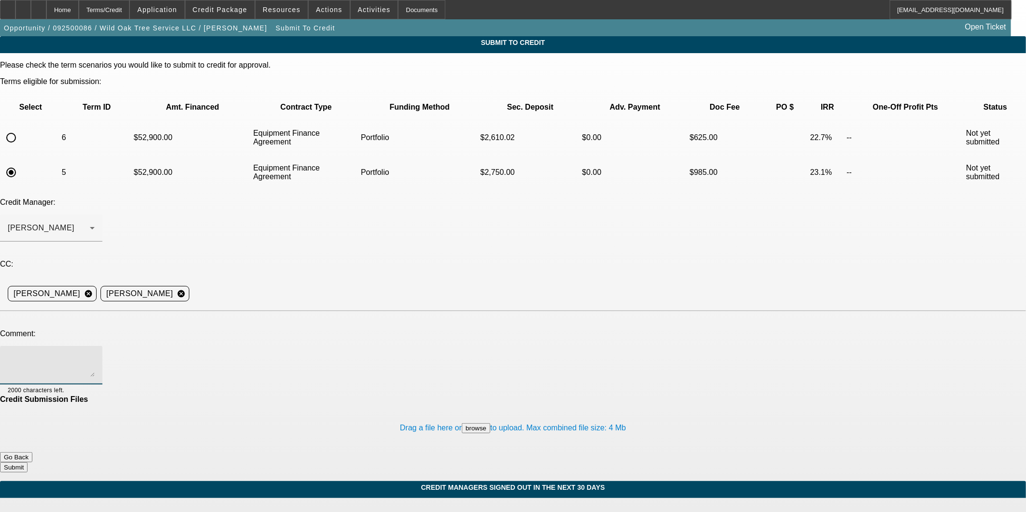
click at [95, 354] on textarea at bounding box center [51, 365] width 87 height 23
type textarea "C"
type textarea "I"
click at [32, 452] on button "Go Back" at bounding box center [16, 457] width 32 height 10
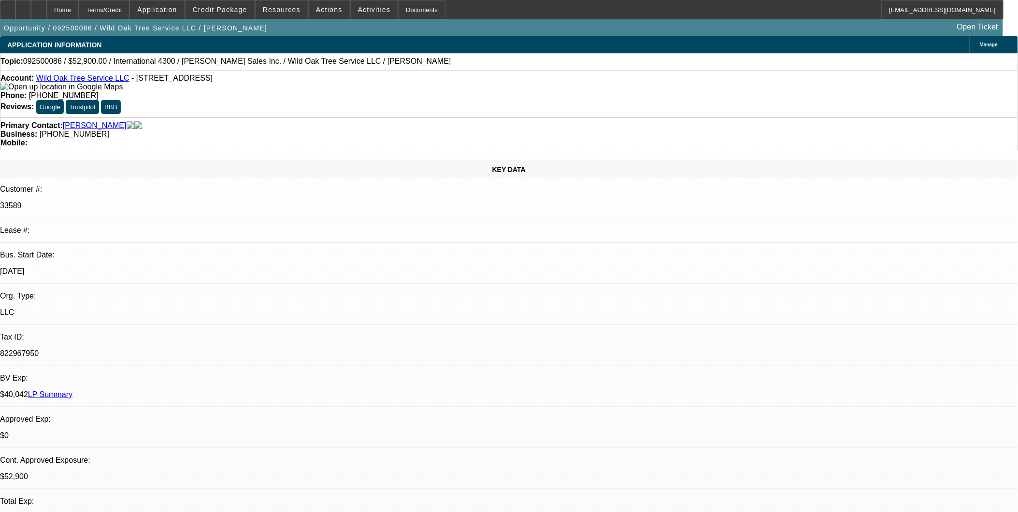
select select "0"
select select "2"
select select "0"
select select "6"
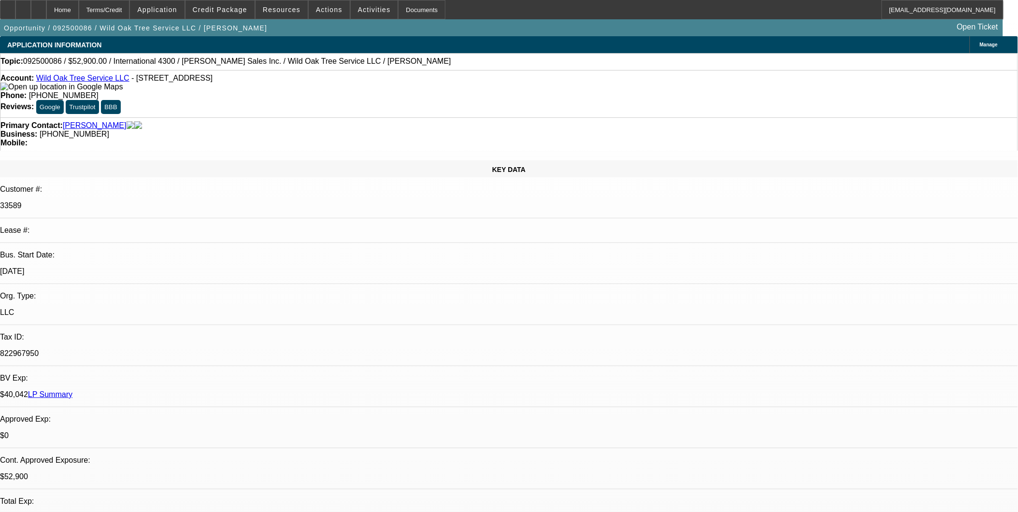
select select "0"
select select "2"
select select "0"
select select "6"
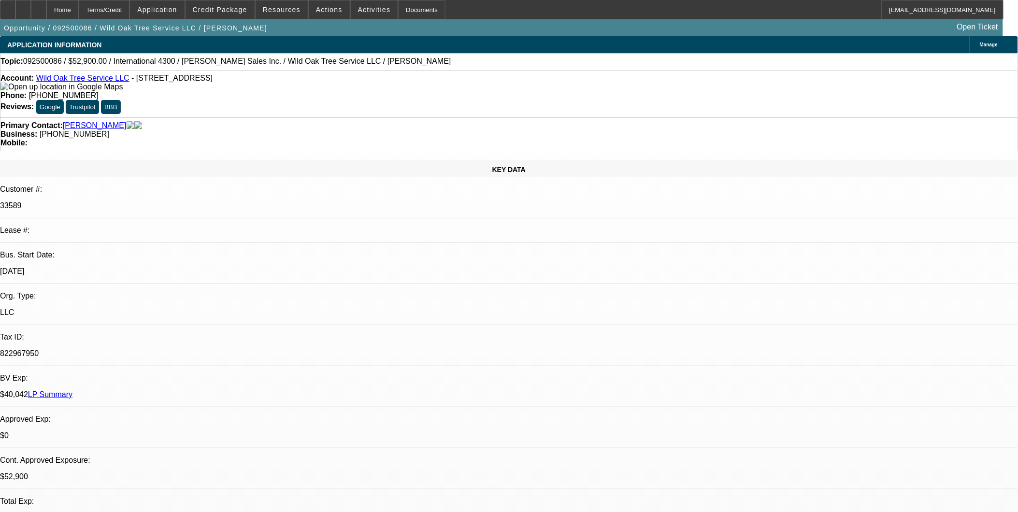
select select "0"
select select "2"
select select "0"
select select "6"
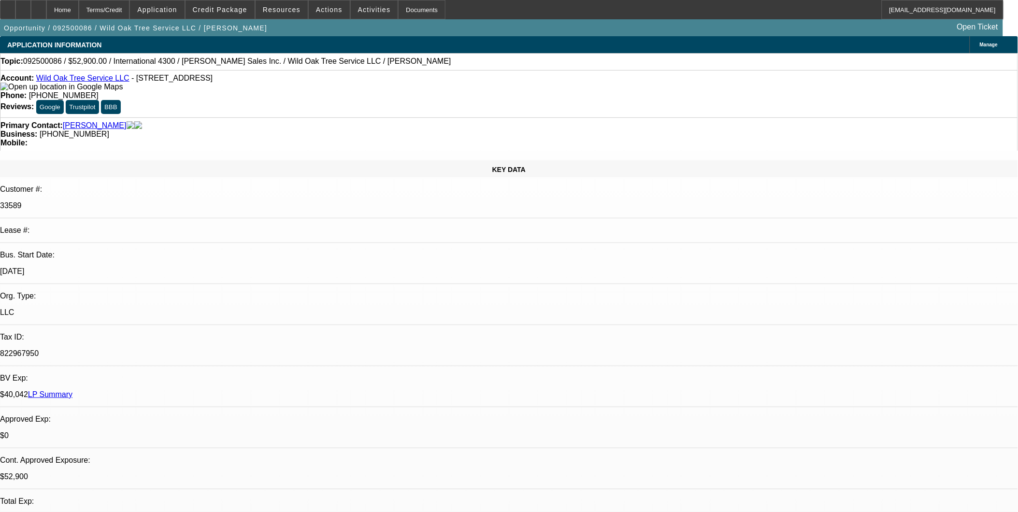
select select "0"
select select "2"
select select "0"
select select "6"
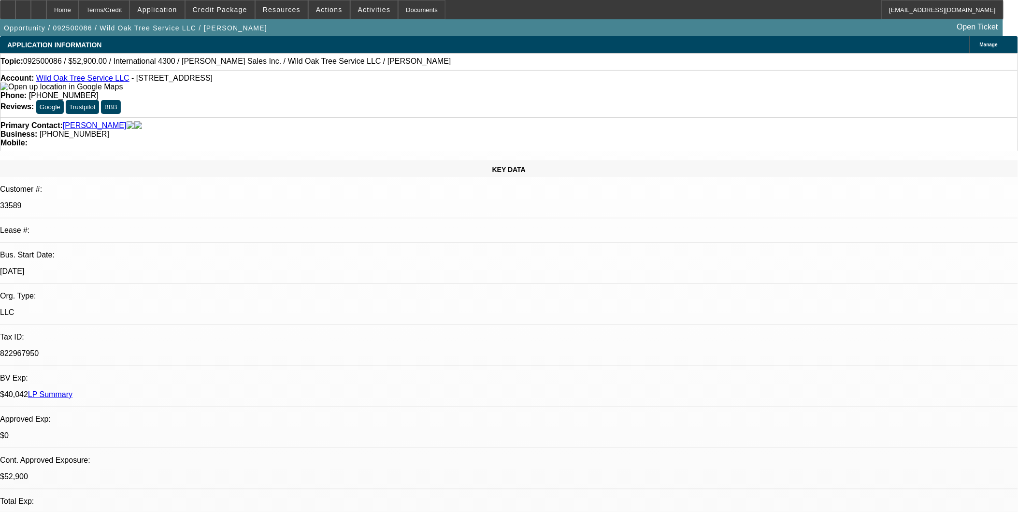
click at [8, 6] on icon at bounding box center [8, 6] width 0 height 0
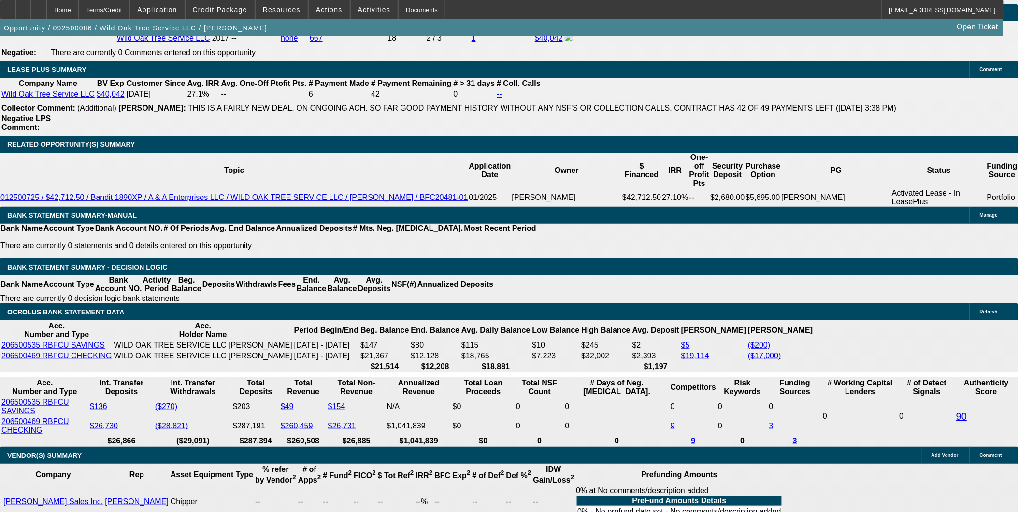
scroll to position [1611, 0]
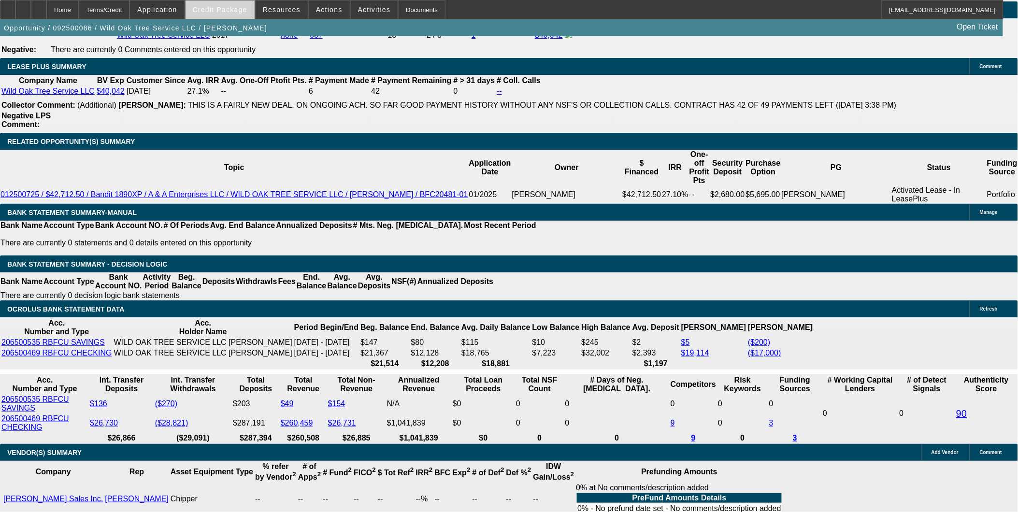
click at [225, 8] on span "Credit Package" at bounding box center [220, 10] width 55 height 8
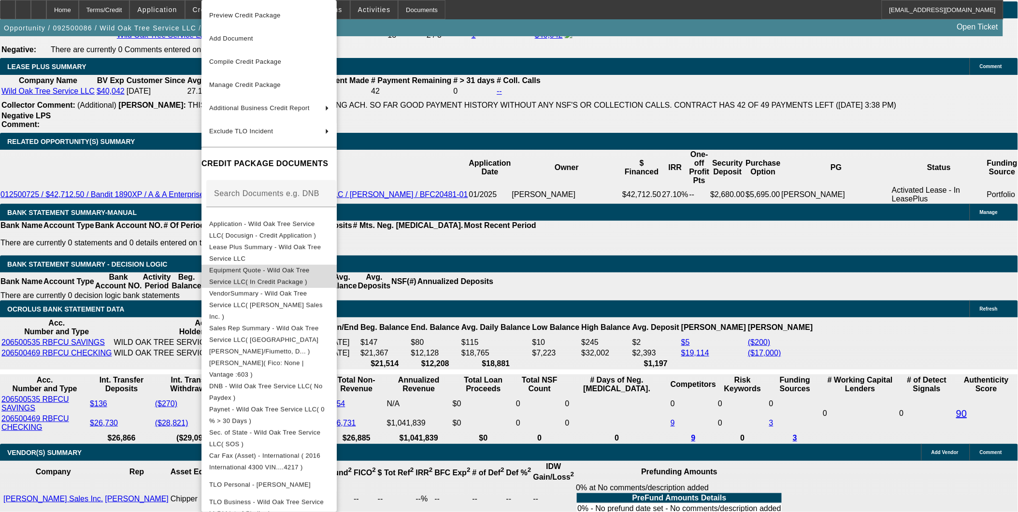
click at [279, 267] on span "Equipment Quote - Wild Oak Tree Service LLC( In Credit Package )" at bounding box center [269, 276] width 120 height 23
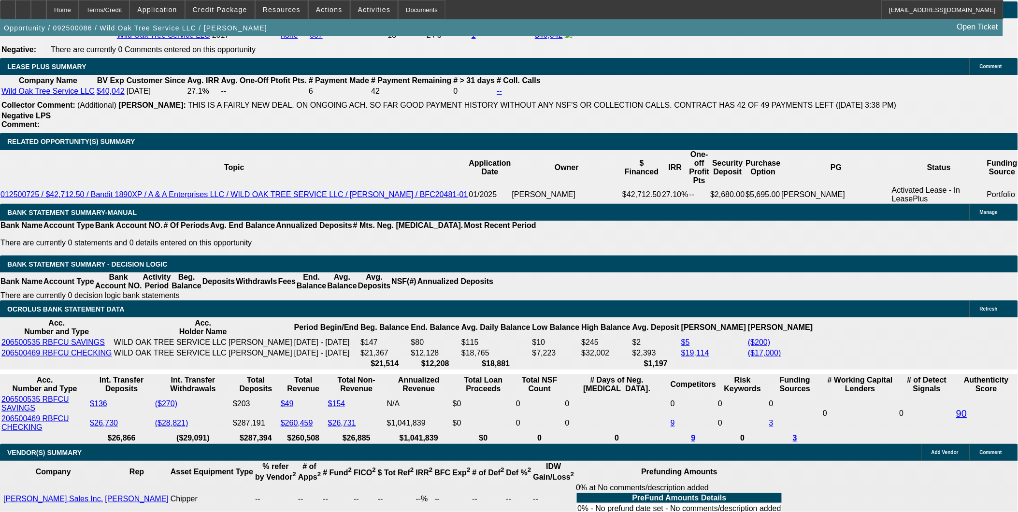
click at [752, 457] on div "APPLICATION INFORMATION Manage Topic: 092500086 / $52,900.00 / International 43…" at bounding box center [509, 370] width 1018 height 3888
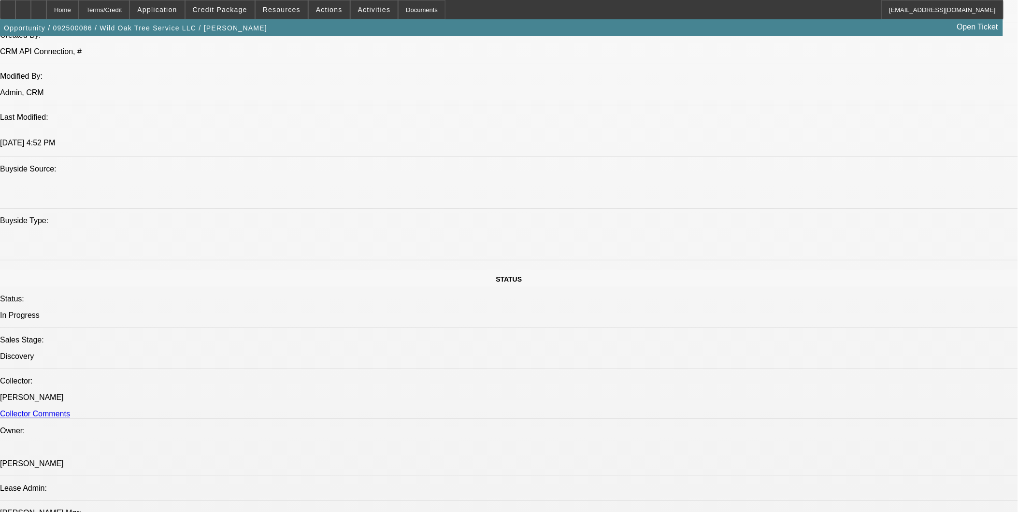
scroll to position [692, 0]
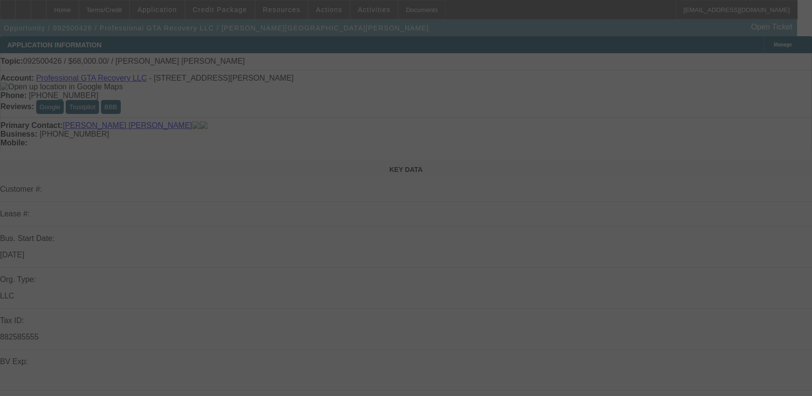
select select "0"
select select "2"
select select "0.1"
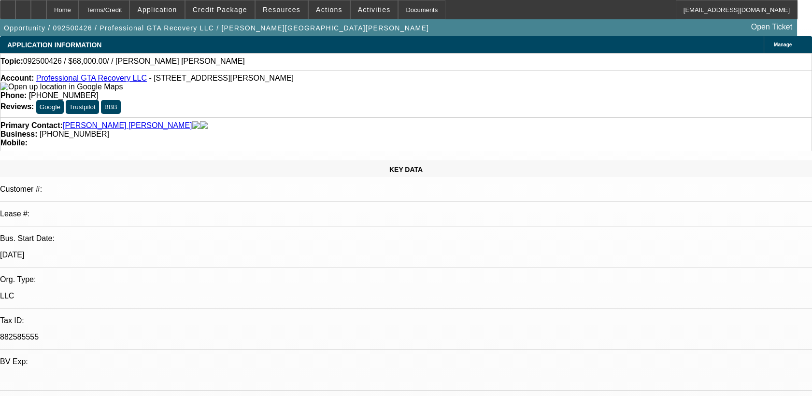
select select "1"
select select "2"
select select "4"
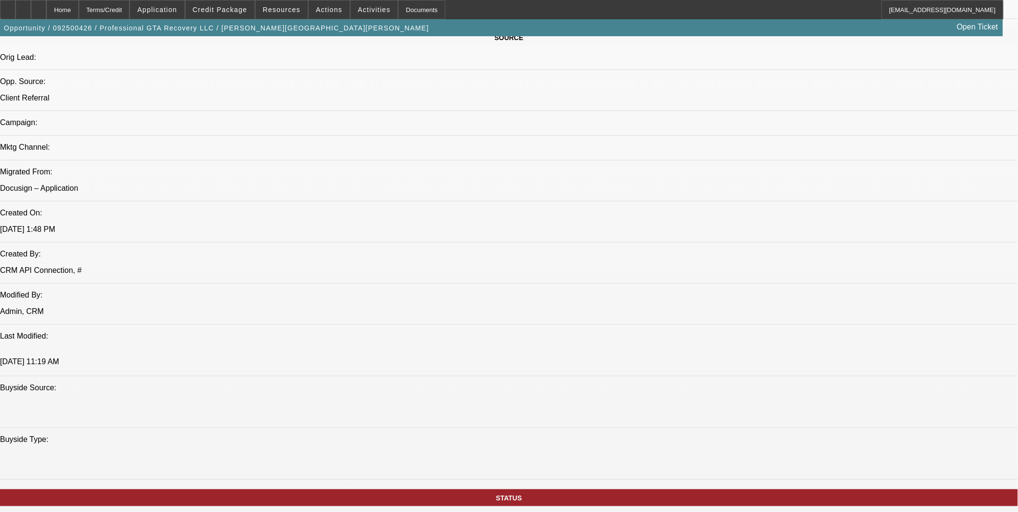
scroll to position [322, 0]
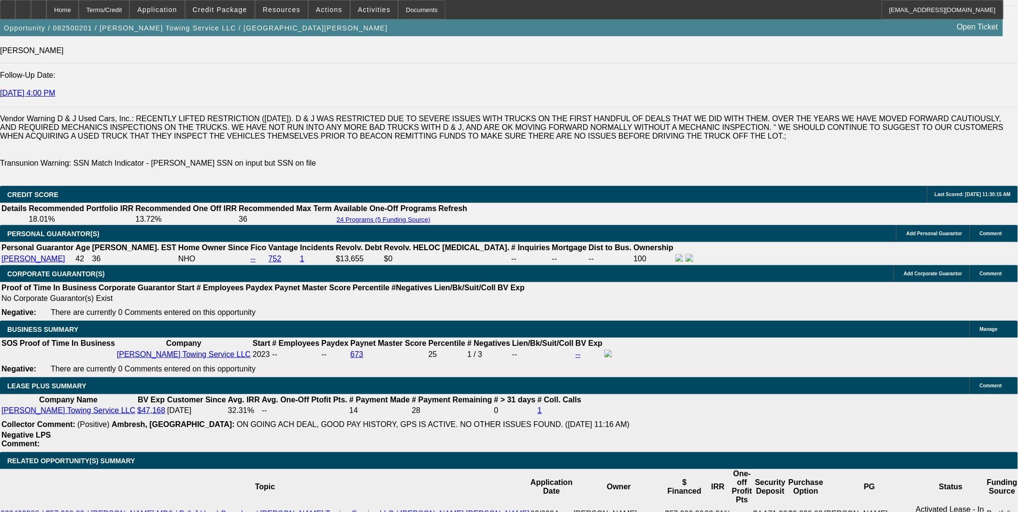
select select "0"
select select "2"
select select "0.1"
select select "0"
select select "2"
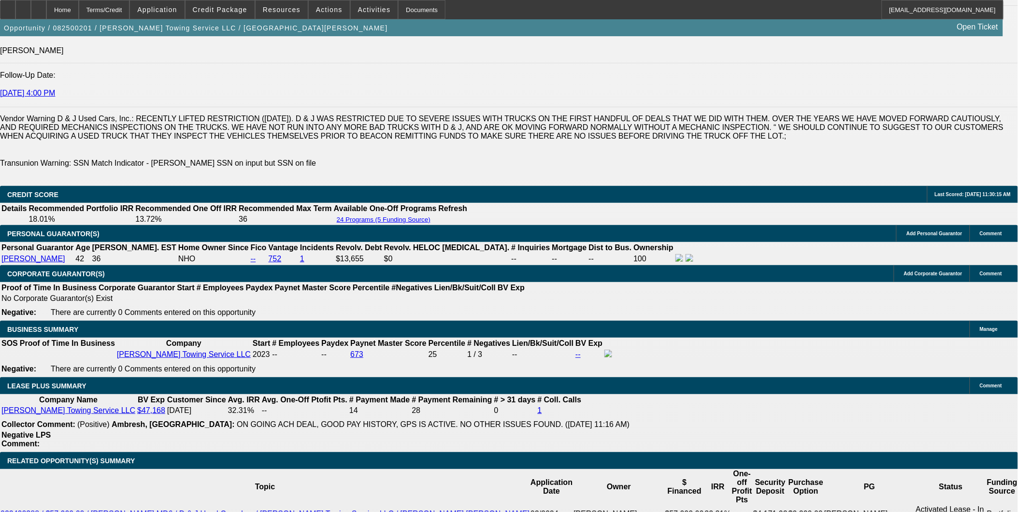
select select "0.1"
select select "0"
select select "2"
select select "0.1"
select select "0"
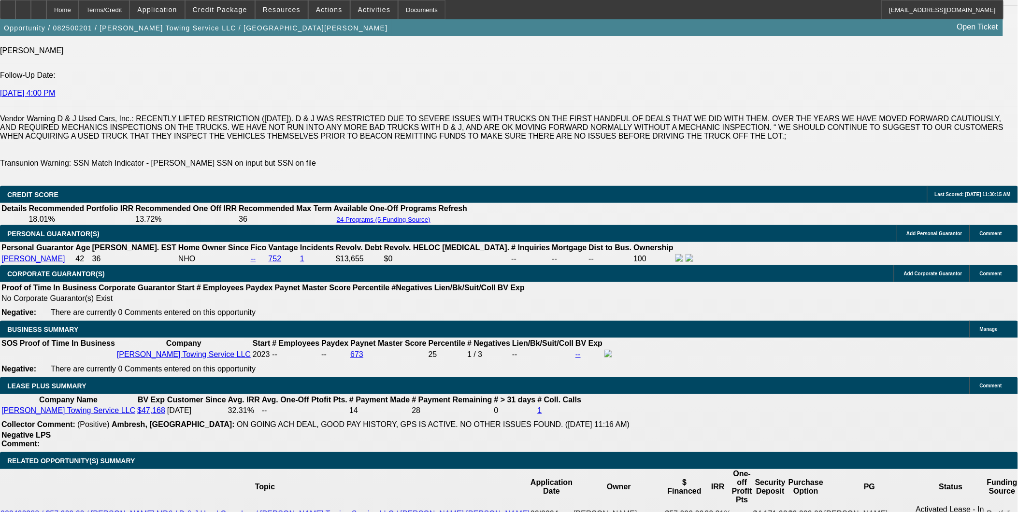
select select "2"
select select "0.1"
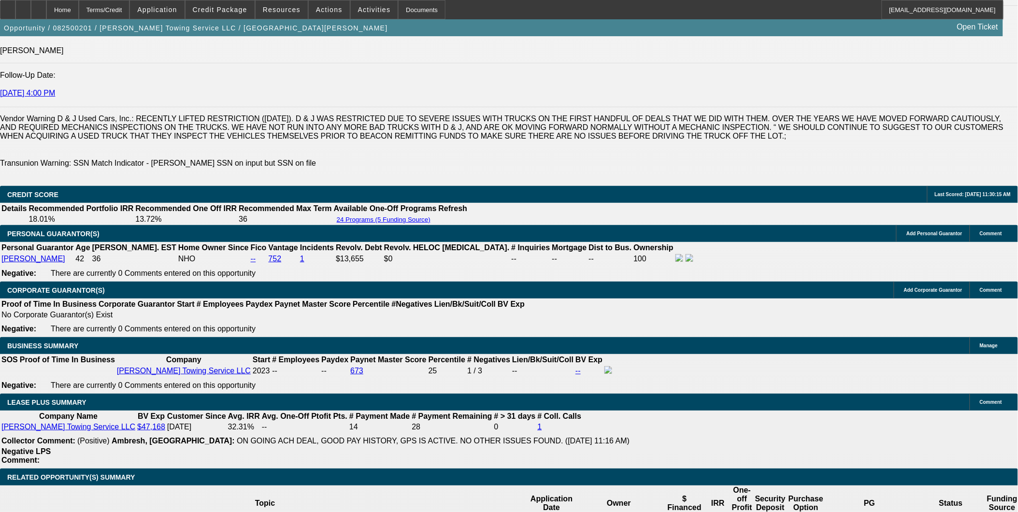
select select "1"
select select "2"
select select "4"
select select "1"
select select "2"
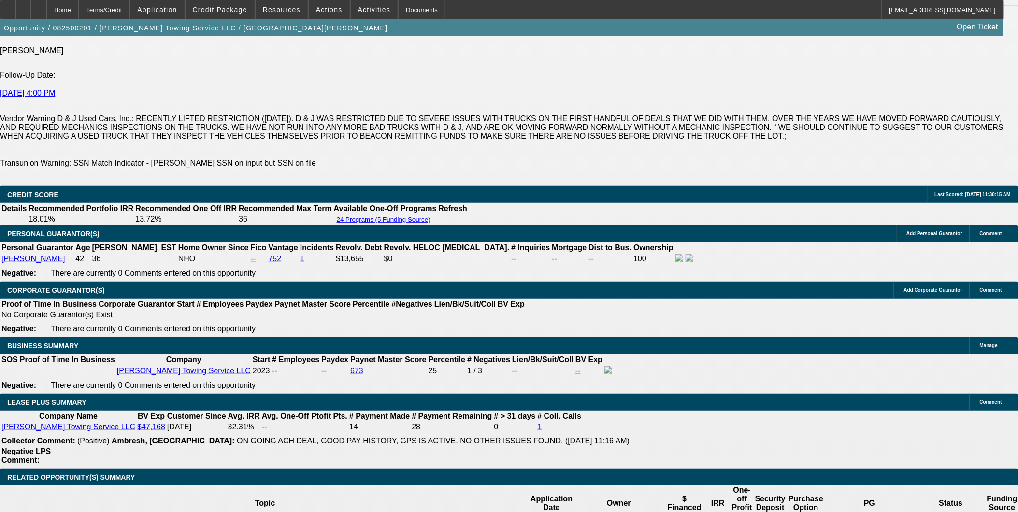
select select "4"
select select "1"
select select "2"
select select "4"
select select "1"
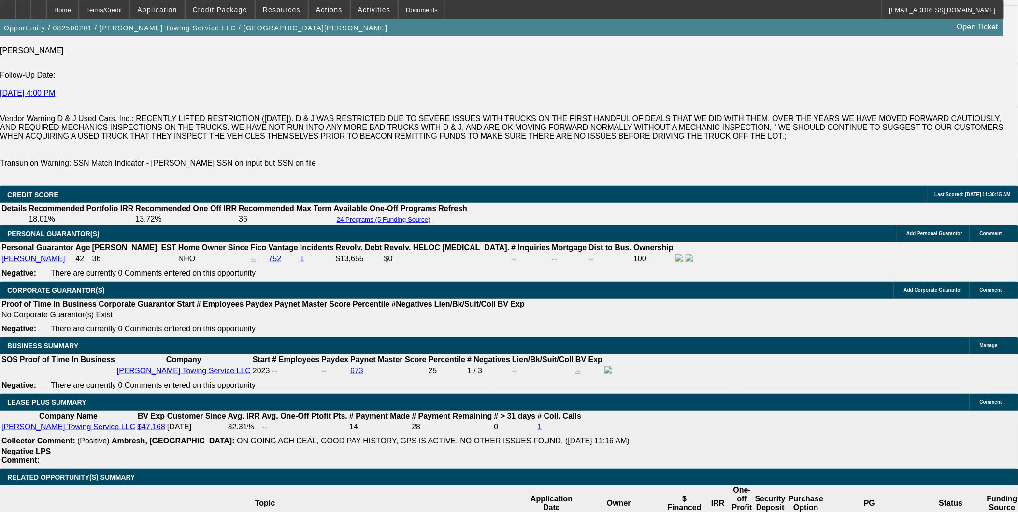
select select "2"
select select "4"
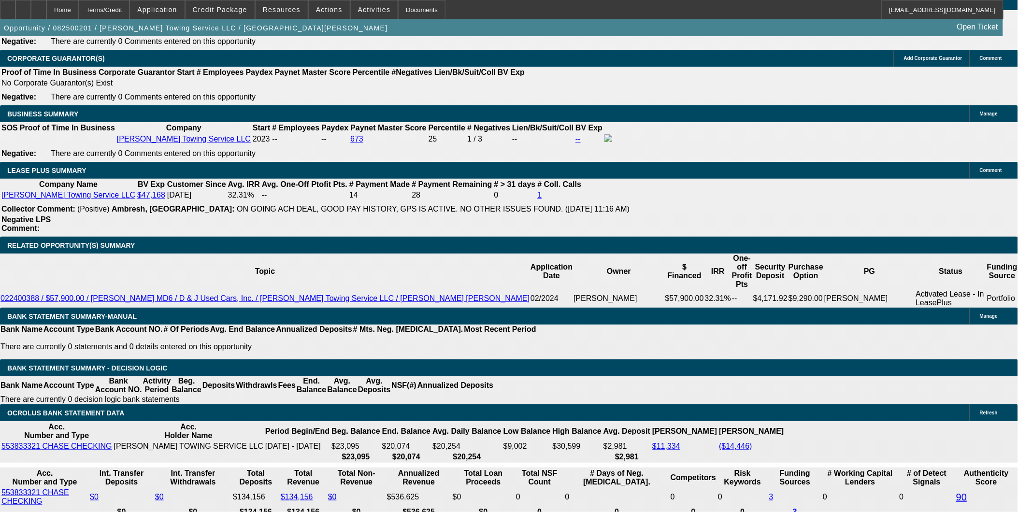
scroll to position [1594, 0]
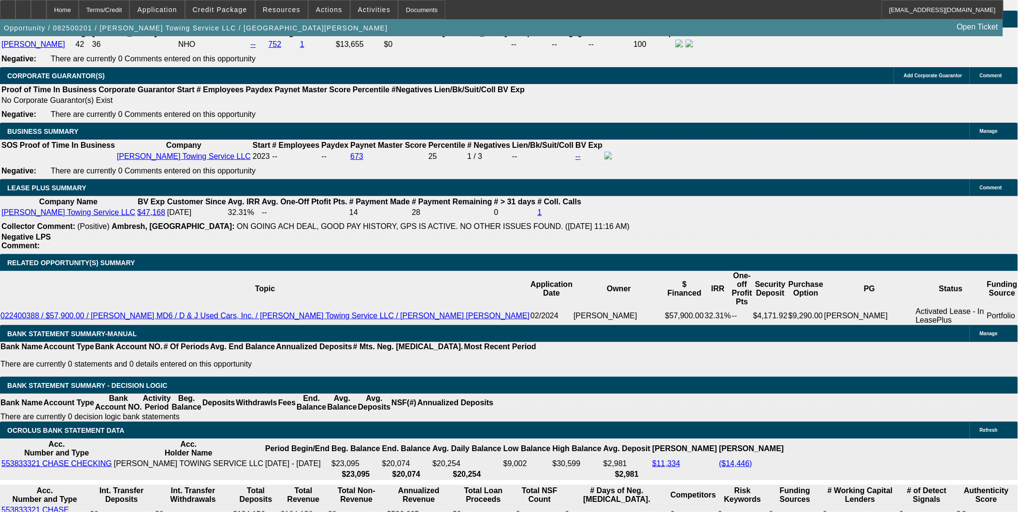
click at [214, 11] on span "Credit Package" at bounding box center [220, 10] width 55 height 8
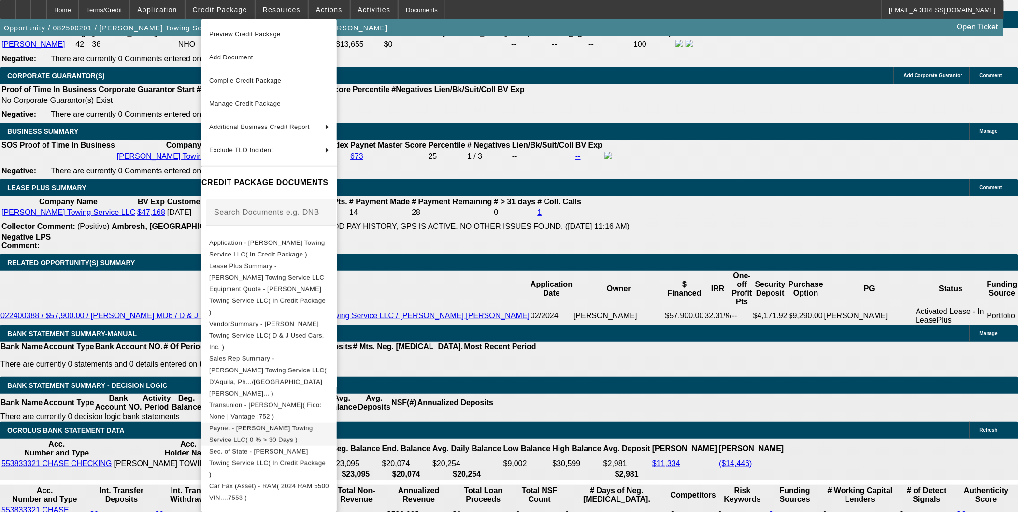
scroll to position [26, 0]
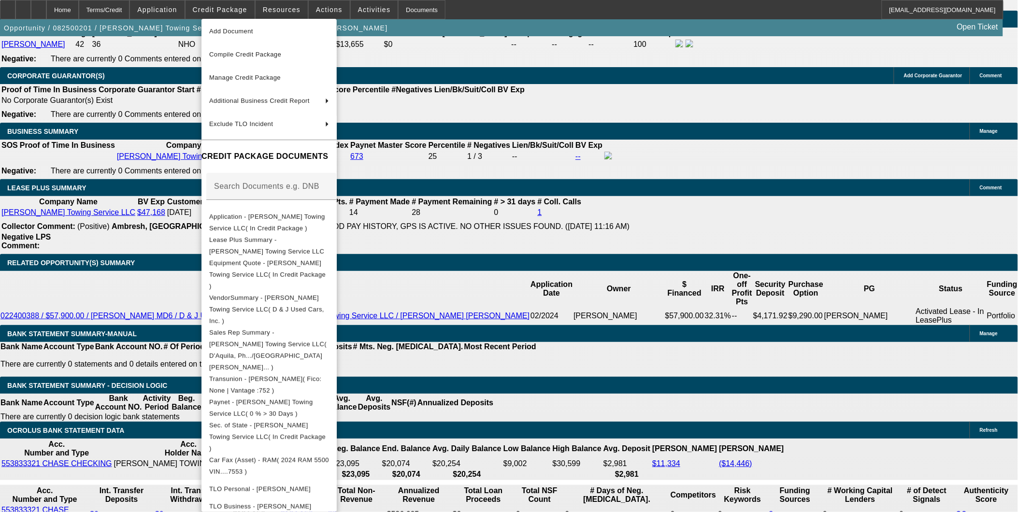
click at [59, 339] on div at bounding box center [509, 256] width 1018 height 512
